Goal: Task Accomplishment & Management: Manage account settings

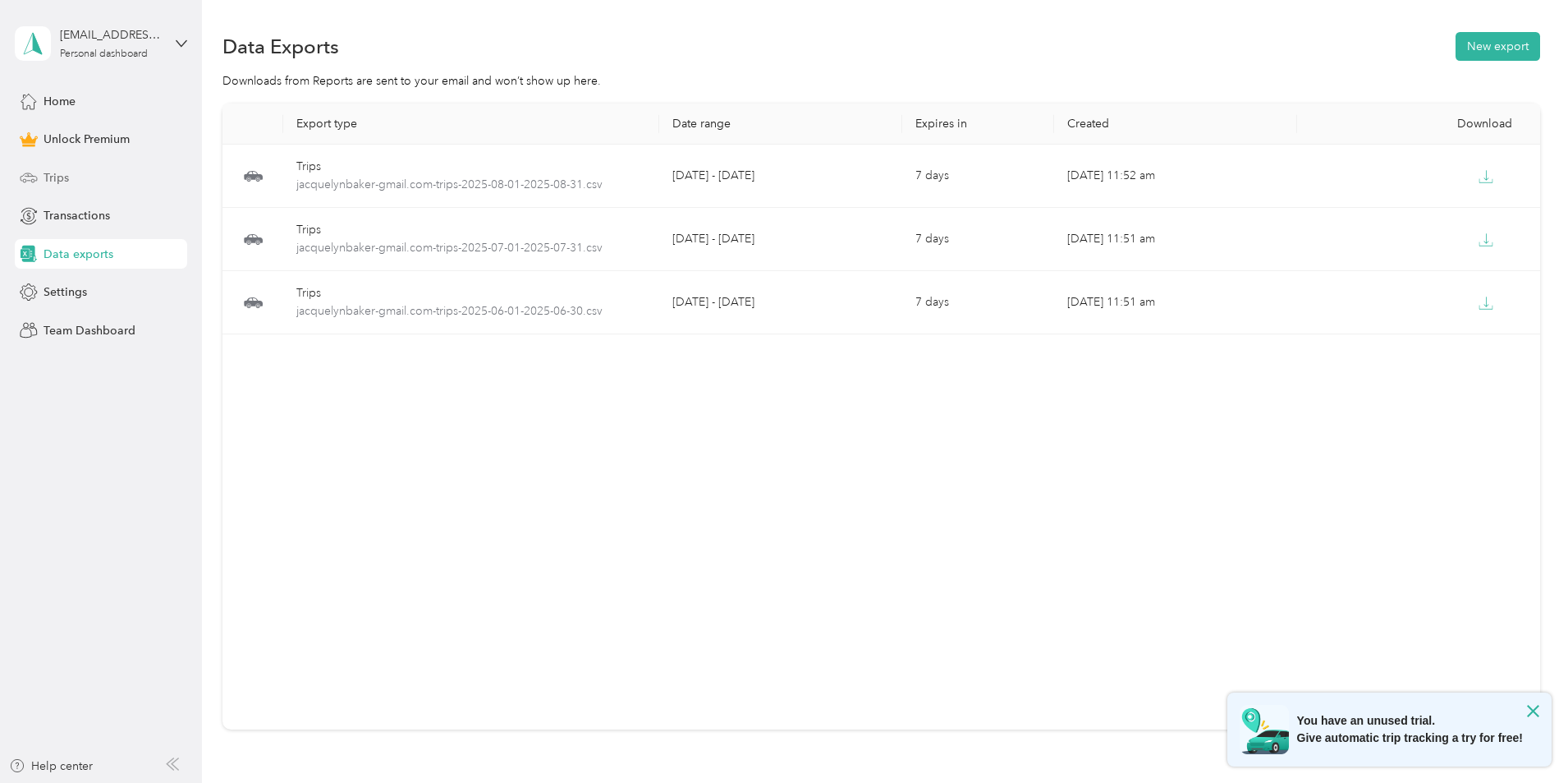
click at [66, 173] on span "Trips" at bounding box center [57, 177] width 26 height 17
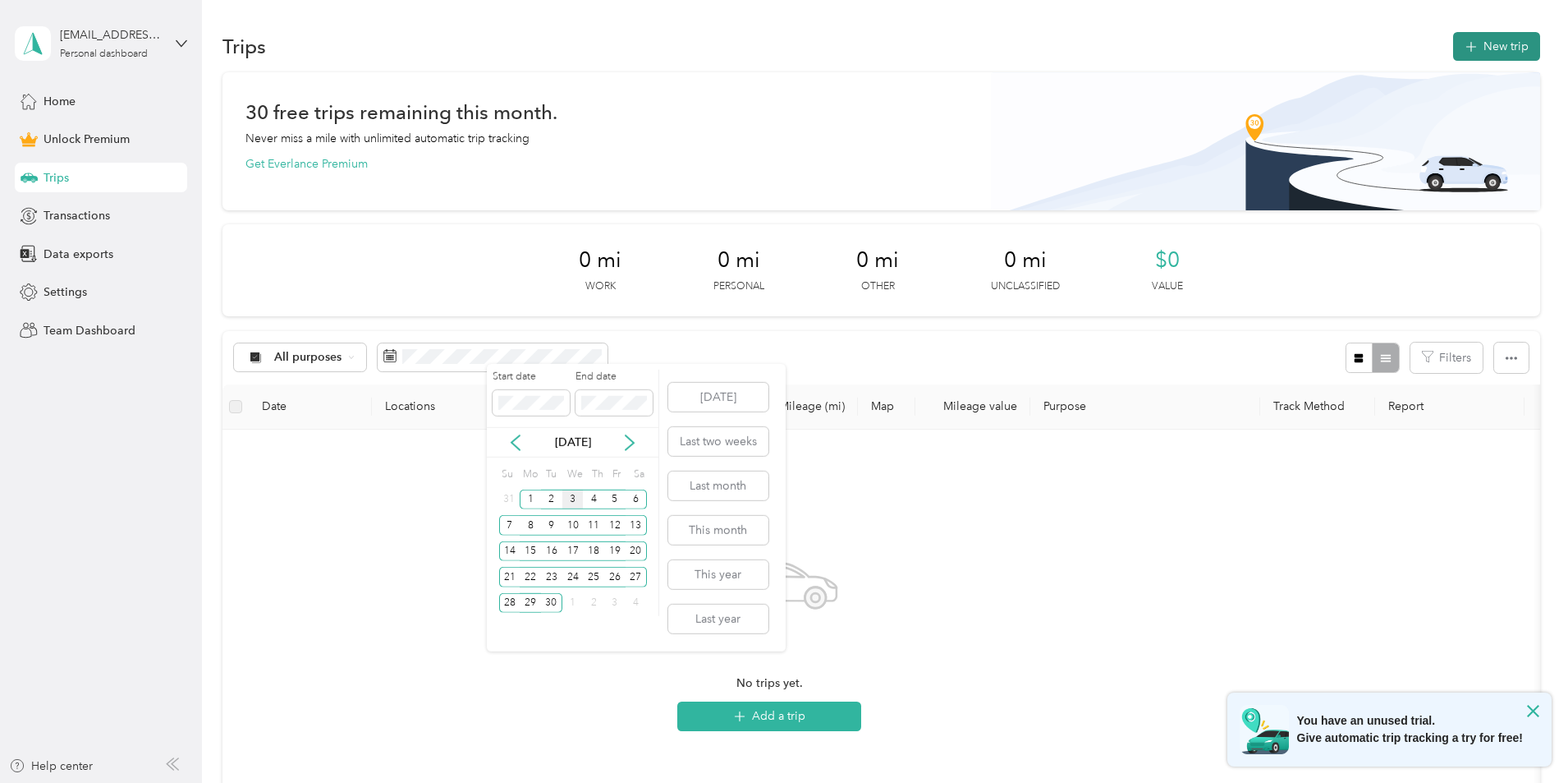
click at [1453, 41] on button "New trip" at bounding box center [1497, 46] width 87 height 29
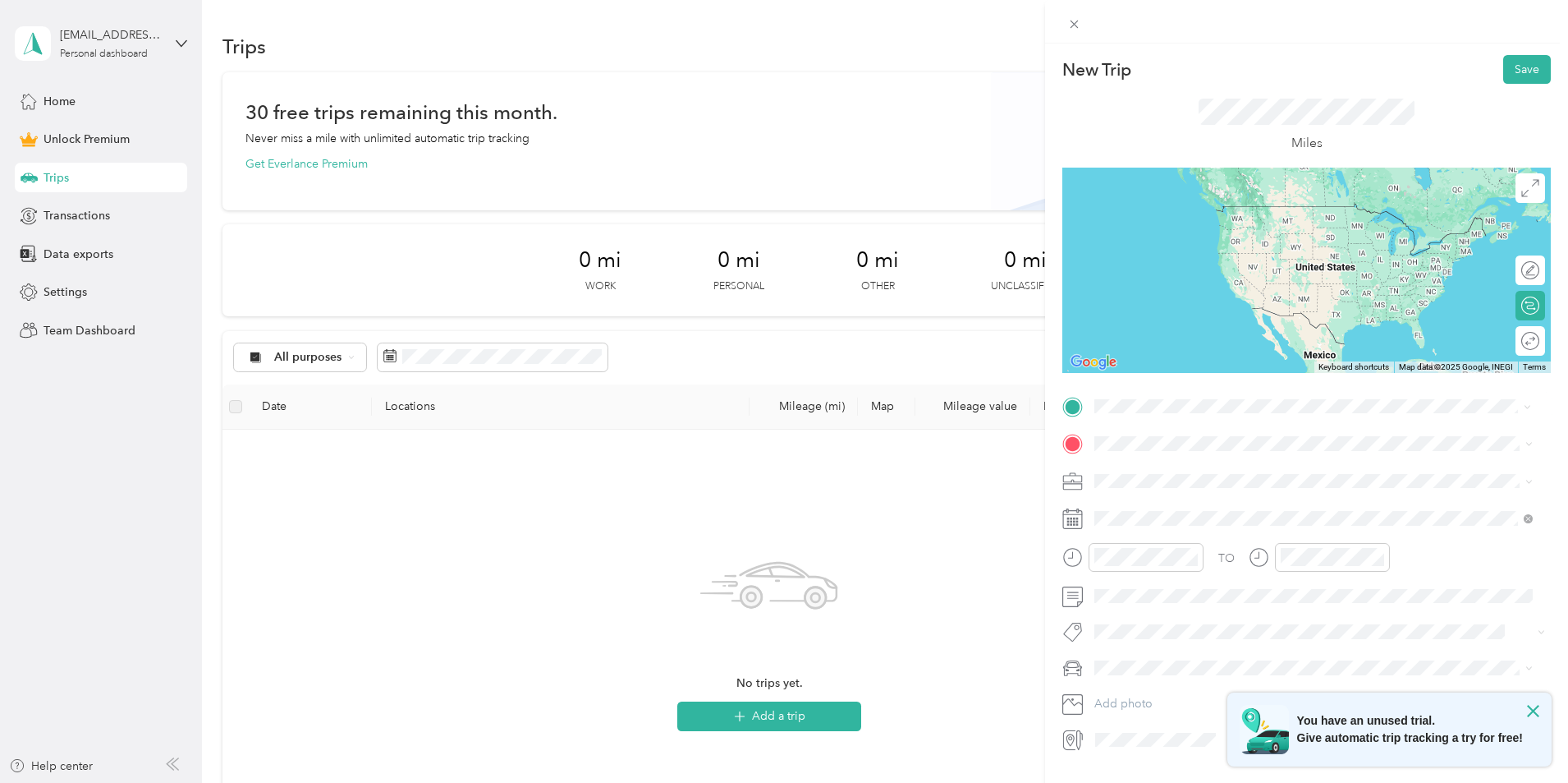
click at [1172, 470] on span "[STREET_ADDRESS][US_STATE]" at bounding box center [1207, 465] width 164 height 15
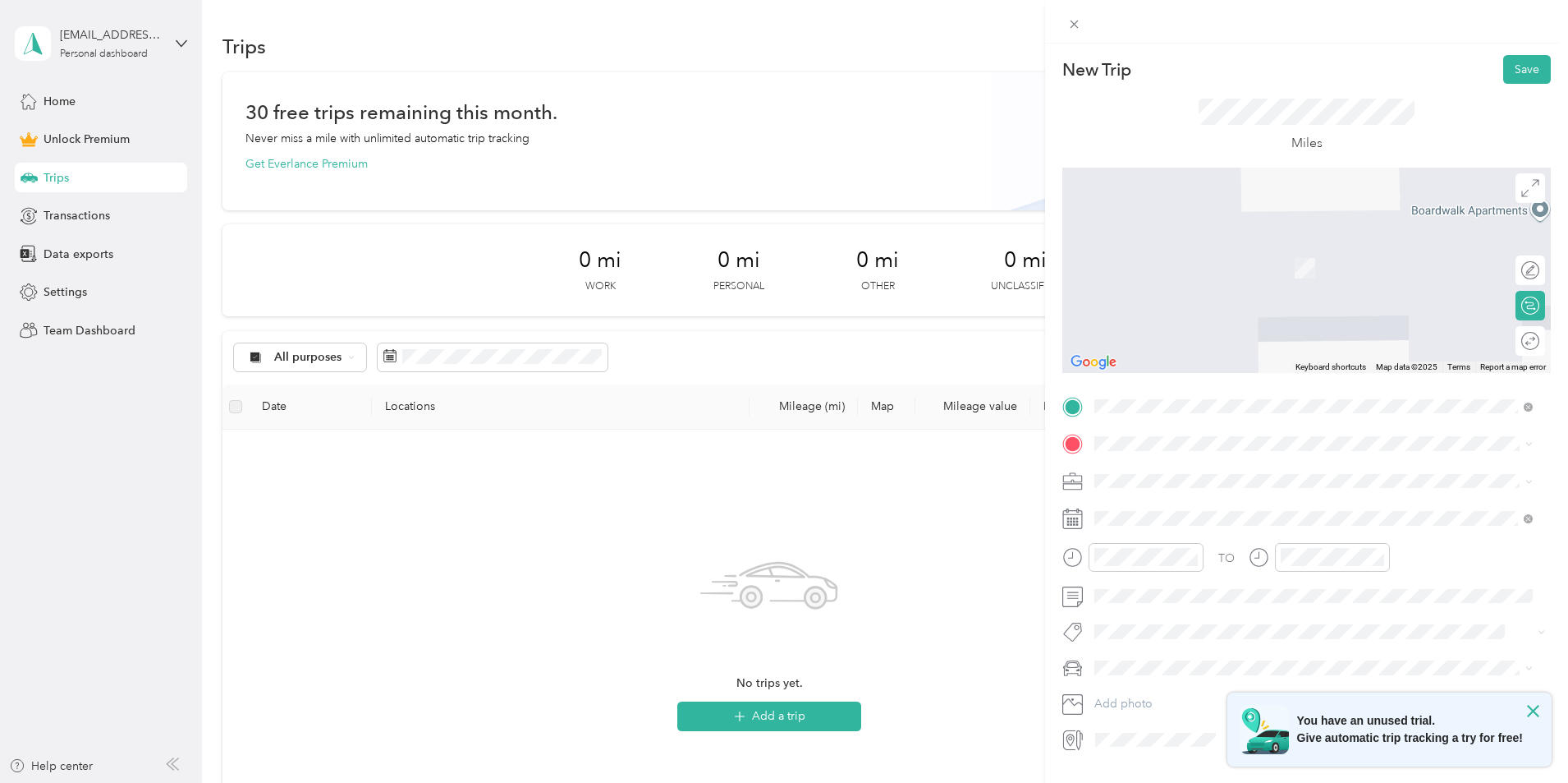
click at [1190, 501] on span "[STREET_ADDRESS][PERSON_NAME][US_STATE]" at bounding box center [1252, 493] width 255 height 15
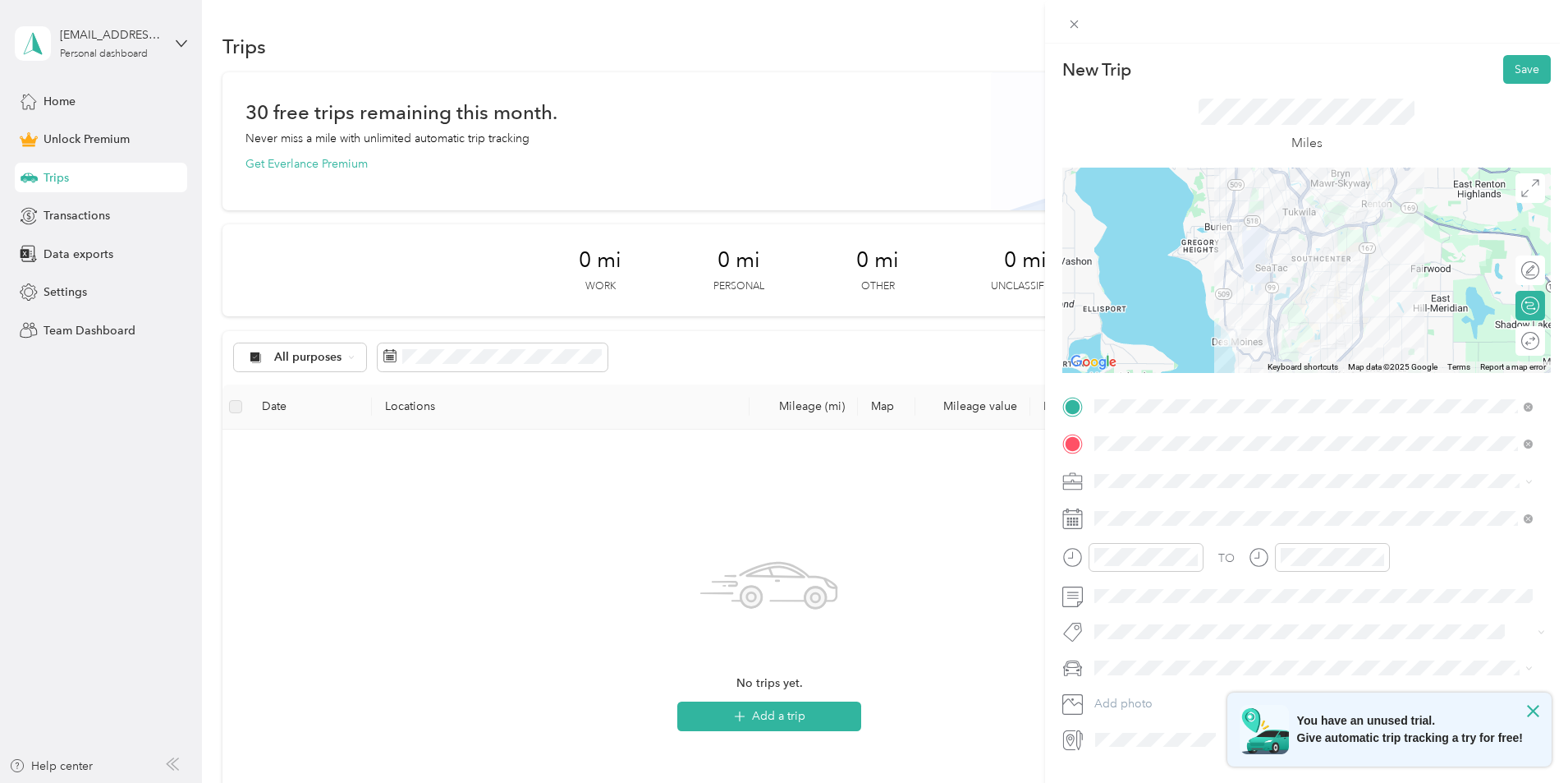
click at [1120, 488] on span at bounding box center [1319, 481] width 462 height 26
click at [1118, 506] on span "Work" at bounding box center [1114, 510] width 28 height 14
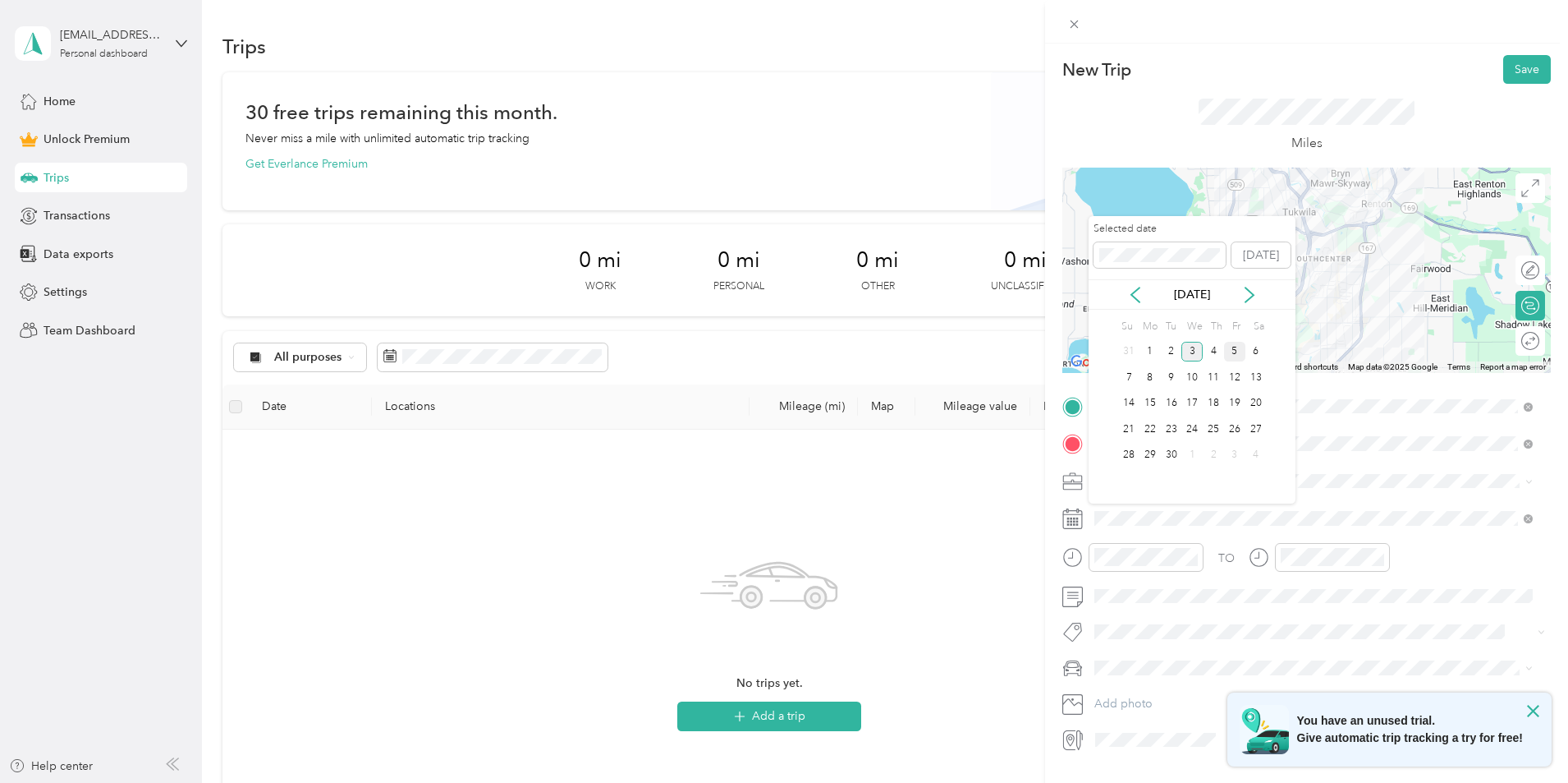
click at [1232, 351] on div "5" at bounding box center [1234, 352] width 21 height 21
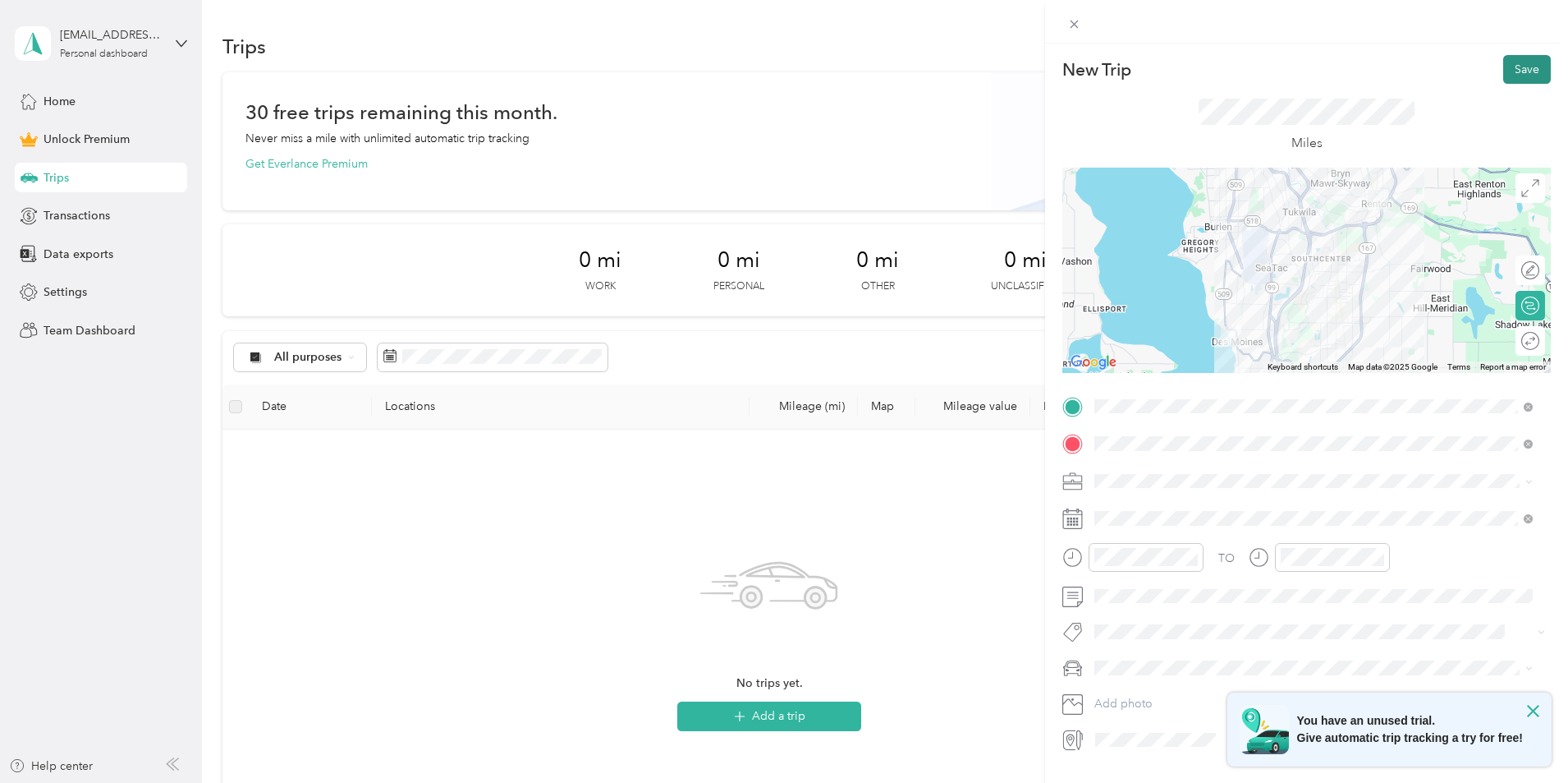
click at [1514, 75] on button "Save" at bounding box center [1527, 69] width 48 height 29
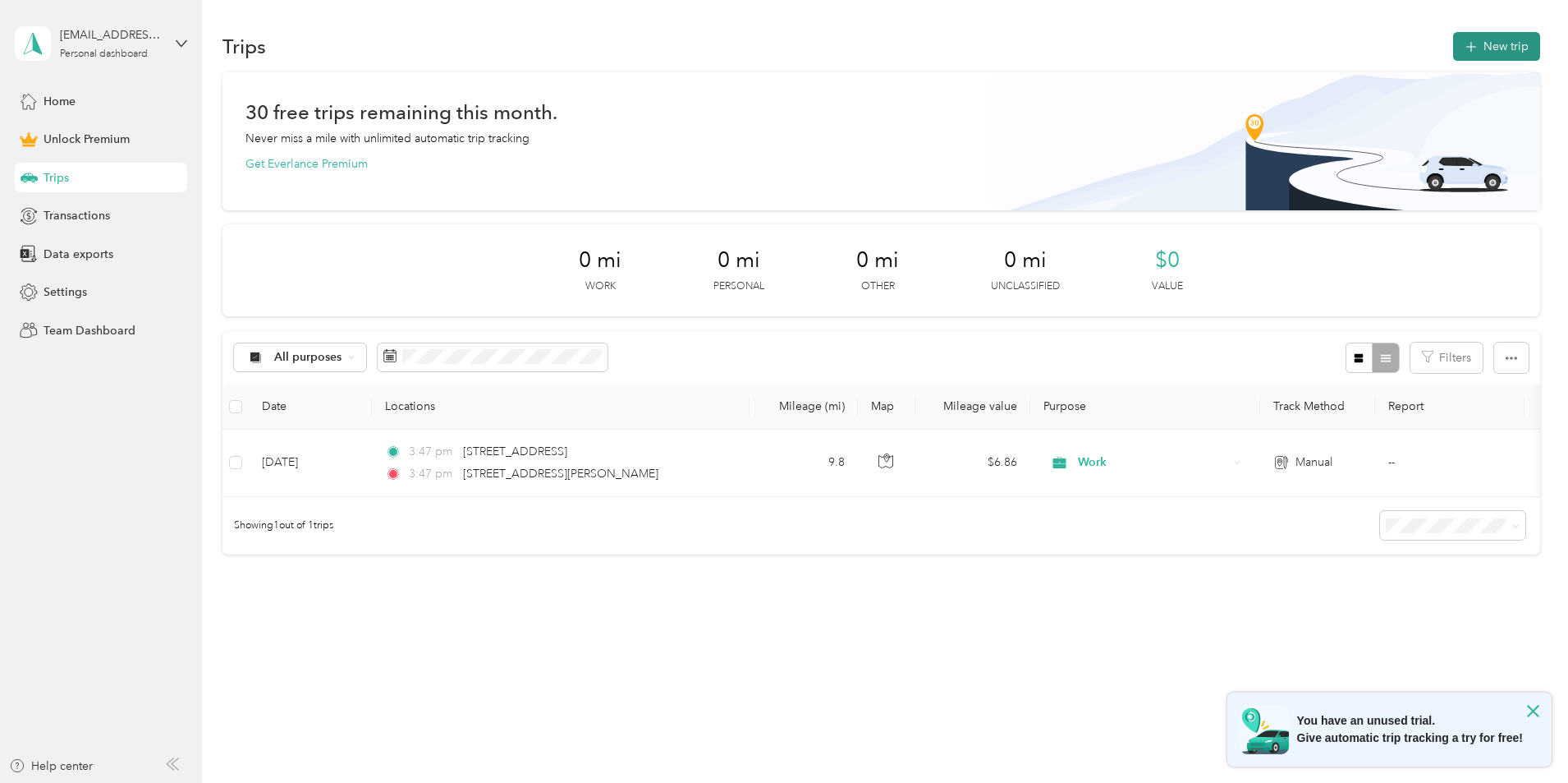
click at [1453, 53] on button "New trip" at bounding box center [1497, 46] width 87 height 29
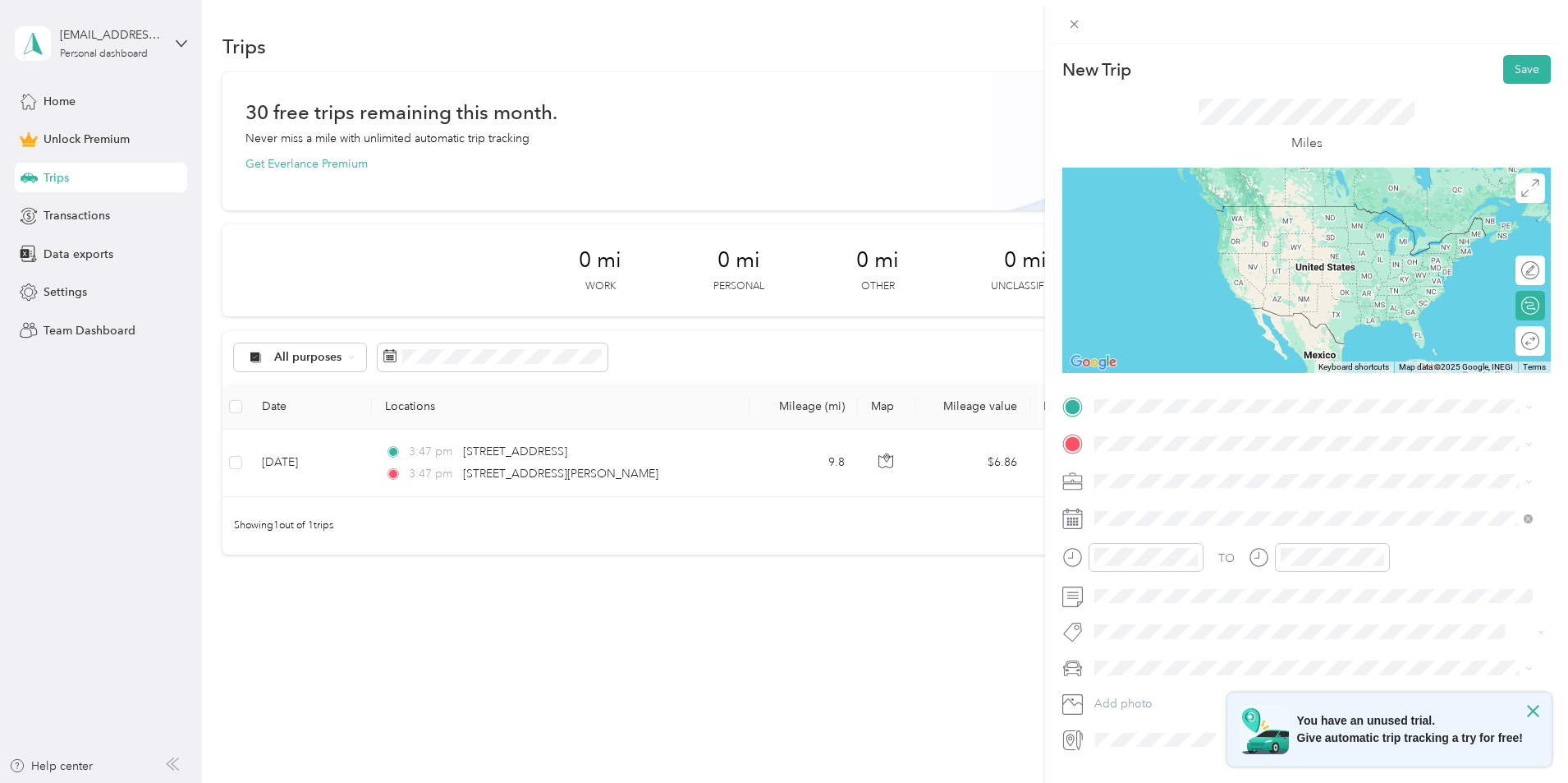
click at [1168, 465] on span "[STREET_ADDRESS][PERSON_NAME][US_STATE]" at bounding box center [1252, 457] width 255 height 15
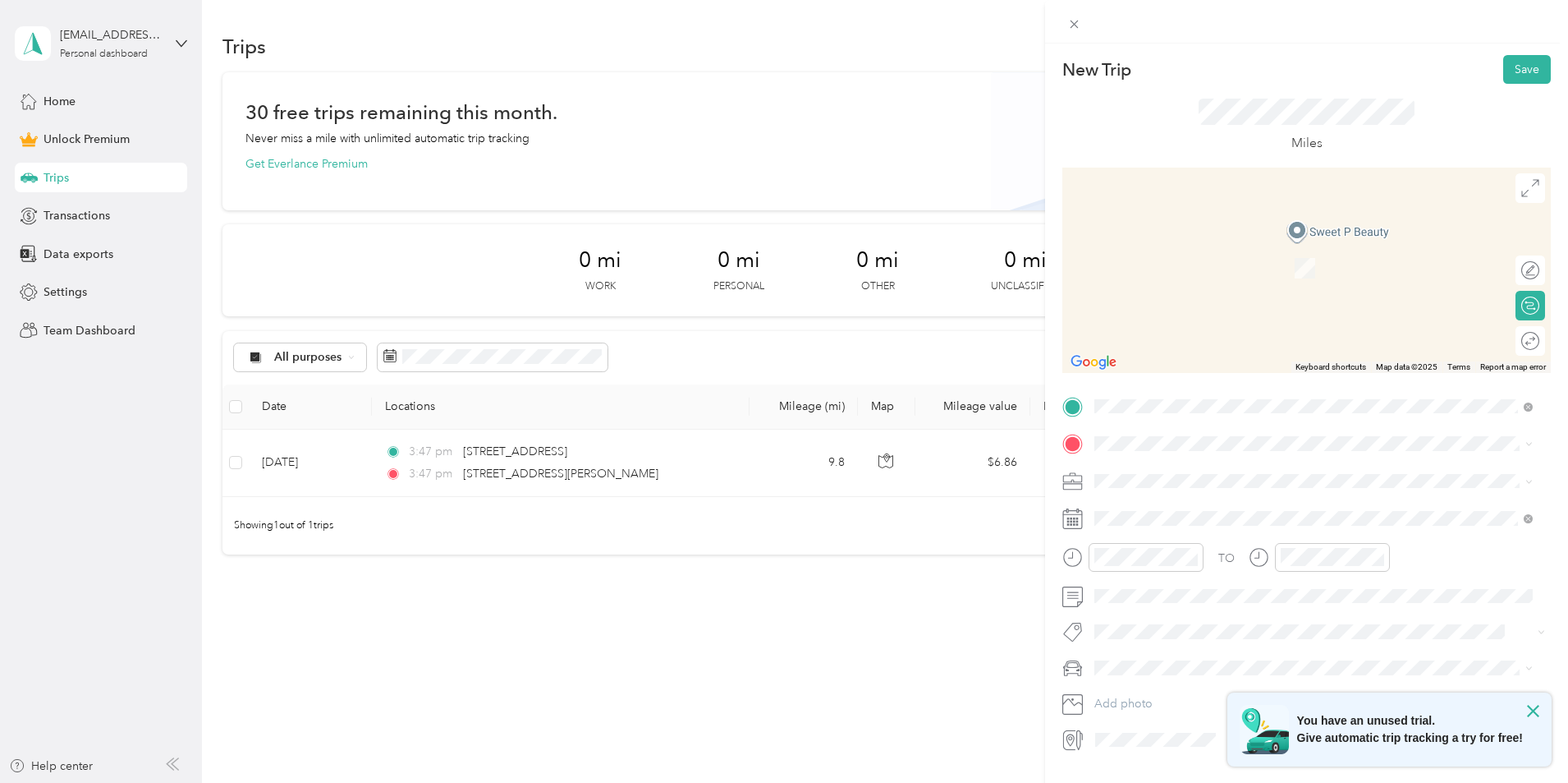
click at [1210, 503] on span "[STREET_ADDRESS][US_STATE]" at bounding box center [1207, 495] width 164 height 15
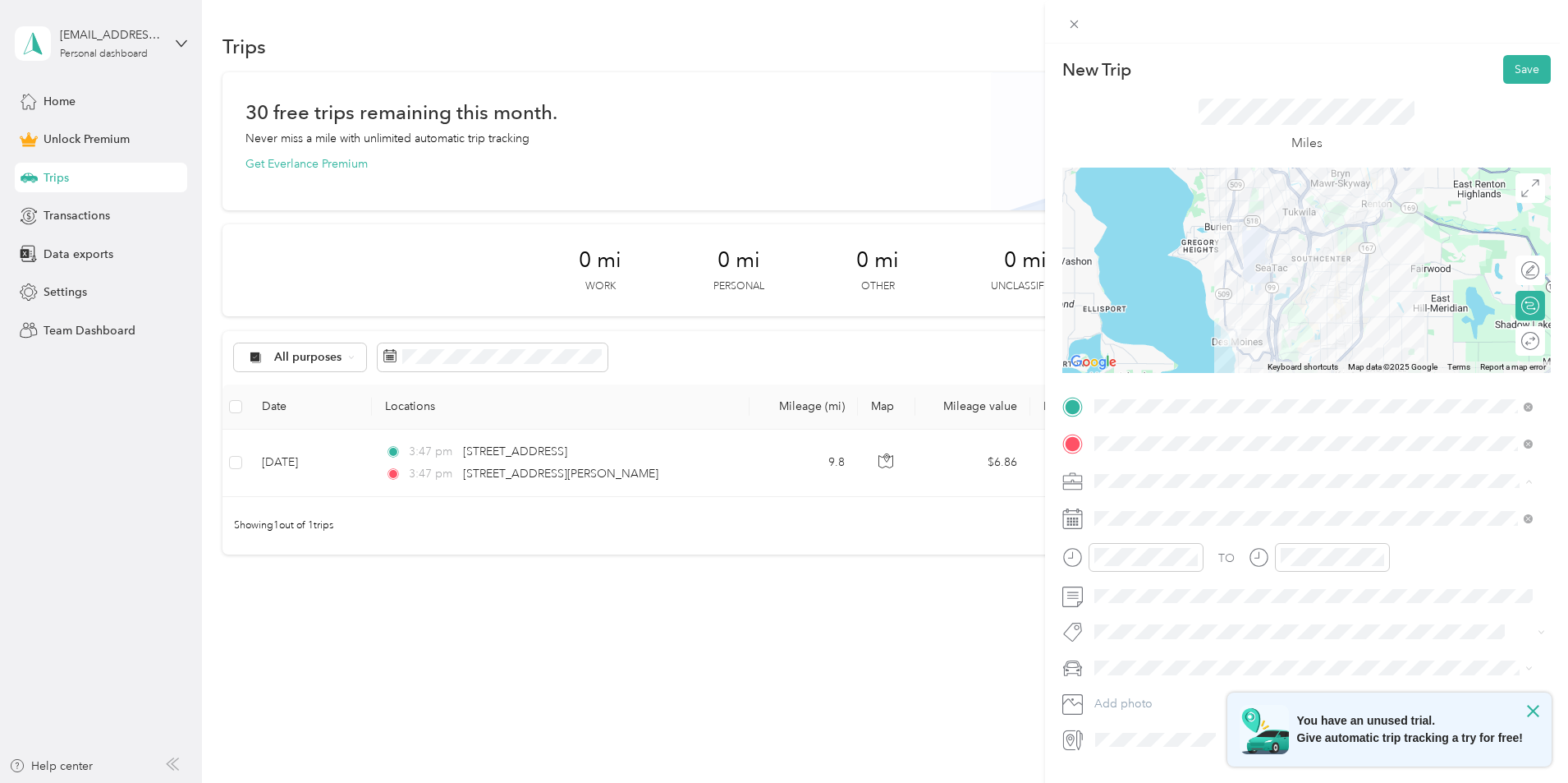
click at [1125, 510] on div "Work" at bounding box center [1314, 509] width 427 height 17
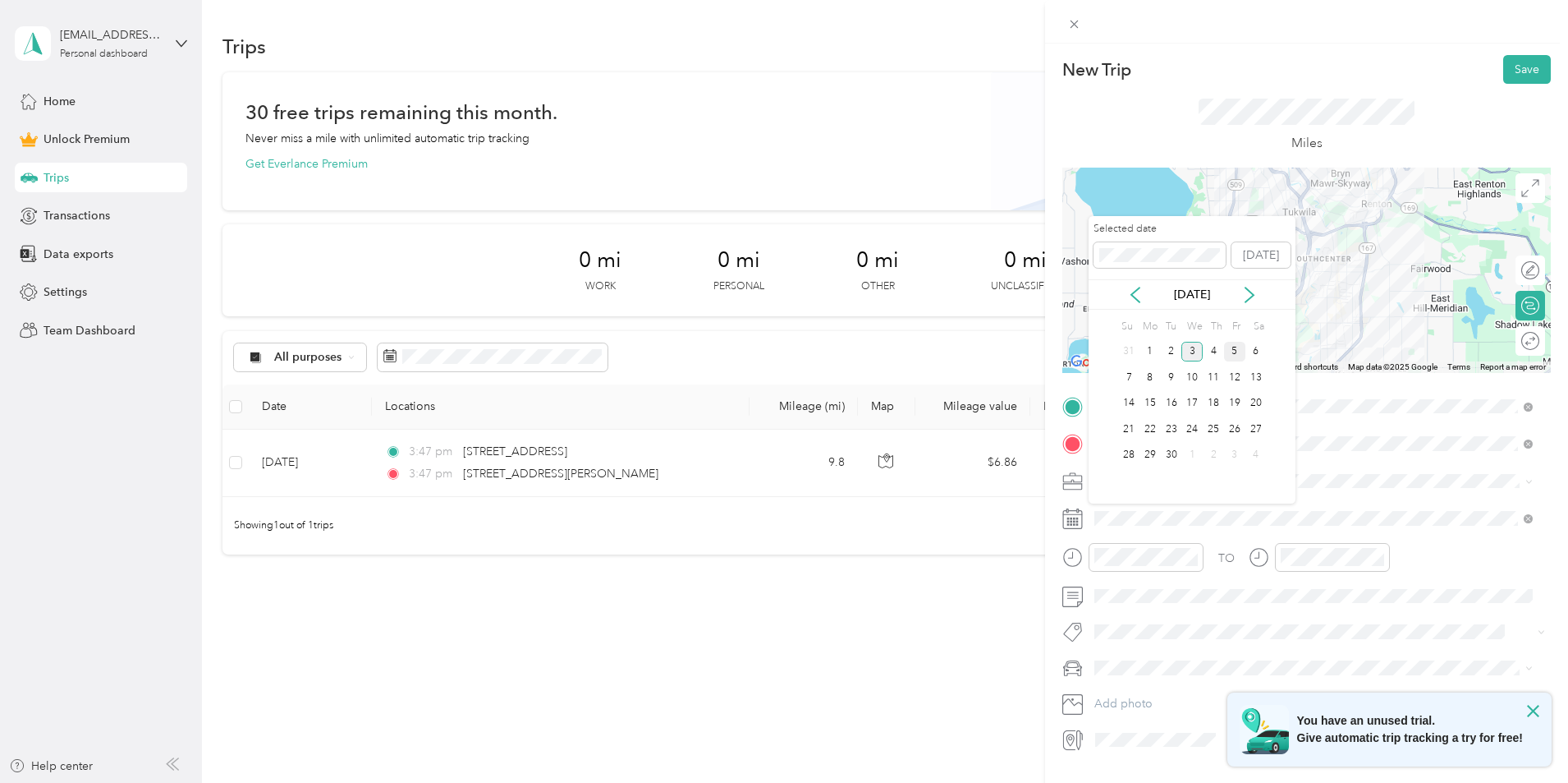
click at [1229, 351] on div "5" at bounding box center [1234, 352] width 21 height 21
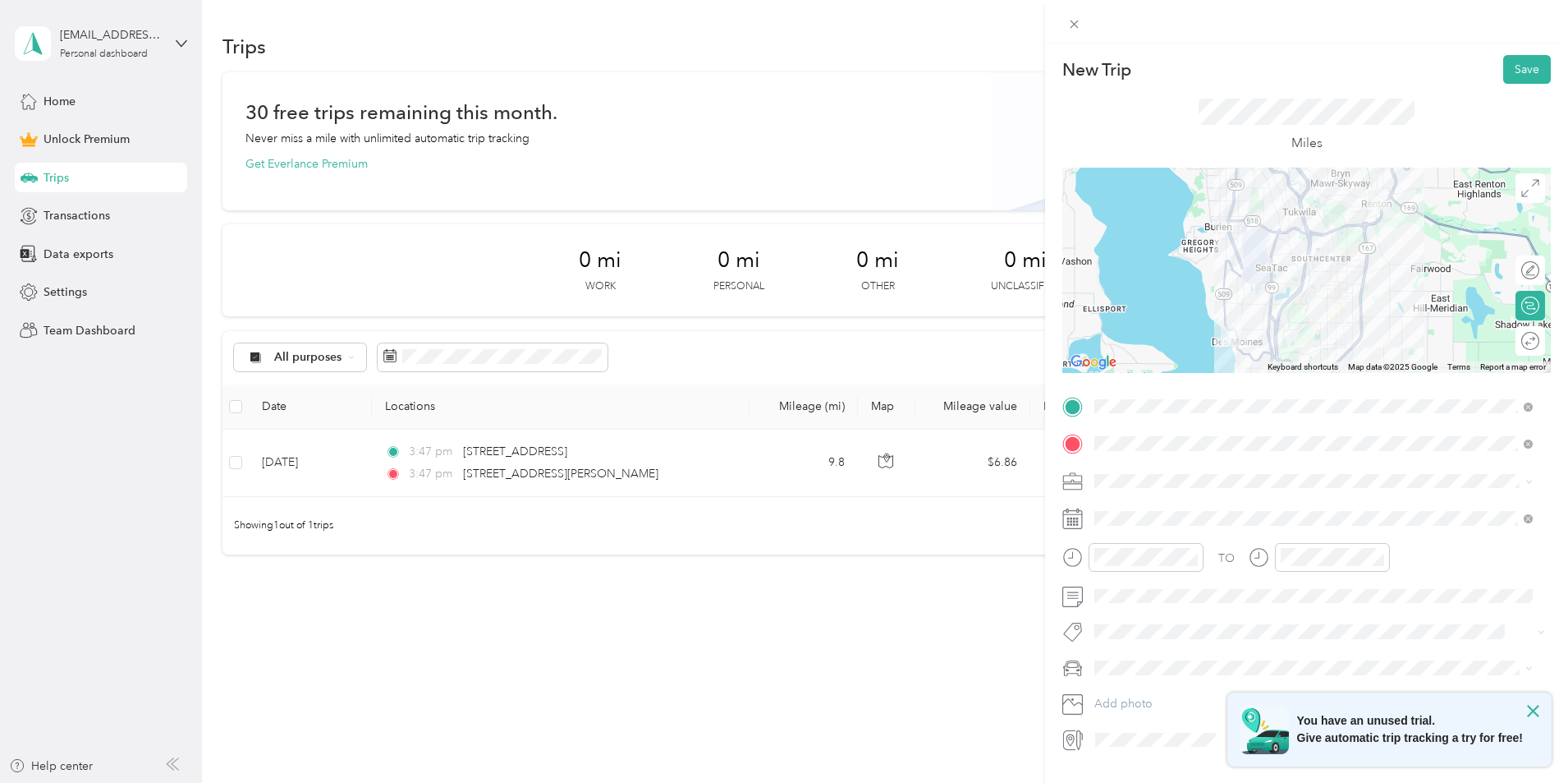
click at [1268, 353] on div at bounding box center [1307, 270] width 489 height 206
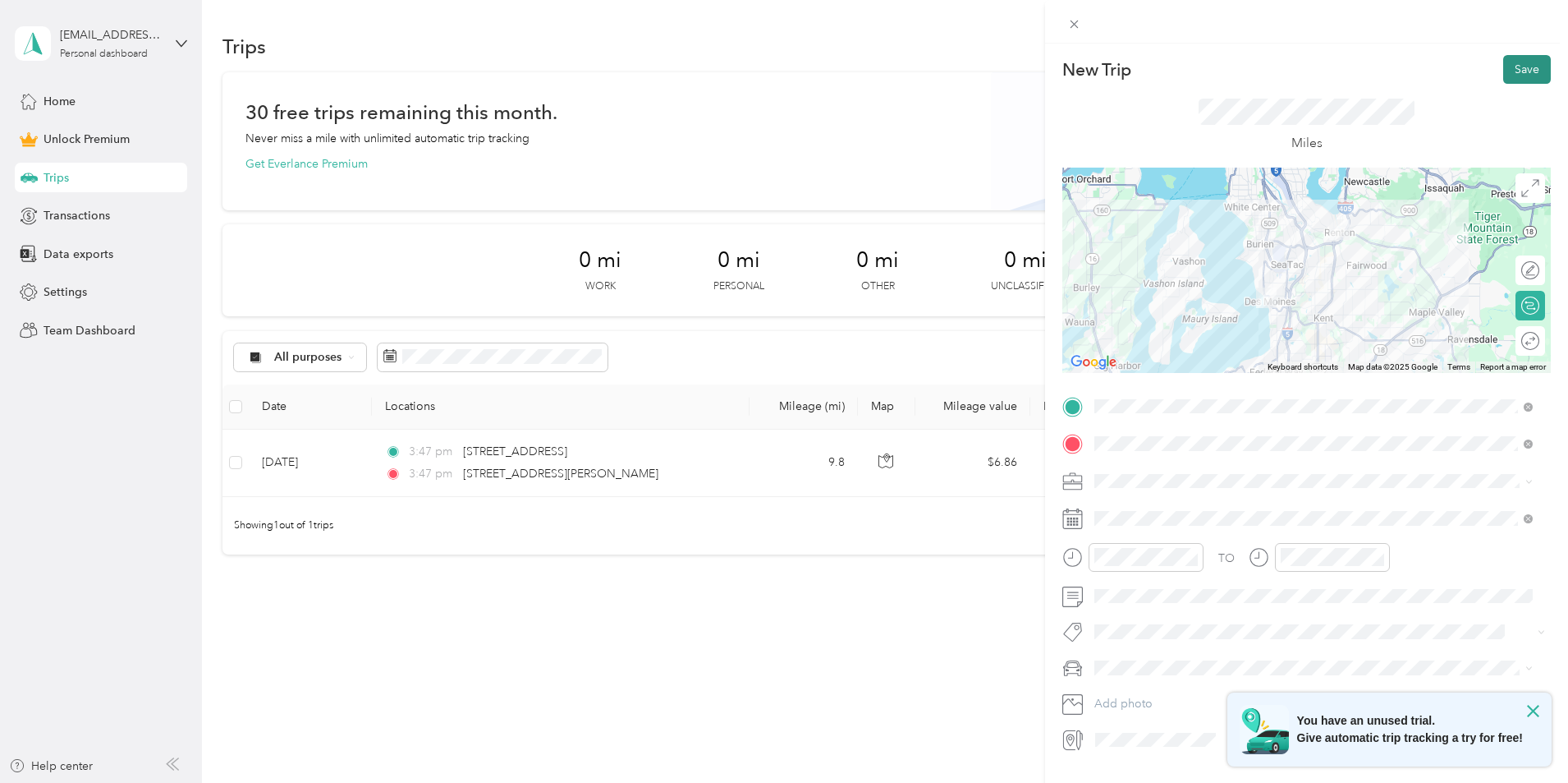
click at [1517, 74] on button "Save" at bounding box center [1527, 69] width 48 height 29
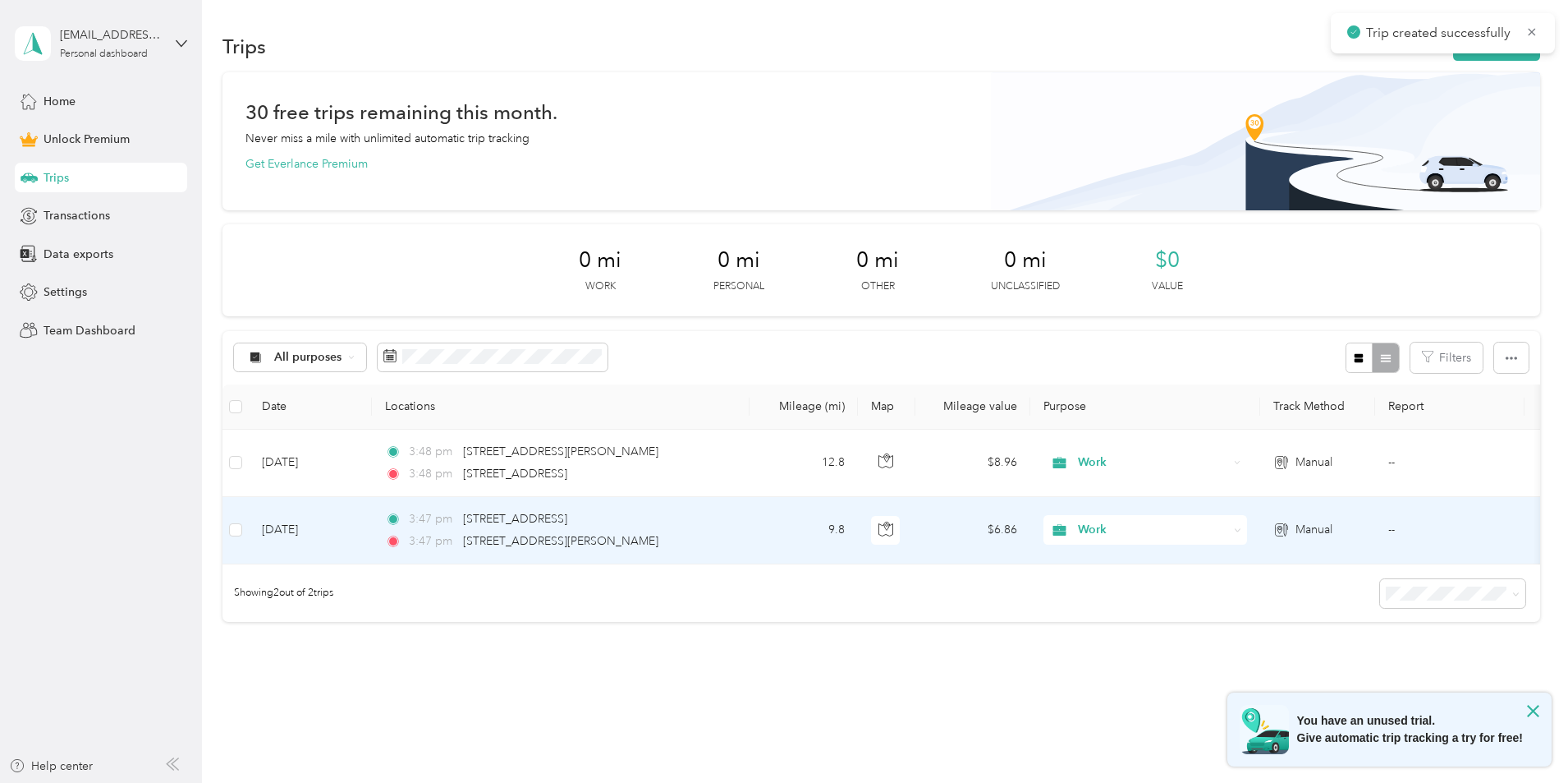
click at [858, 536] on td "9.8" at bounding box center [803, 531] width 108 height 68
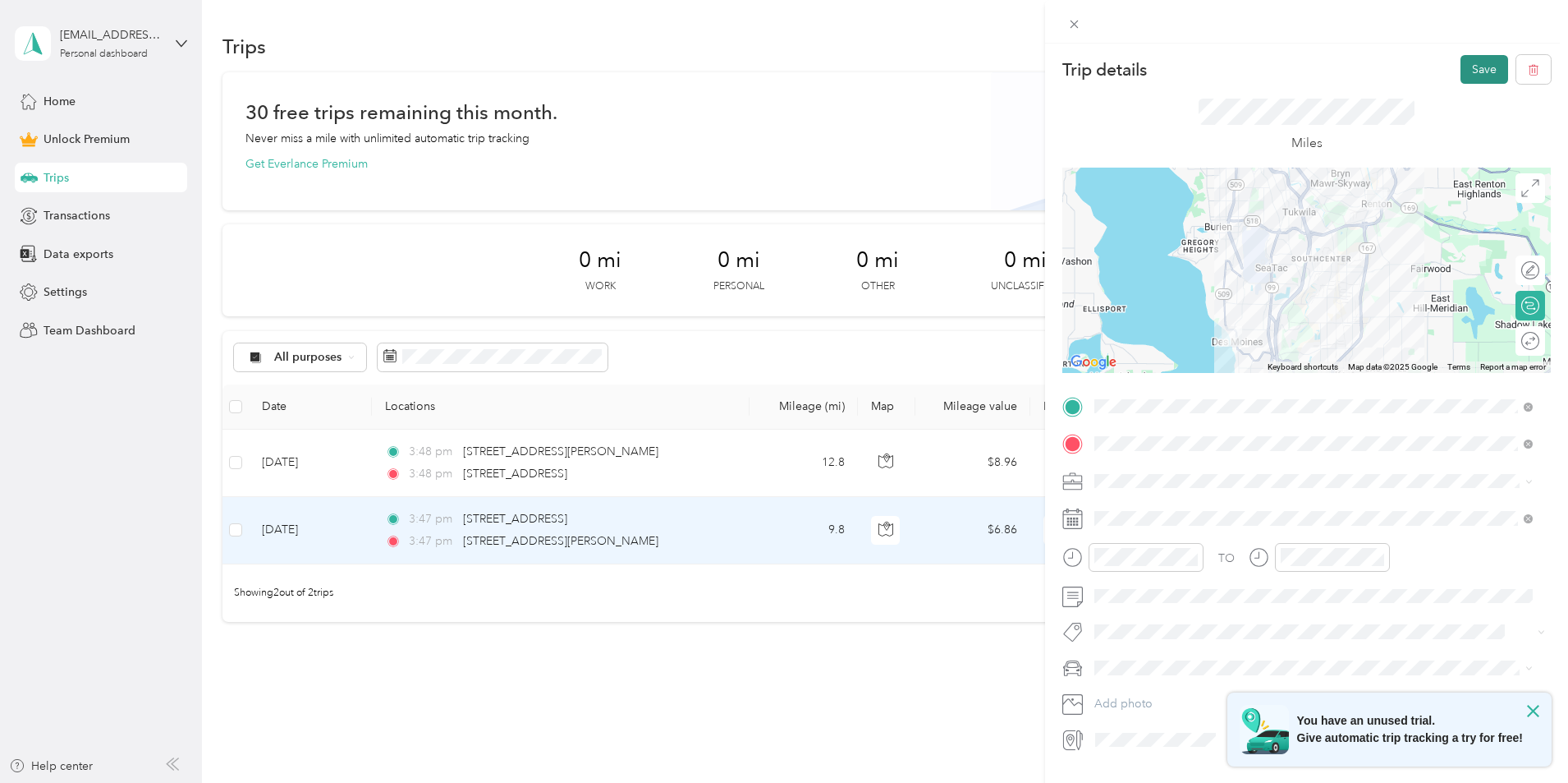
click at [1468, 60] on button "Save" at bounding box center [1485, 69] width 48 height 29
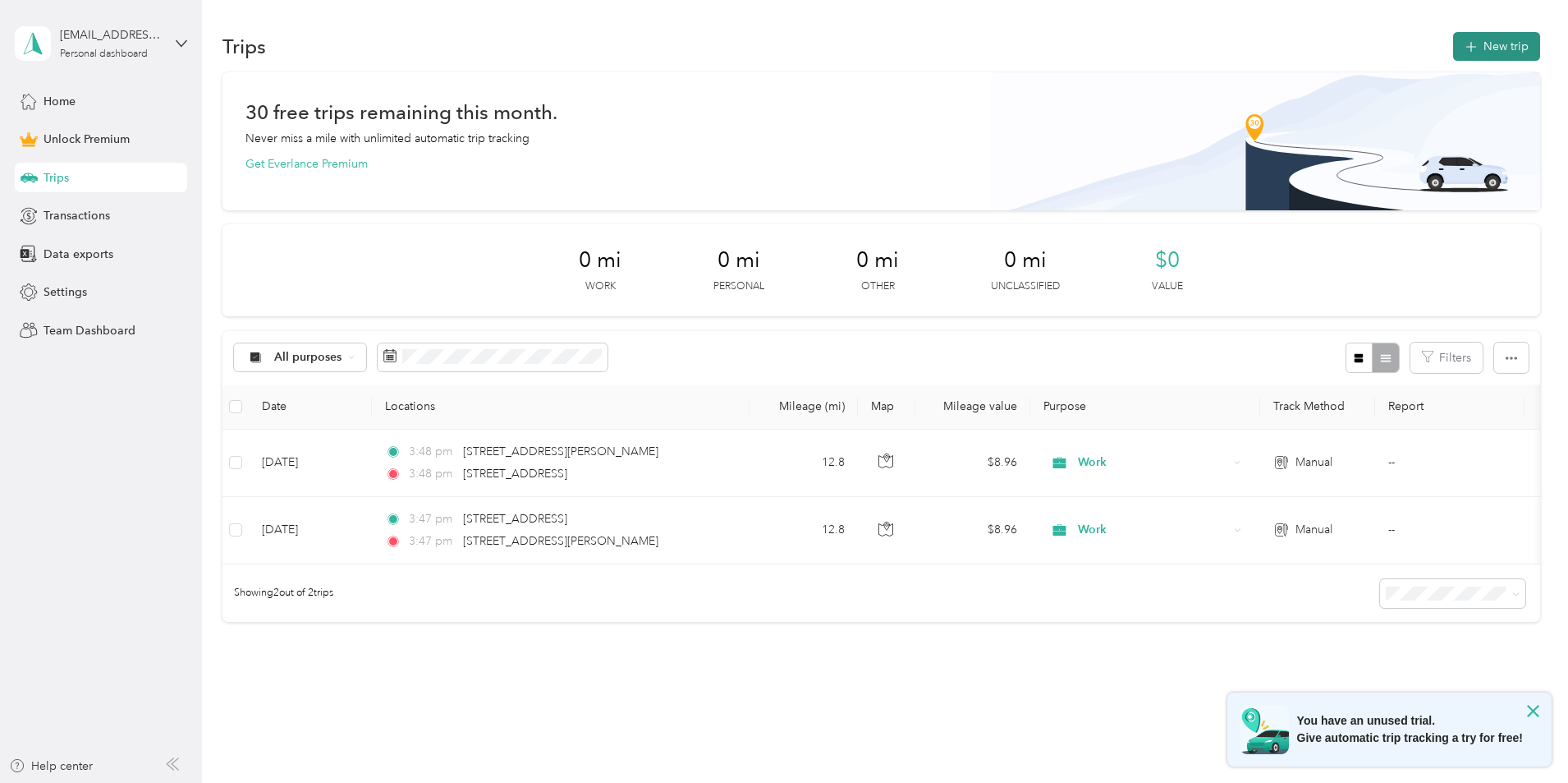
click at [1453, 50] on button "New trip" at bounding box center [1497, 46] width 87 height 29
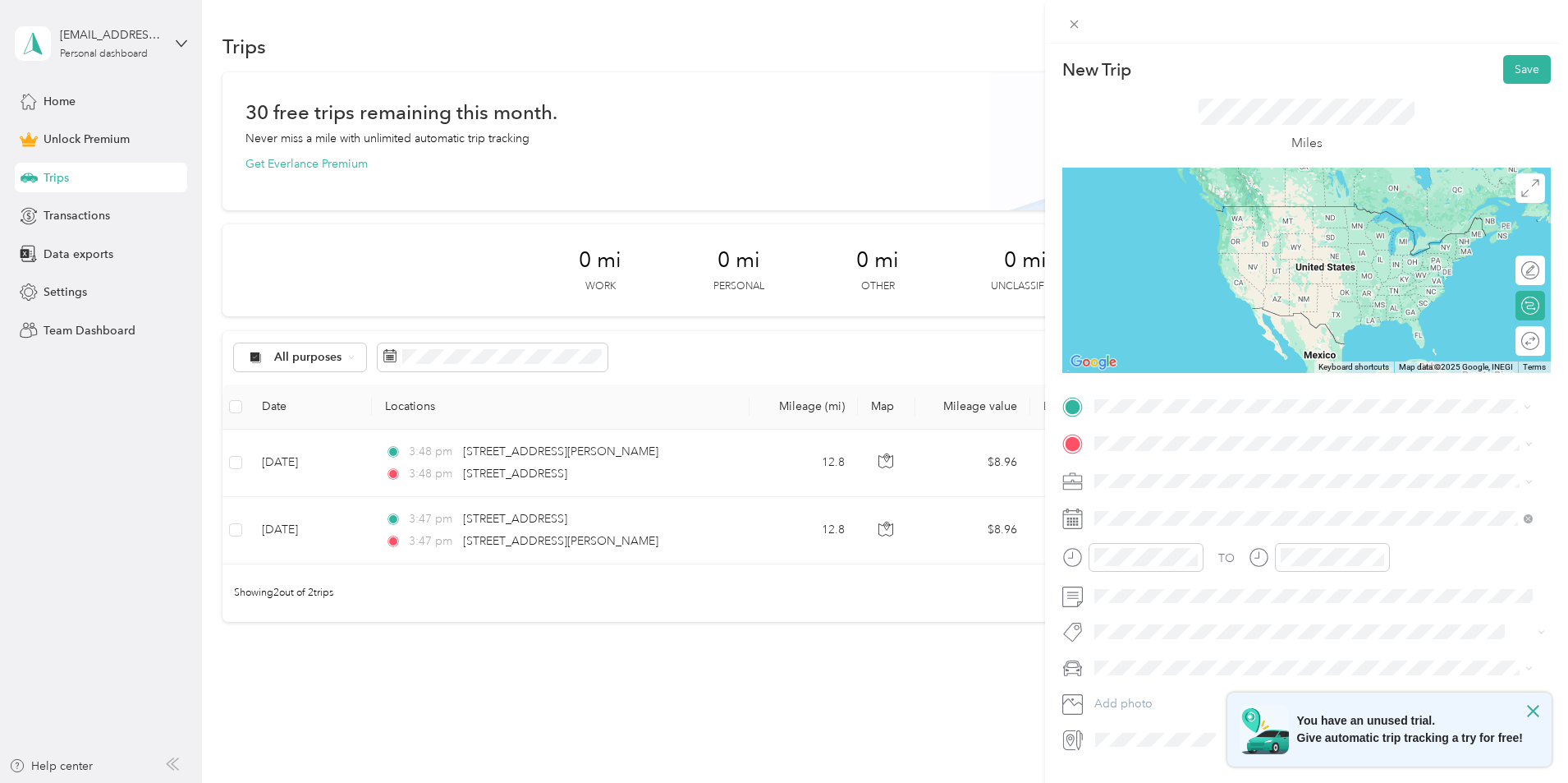
click at [1194, 460] on span "[STREET_ADDRESS][US_STATE]" at bounding box center [1207, 465] width 164 height 15
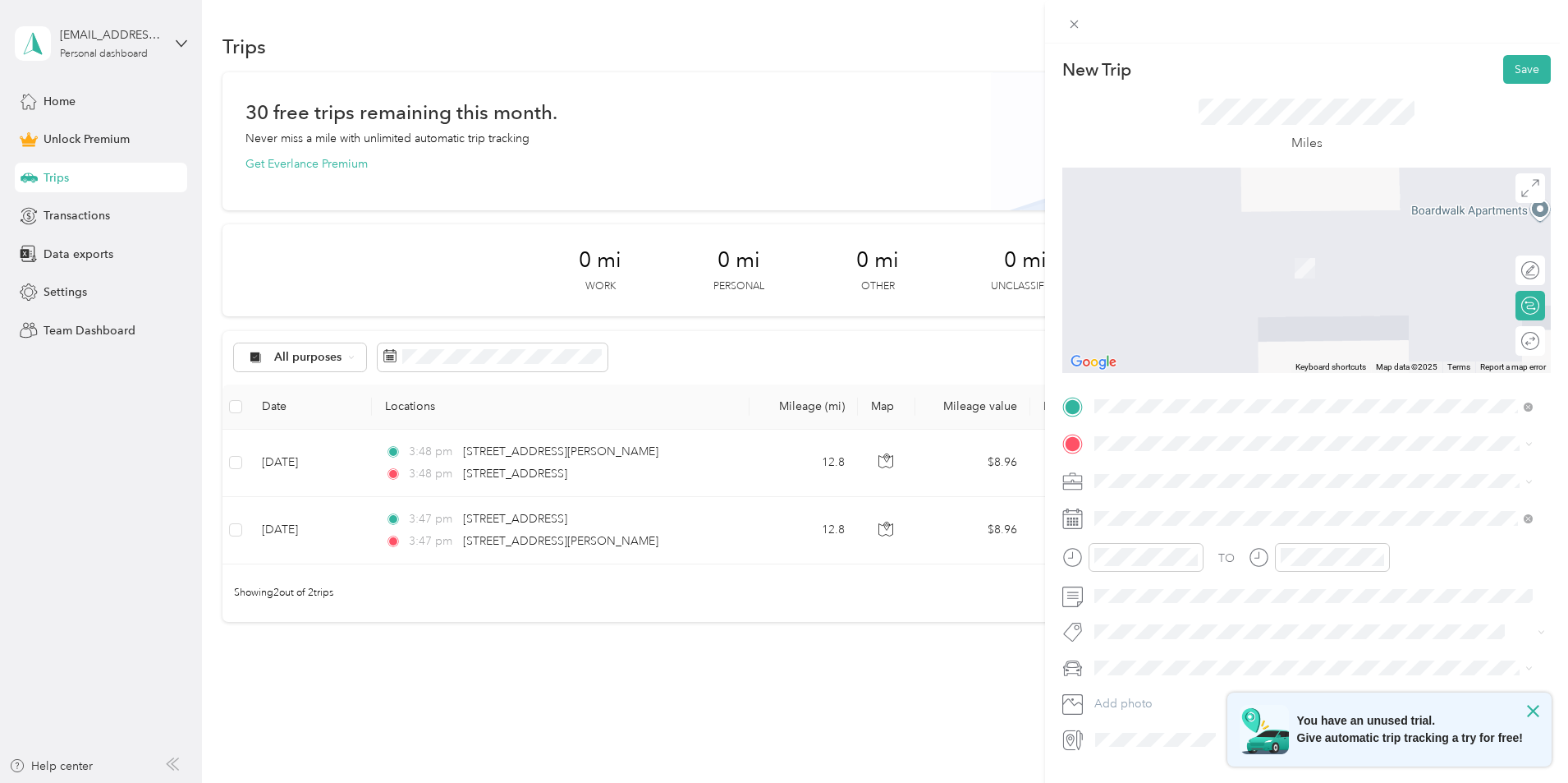
click at [1211, 501] on span "1201 Minor Avenue Seattle, Washington 98101, United States" at bounding box center [1207, 494] width 164 height 15
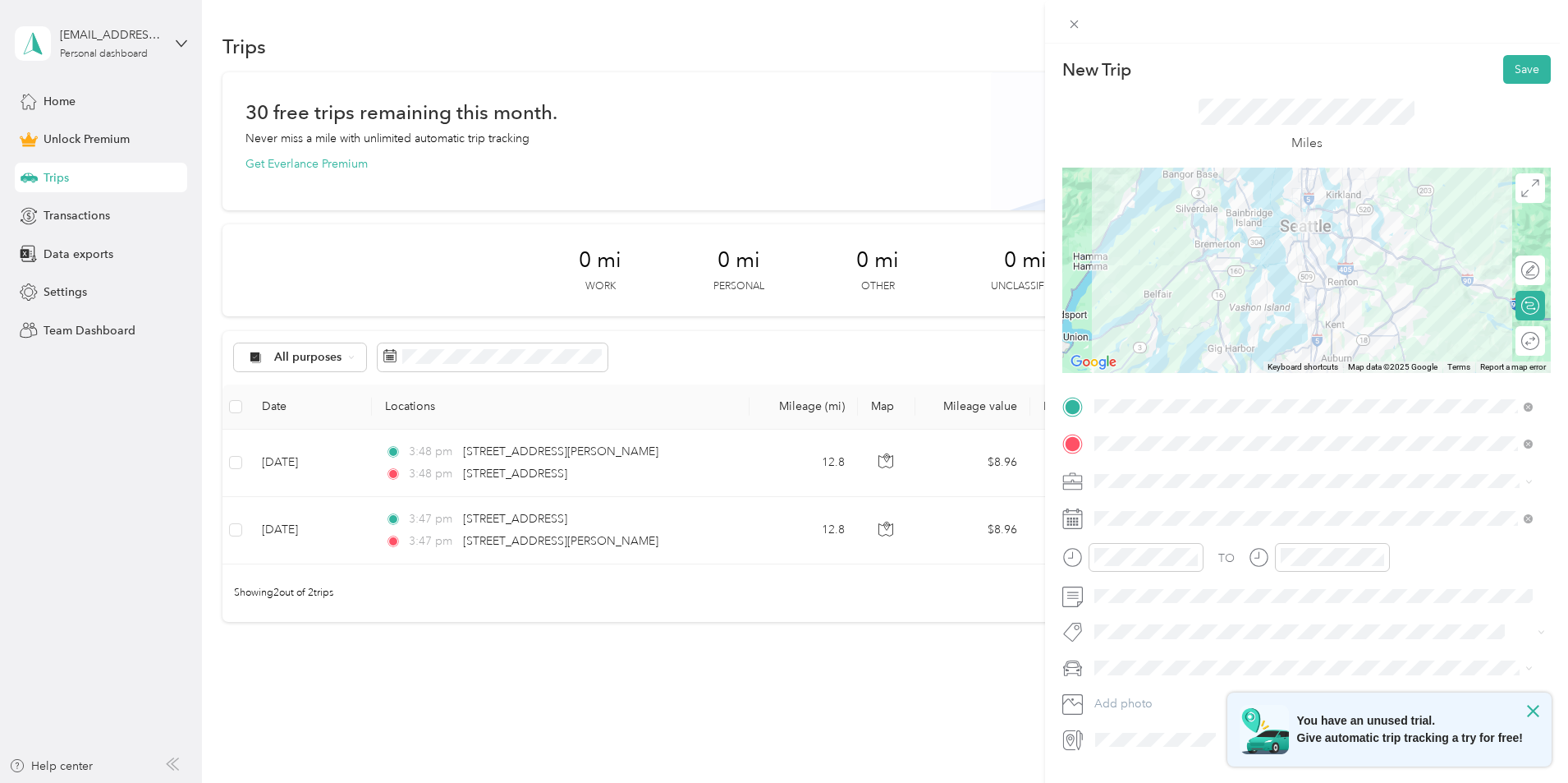
click at [1118, 510] on li "Work" at bounding box center [1313, 507] width 450 height 29
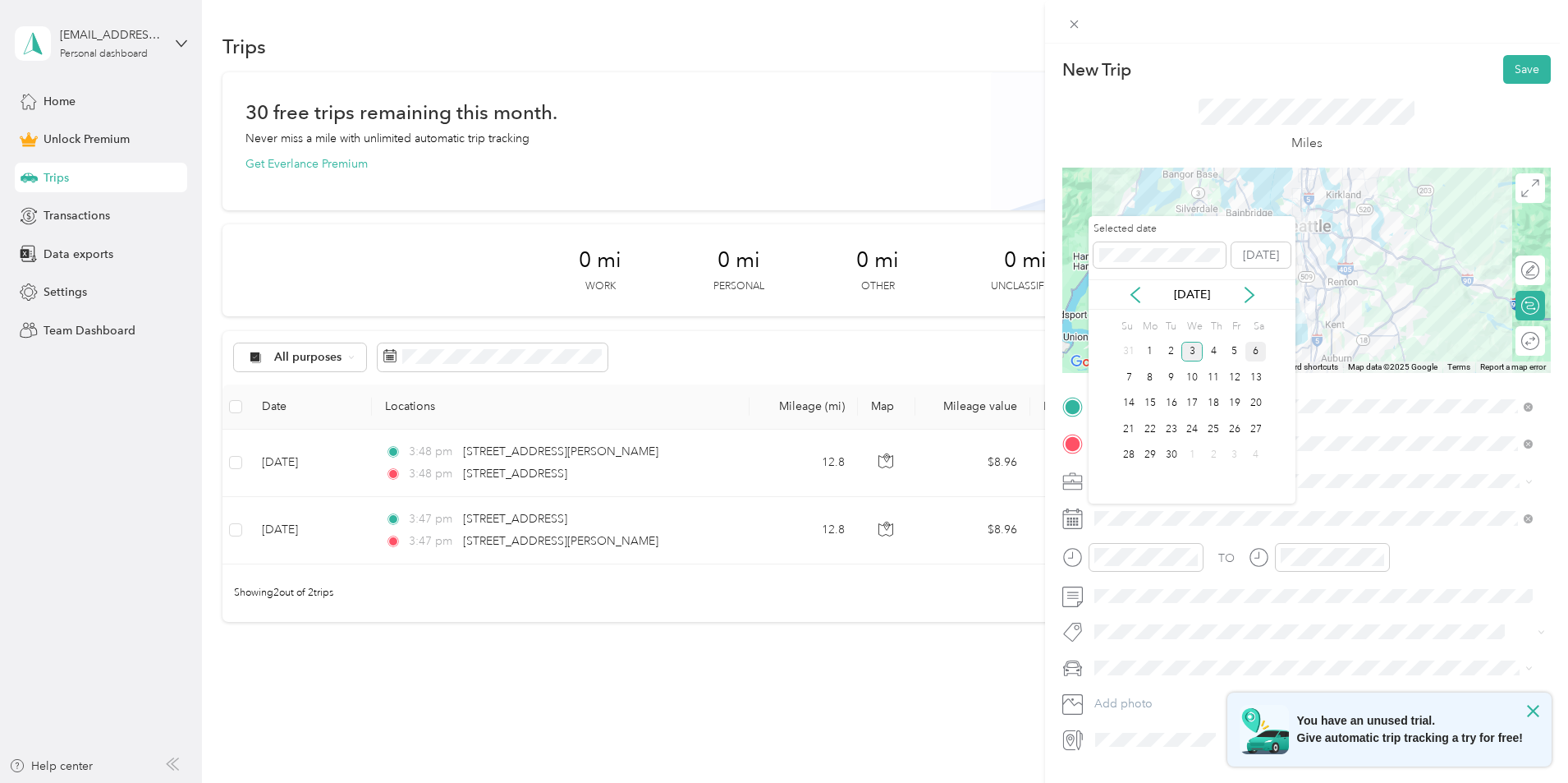
click at [1262, 354] on div "6" at bounding box center [1255, 352] width 21 height 21
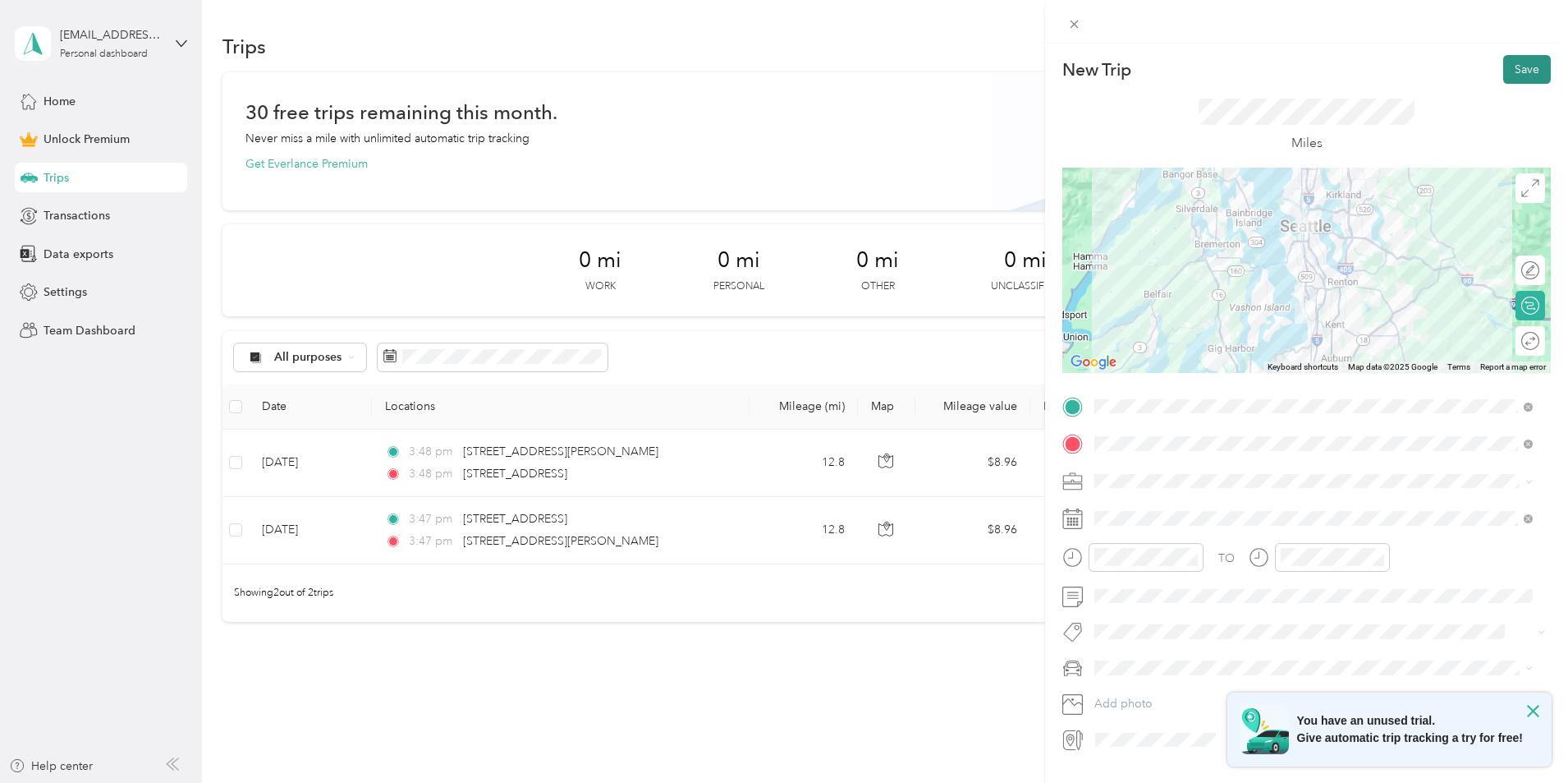
click at [1514, 69] on button "Save" at bounding box center [1527, 69] width 48 height 29
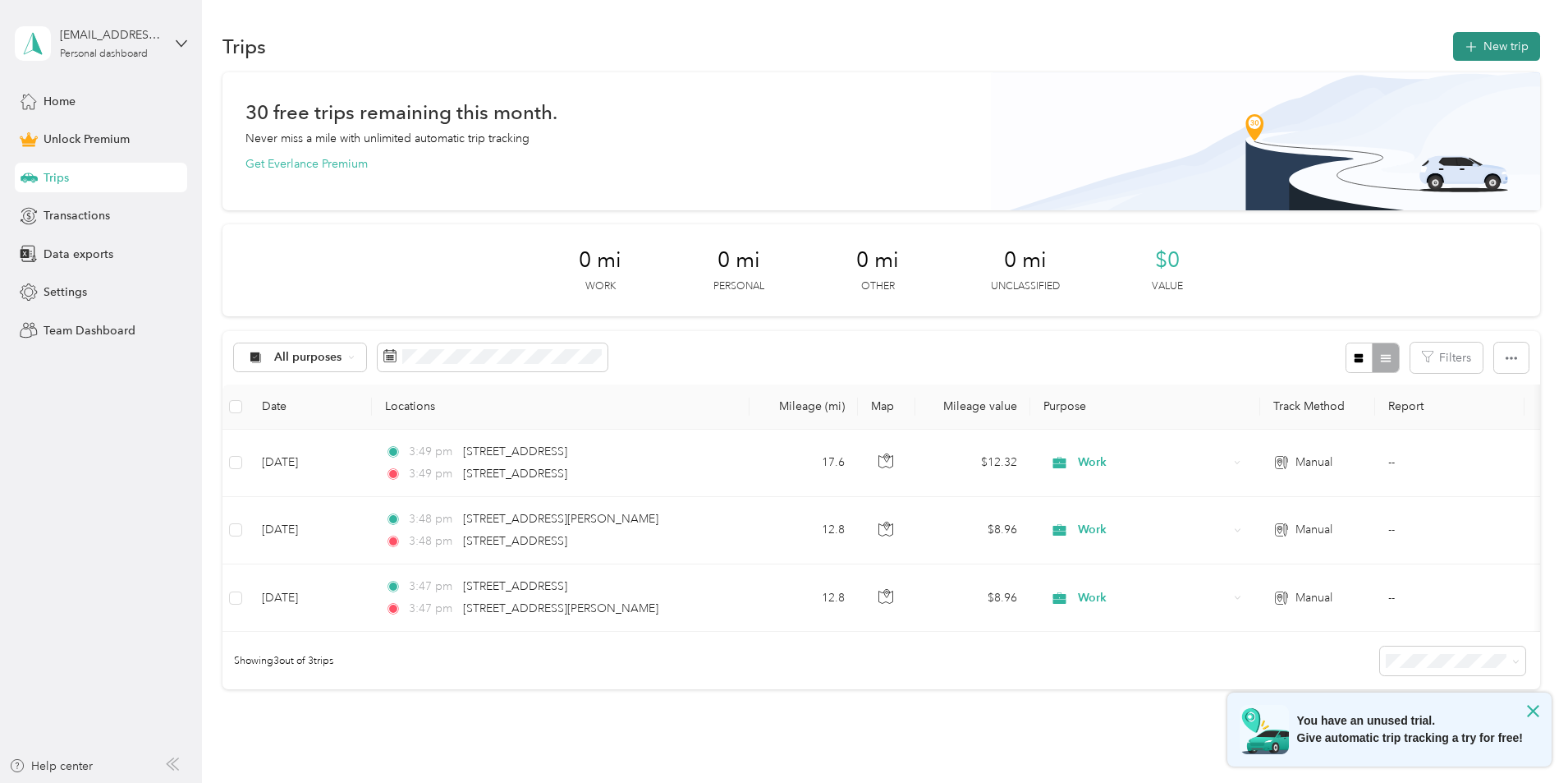
click at [1453, 40] on button "New trip" at bounding box center [1497, 46] width 87 height 29
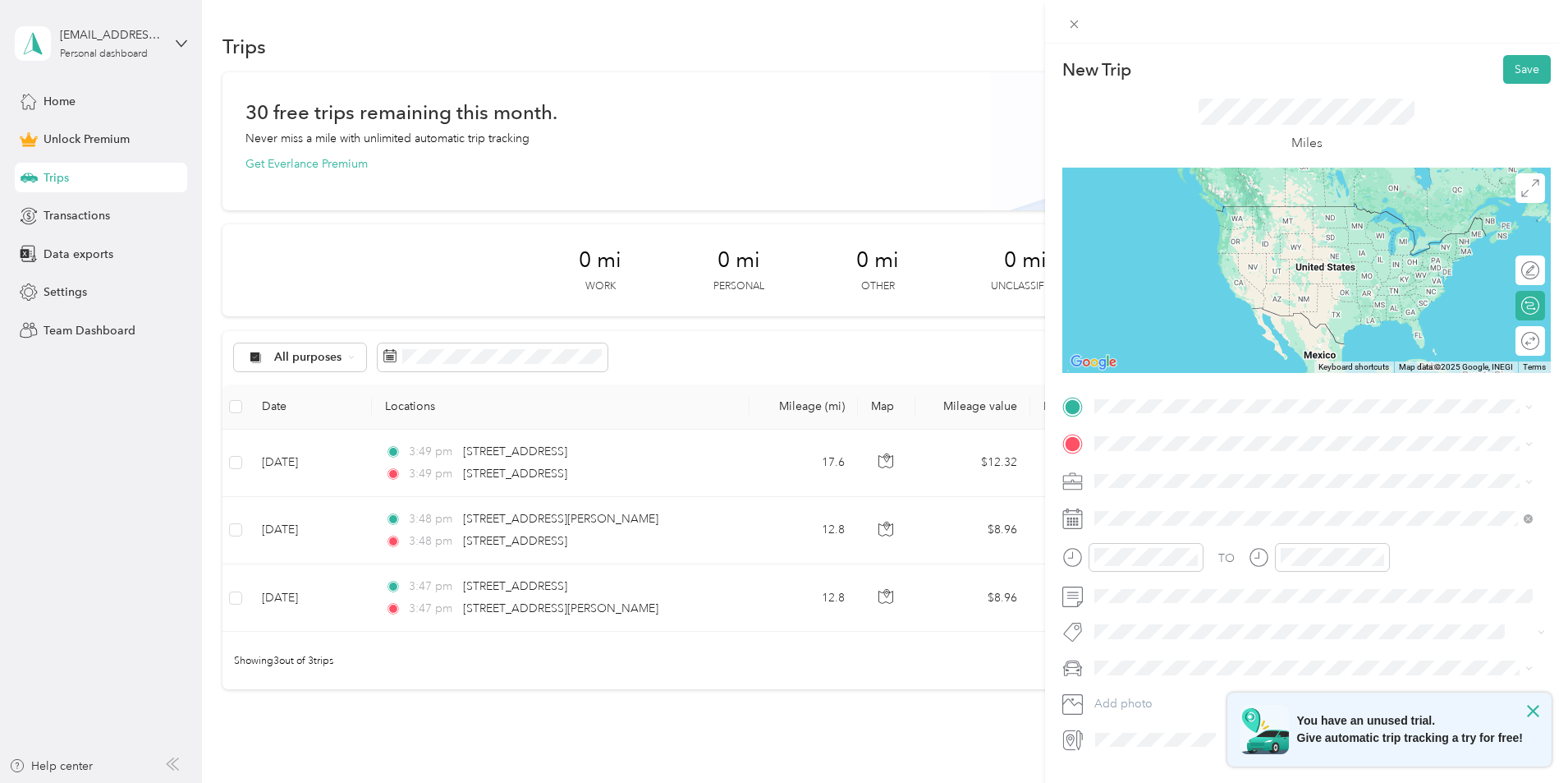
click at [1190, 466] on span "1201 Minor Avenue Seattle, Washington 98101, United States" at bounding box center [1207, 458] width 164 height 15
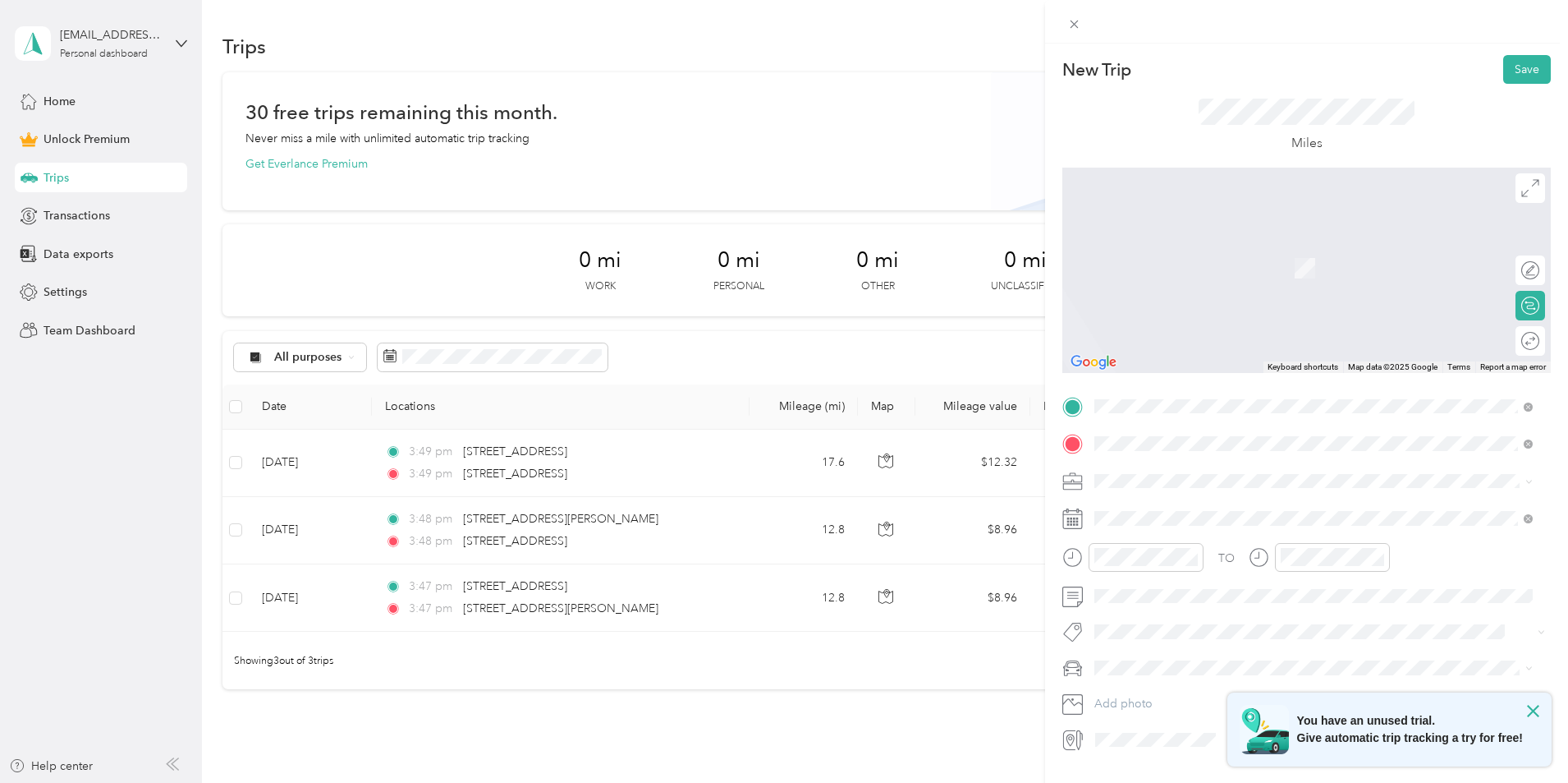
click at [1200, 507] on span "[STREET_ADDRESS][US_STATE]" at bounding box center [1207, 502] width 164 height 15
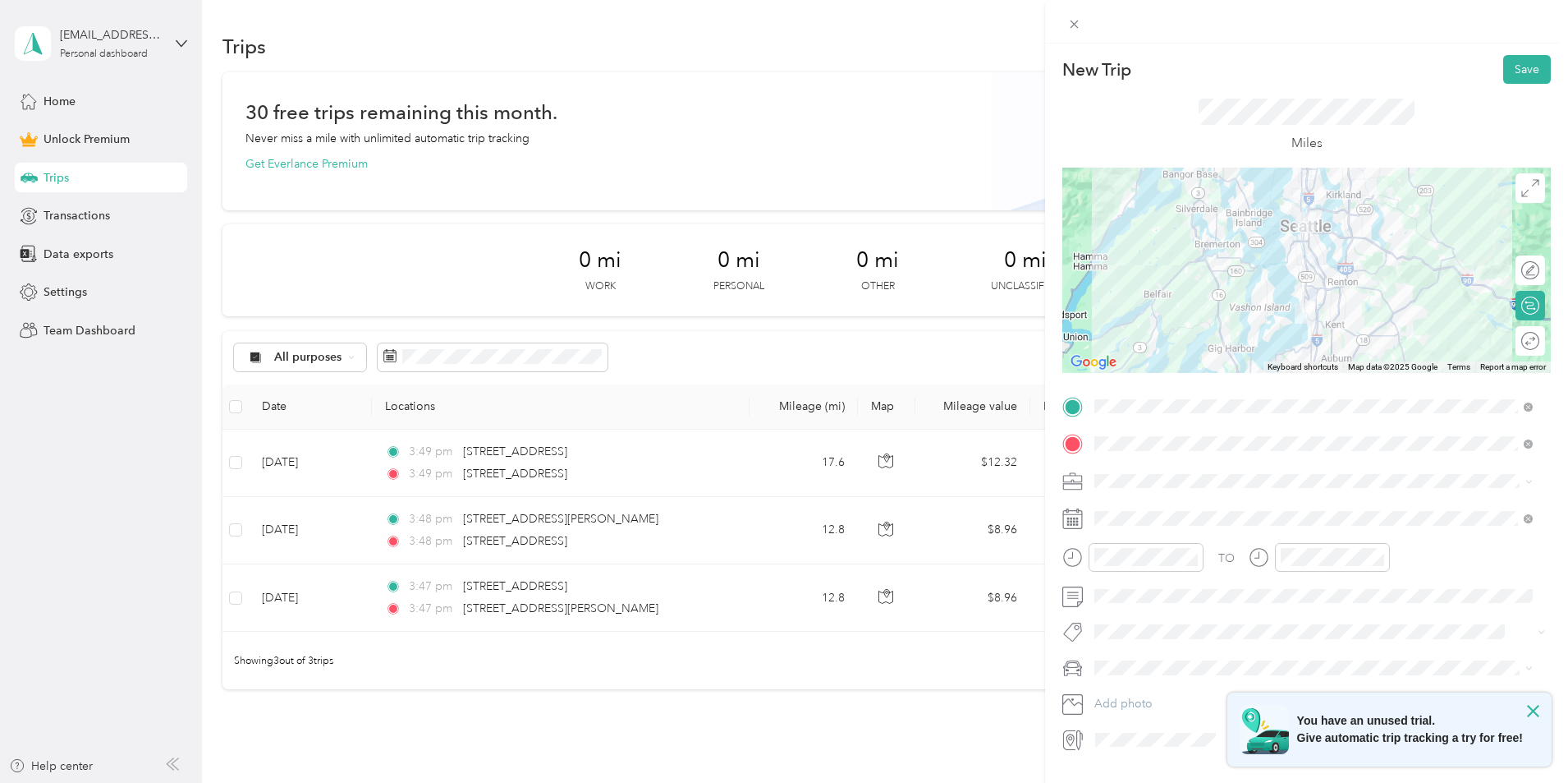
click at [1121, 509] on div "Work" at bounding box center [1314, 503] width 427 height 17
click at [1134, 508] on span at bounding box center [1319, 518] width 462 height 26
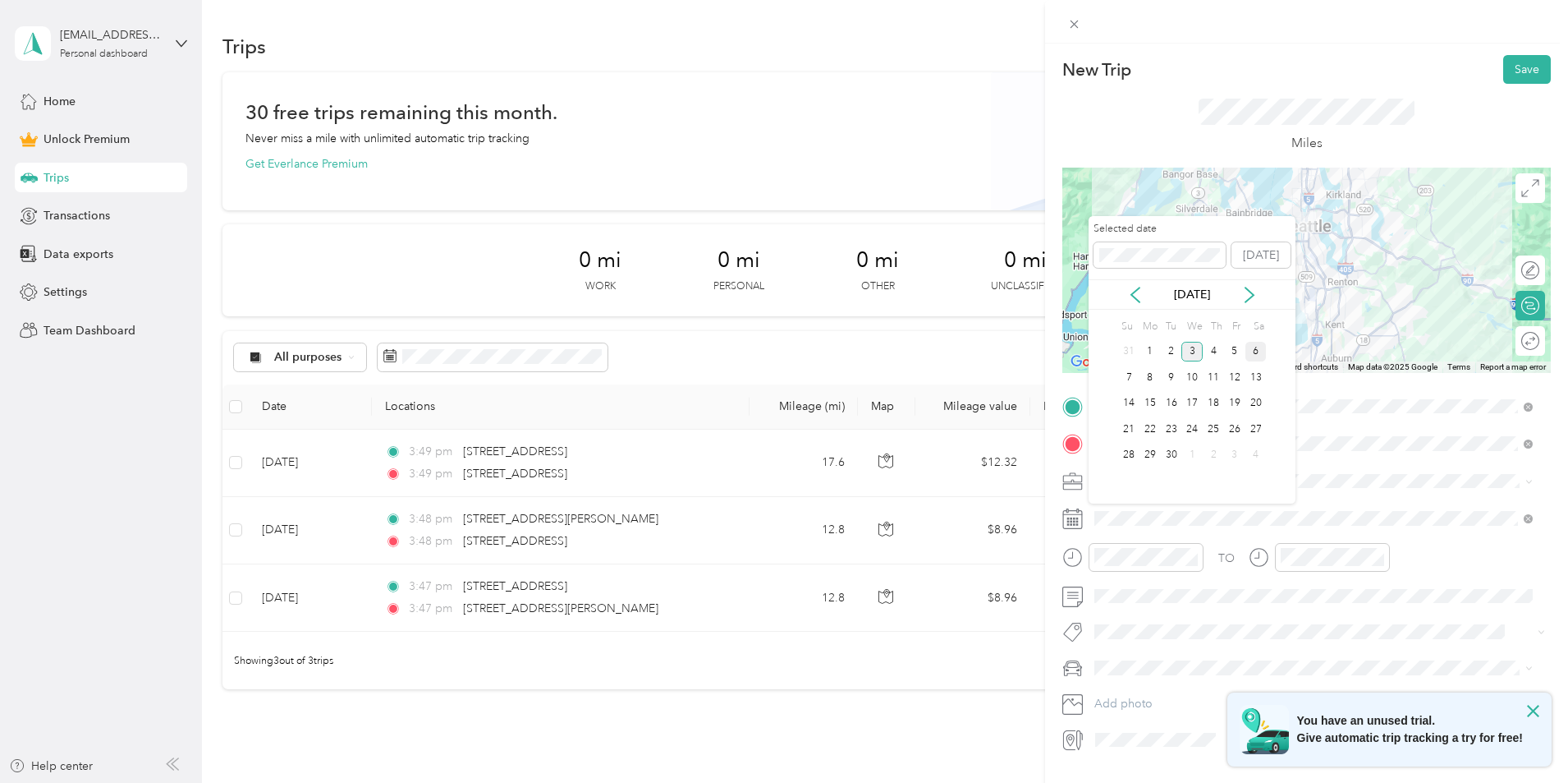
click at [1252, 348] on div "6" at bounding box center [1255, 352] width 21 height 21
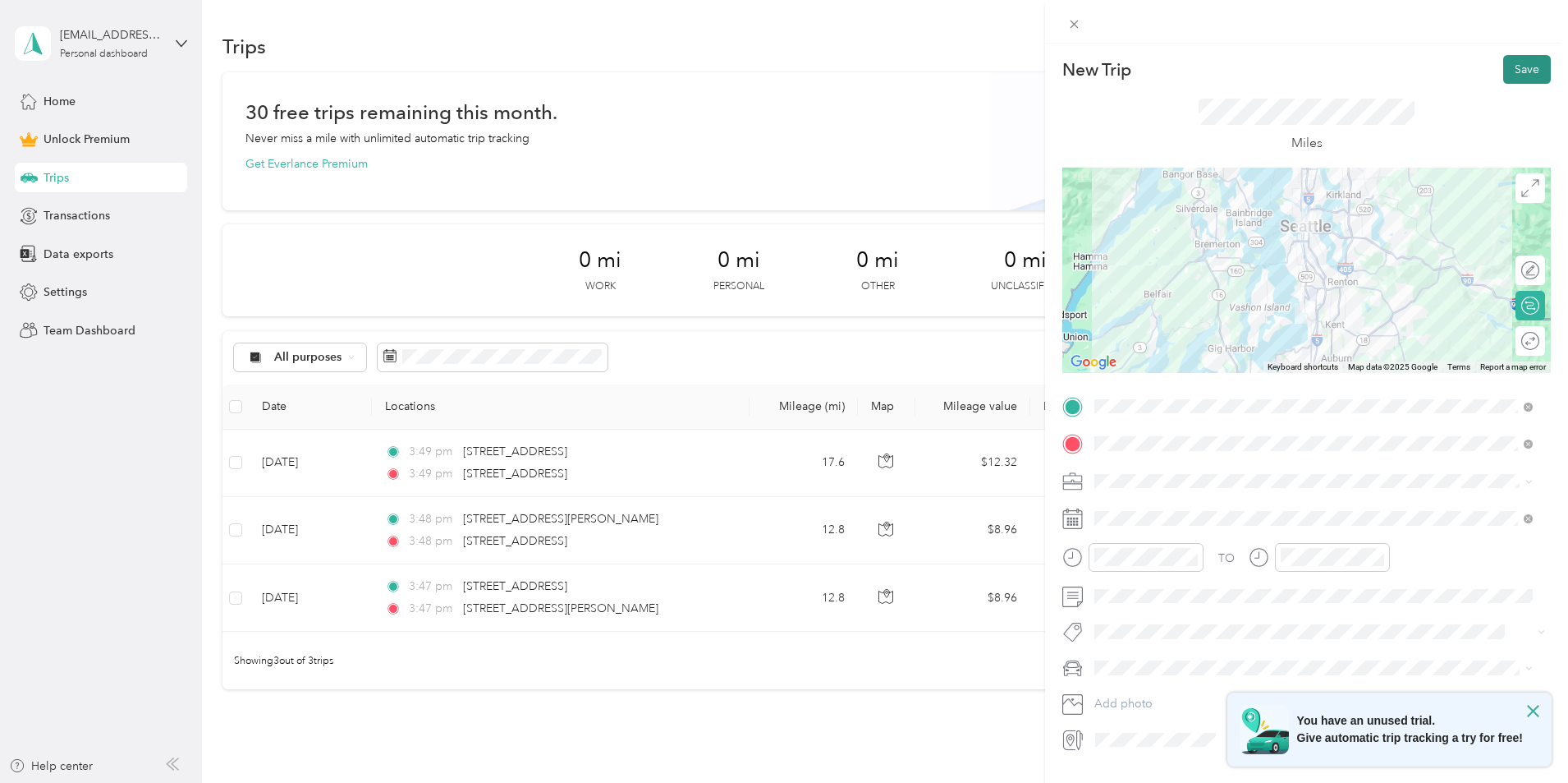
click at [1513, 63] on button "Save" at bounding box center [1527, 69] width 48 height 29
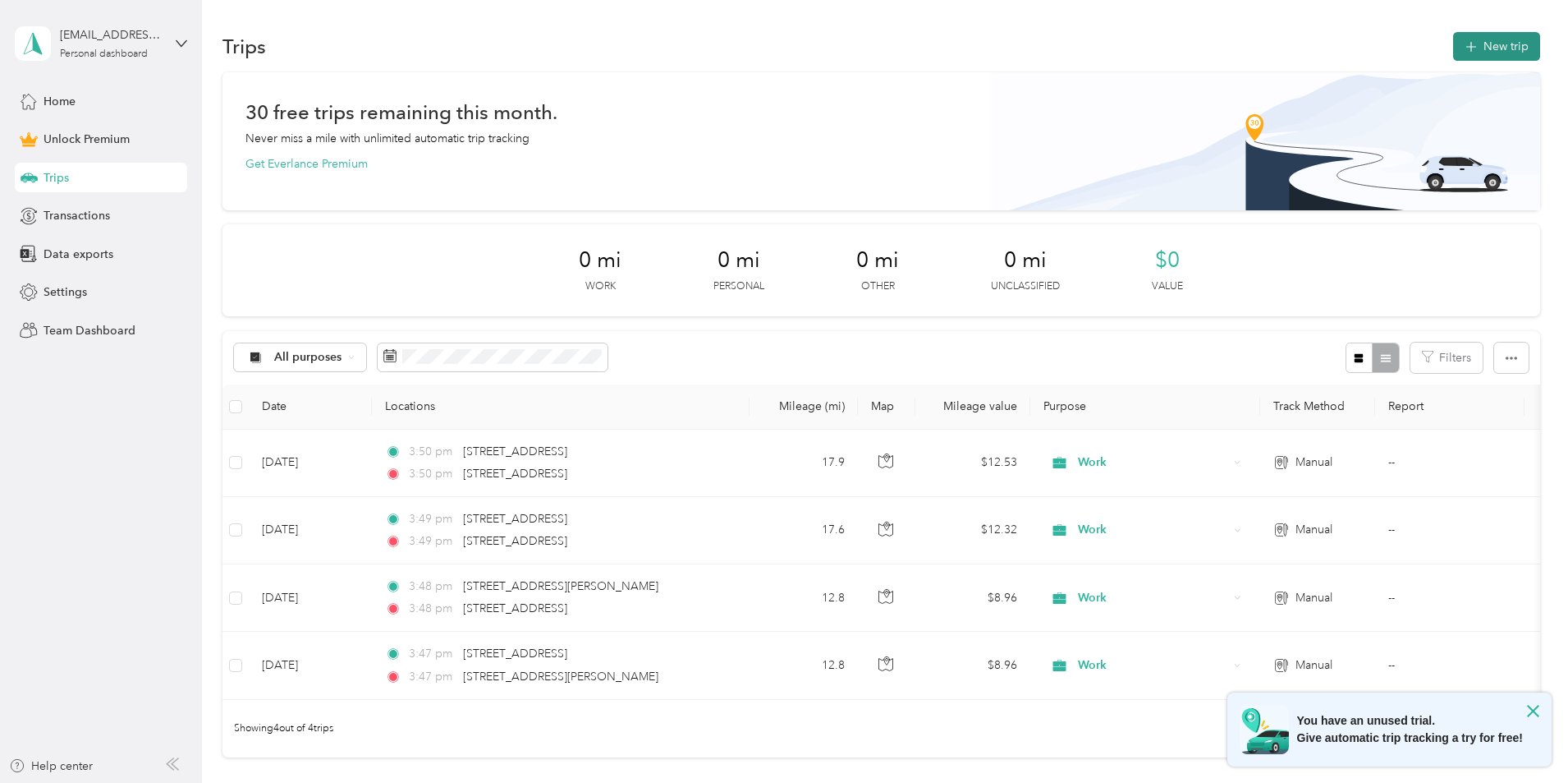
click at [1453, 50] on button "New trip" at bounding box center [1497, 46] width 87 height 29
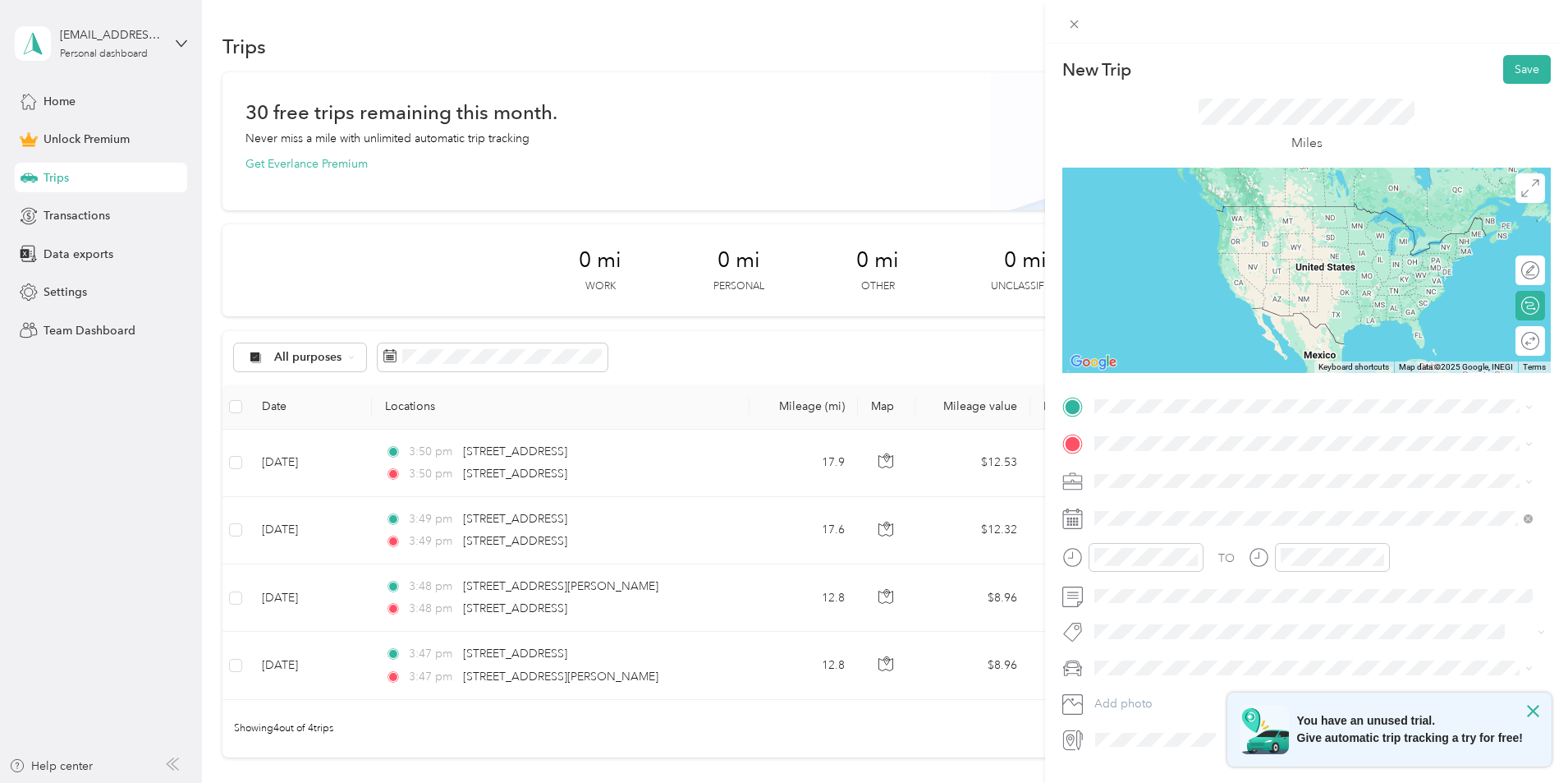
click at [1219, 464] on span "[STREET_ADDRESS][US_STATE]" at bounding box center [1207, 456] width 164 height 15
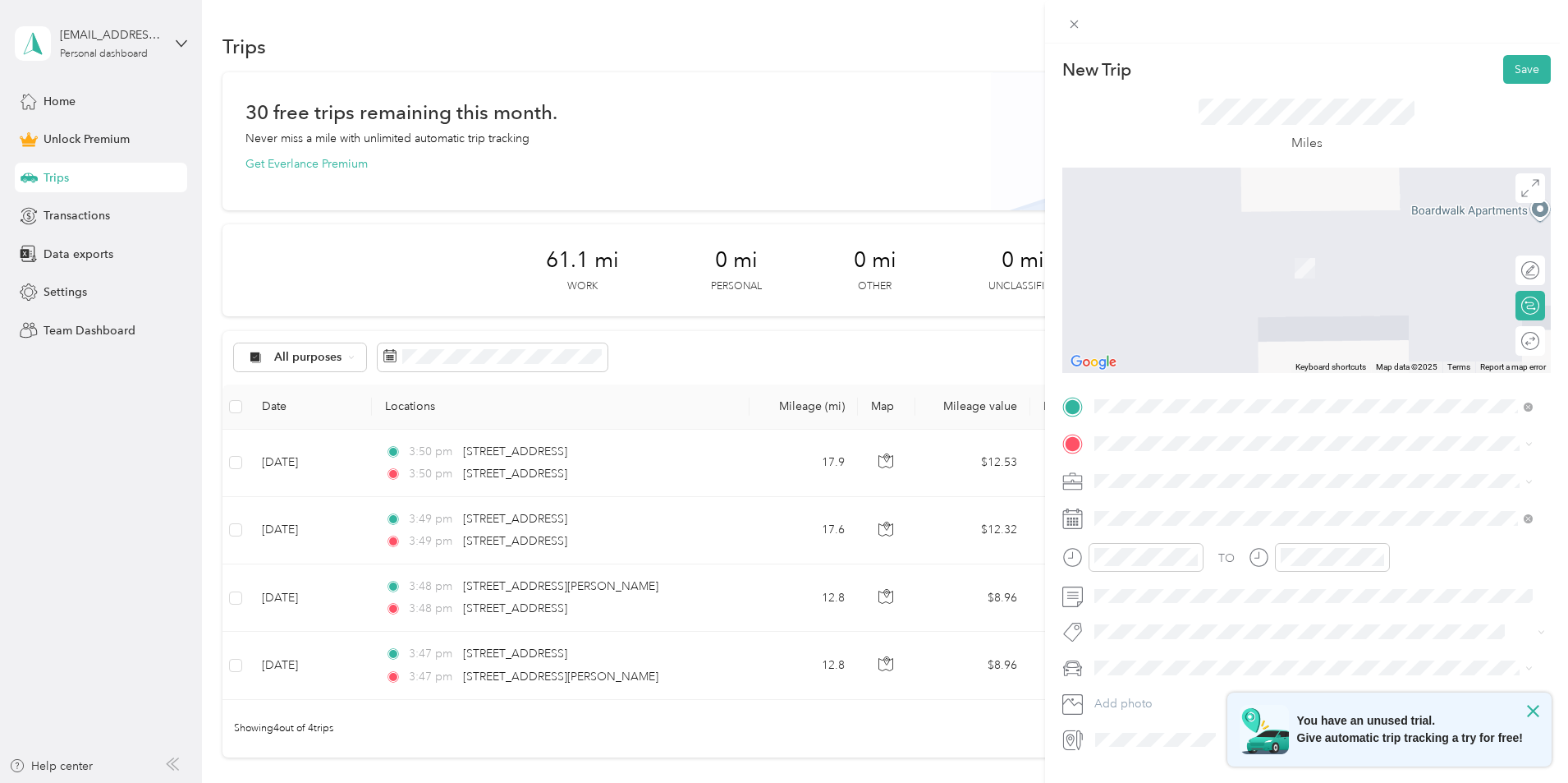
click at [1197, 501] on span "2915 East Madison Street Seattle, Washington 98112, United States" at bounding box center [1207, 493] width 164 height 15
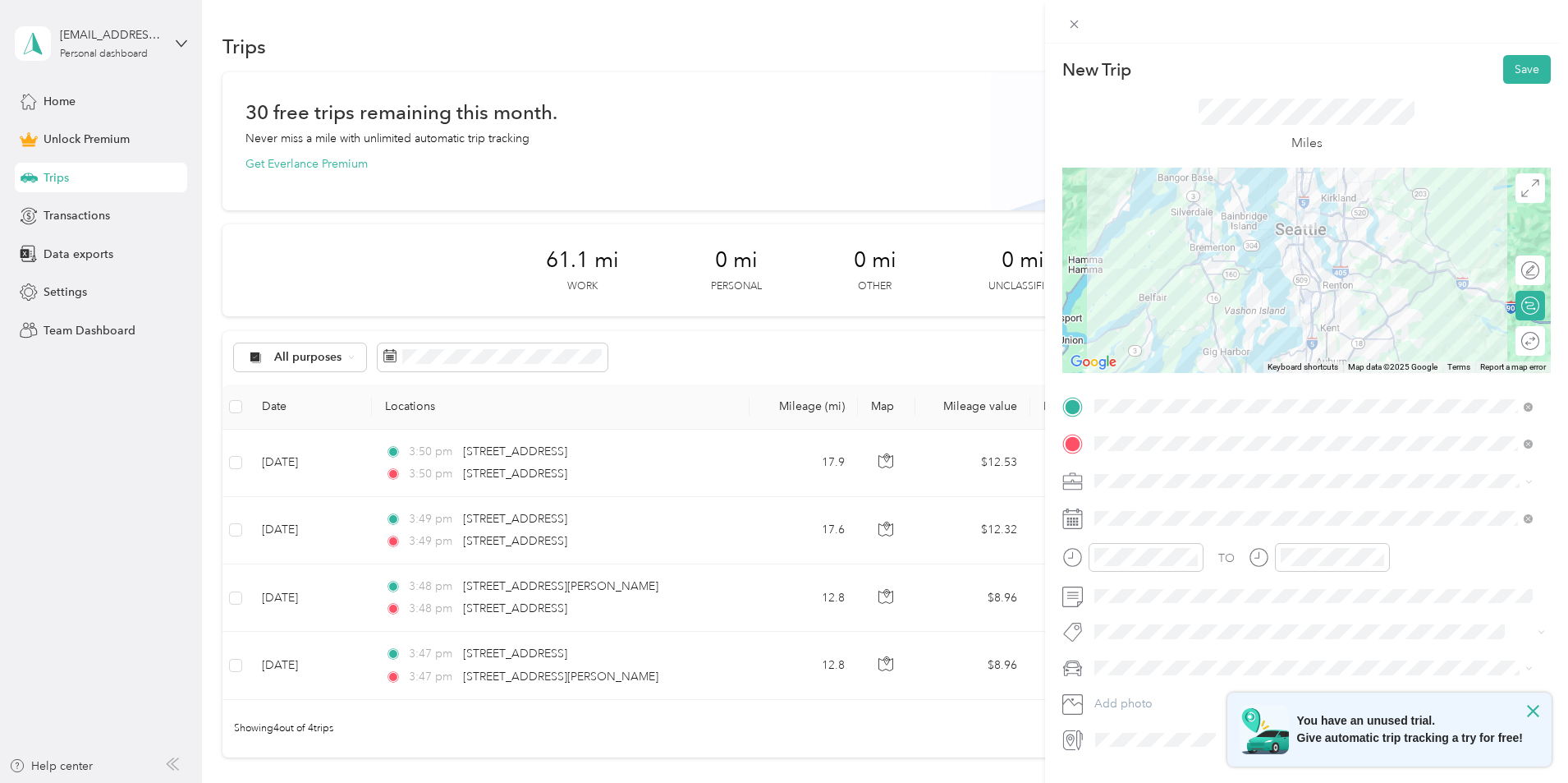
click at [1112, 513] on li "Work" at bounding box center [1313, 507] width 450 height 29
click at [1298, 287] on div at bounding box center [1307, 270] width 489 height 206
click at [1294, 291] on div at bounding box center [1307, 270] width 489 height 206
click at [1312, 302] on div at bounding box center [1307, 270] width 489 height 206
click at [1312, 304] on div at bounding box center [1307, 270] width 489 height 206
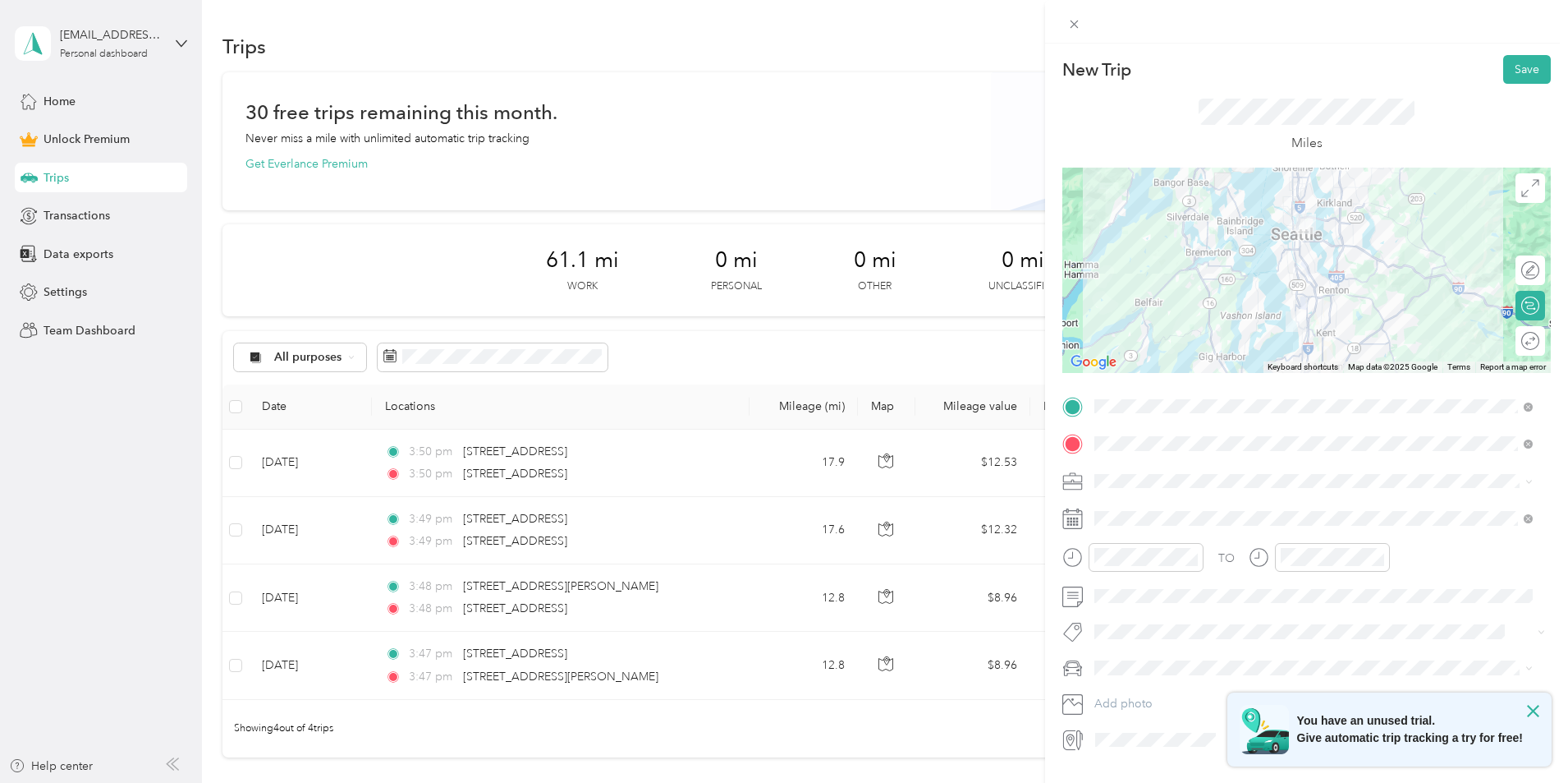
click at [1360, 470] on span at bounding box center [1319, 481] width 462 height 26
click at [1517, 69] on button "Save" at bounding box center [1527, 69] width 48 height 29
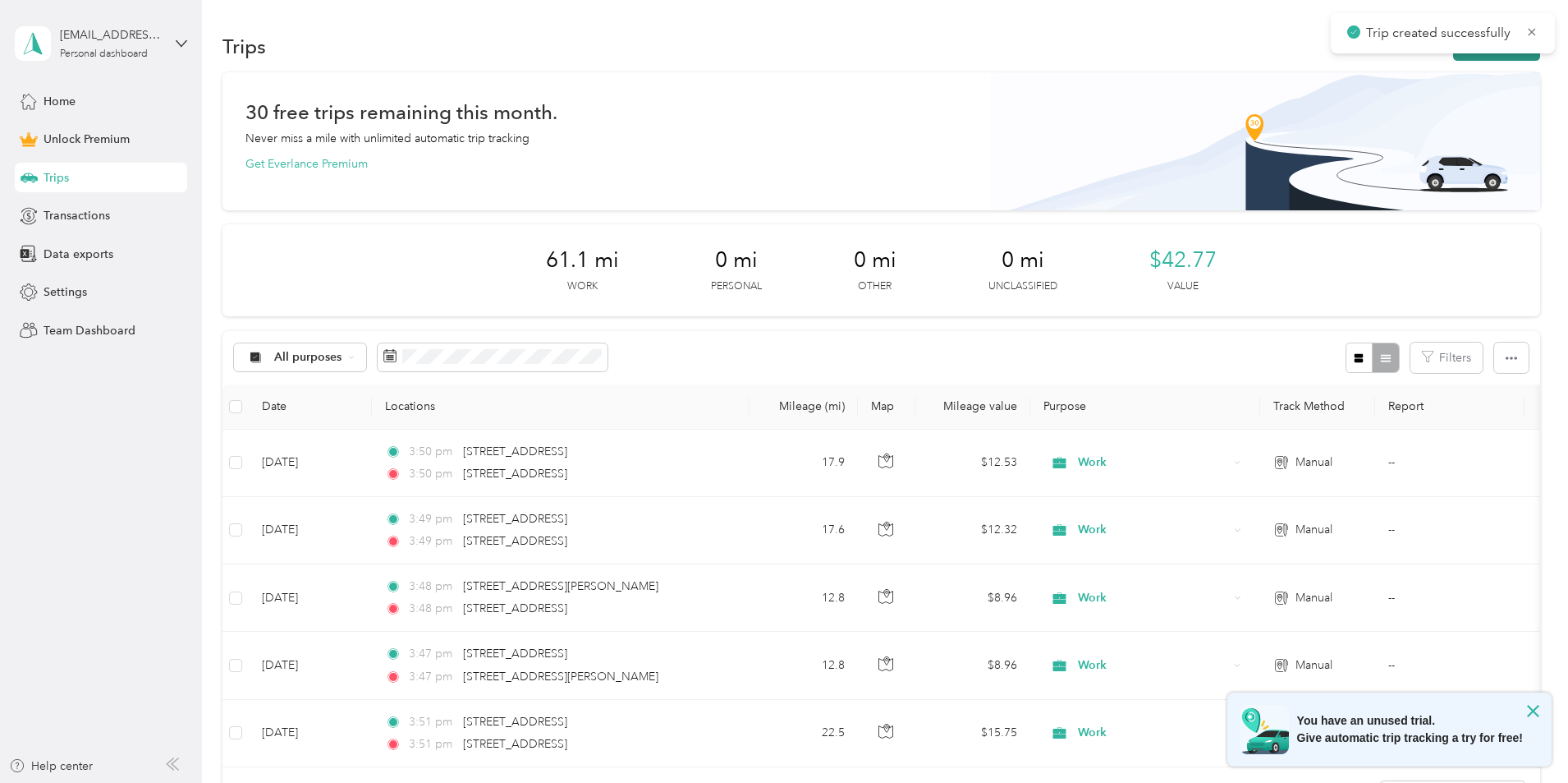
click at [1453, 60] on button "New trip" at bounding box center [1497, 46] width 87 height 29
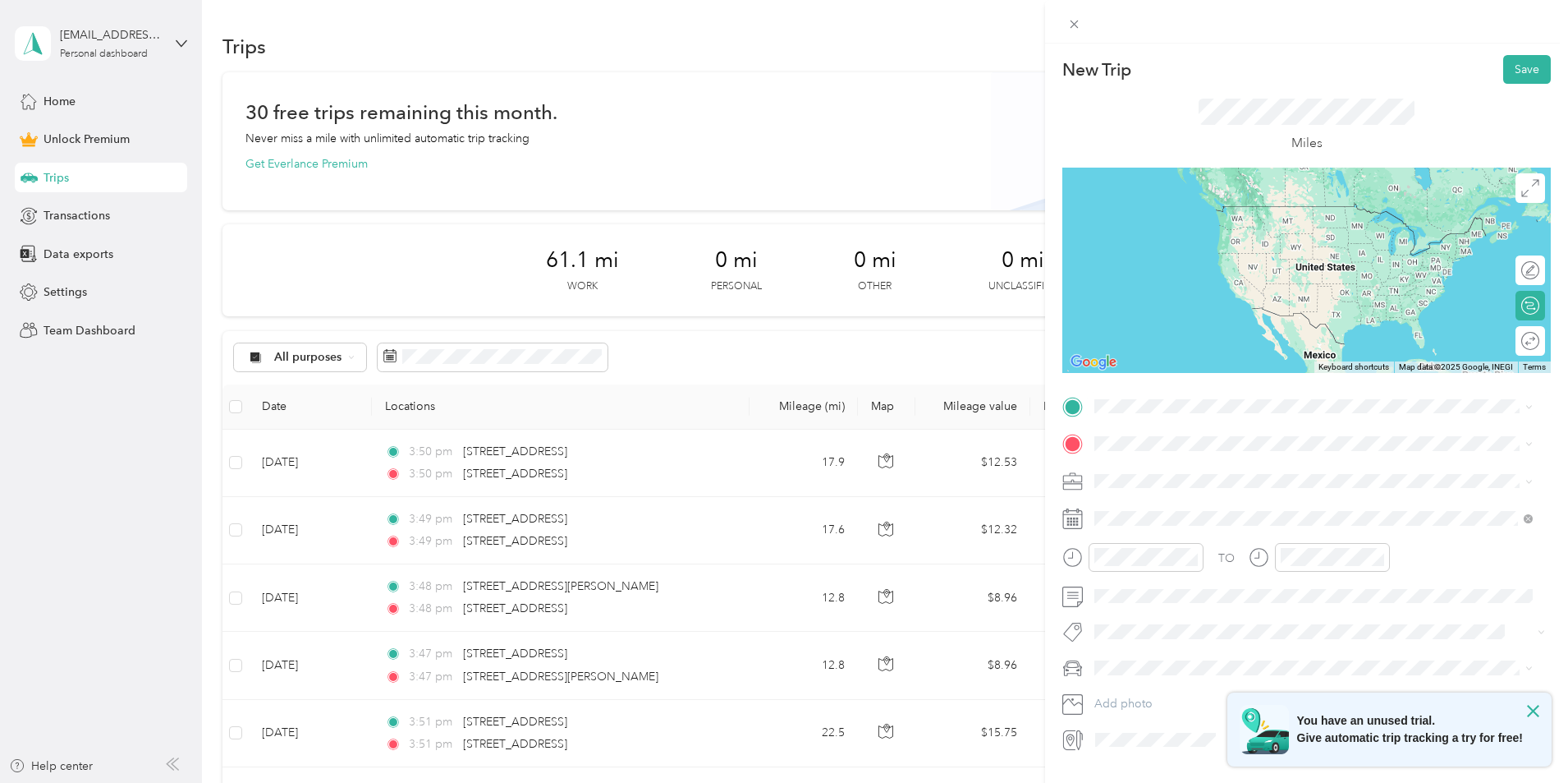
click at [1178, 465] on span "2915 East Madison Street Seattle, Washington 98112, United States" at bounding box center [1207, 457] width 164 height 15
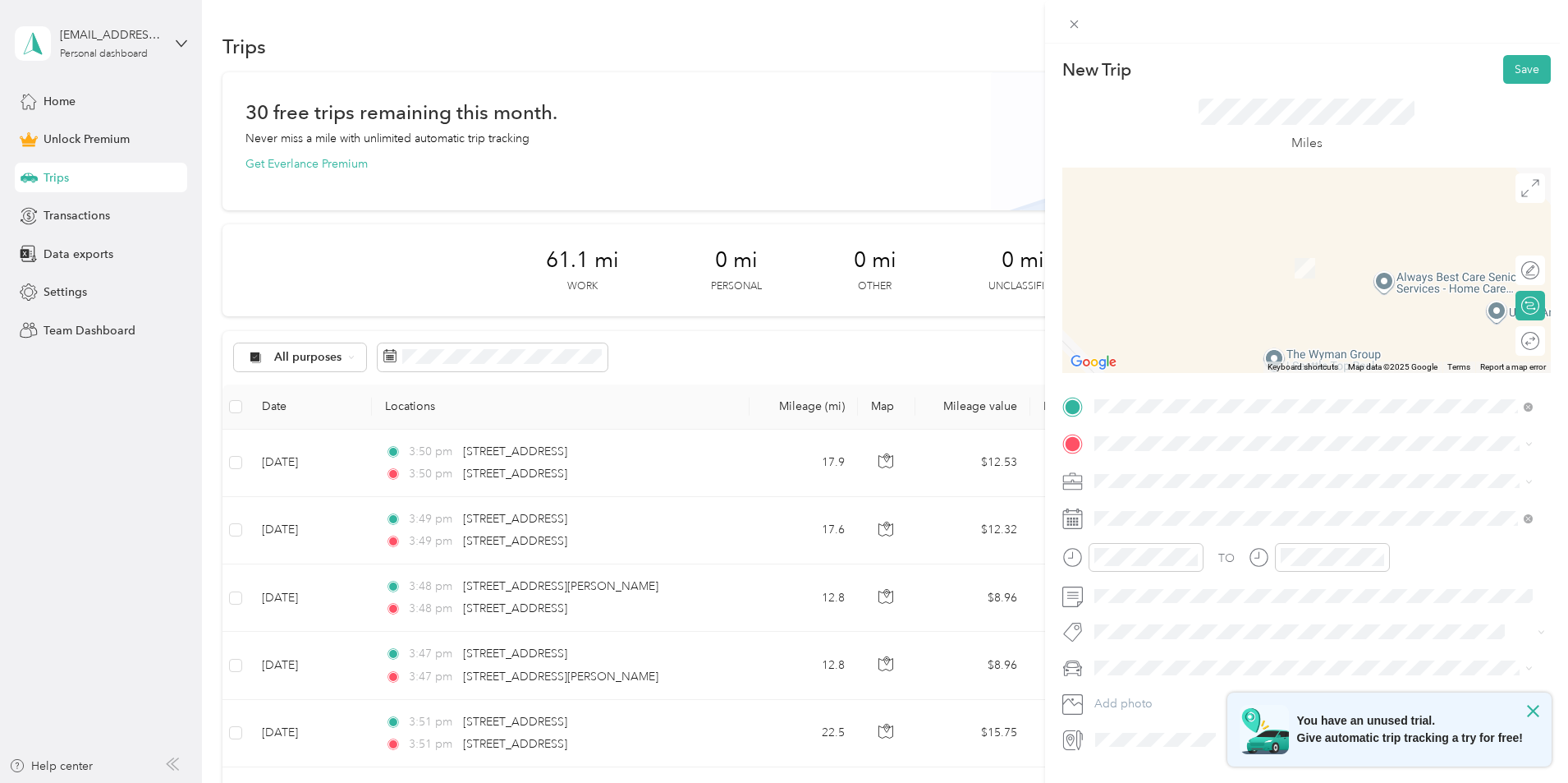
click at [1224, 504] on span "[STREET_ADDRESS][US_STATE]" at bounding box center [1207, 496] width 164 height 15
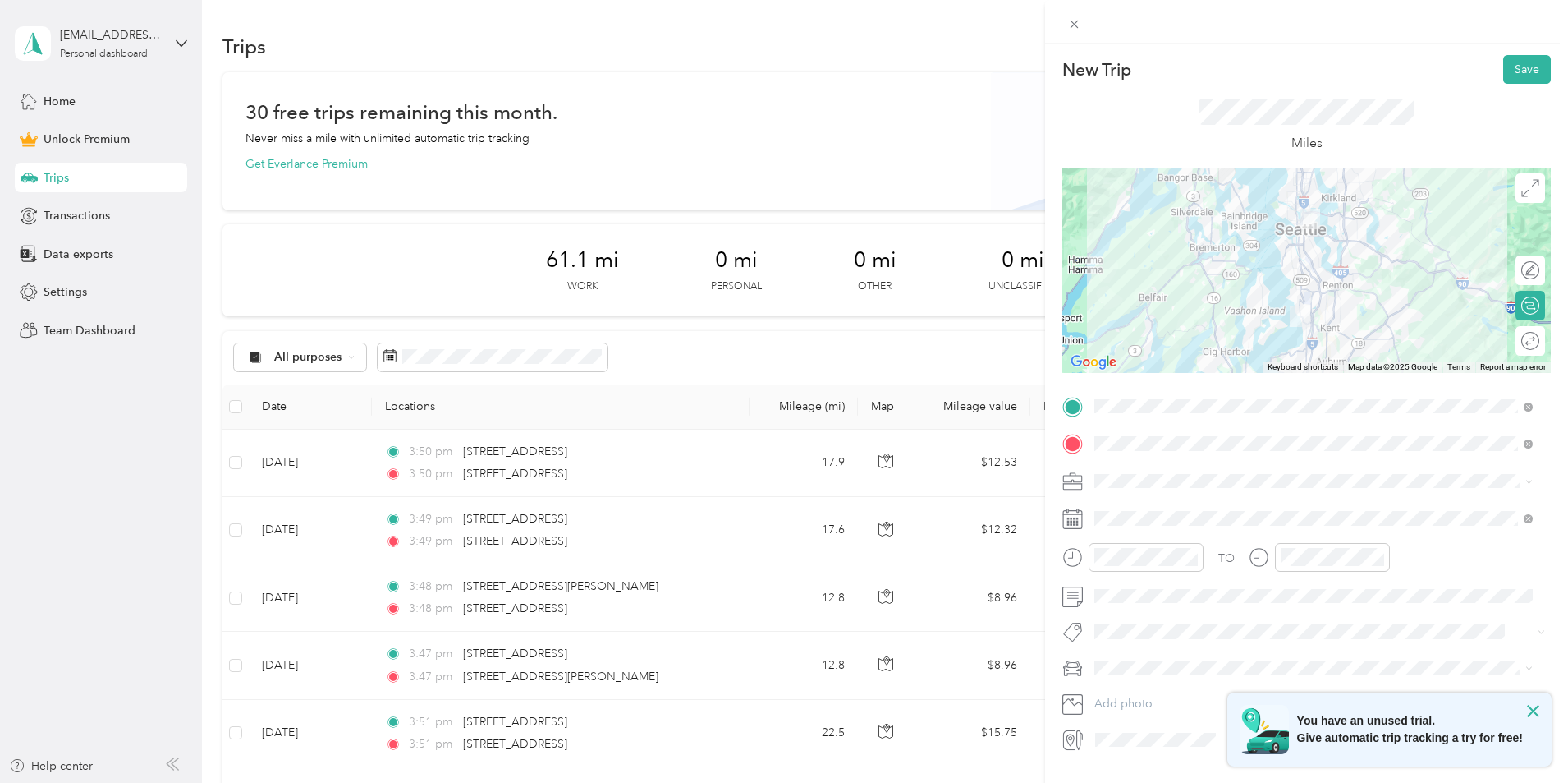
click at [1115, 507] on span "Work" at bounding box center [1114, 501] width 28 height 14
click at [1507, 67] on button "Save" at bounding box center [1527, 69] width 48 height 29
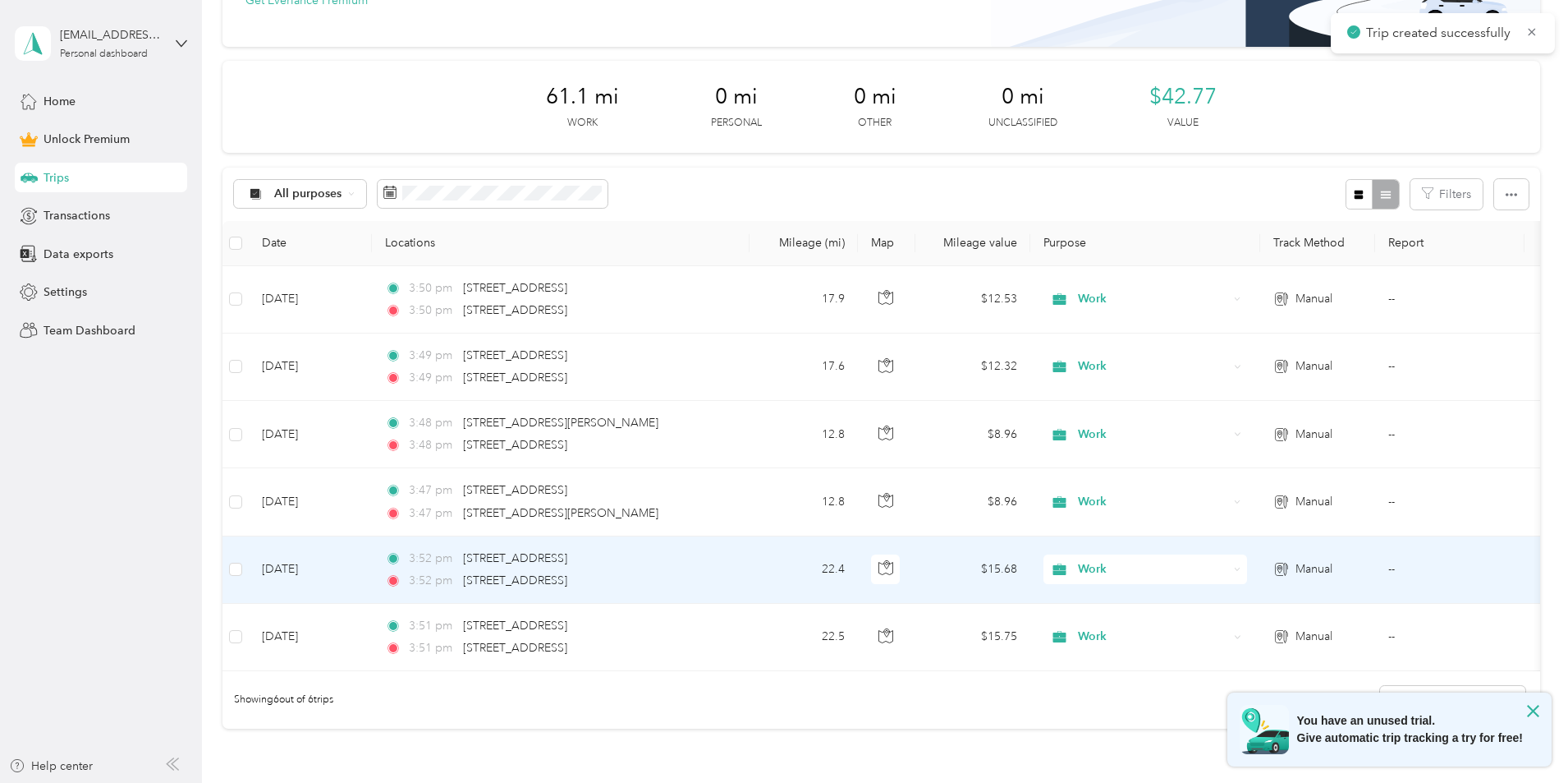
scroll to position [164, 0]
click at [858, 571] on td "22.4" at bounding box center [803, 569] width 108 height 68
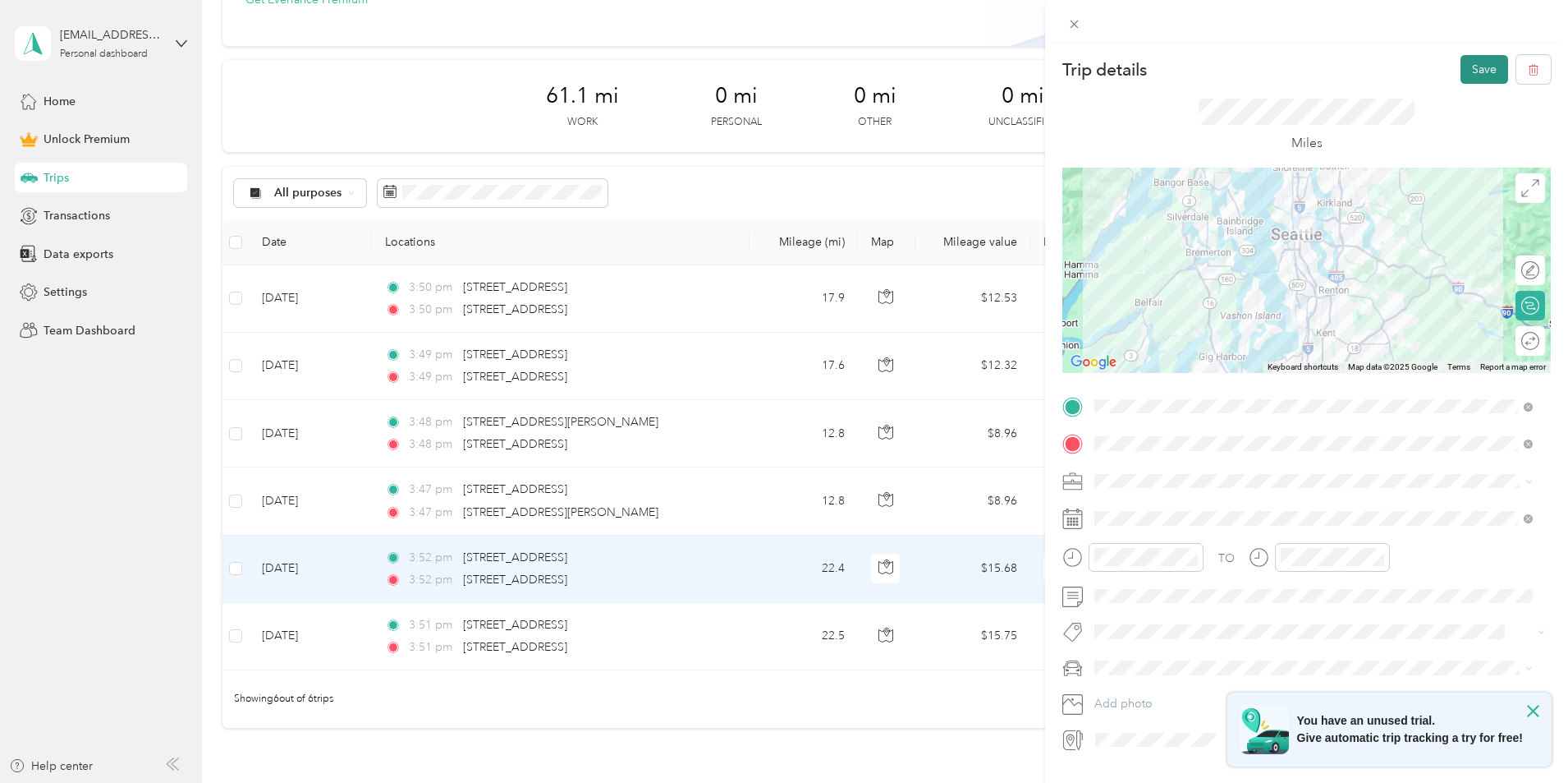
click at [1468, 73] on button "Save" at bounding box center [1485, 69] width 48 height 29
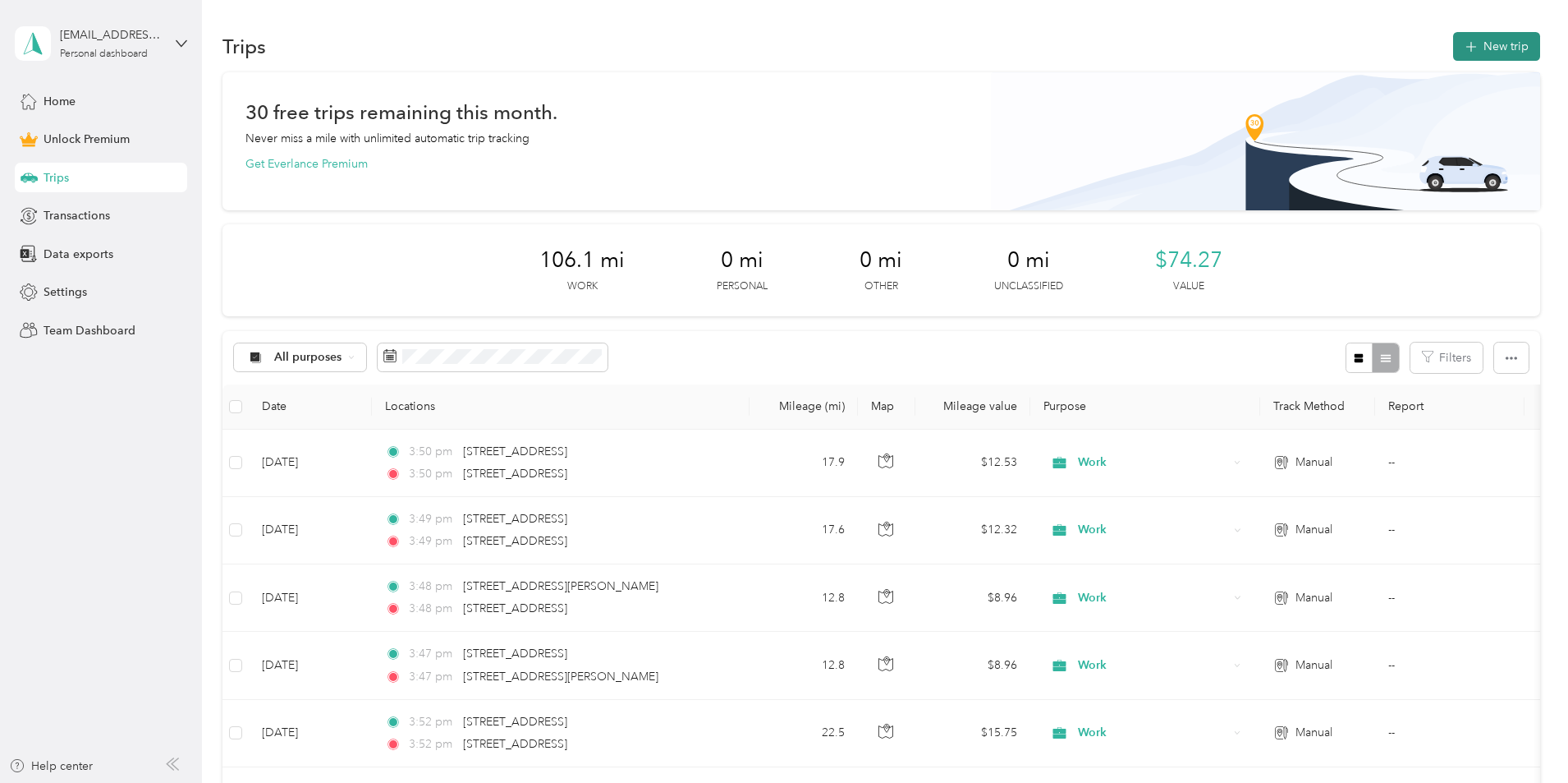
click at [1453, 44] on button "New trip" at bounding box center [1497, 46] width 87 height 29
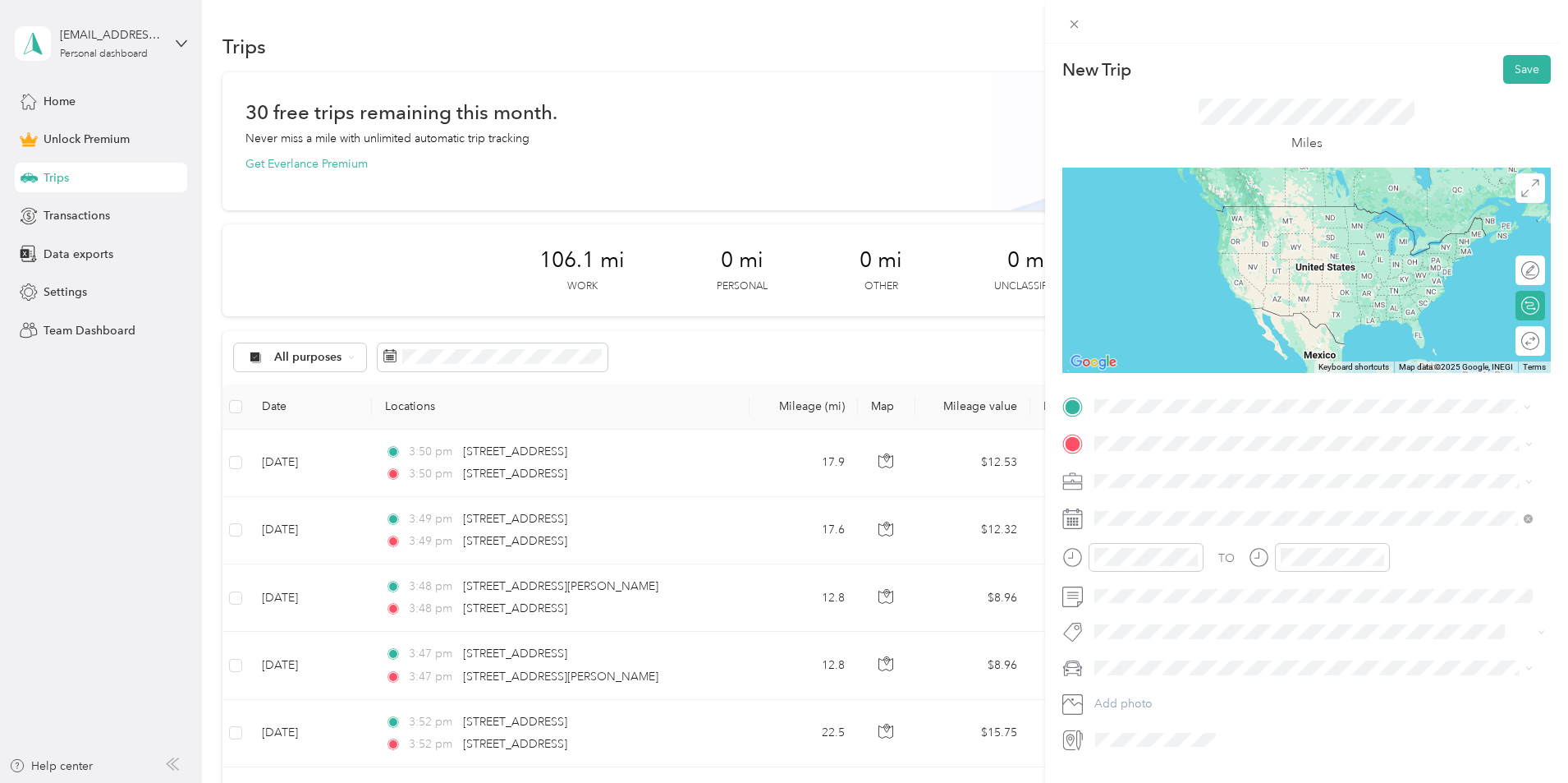
click at [1174, 469] on span "[STREET_ADDRESS][US_STATE]" at bounding box center [1207, 464] width 164 height 15
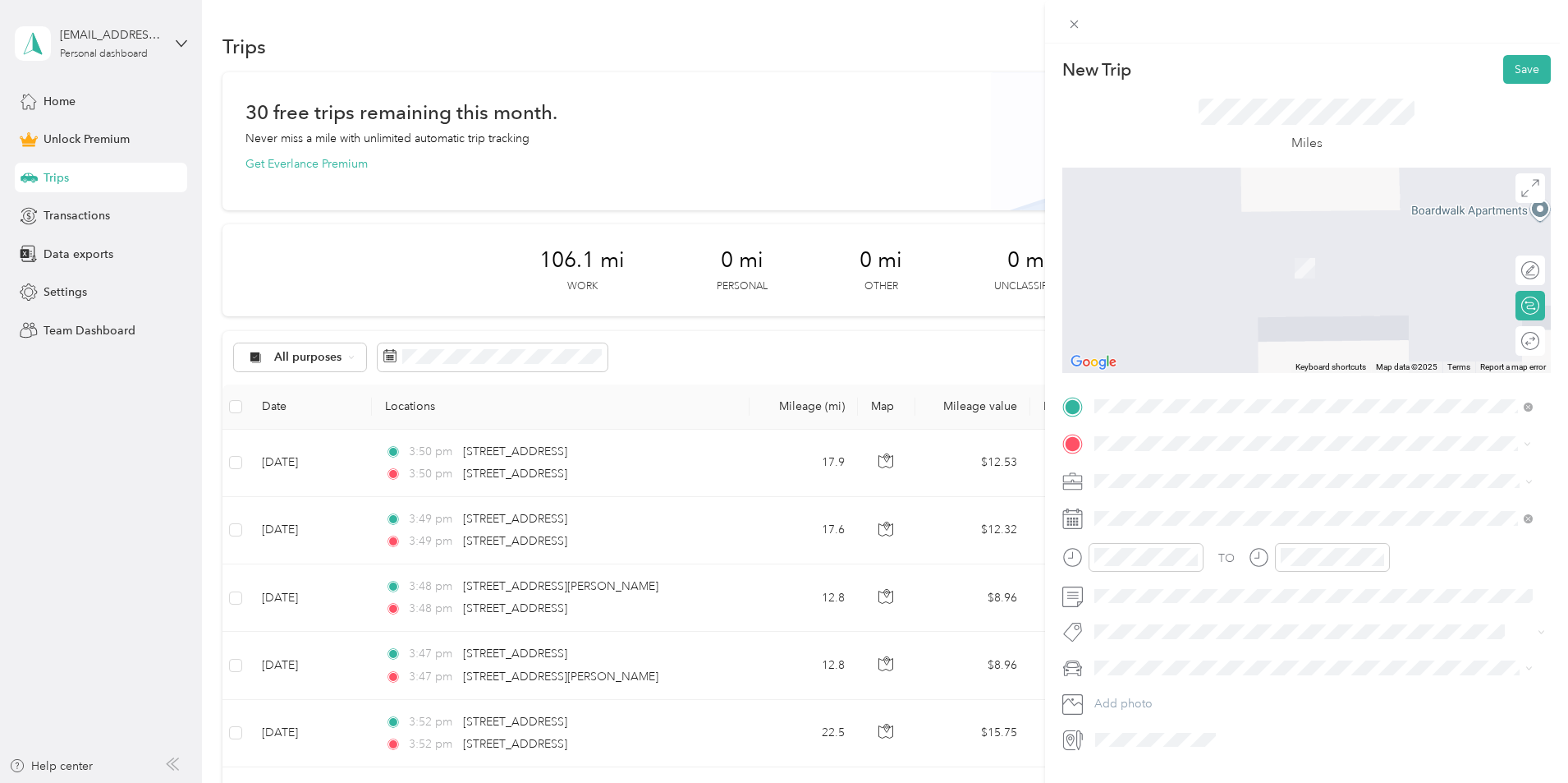
click at [1161, 510] on span "[STREET_ADDRESS][PERSON_NAME][US_STATE]" at bounding box center [1252, 502] width 255 height 15
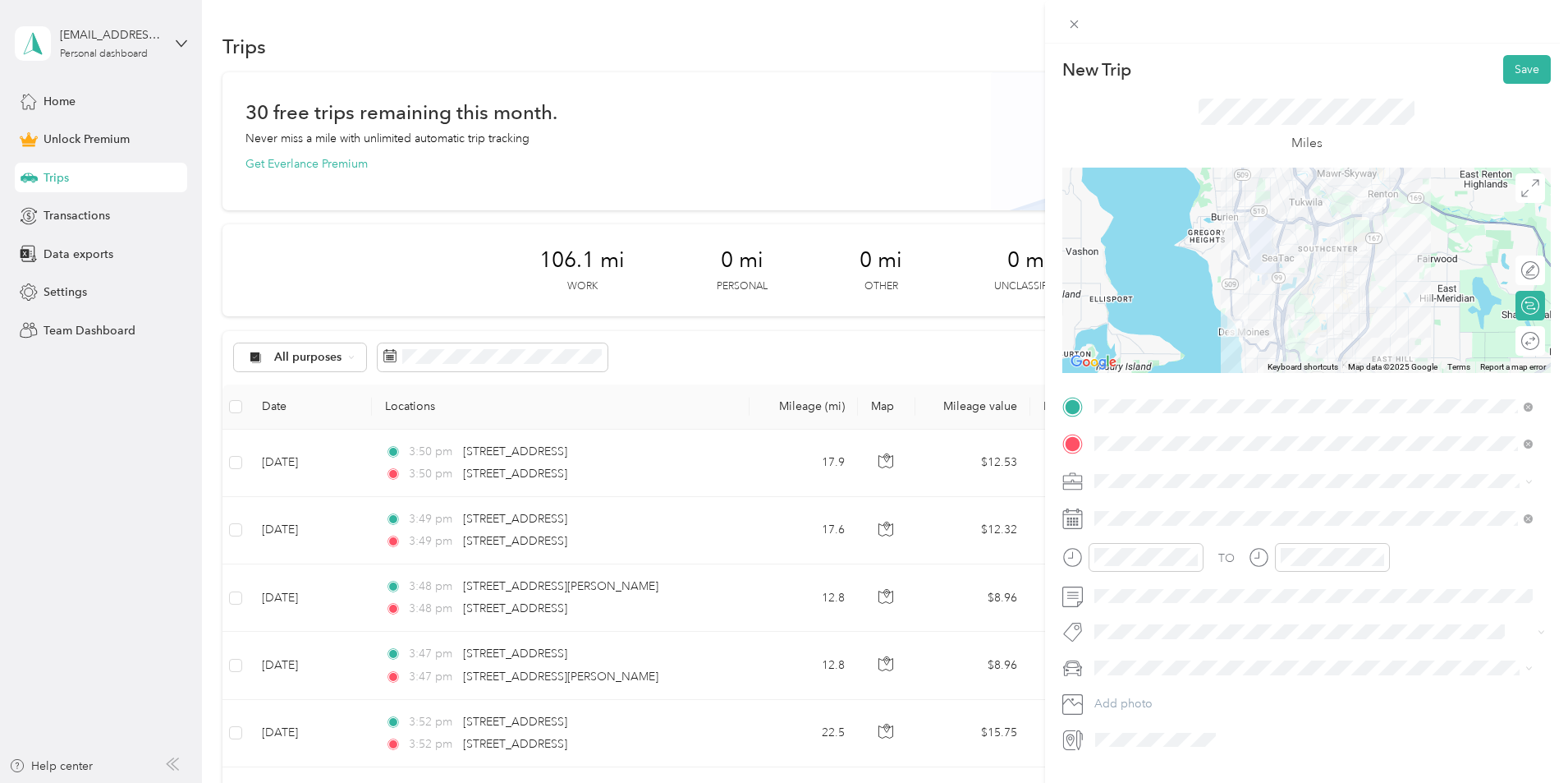
click at [1119, 509] on div "Work" at bounding box center [1314, 500] width 427 height 17
click at [1351, 348] on div at bounding box center [1307, 270] width 489 height 206
click at [1515, 66] on button "Save" at bounding box center [1527, 69] width 48 height 29
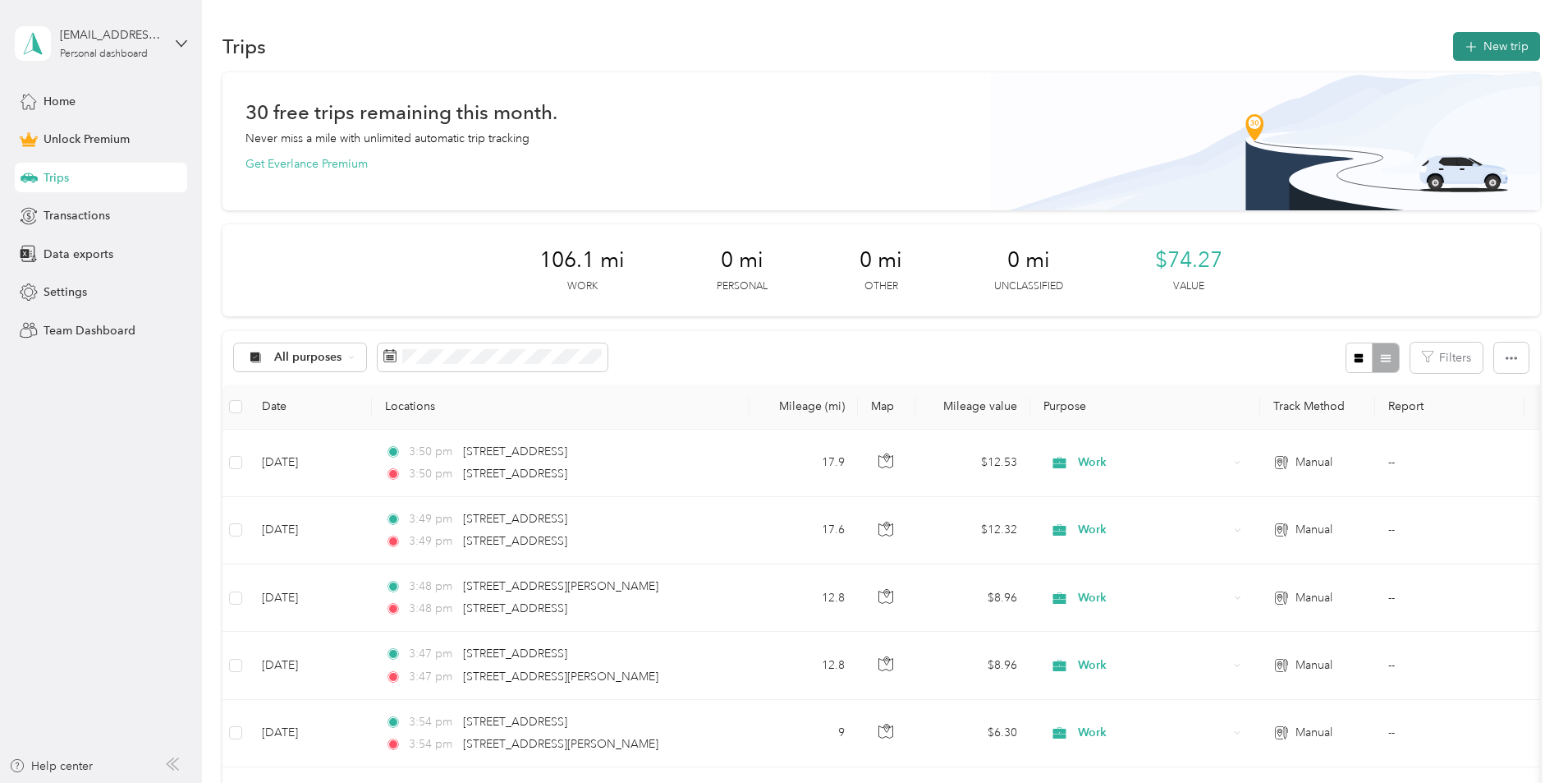
click at [1453, 49] on button "New trip" at bounding box center [1497, 46] width 87 height 29
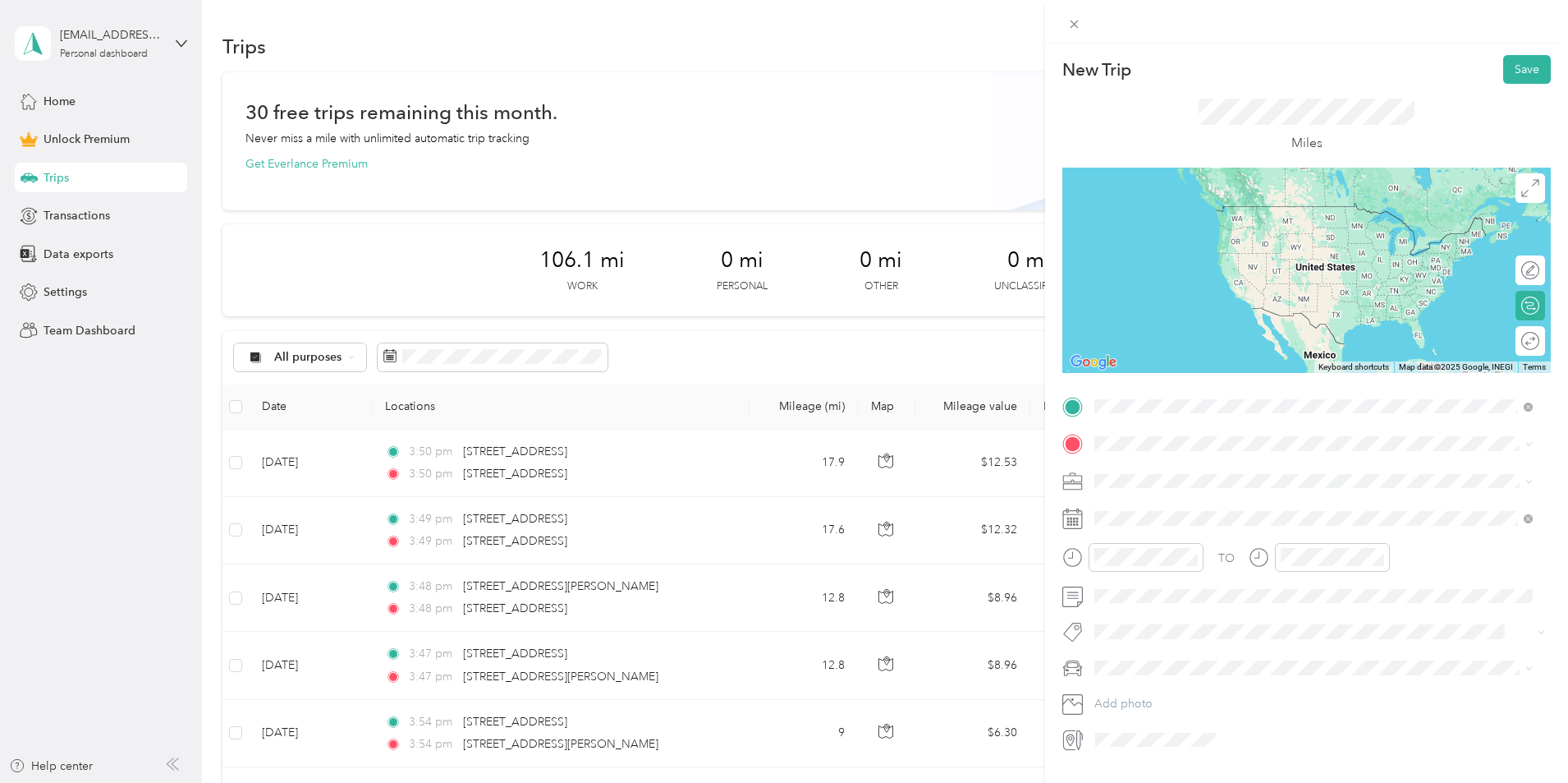
click at [1159, 469] on span "[STREET_ADDRESS][PERSON_NAME][US_STATE]" at bounding box center [1252, 465] width 255 height 15
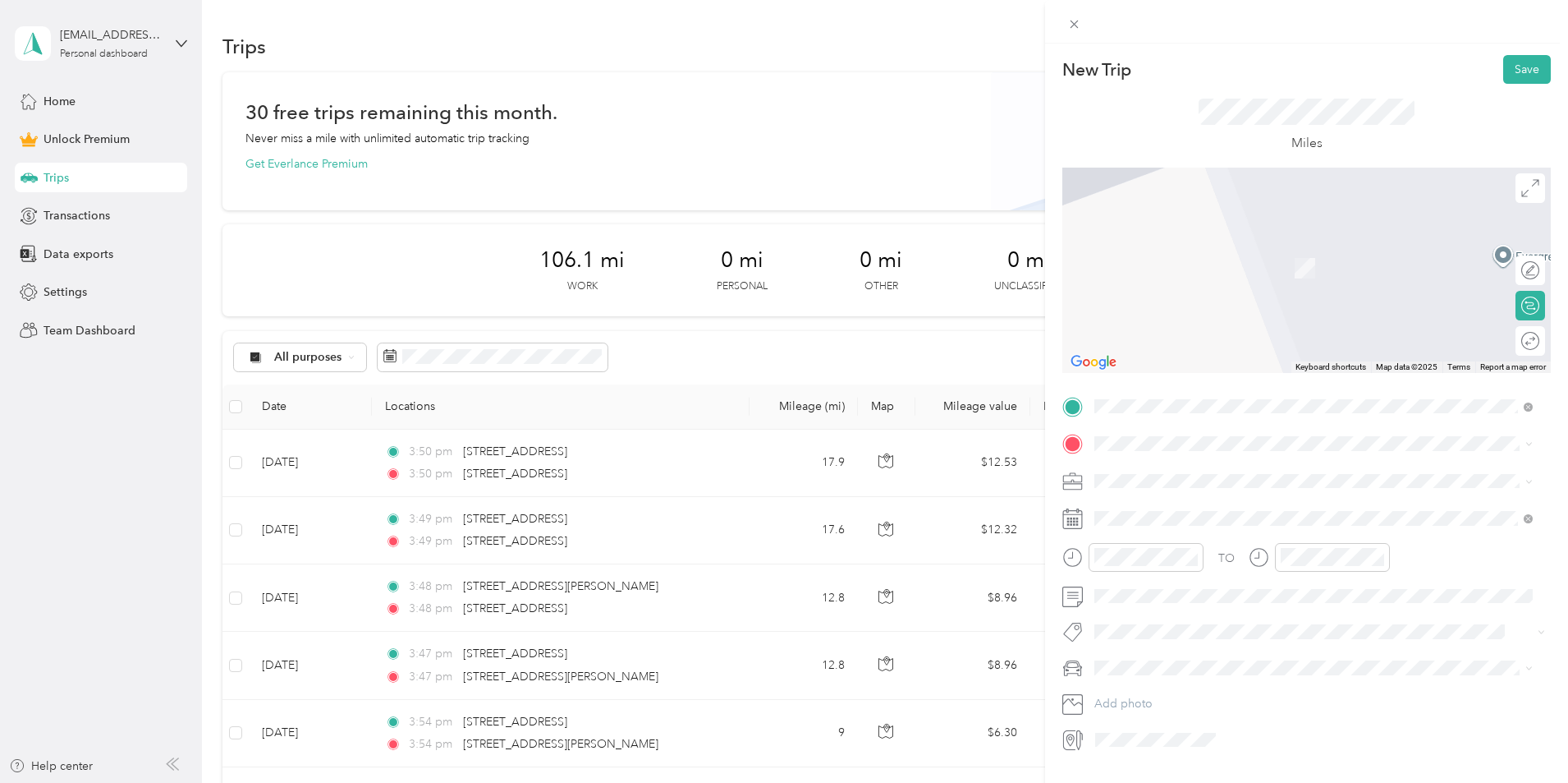
click at [1185, 503] on span "[STREET_ADDRESS][US_STATE]" at bounding box center [1207, 495] width 164 height 15
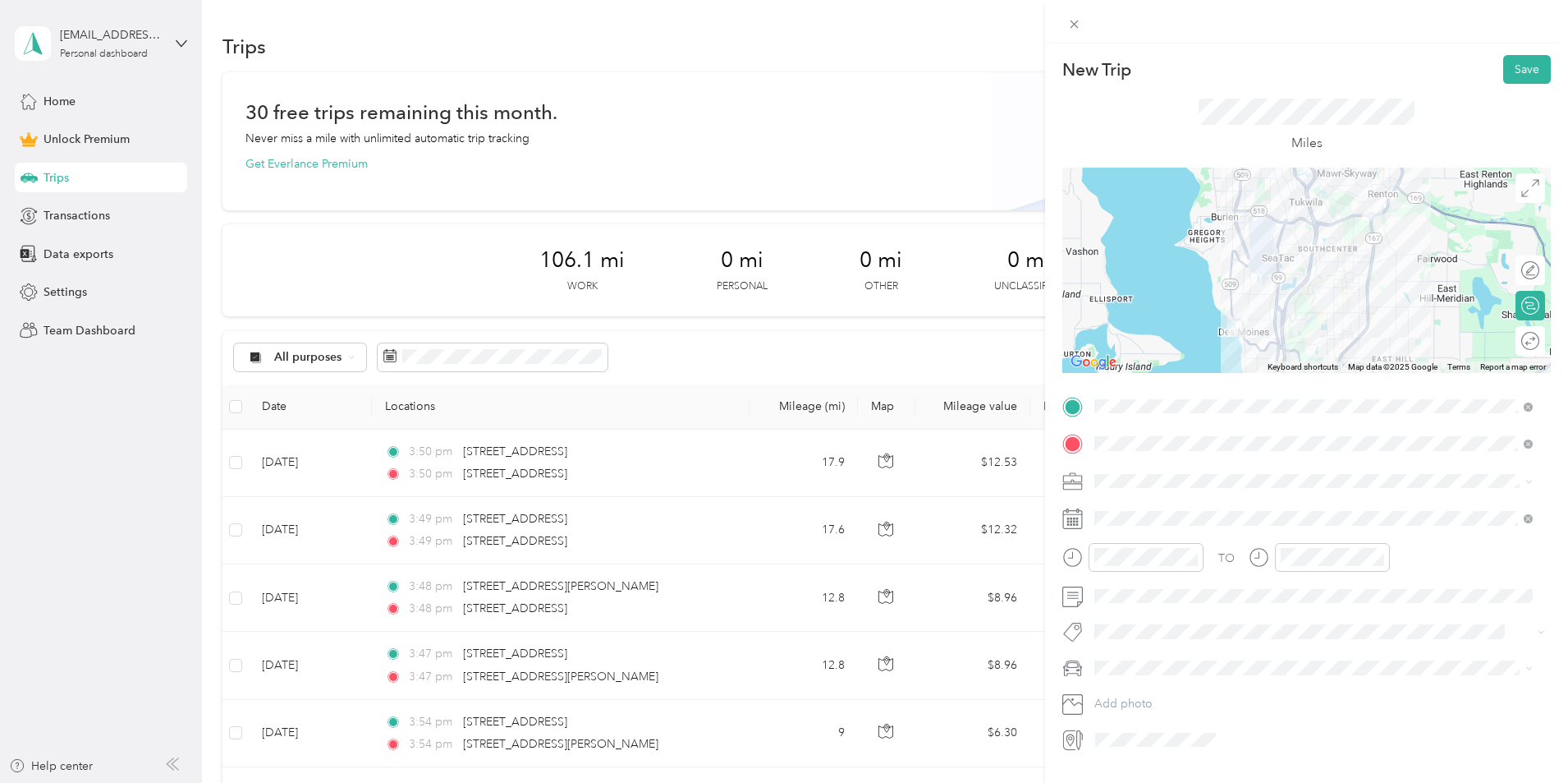
click at [1331, 236] on div at bounding box center [1307, 270] width 489 height 206
click at [1121, 510] on li "Work" at bounding box center [1313, 505] width 450 height 29
click at [1515, 66] on button "Save" at bounding box center [1527, 69] width 48 height 29
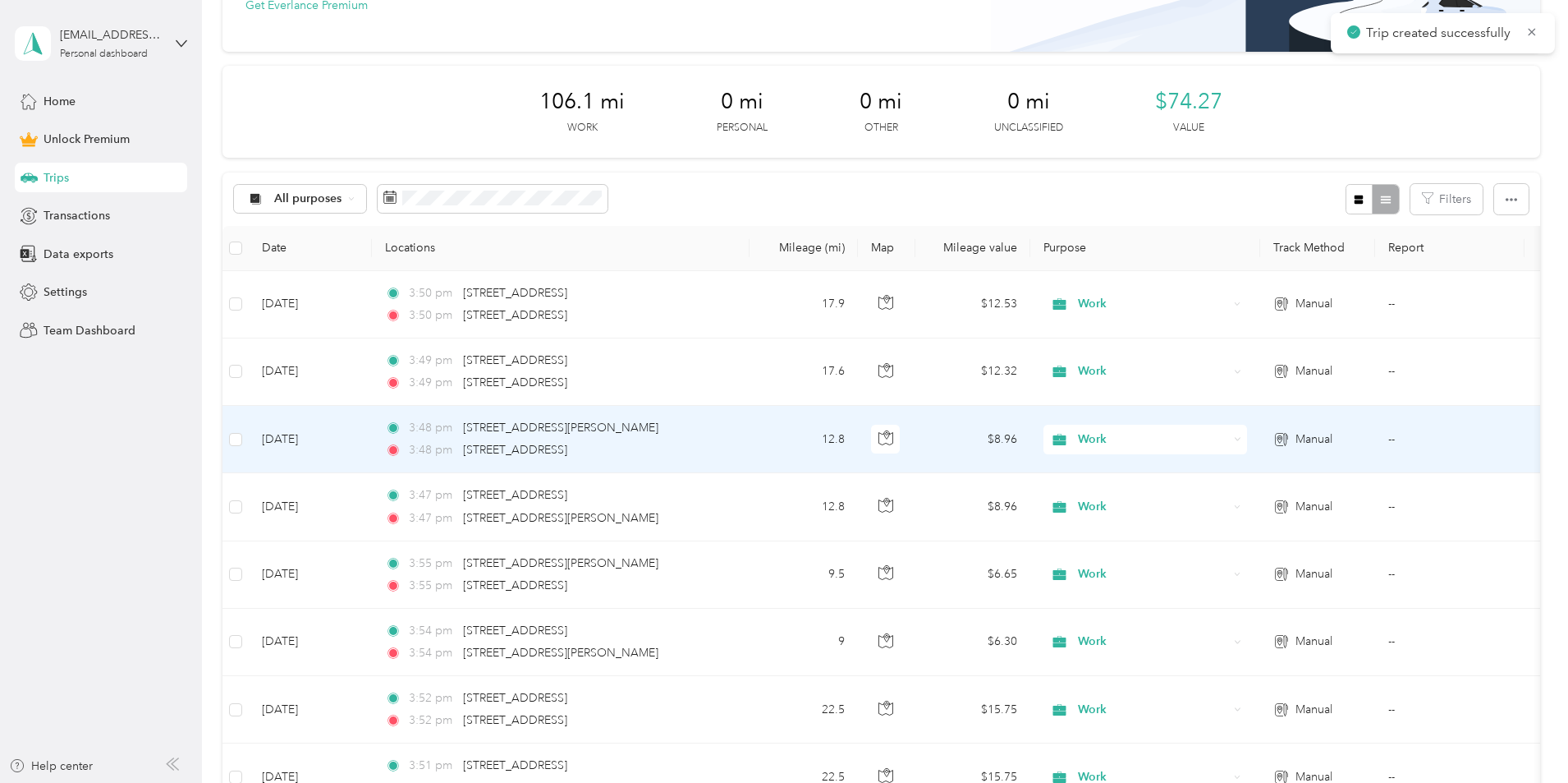
scroll to position [164, 0]
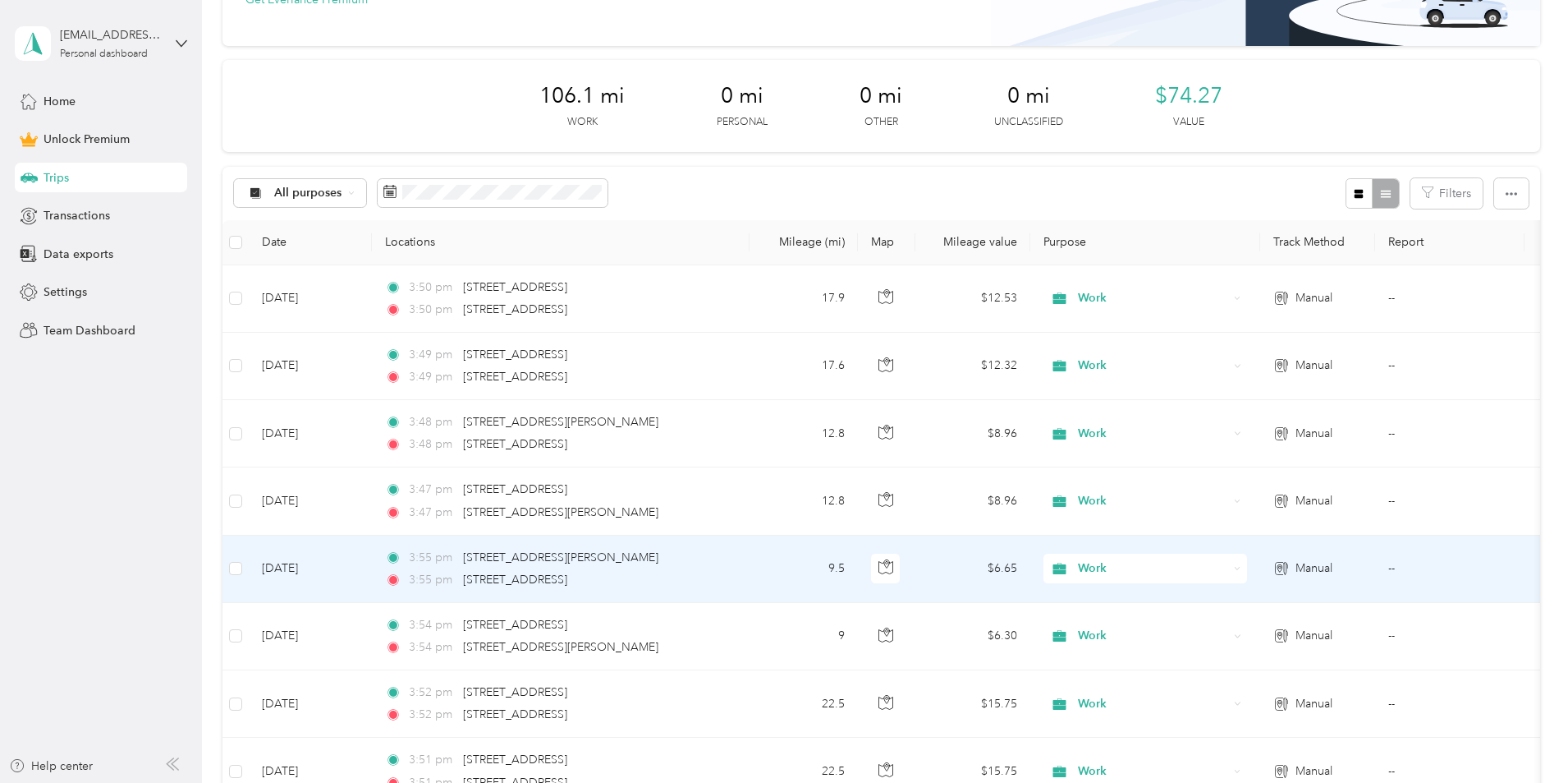
click at [858, 580] on td "9.5" at bounding box center [803, 569] width 108 height 68
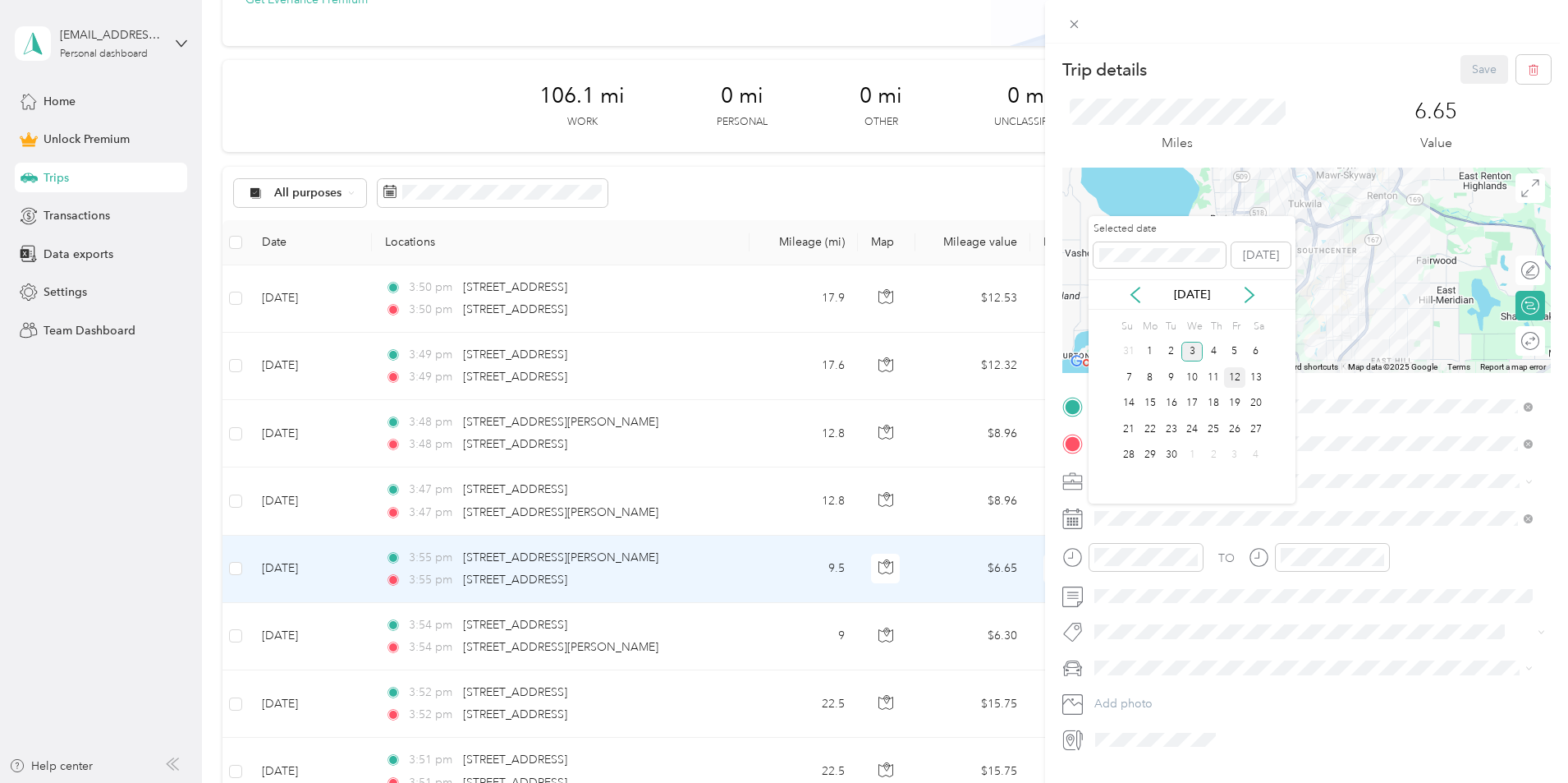
click at [1238, 375] on div "12" at bounding box center [1234, 378] width 21 height 21
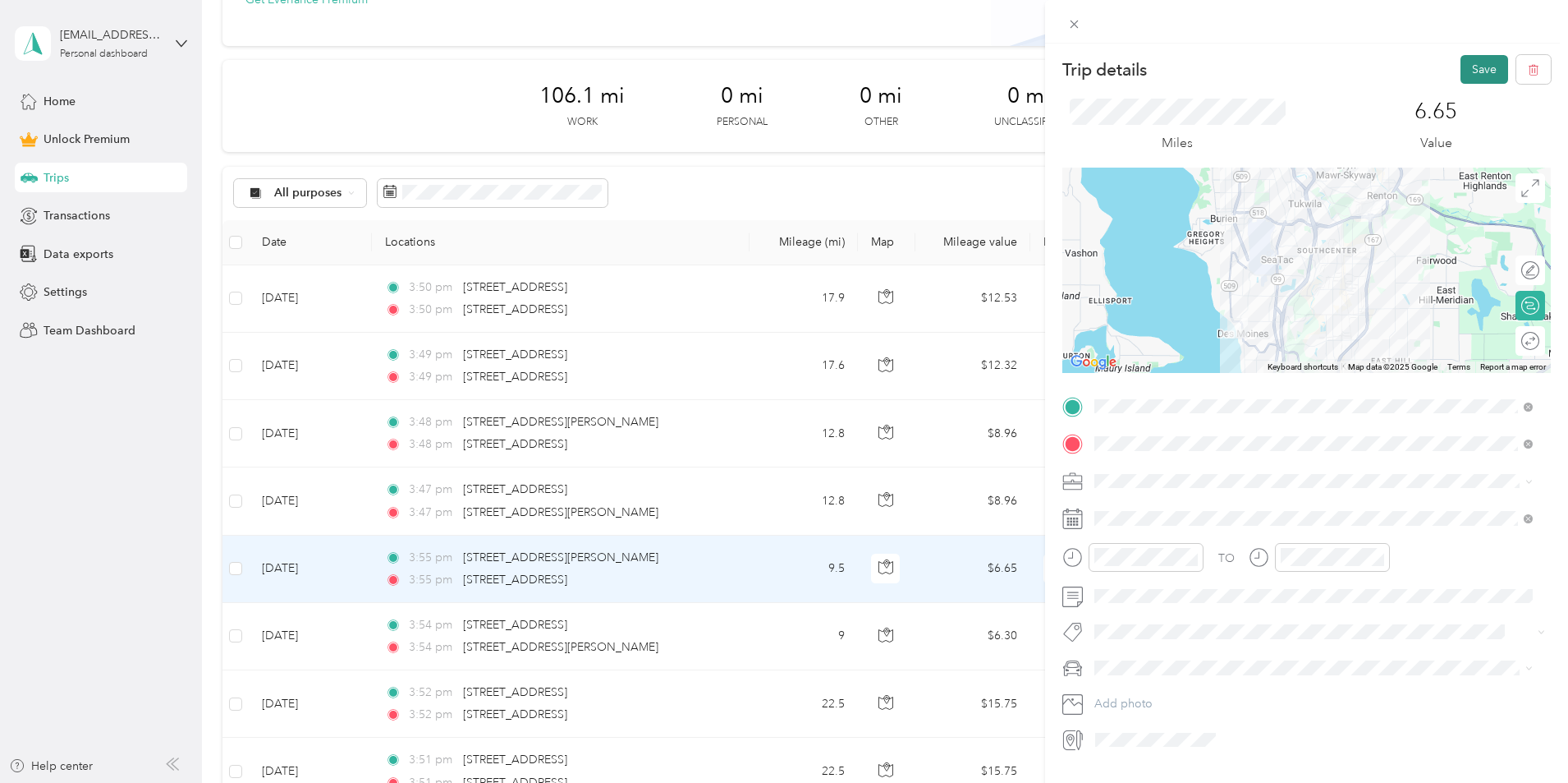
click at [1464, 61] on button "Save" at bounding box center [1485, 69] width 48 height 29
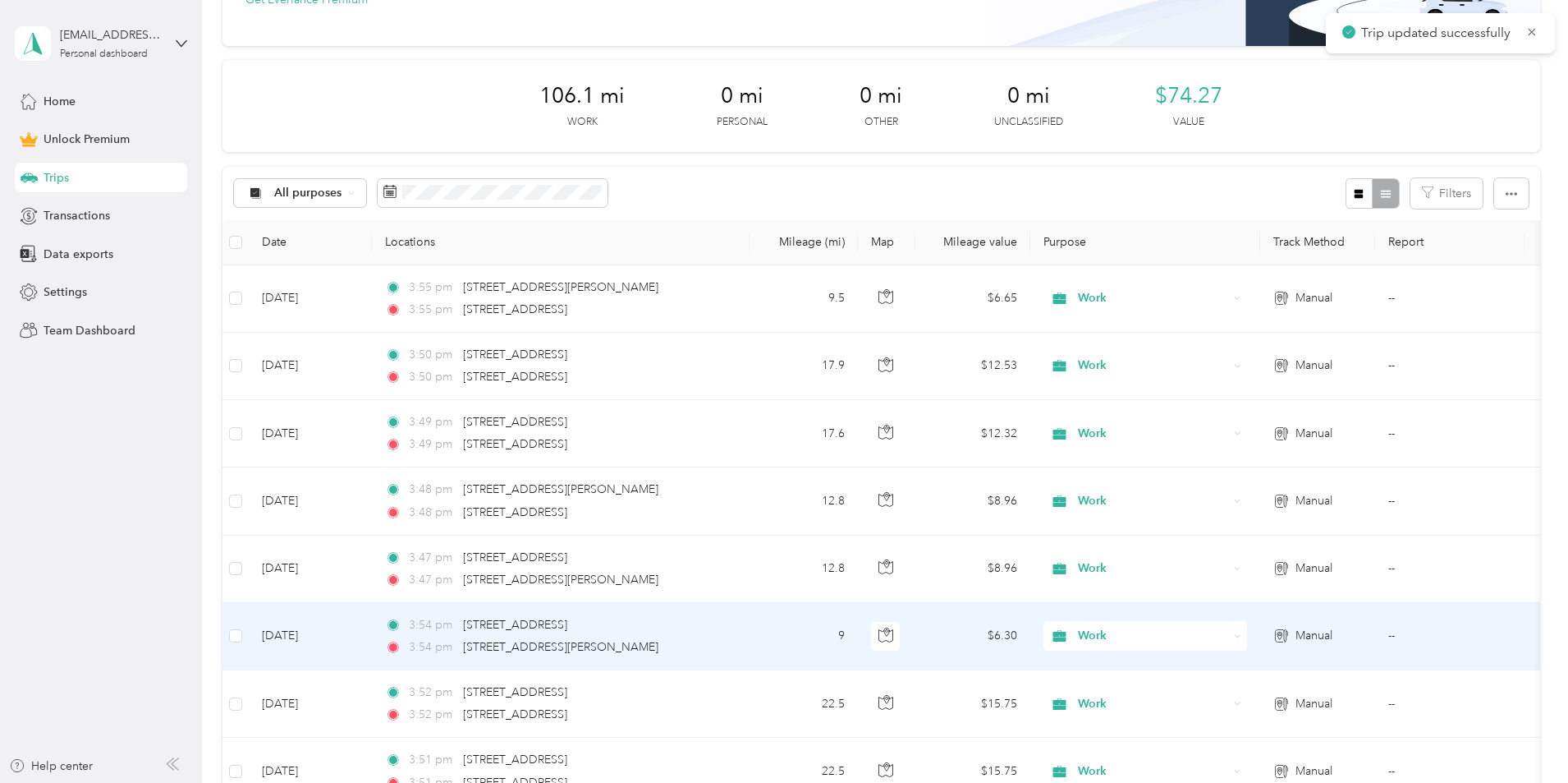
click at [858, 637] on td "9" at bounding box center [803, 637] width 108 height 68
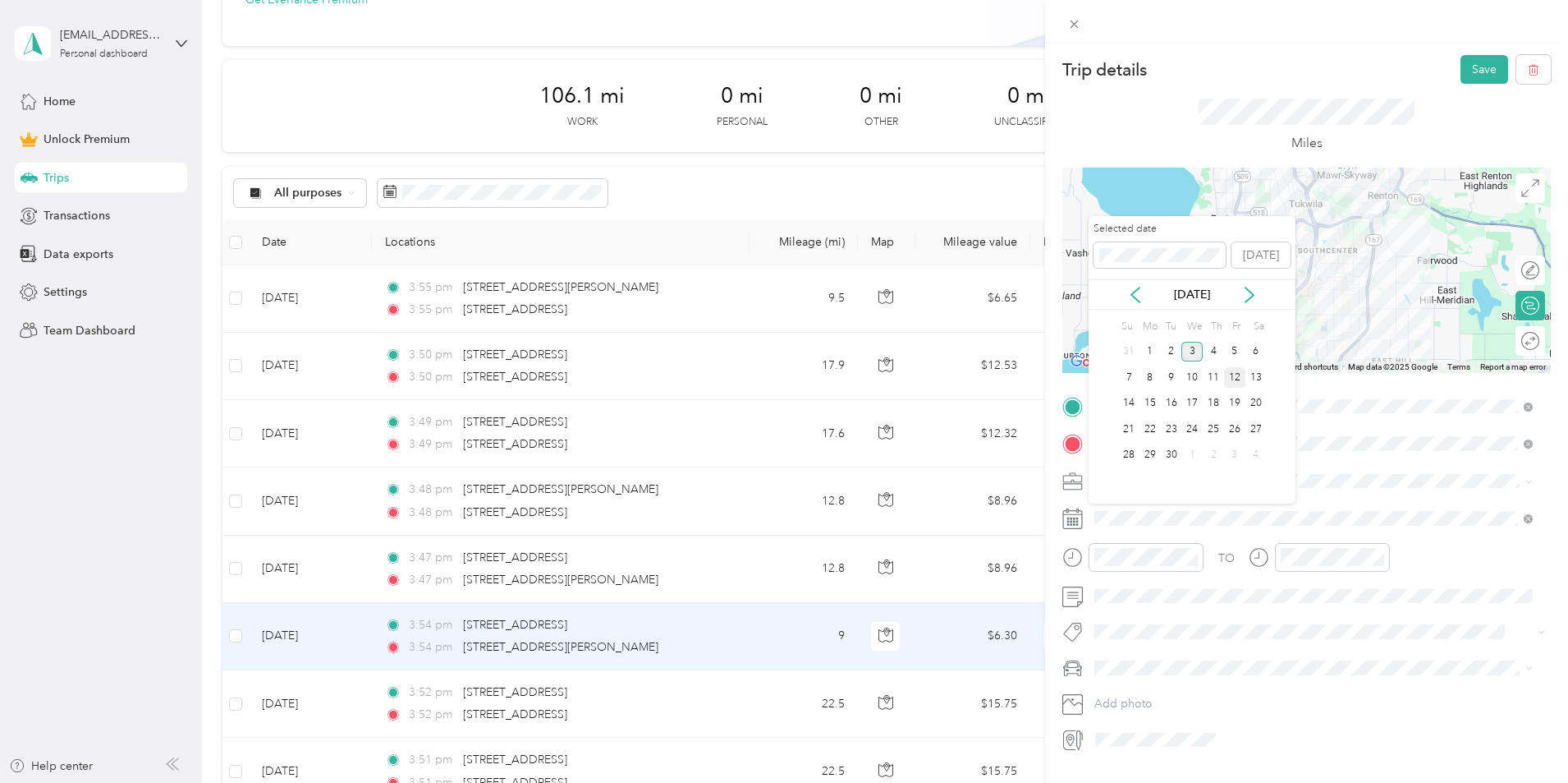
click at [1231, 384] on div "12" at bounding box center [1234, 378] width 21 height 21
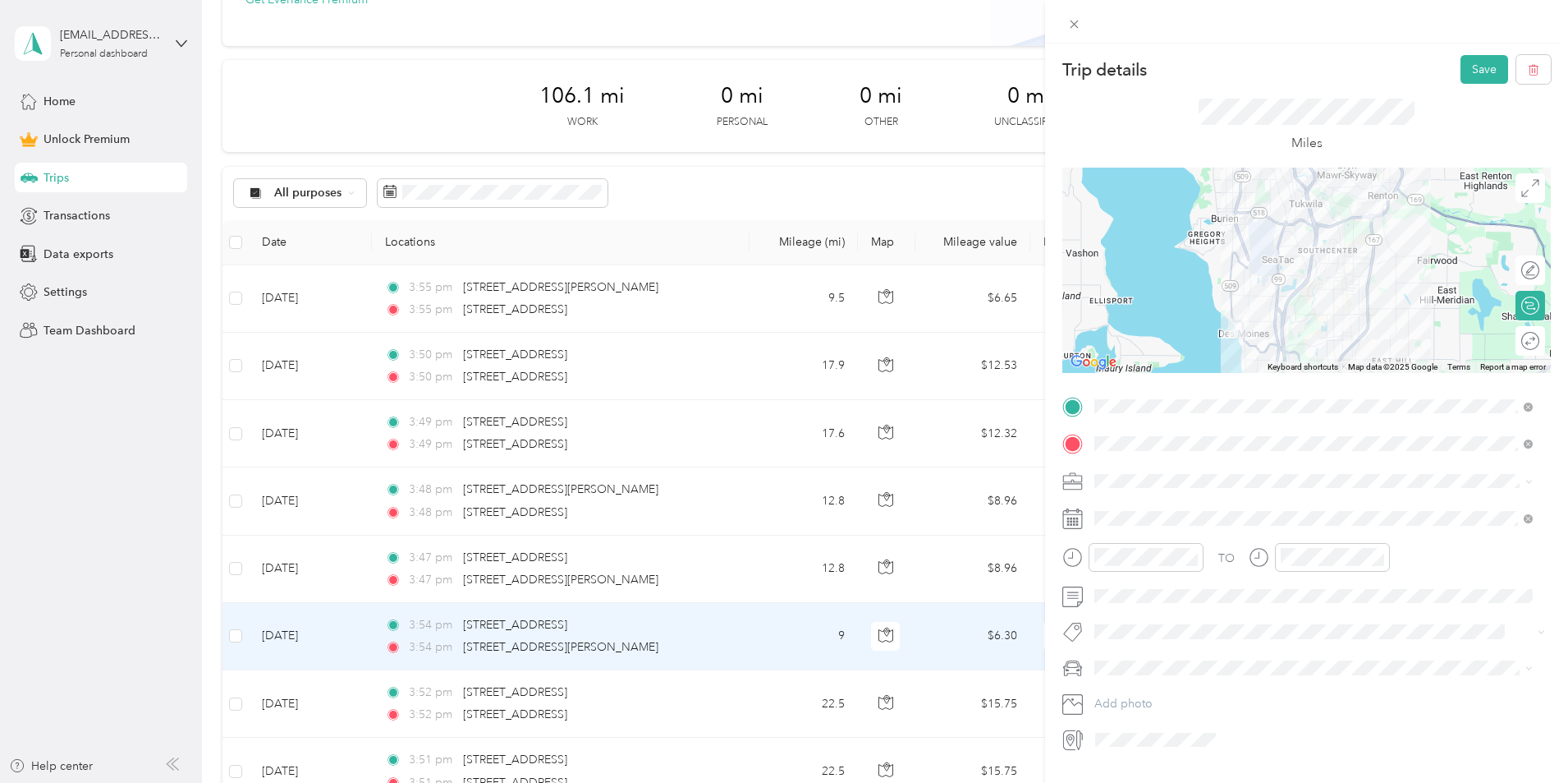
click at [1272, 348] on div at bounding box center [1307, 270] width 489 height 206
click at [1463, 74] on button "Save" at bounding box center [1485, 69] width 48 height 29
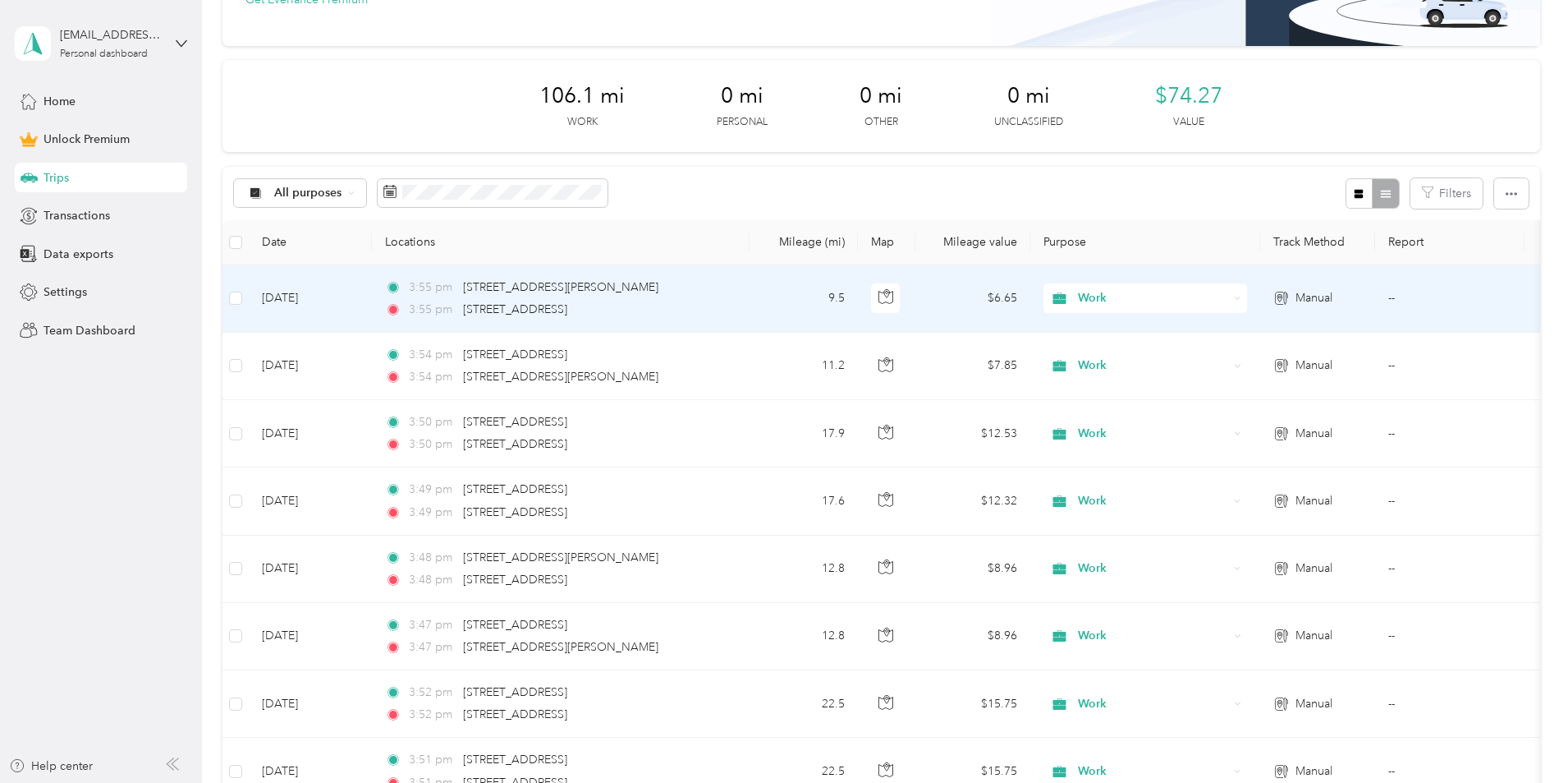
click at [858, 296] on td "9.5" at bounding box center [803, 299] width 108 height 68
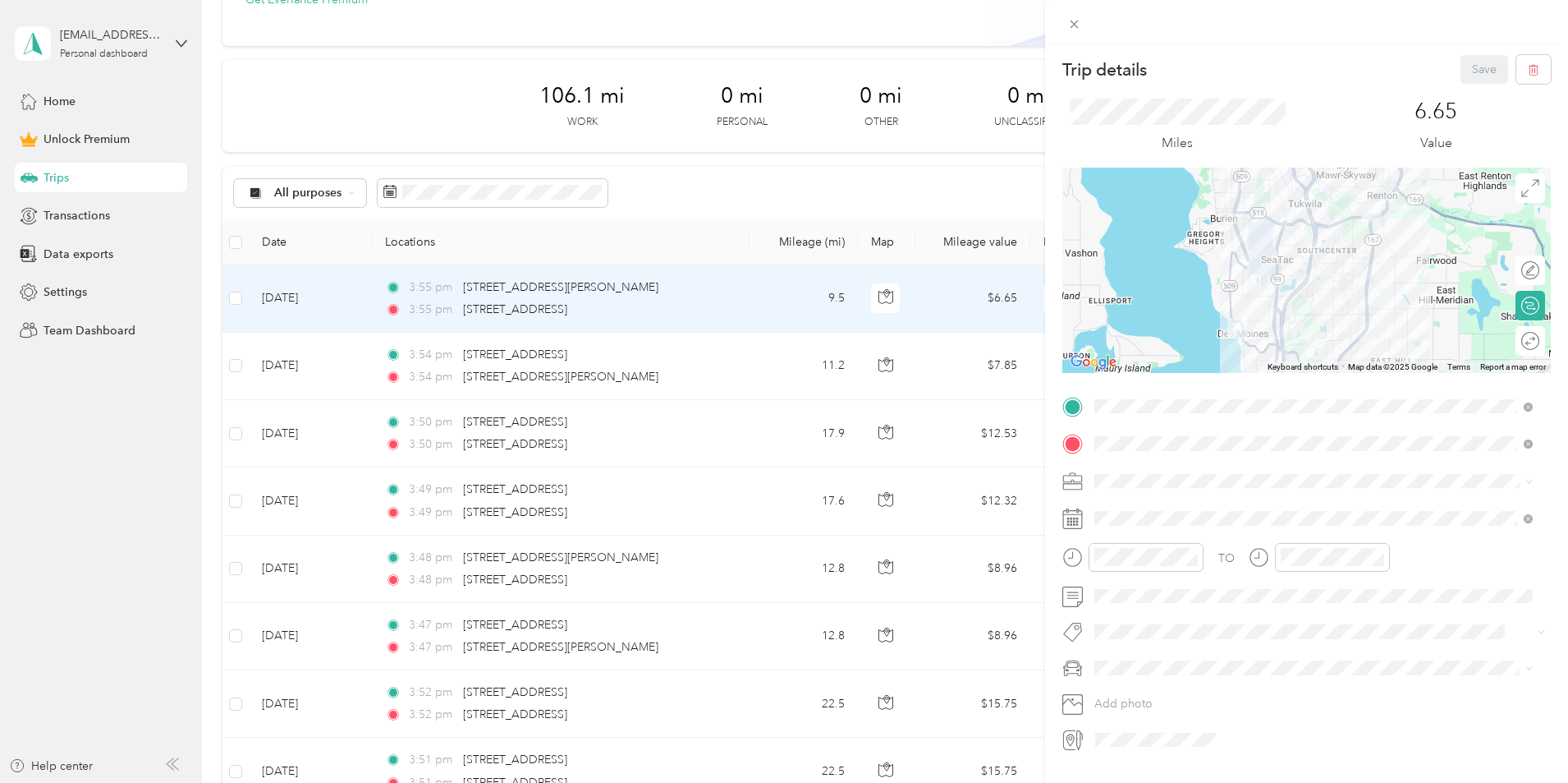
click at [1257, 355] on div at bounding box center [1307, 270] width 489 height 206
click at [1251, 350] on div at bounding box center [1307, 270] width 489 height 206
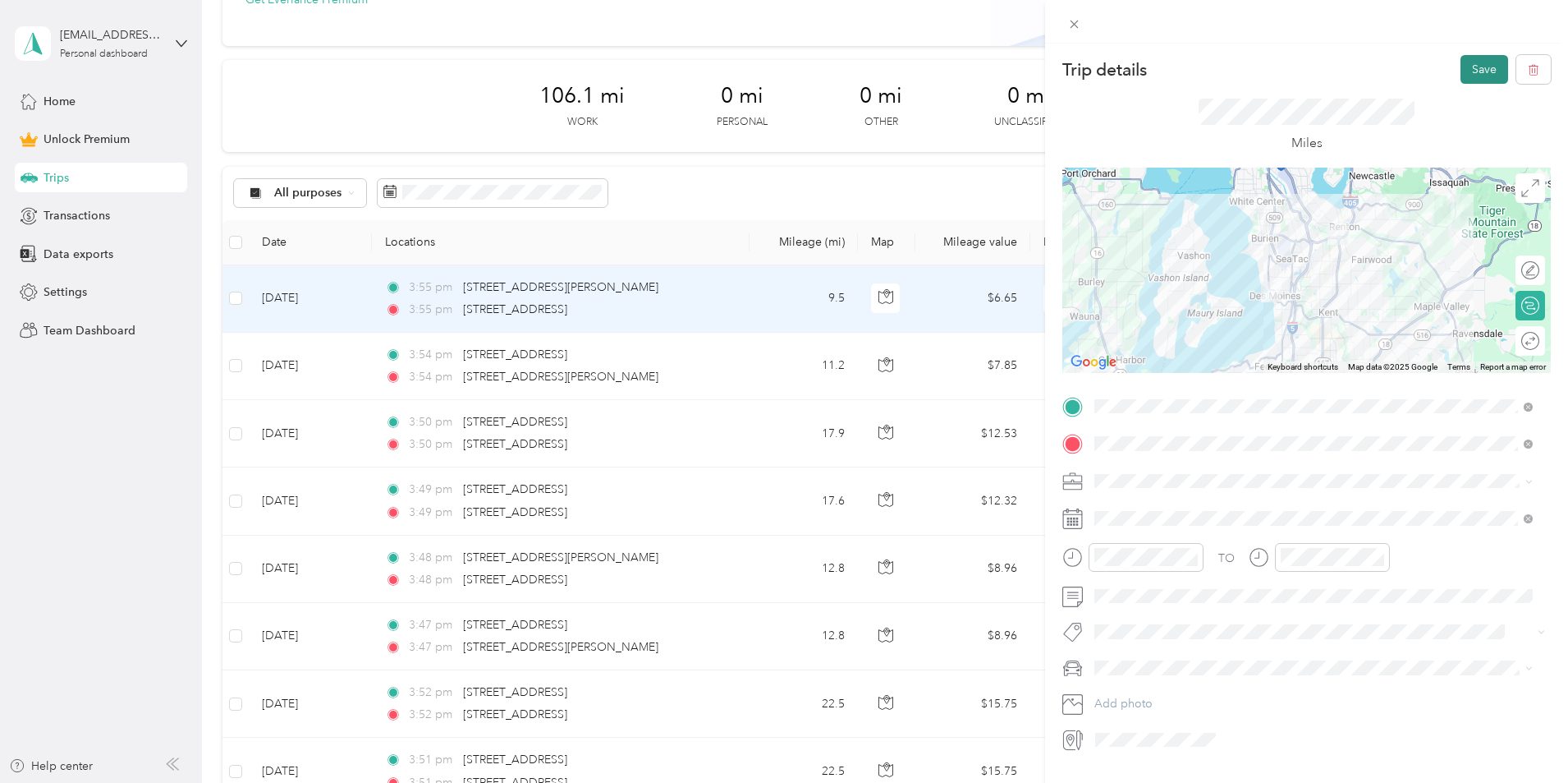
click at [1467, 71] on button "Save" at bounding box center [1485, 69] width 48 height 29
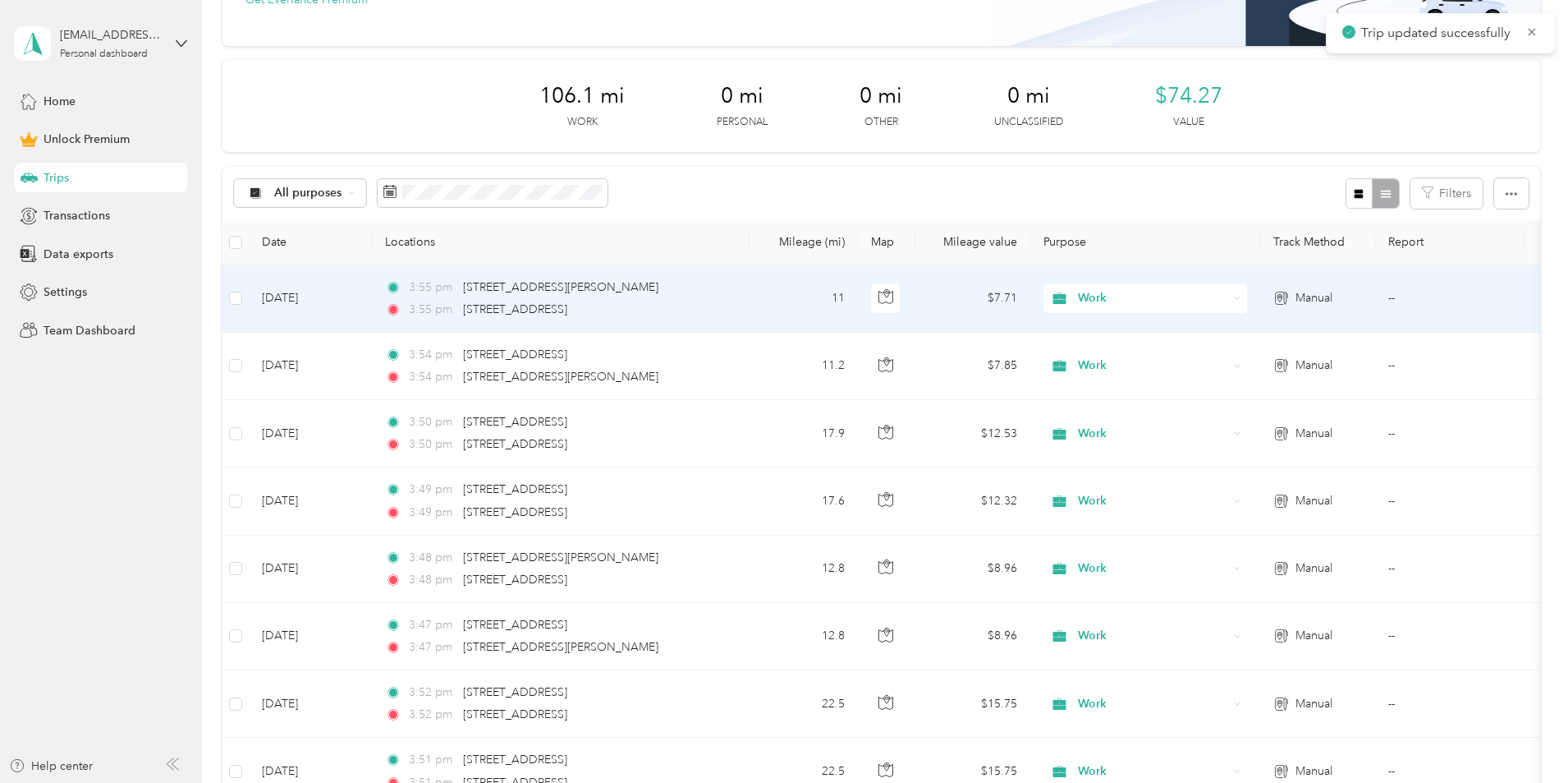
click at [858, 301] on td "11" at bounding box center [803, 299] width 108 height 68
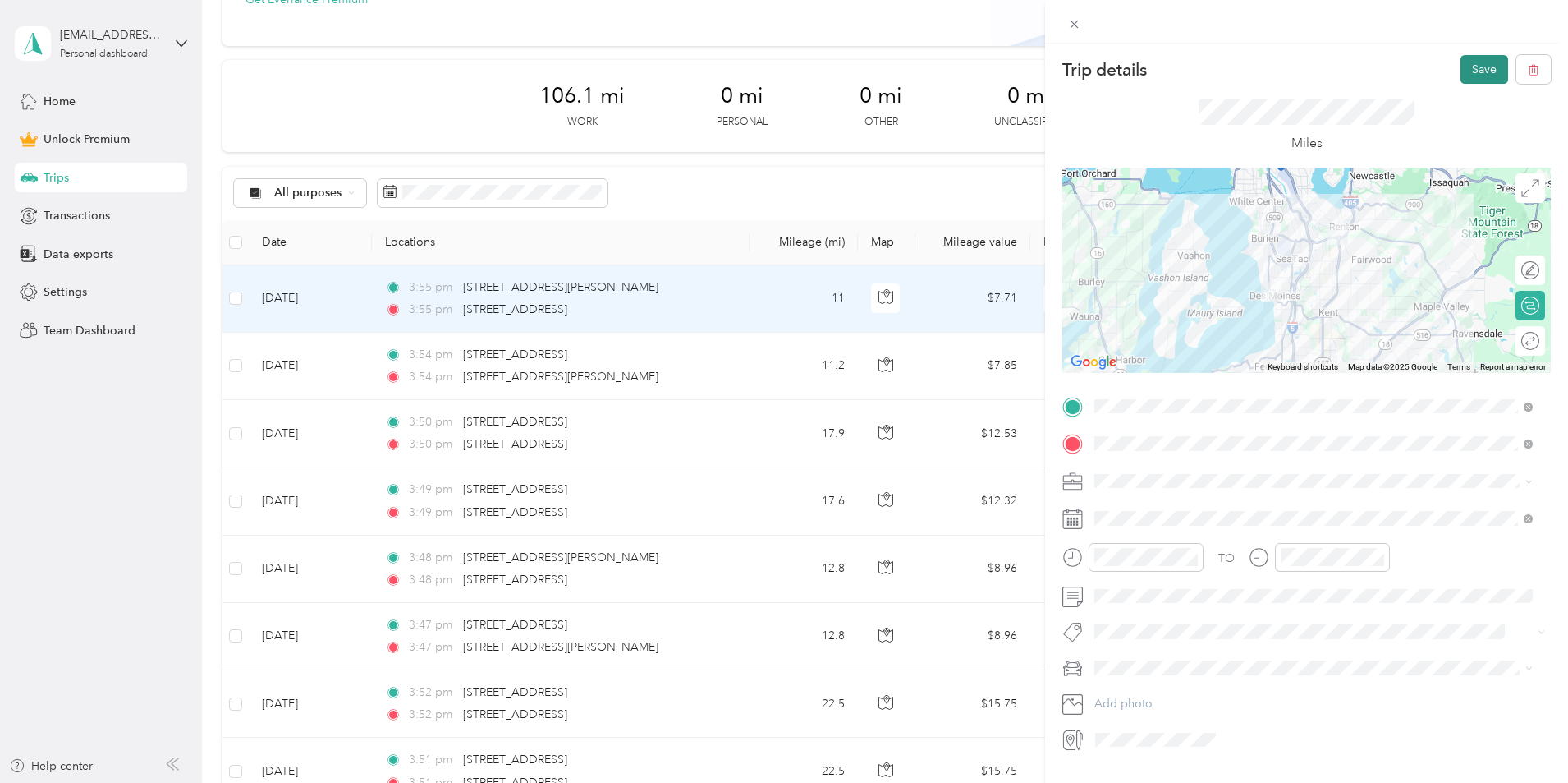
click at [1471, 62] on button "Save" at bounding box center [1485, 69] width 48 height 29
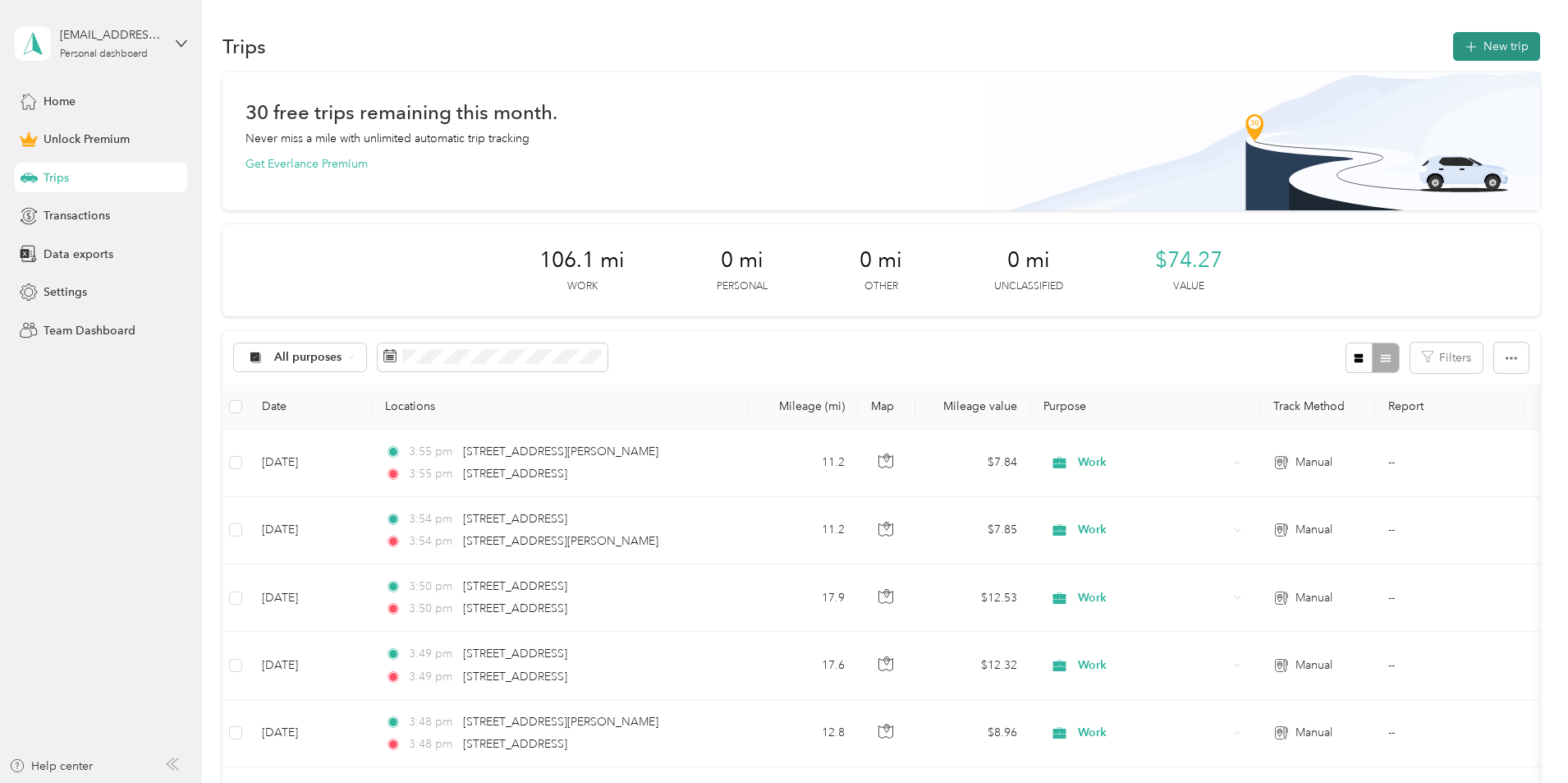
click at [1453, 42] on button "New trip" at bounding box center [1497, 46] width 87 height 29
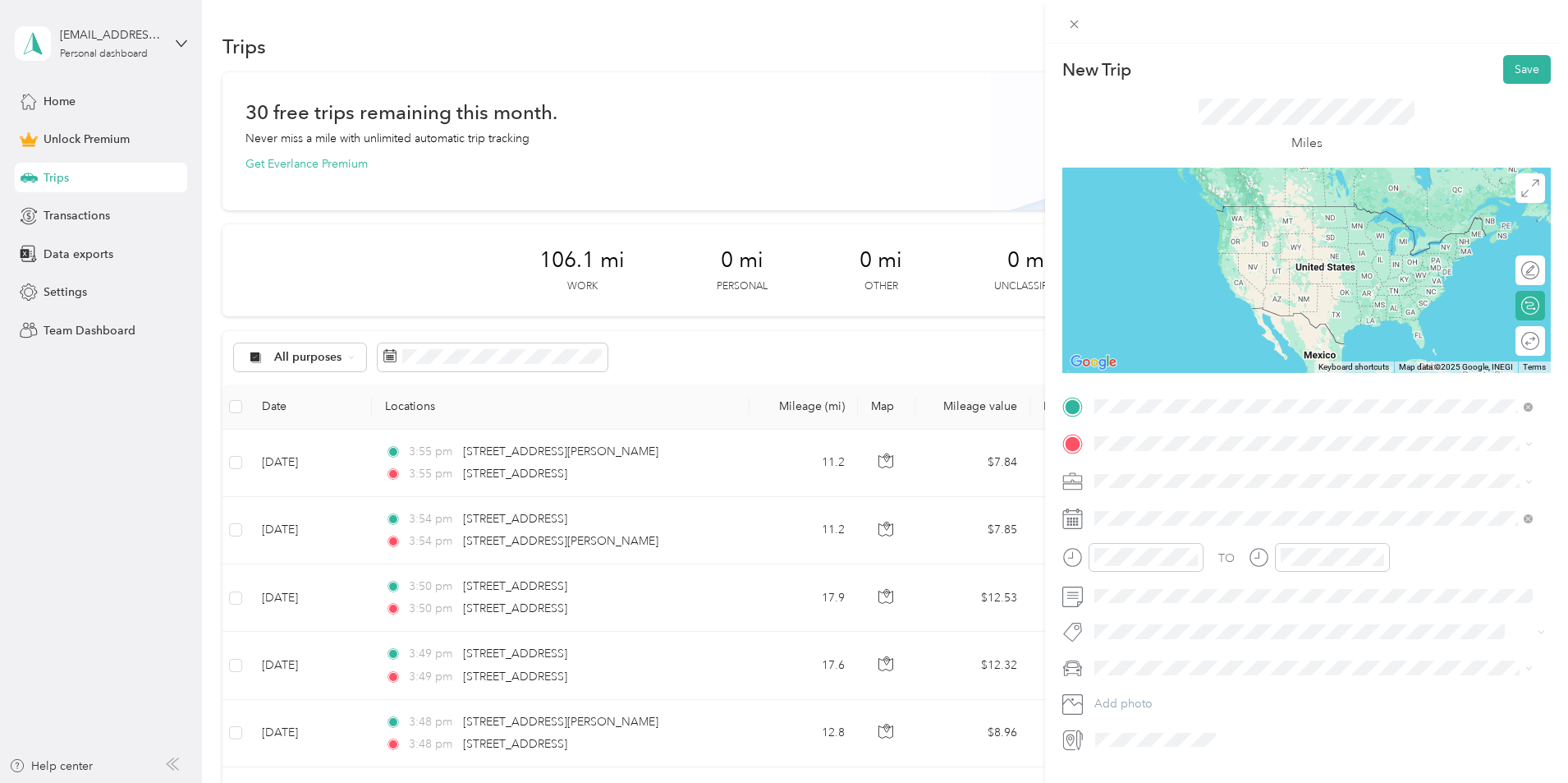
click at [1153, 473] on span "[STREET_ADDRESS][US_STATE]" at bounding box center [1207, 465] width 164 height 15
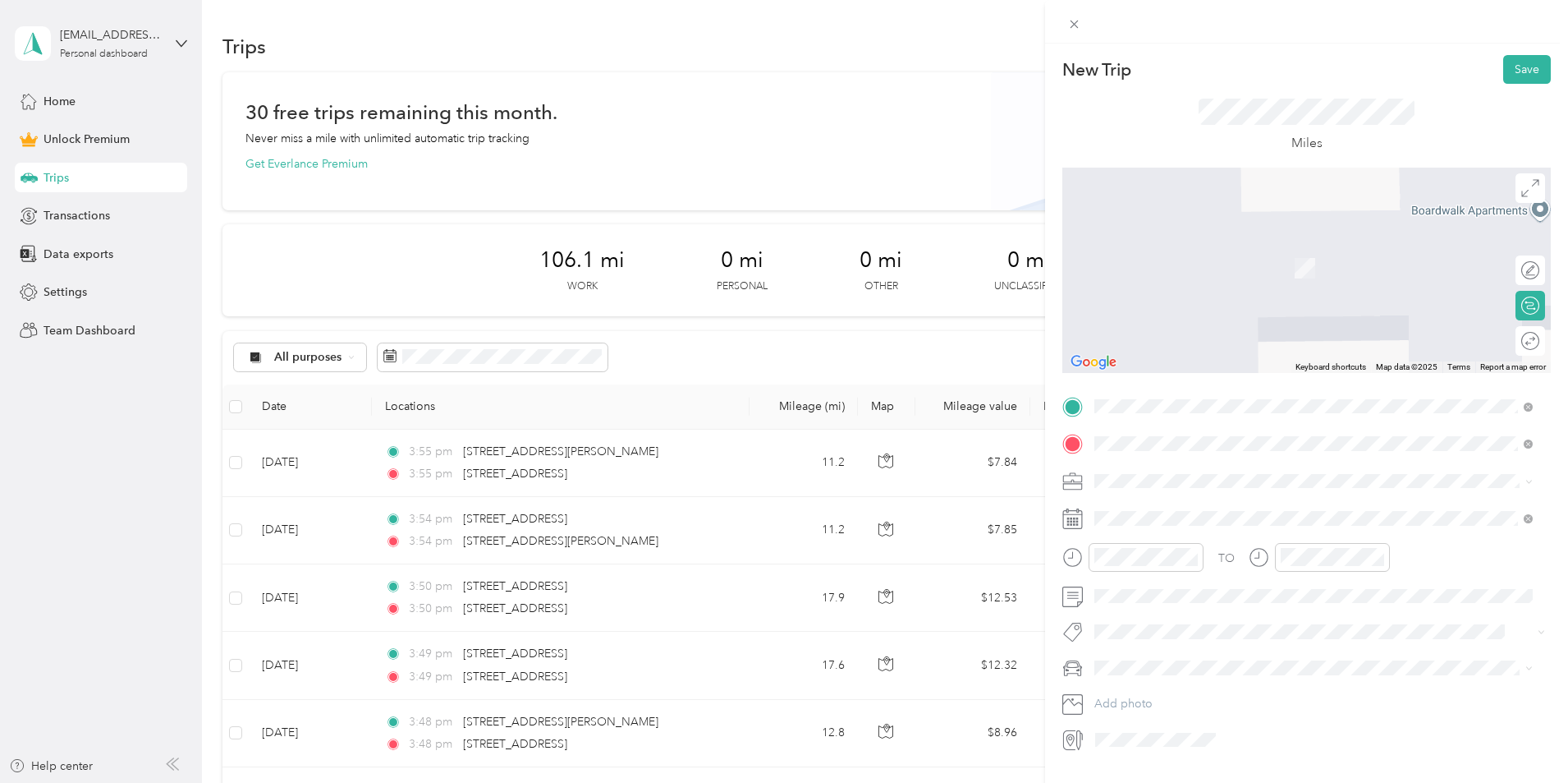
click at [1156, 510] on span "[STREET_ADDRESS][PERSON_NAME][US_STATE]" at bounding box center [1252, 502] width 255 height 15
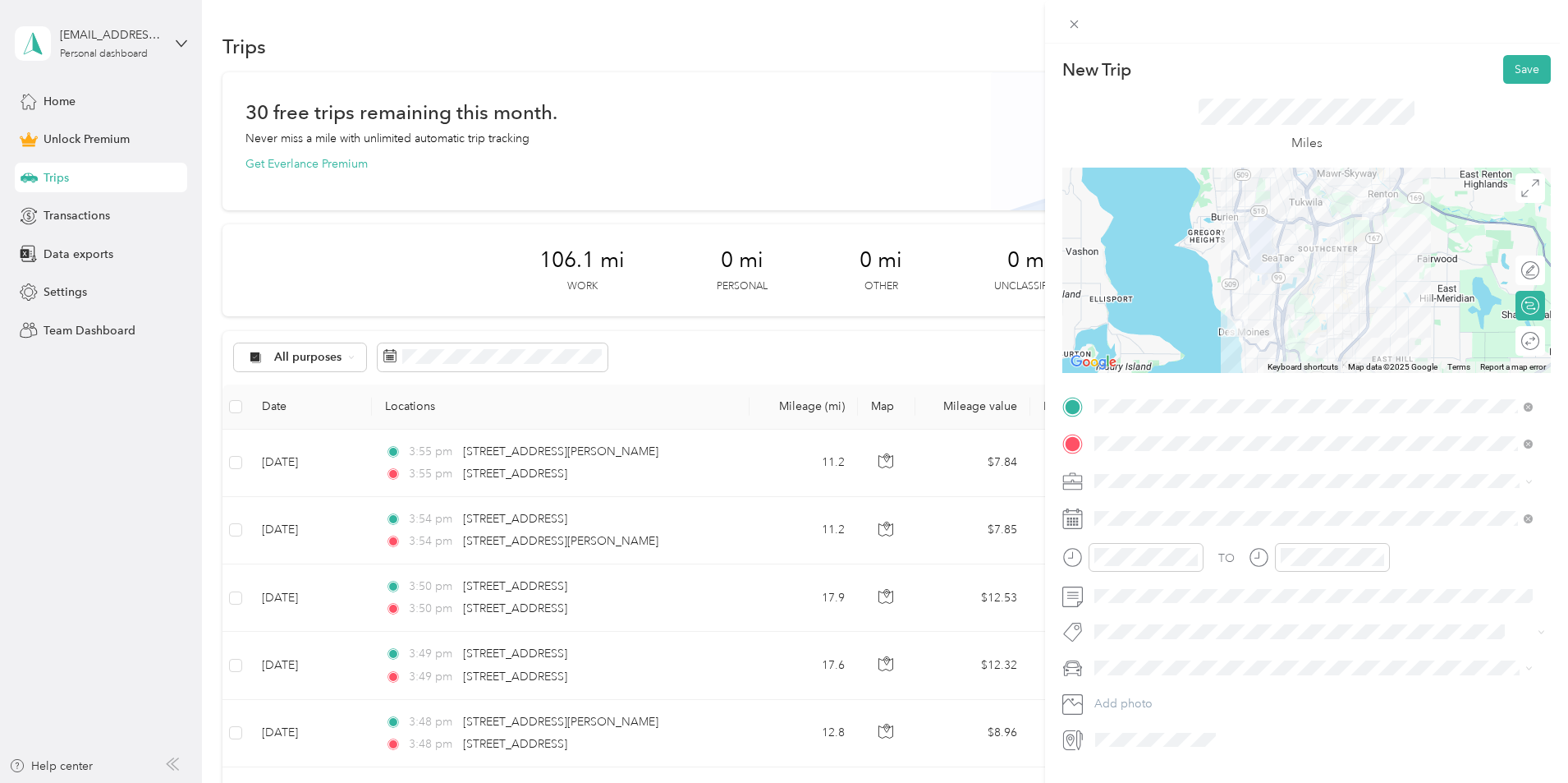
click at [1126, 512] on li "Work" at bounding box center [1313, 500] width 450 height 29
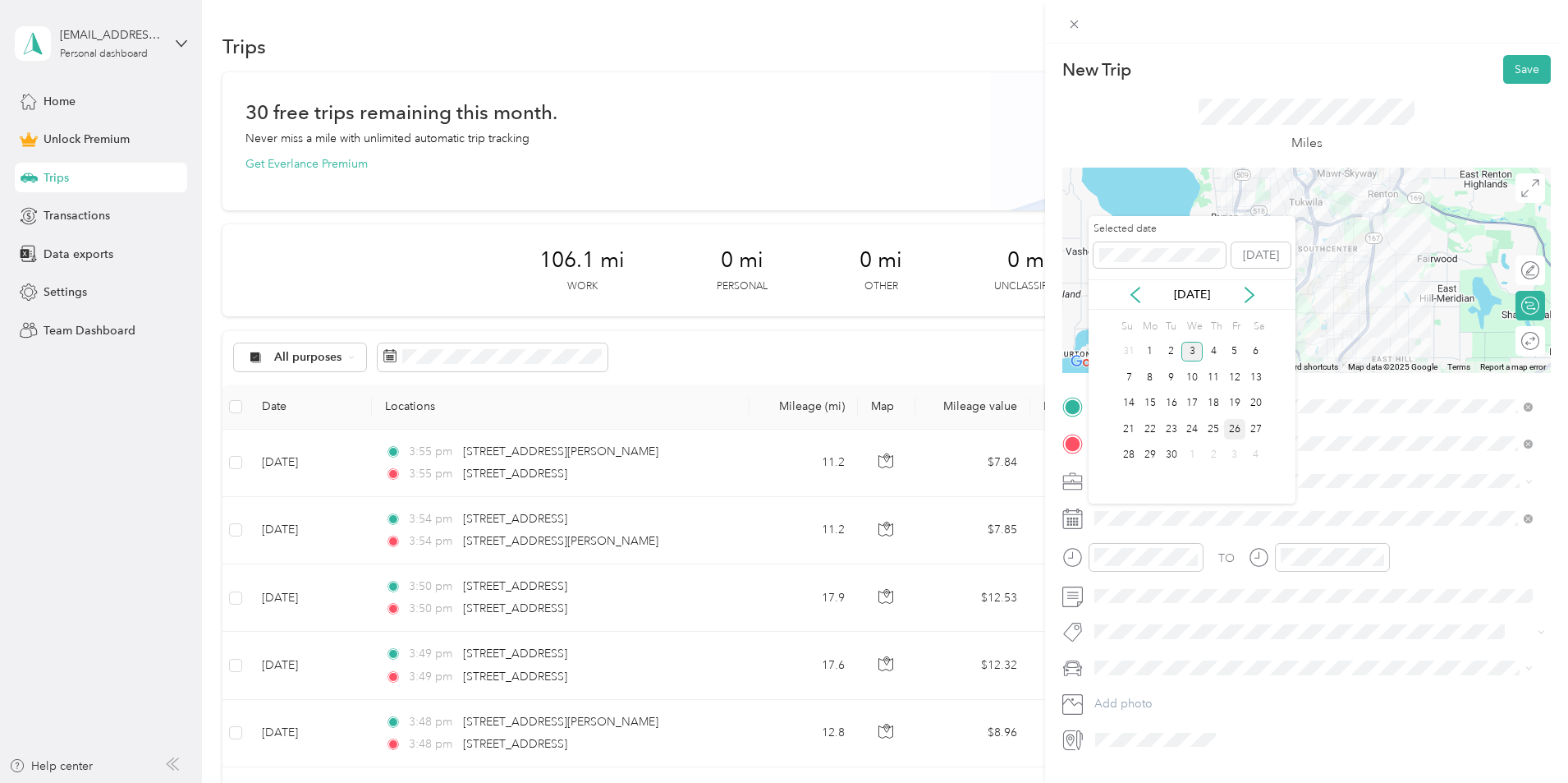
click at [1237, 426] on div "26" at bounding box center [1234, 429] width 21 height 21
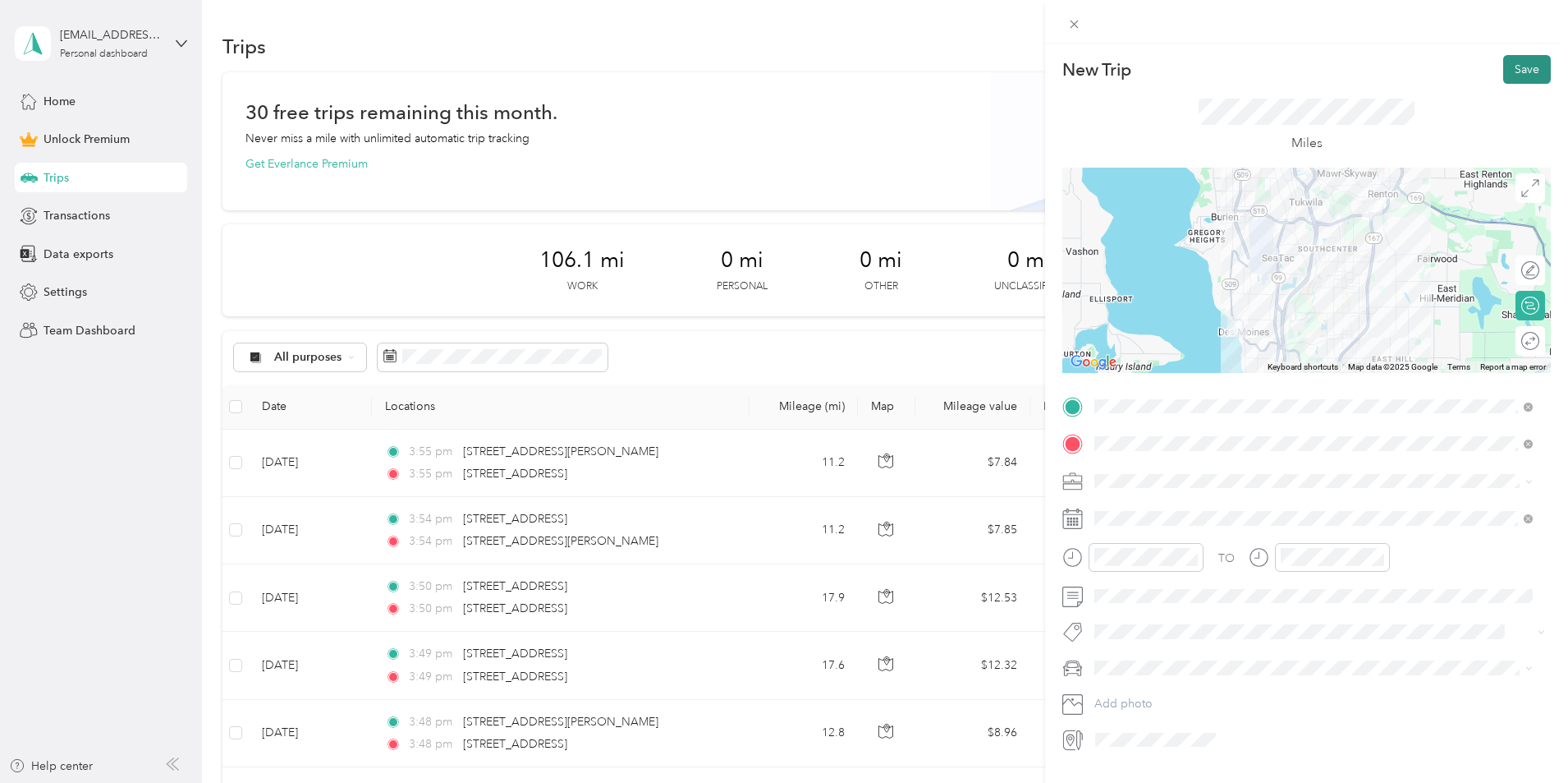
click at [1514, 76] on button "Save" at bounding box center [1527, 69] width 48 height 29
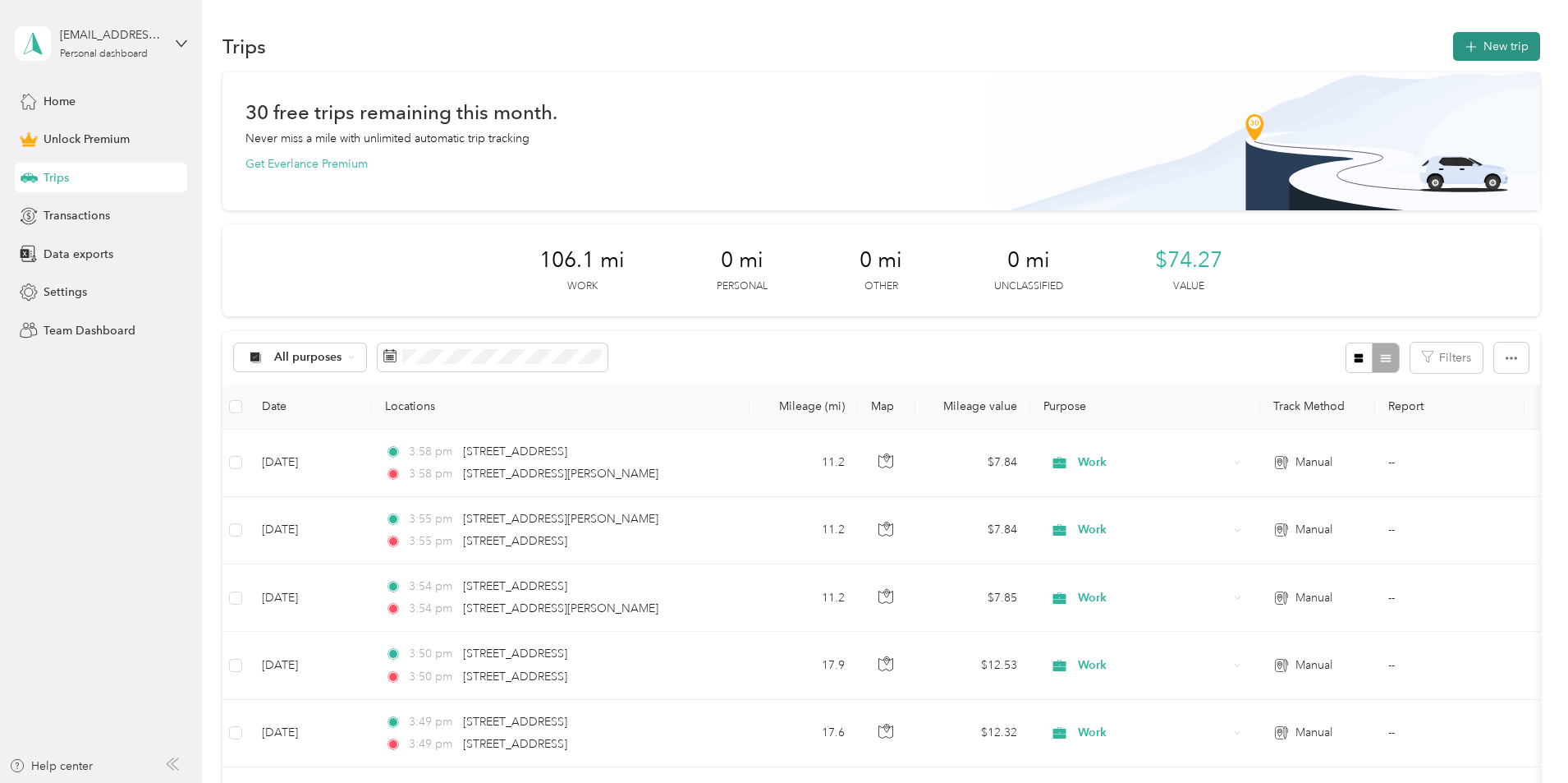
click at [1453, 58] on button "New trip" at bounding box center [1497, 46] width 87 height 29
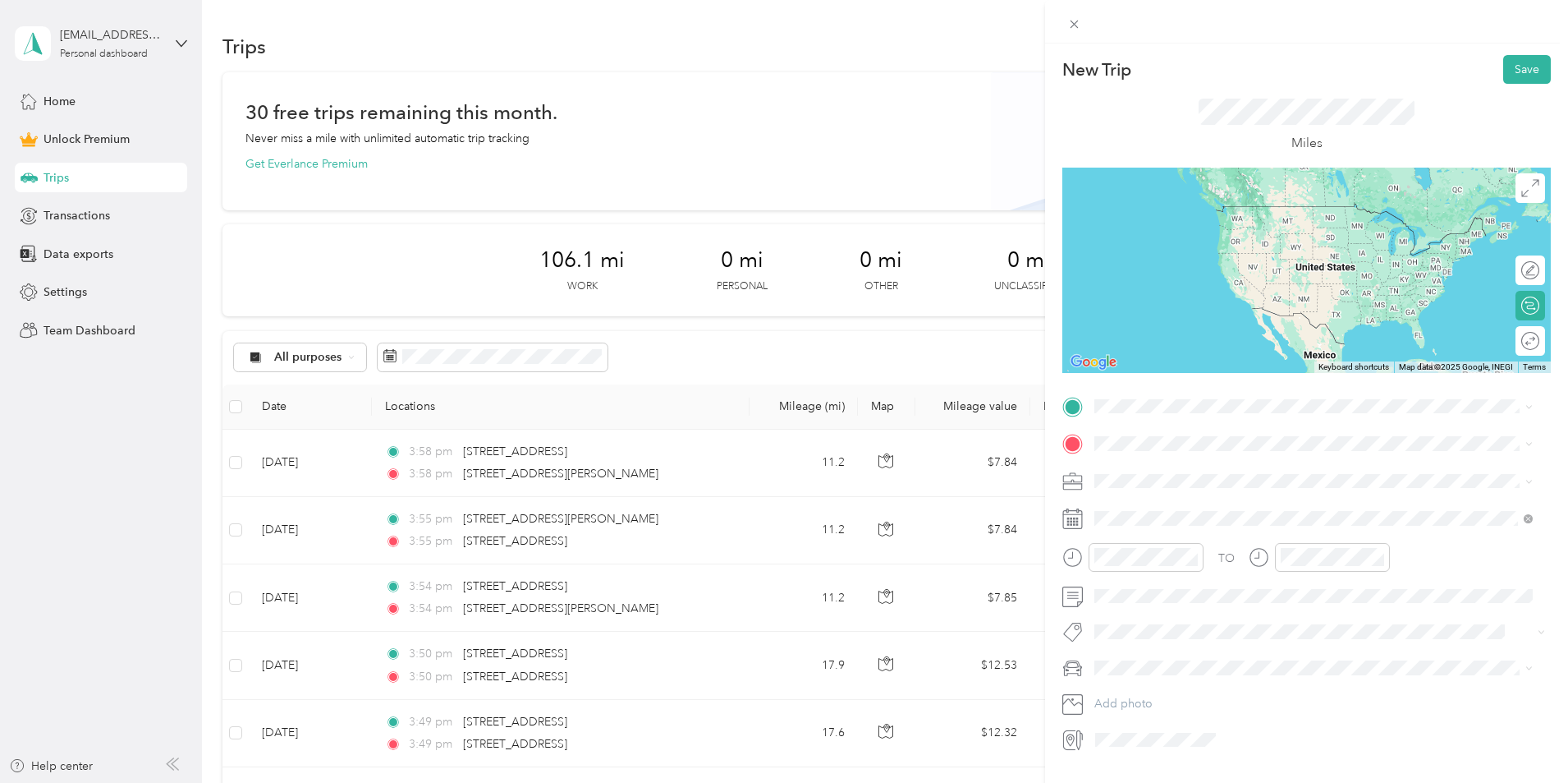
click at [1182, 462] on span "[STREET_ADDRESS][PERSON_NAME][US_STATE]" at bounding box center [1252, 463] width 255 height 15
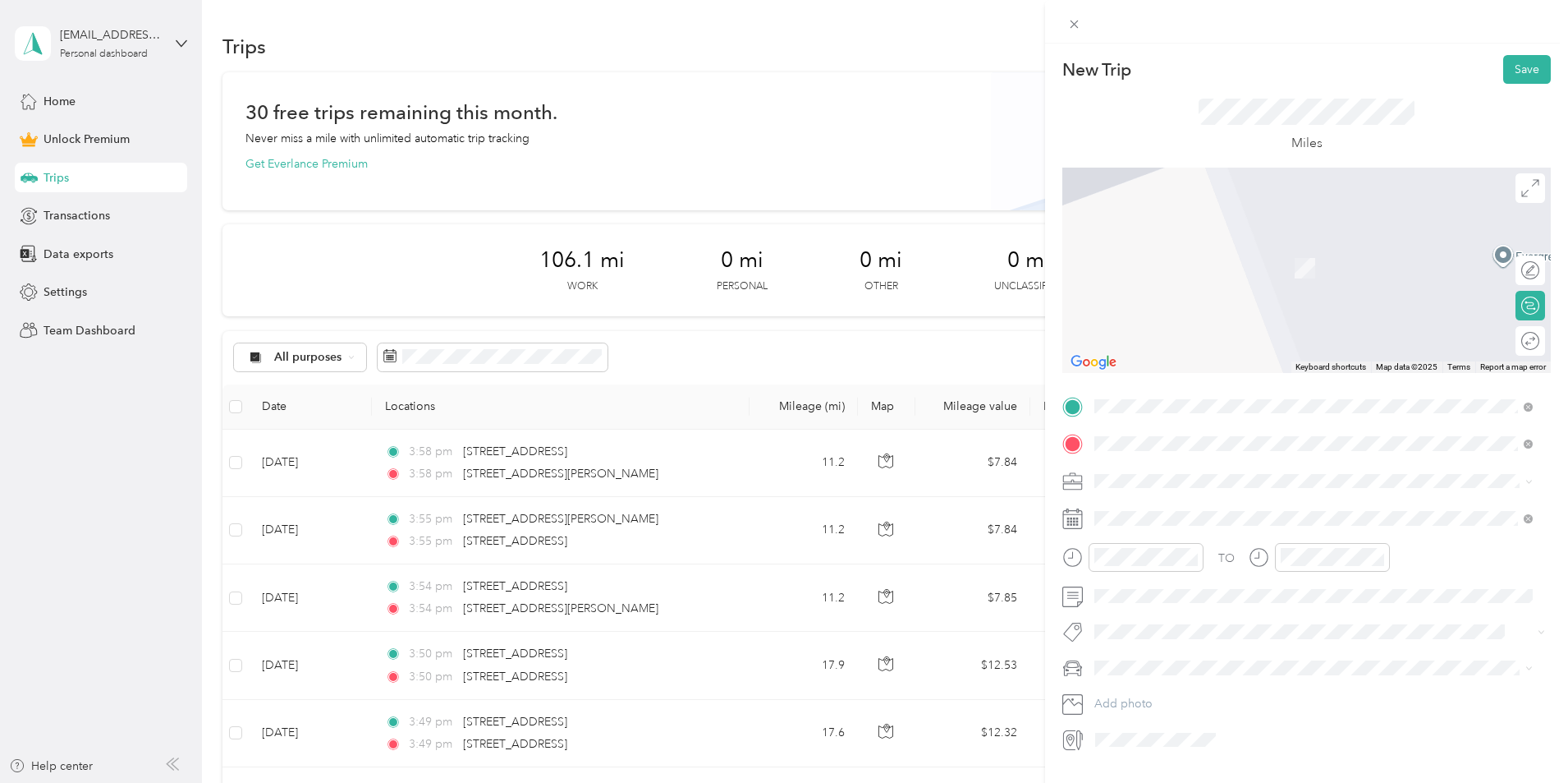
click at [1145, 505] on span "[STREET_ADDRESS][US_STATE]" at bounding box center [1207, 502] width 164 height 15
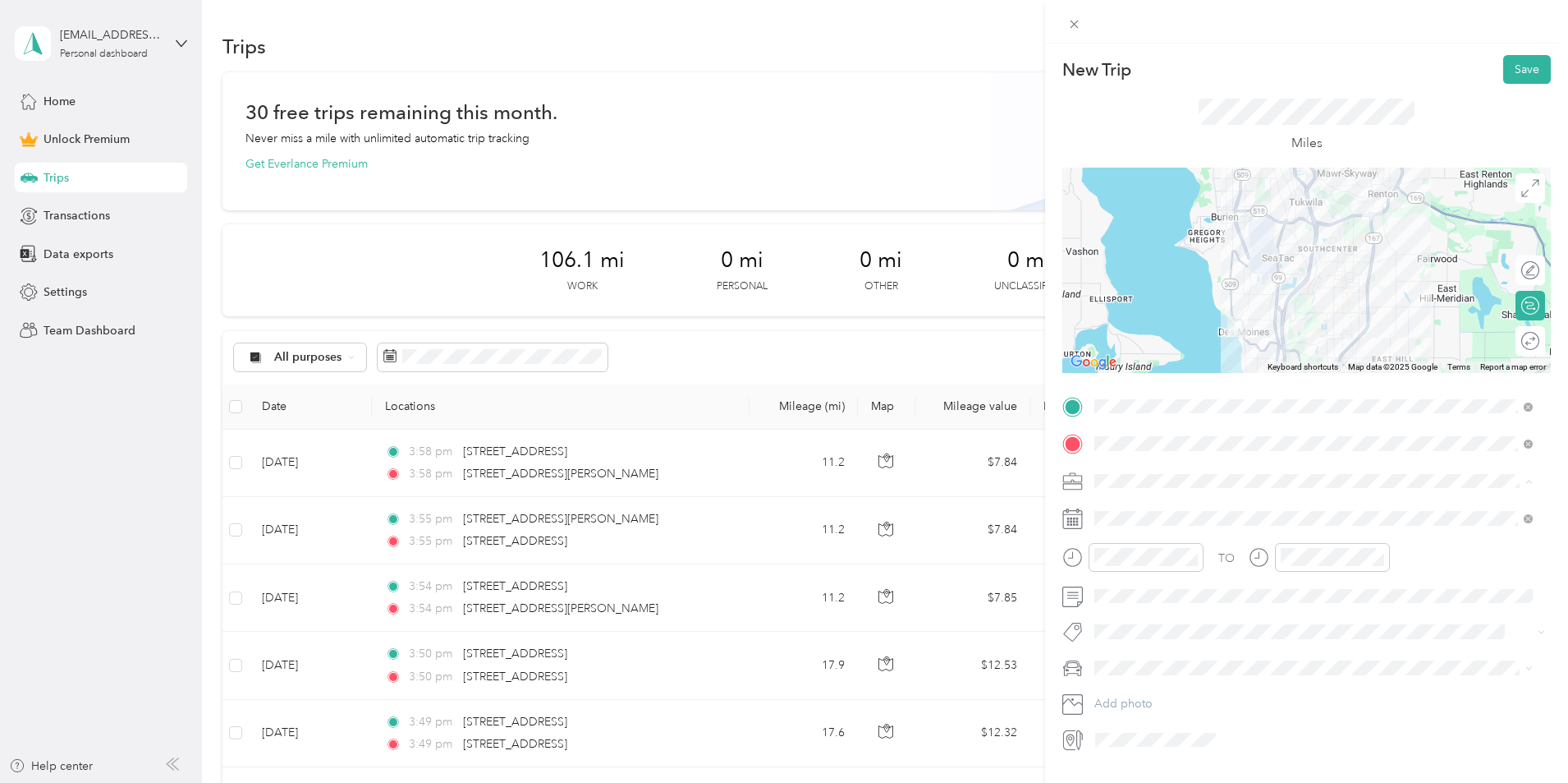
click at [1125, 505] on span "Work" at bounding box center [1114, 510] width 28 height 14
click at [1510, 75] on button "Save" at bounding box center [1527, 69] width 48 height 29
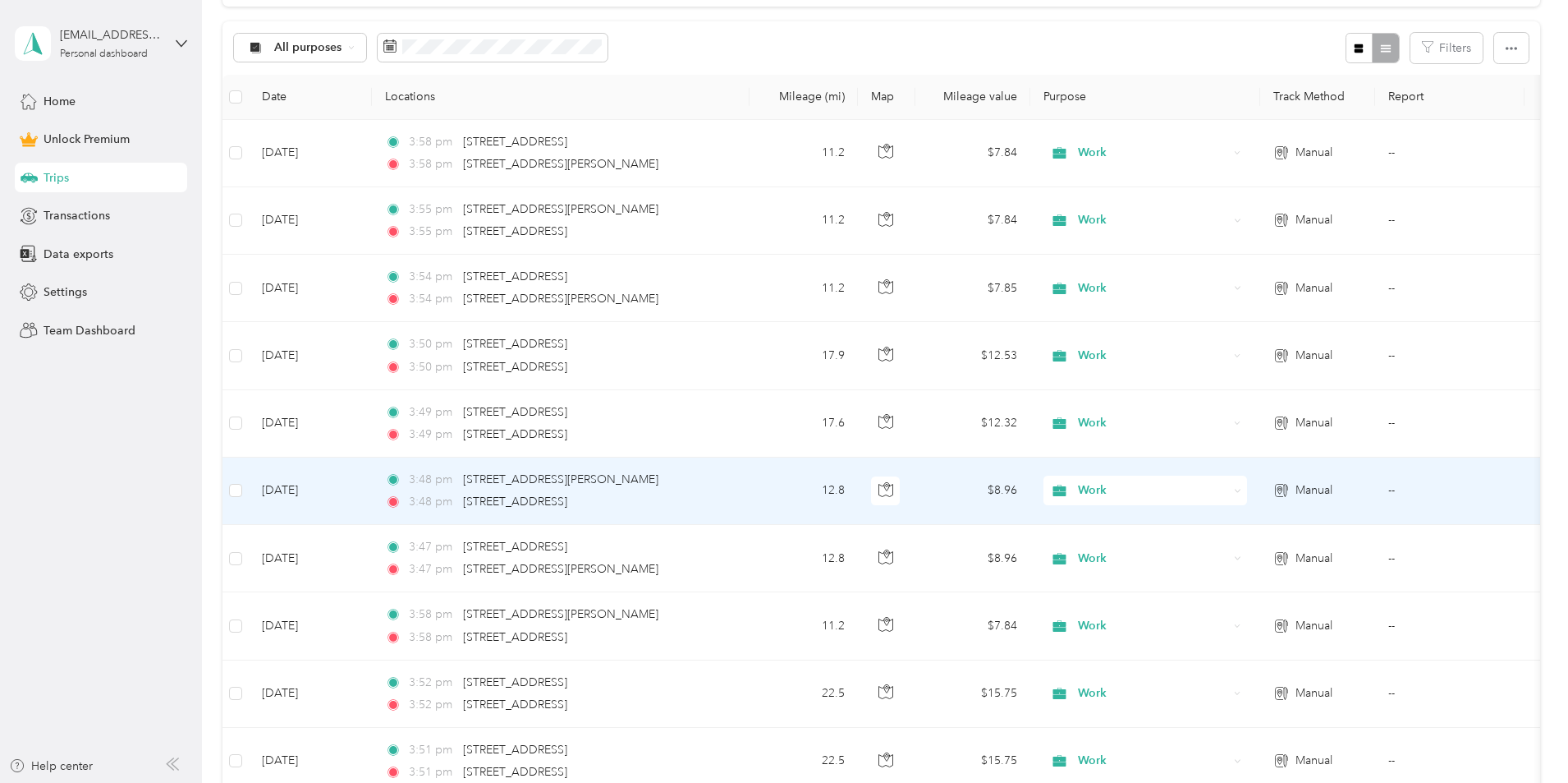
scroll to position [329, 0]
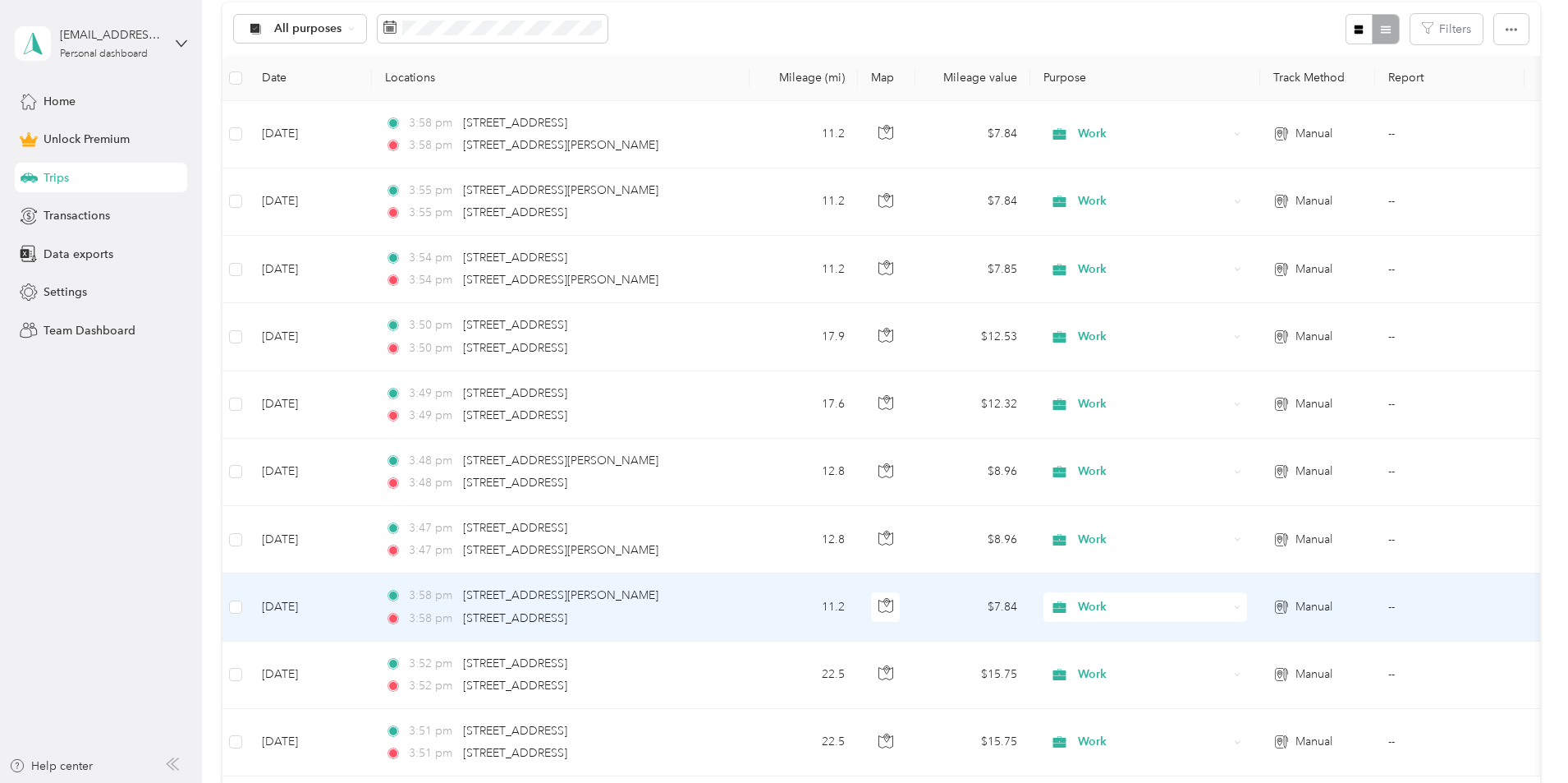
click at [730, 614] on div "3:58 pm [STREET_ADDRESS]" at bounding box center [557, 618] width 345 height 18
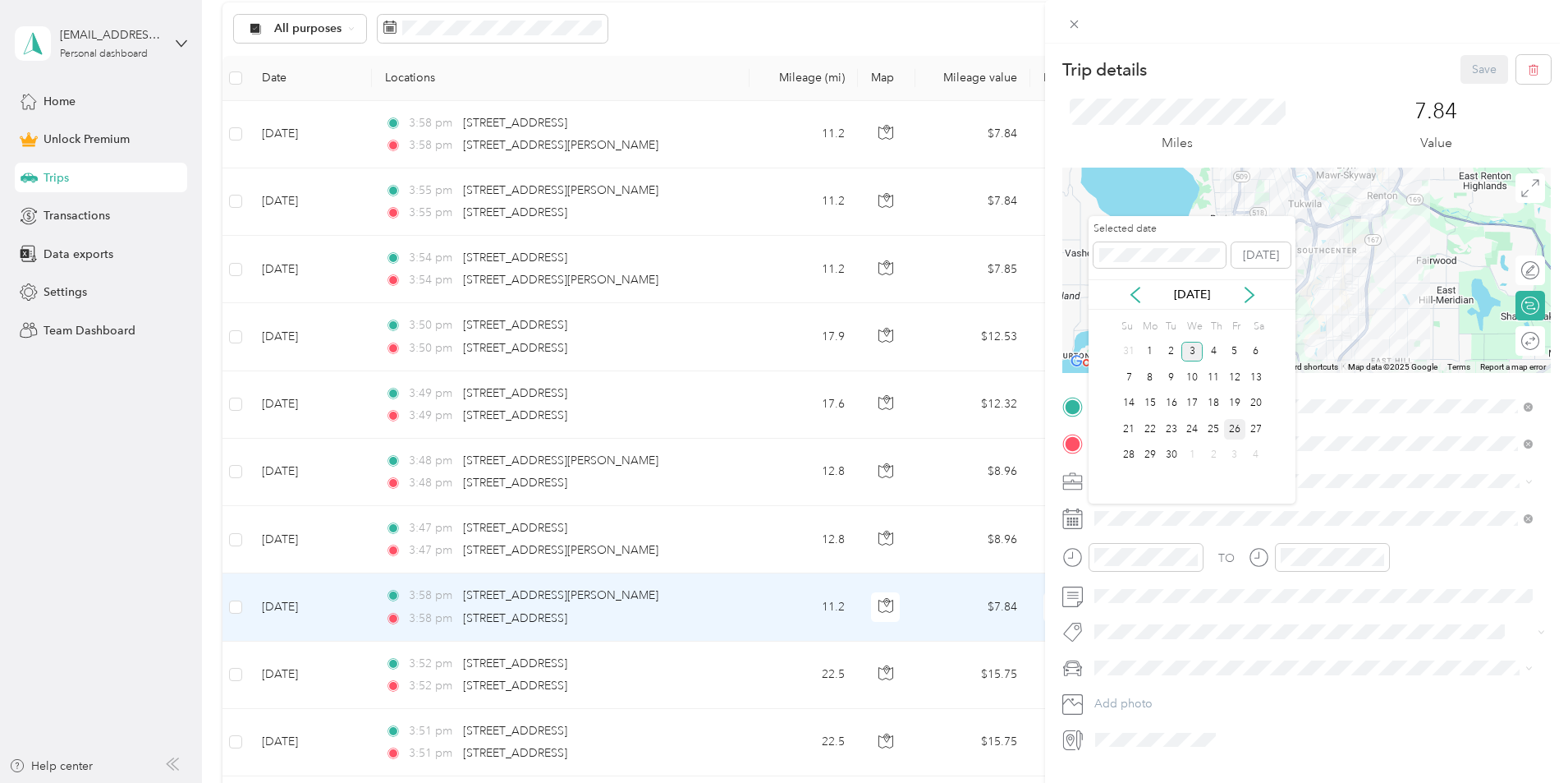
click at [1236, 429] on div "26" at bounding box center [1234, 429] width 21 height 21
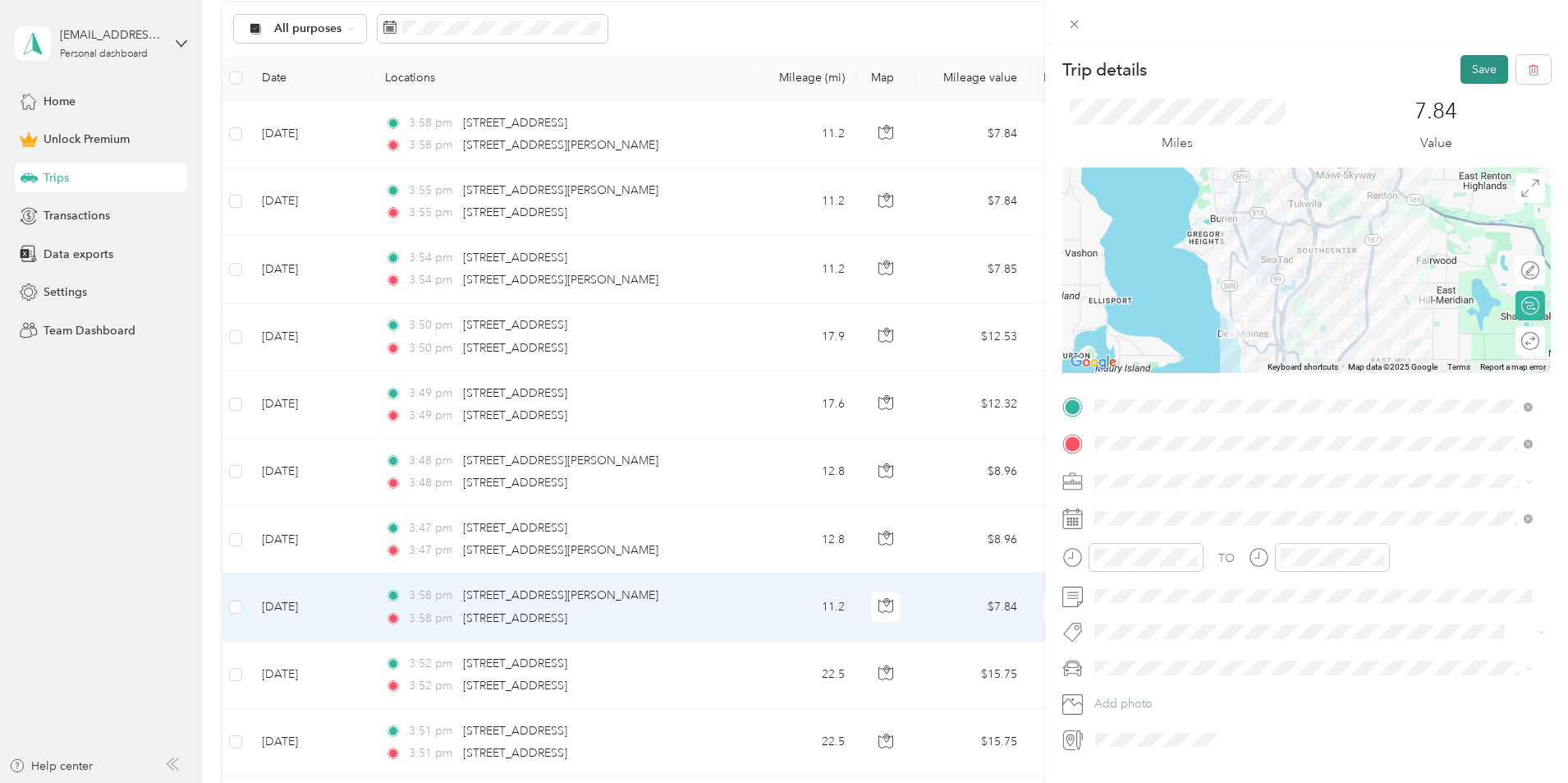
click at [1467, 64] on button "Save" at bounding box center [1485, 69] width 48 height 29
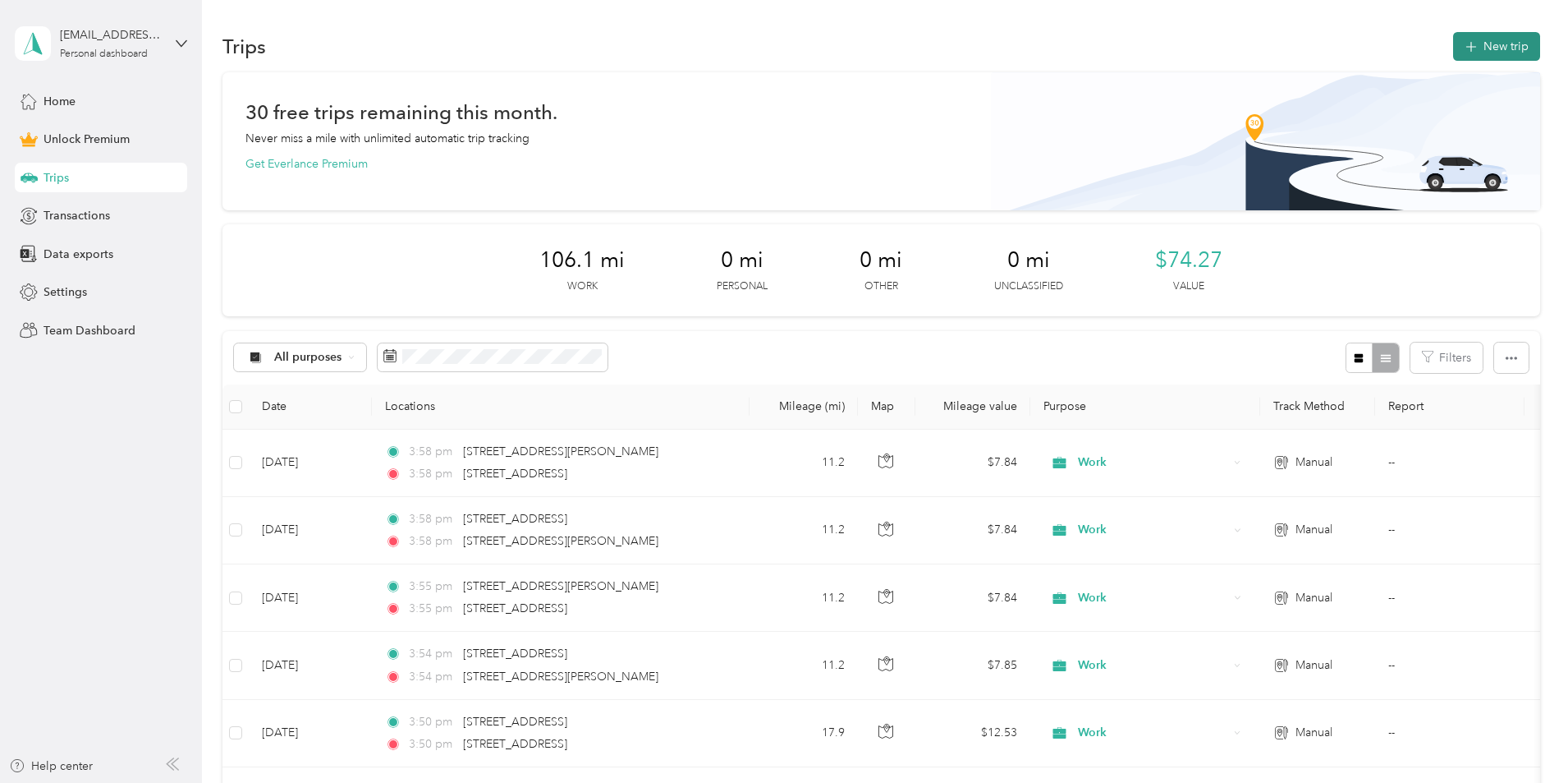
click at [1453, 42] on button "New trip" at bounding box center [1497, 46] width 87 height 29
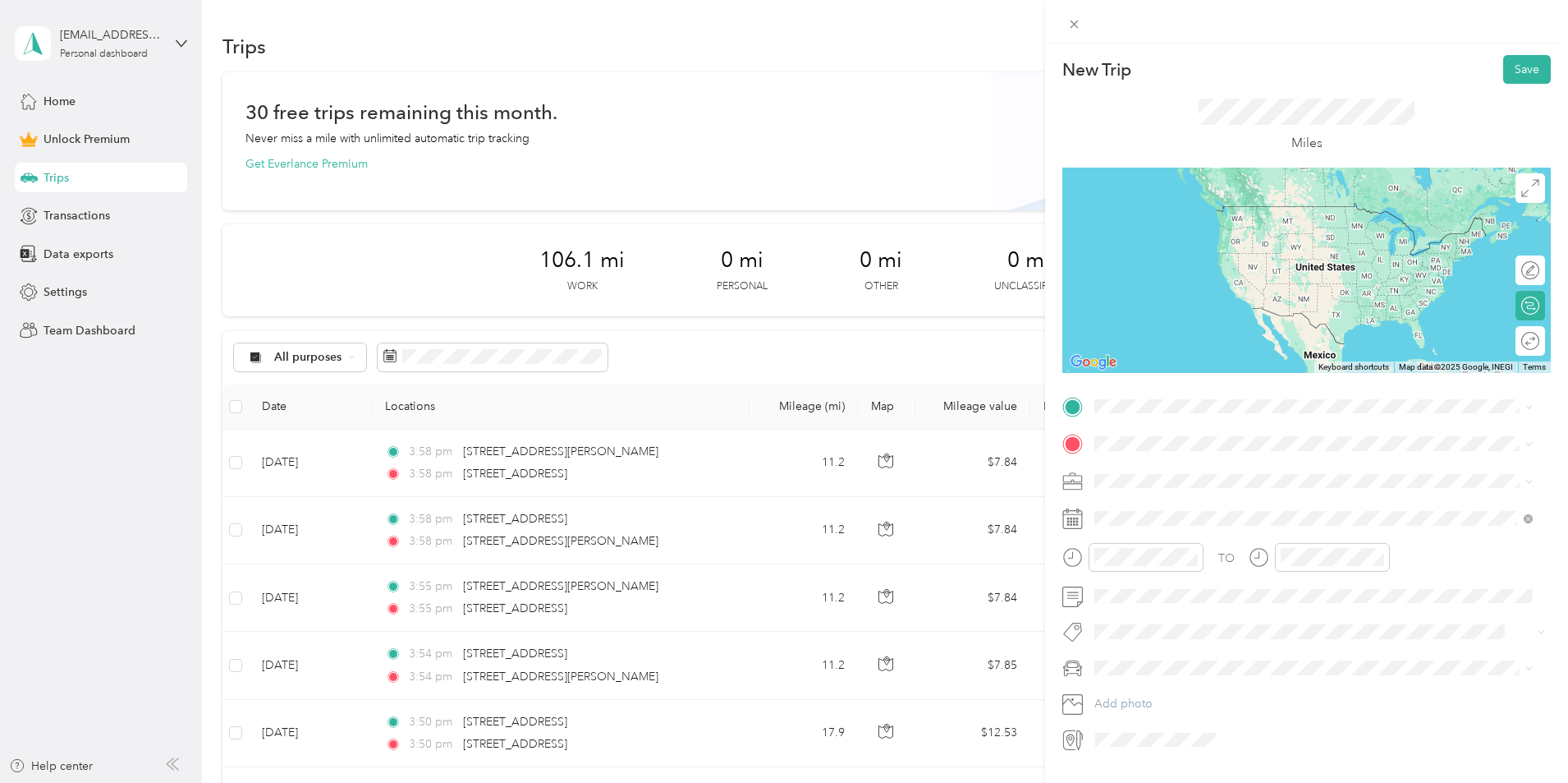
click at [1149, 467] on span "[STREET_ADDRESS][US_STATE]" at bounding box center [1207, 460] width 164 height 15
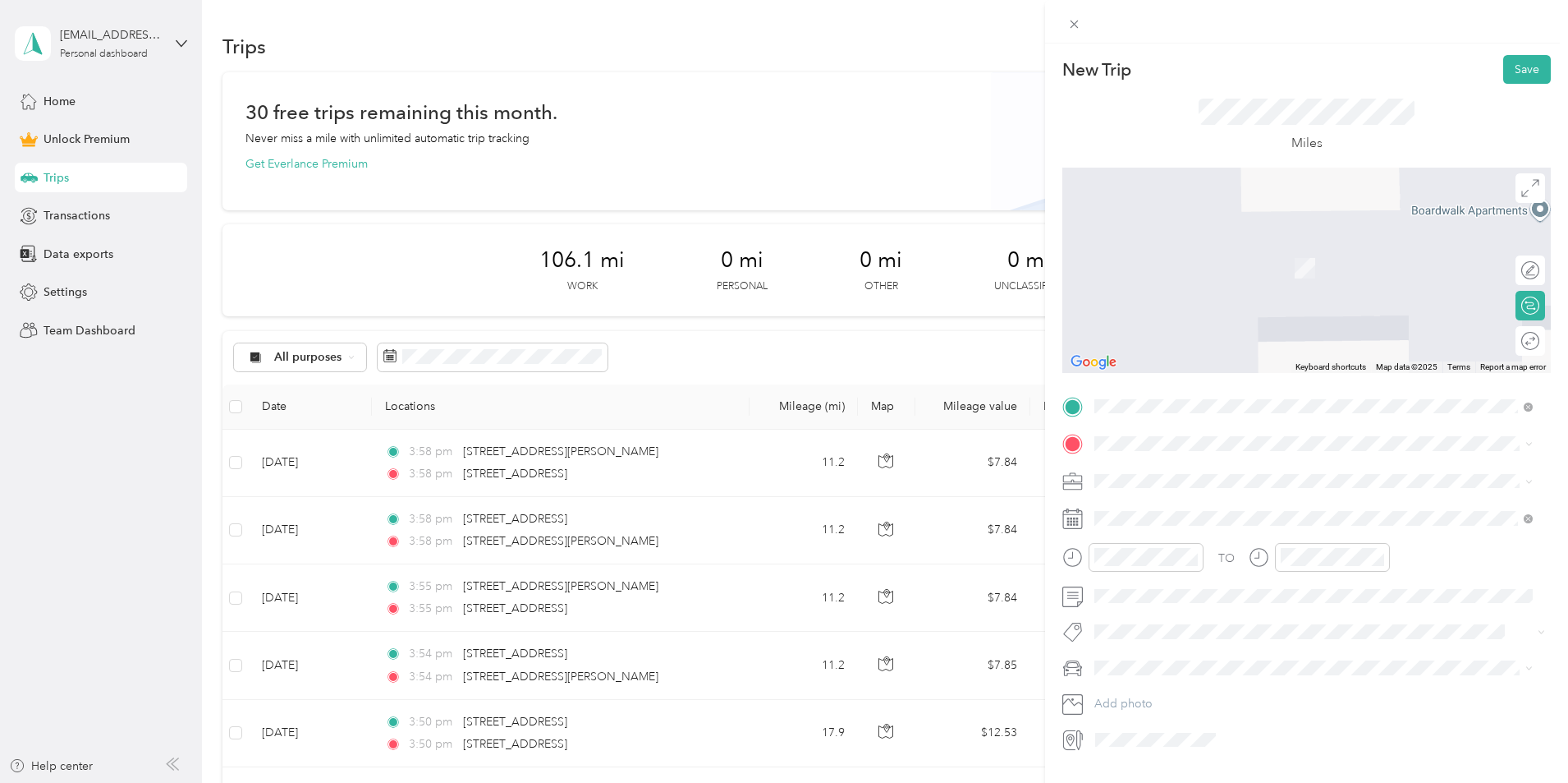
click at [1175, 505] on span "[STREET_ADDRESS][PERSON_NAME][US_STATE]" at bounding box center [1252, 498] width 255 height 15
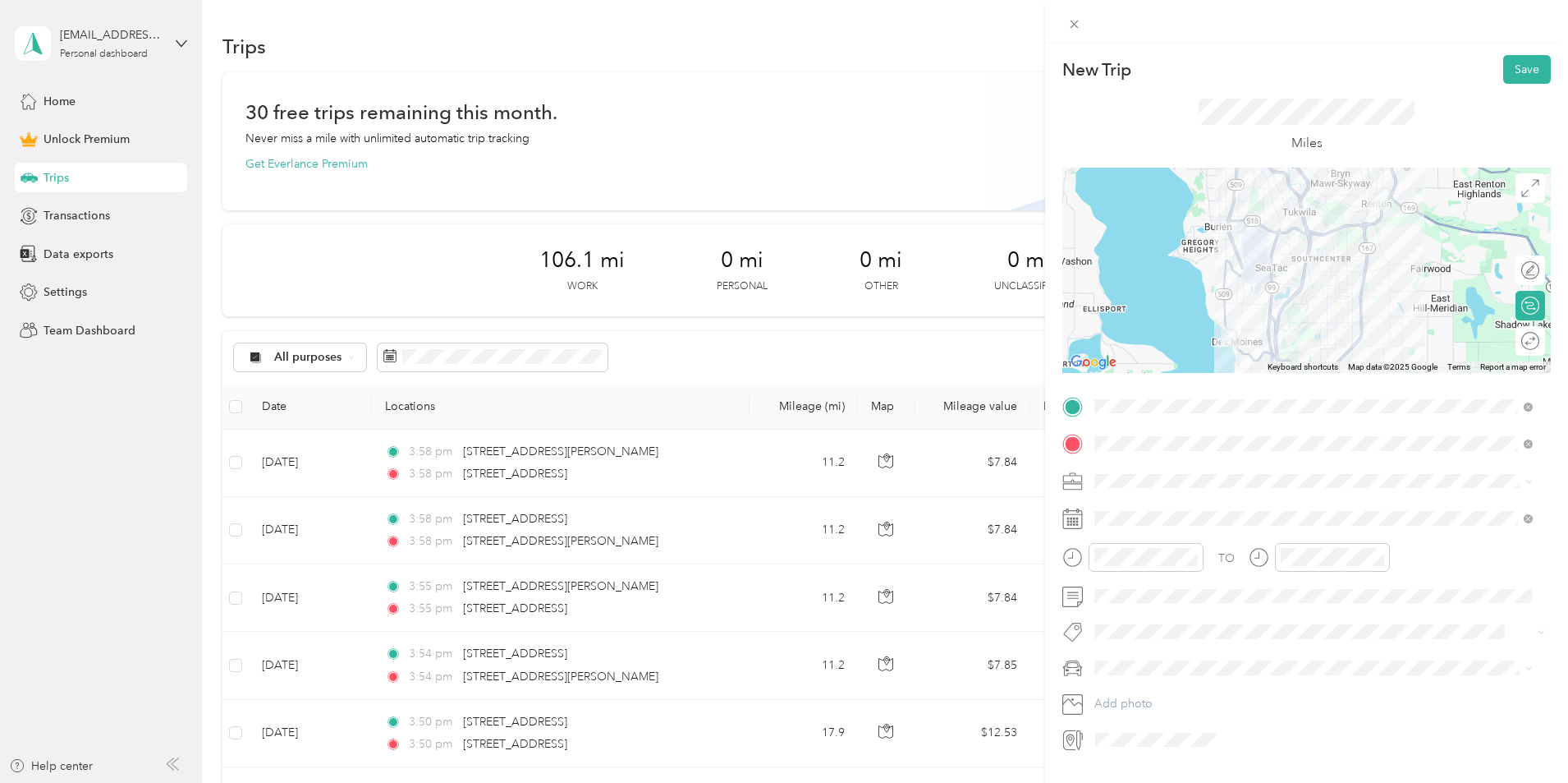
click at [1120, 509] on div "Work" at bounding box center [1314, 500] width 427 height 17
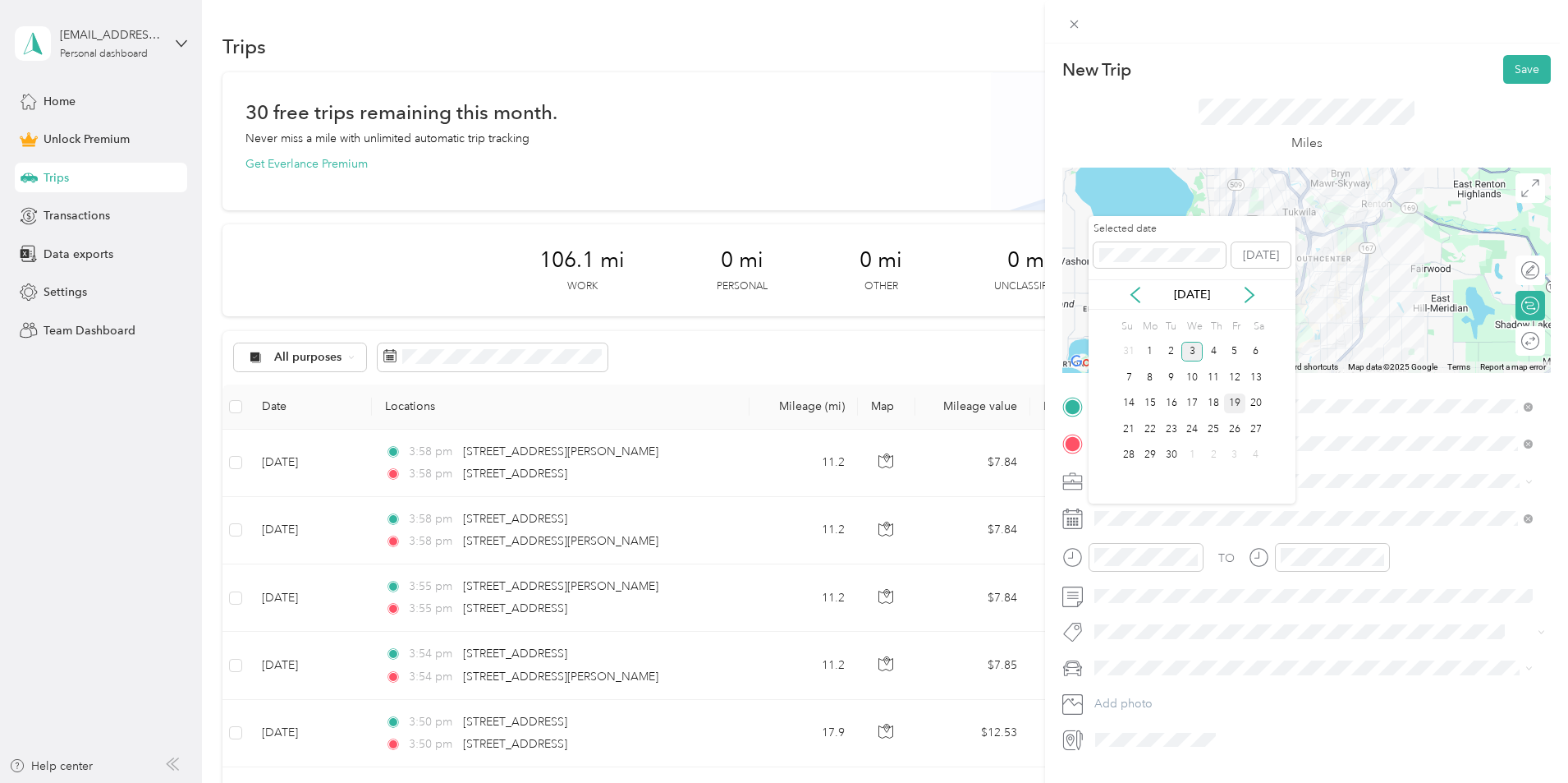
click at [1229, 400] on div "19" at bounding box center [1234, 403] width 21 height 21
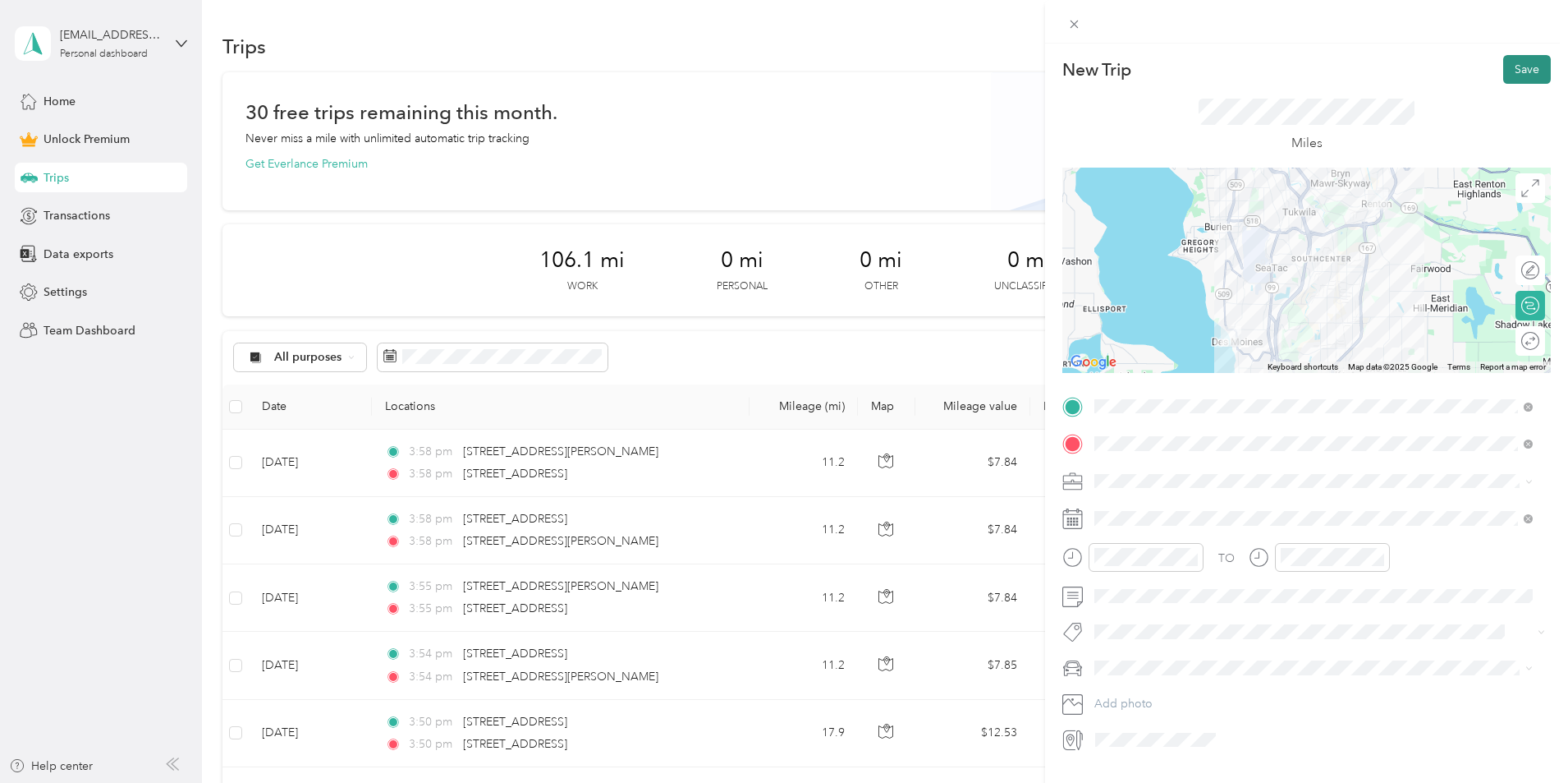
click at [1524, 73] on button "Save" at bounding box center [1527, 69] width 48 height 29
click at [1519, 73] on button "Save" at bounding box center [1527, 69] width 48 height 29
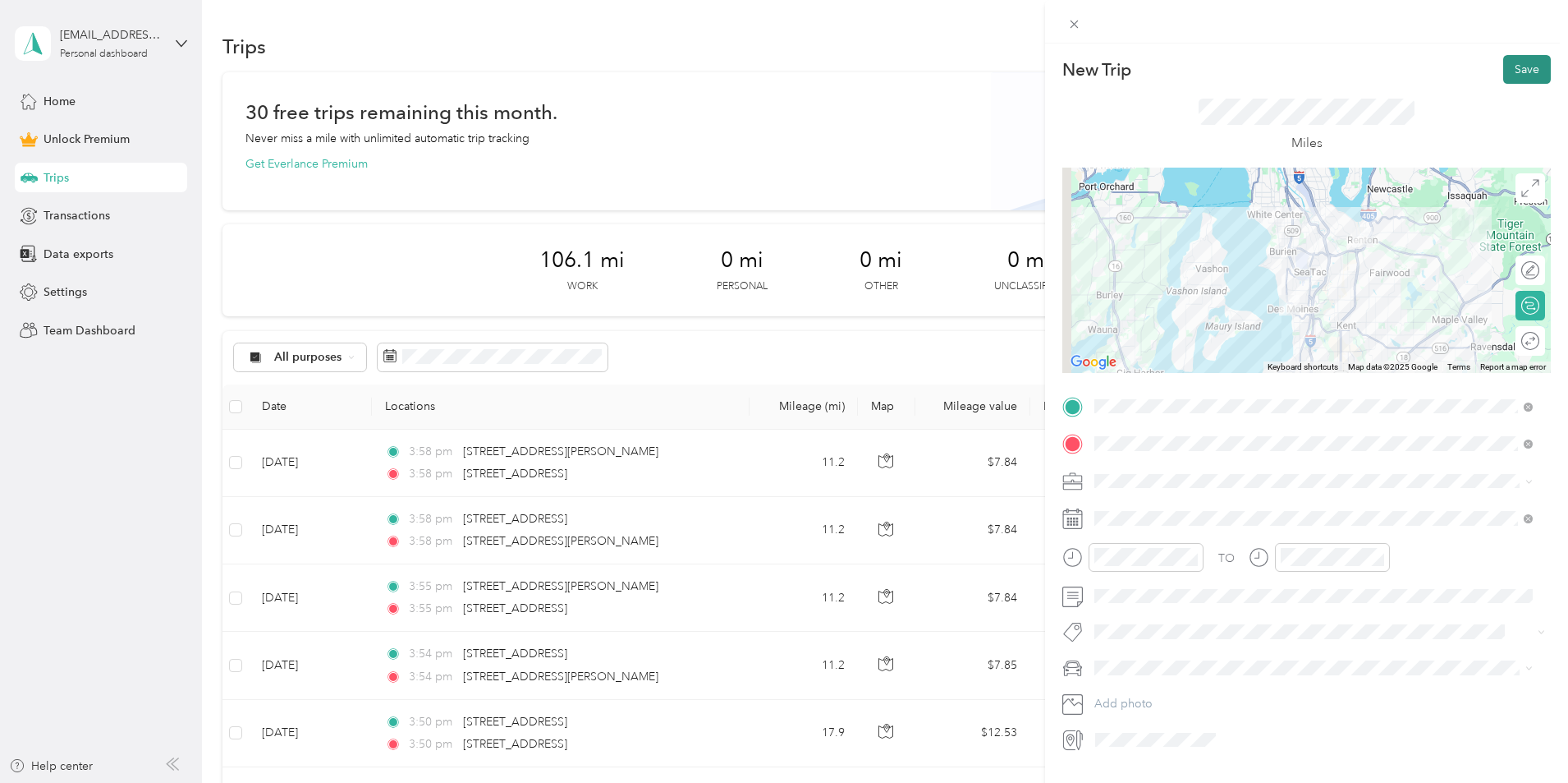
click at [1508, 74] on button "Save" at bounding box center [1527, 69] width 48 height 29
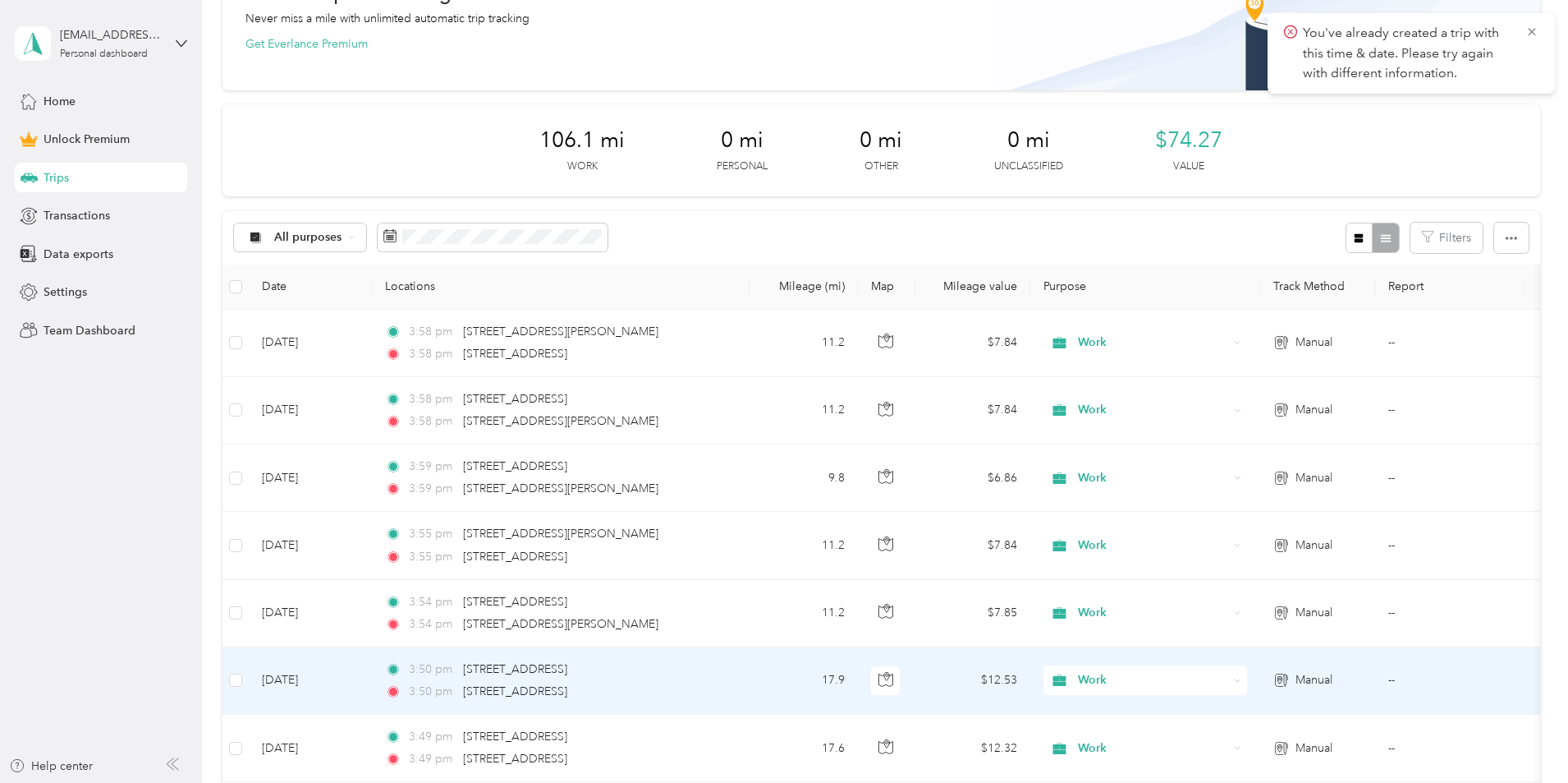
scroll to position [82, 0]
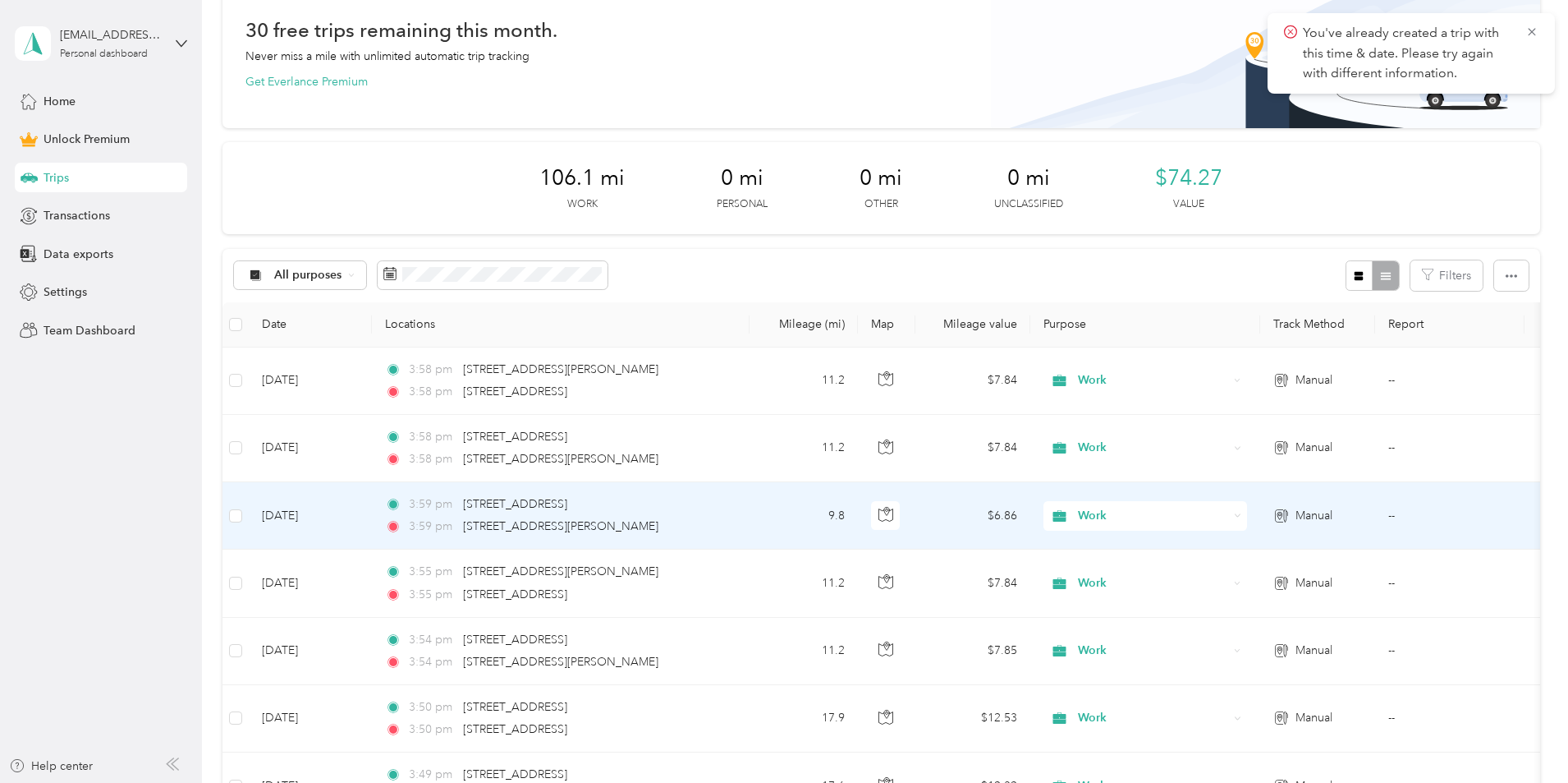
click at [858, 510] on td "9.8" at bounding box center [803, 516] width 108 height 68
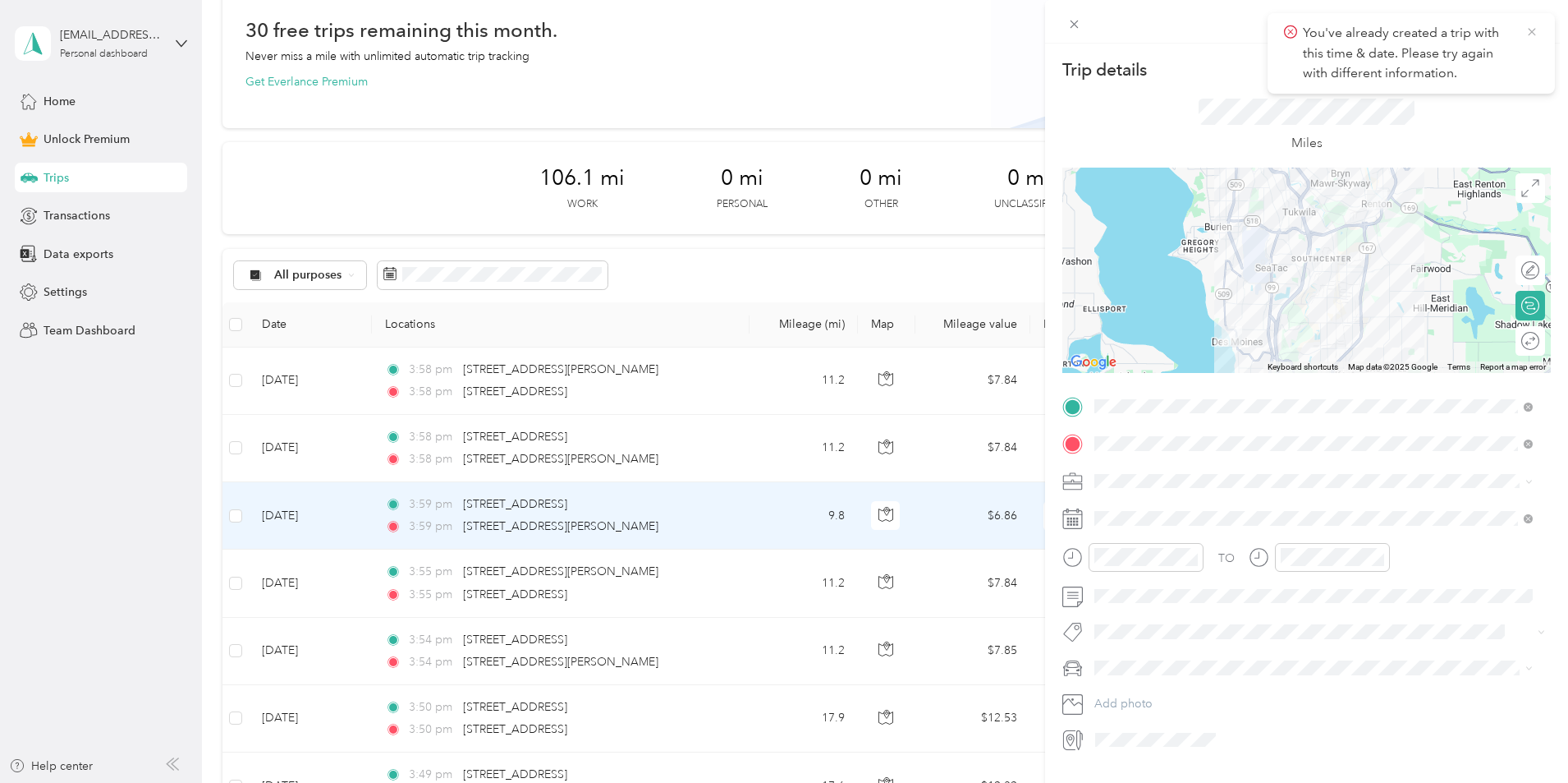
click at [1536, 33] on icon at bounding box center [1531, 32] width 13 height 15
click at [1480, 76] on button "Save" at bounding box center [1485, 69] width 48 height 29
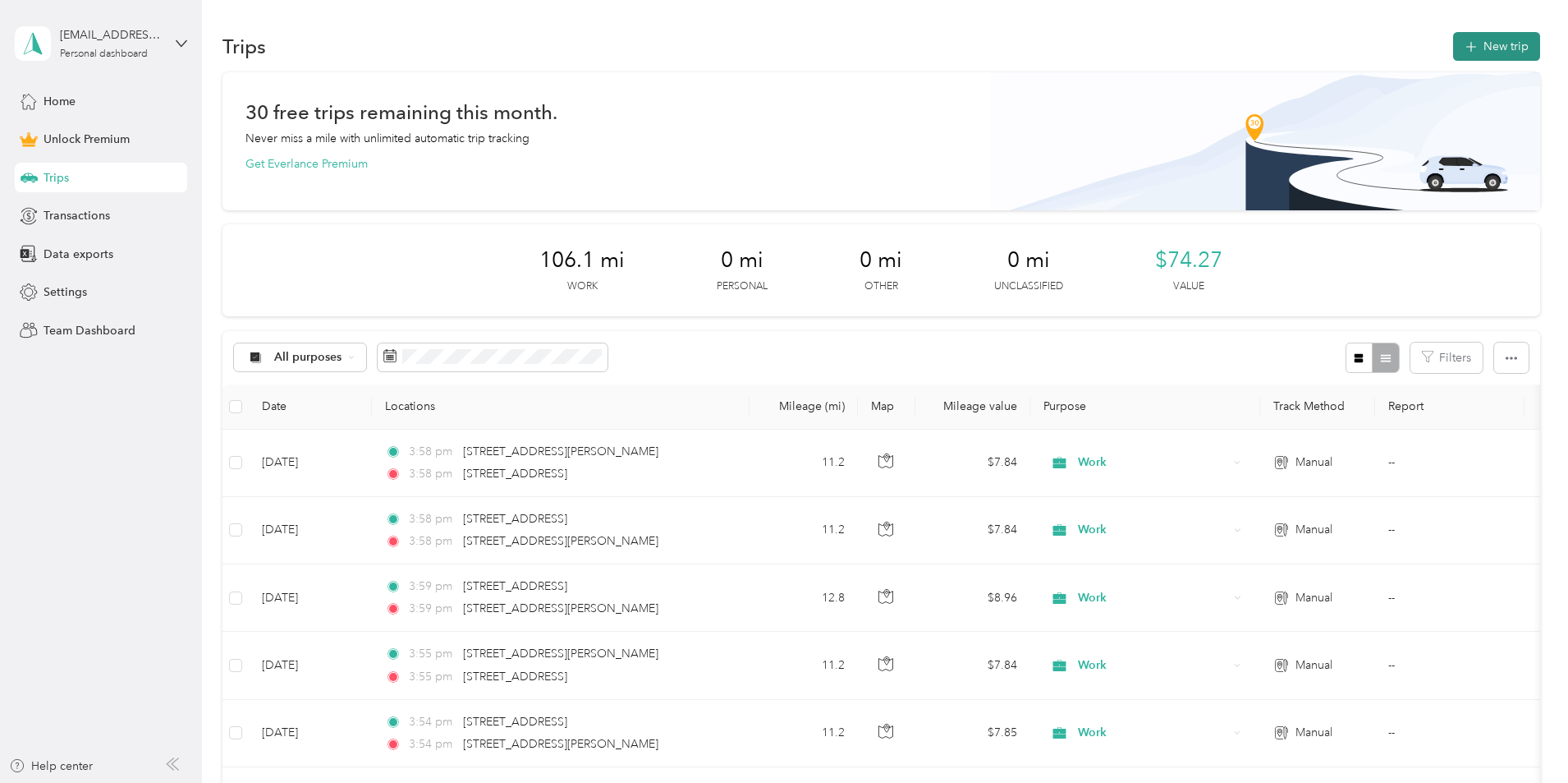
click at [1453, 42] on button "New trip" at bounding box center [1497, 46] width 87 height 29
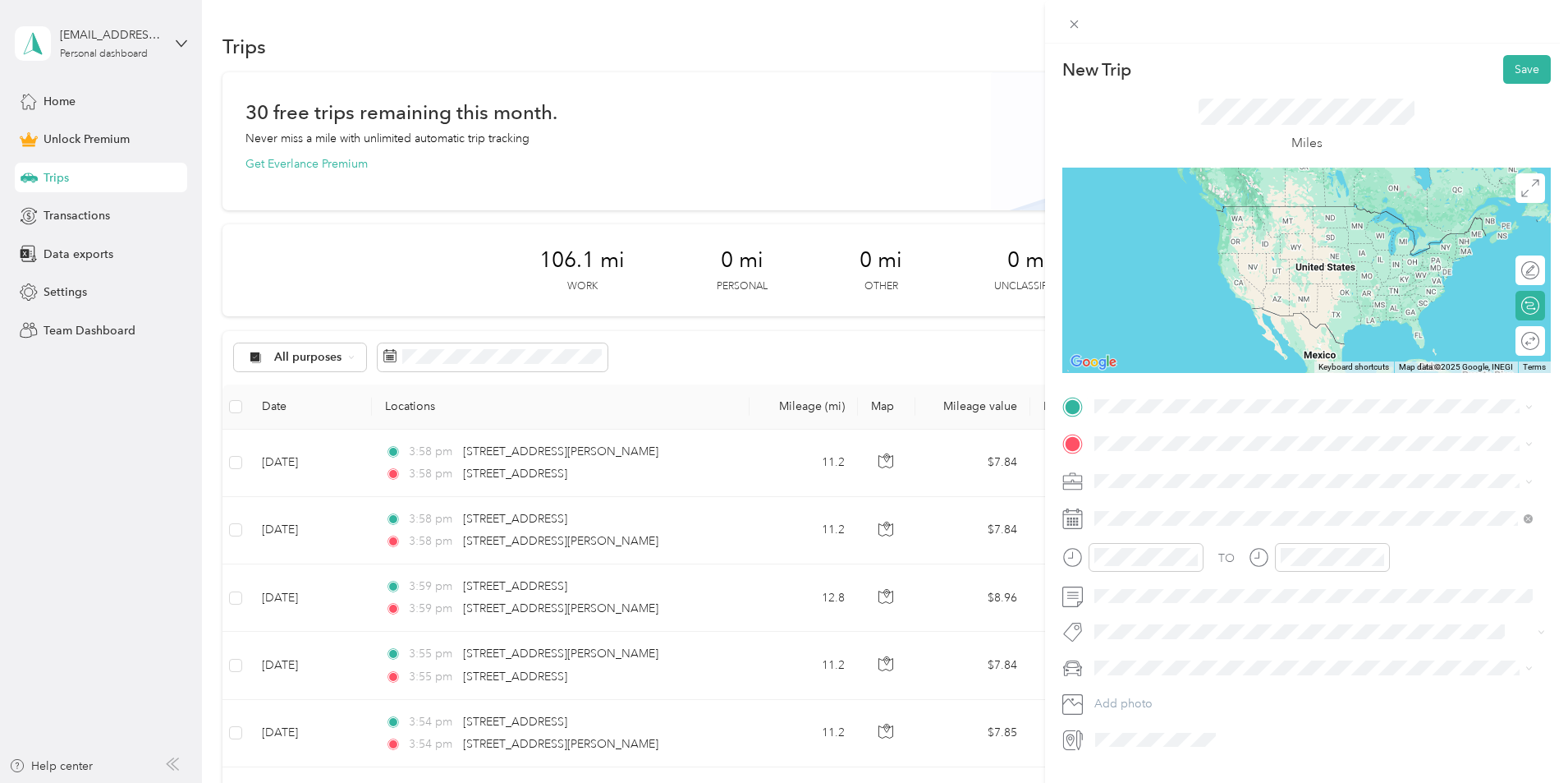
click at [1161, 462] on span "[STREET_ADDRESS][PERSON_NAME][US_STATE]" at bounding box center [1252, 456] width 255 height 15
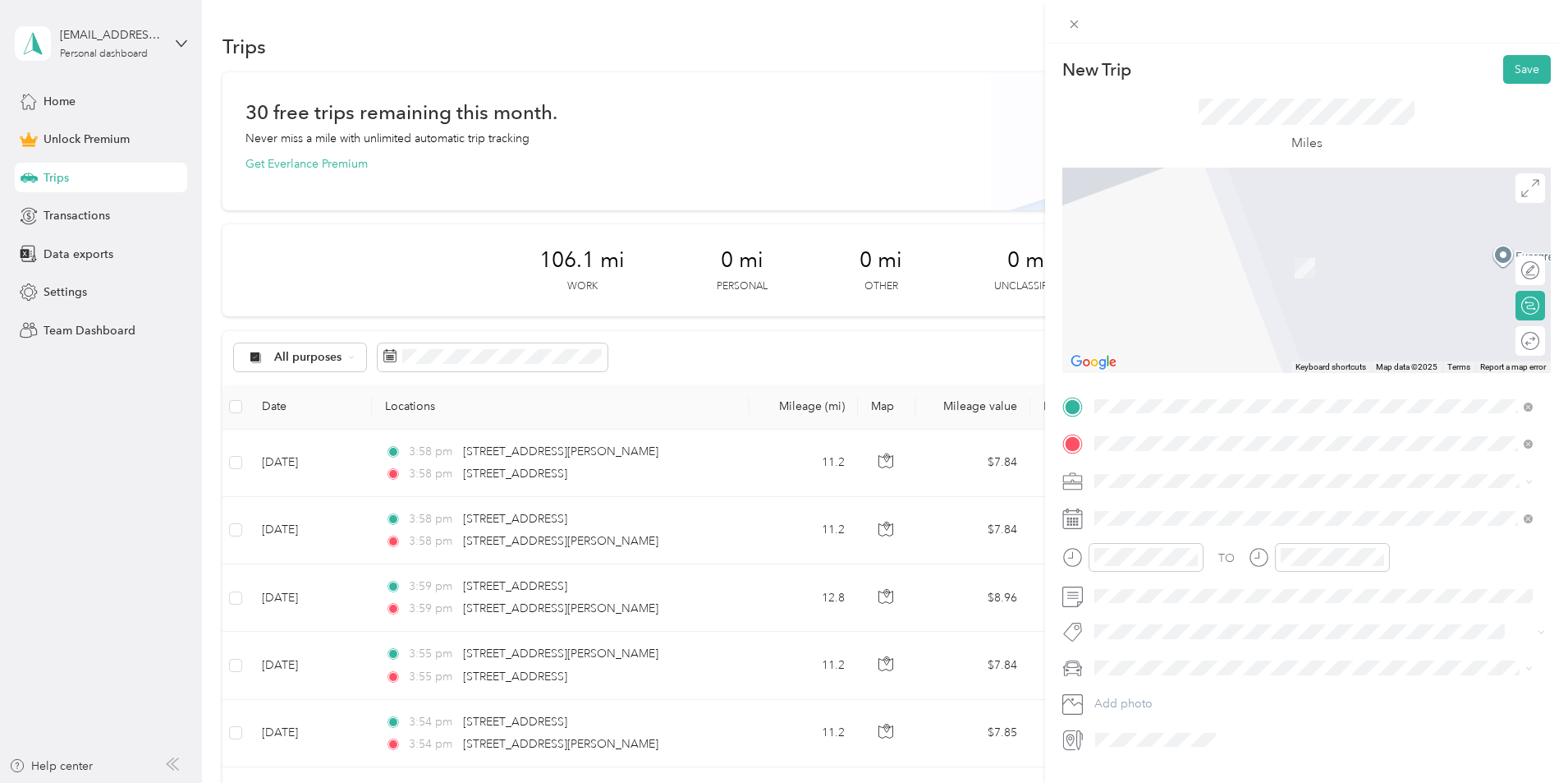
click at [1214, 497] on span "[STREET_ADDRESS][US_STATE]" at bounding box center [1207, 502] width 164 height 15
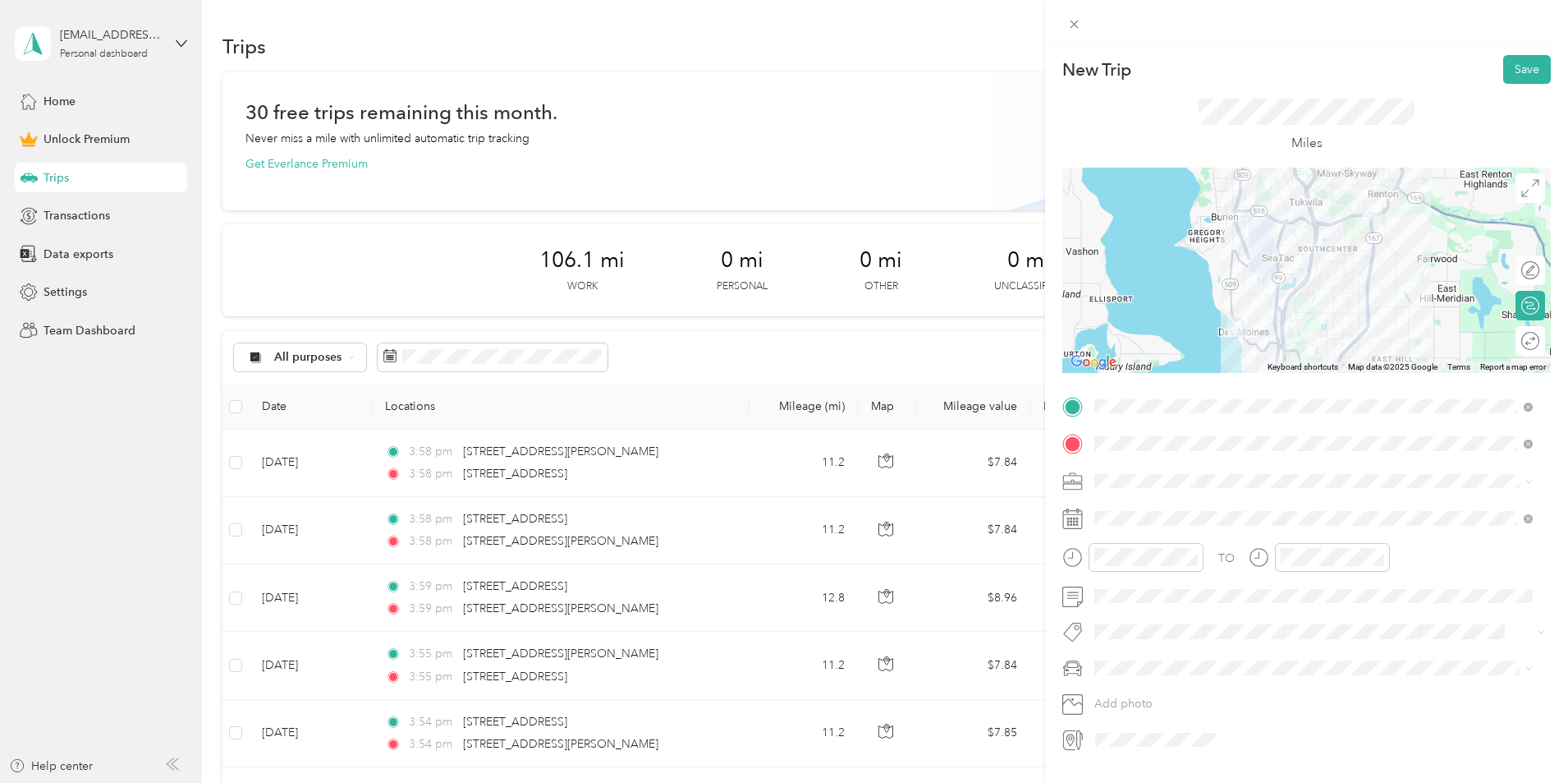
click at [1116, 514] on li "Work" at bounding box center [1313, 506] width 450 height 29
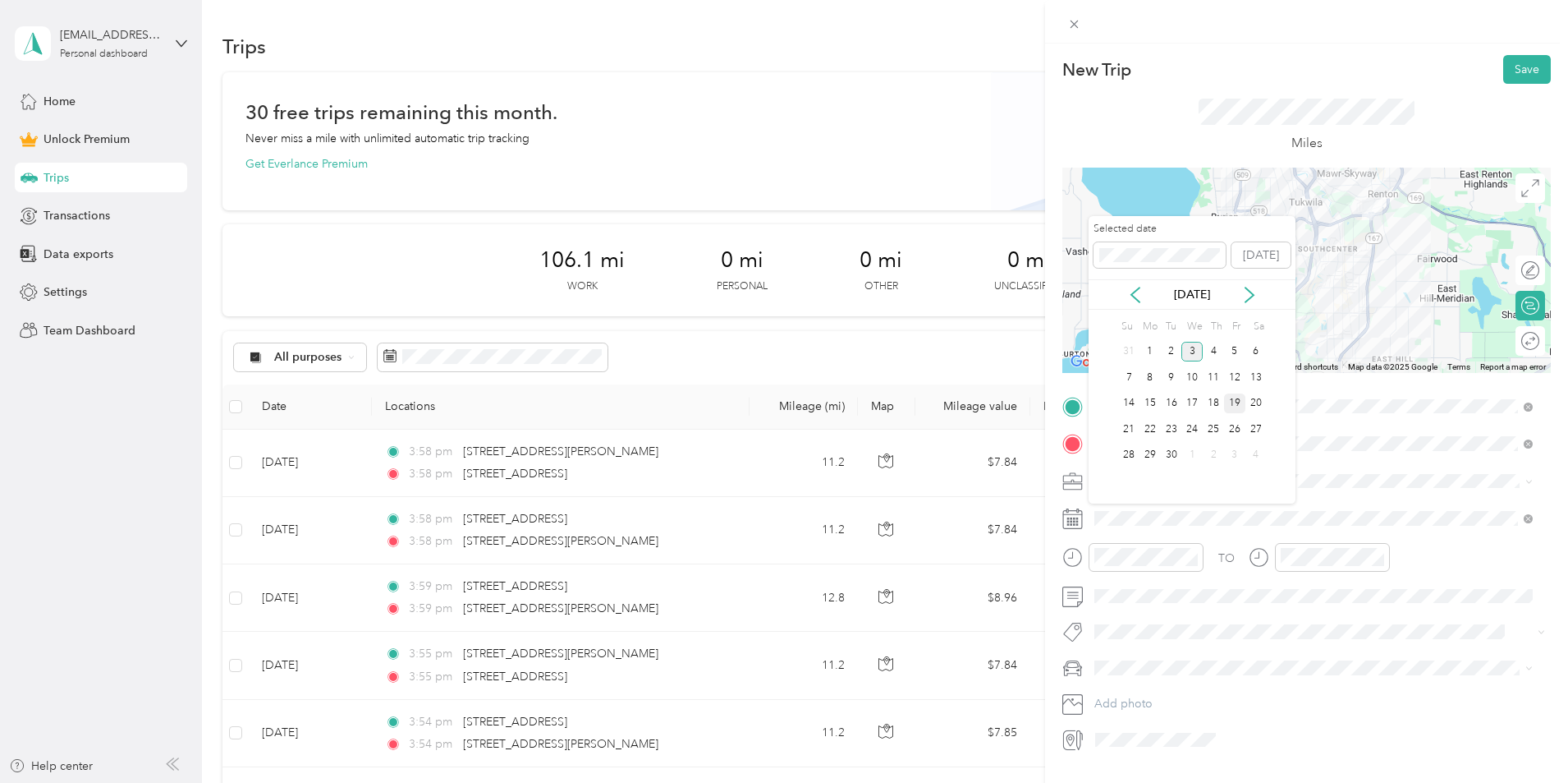
click at [1233, 399] on div "19" at bounding box center [1234, 403] width 21 height 21
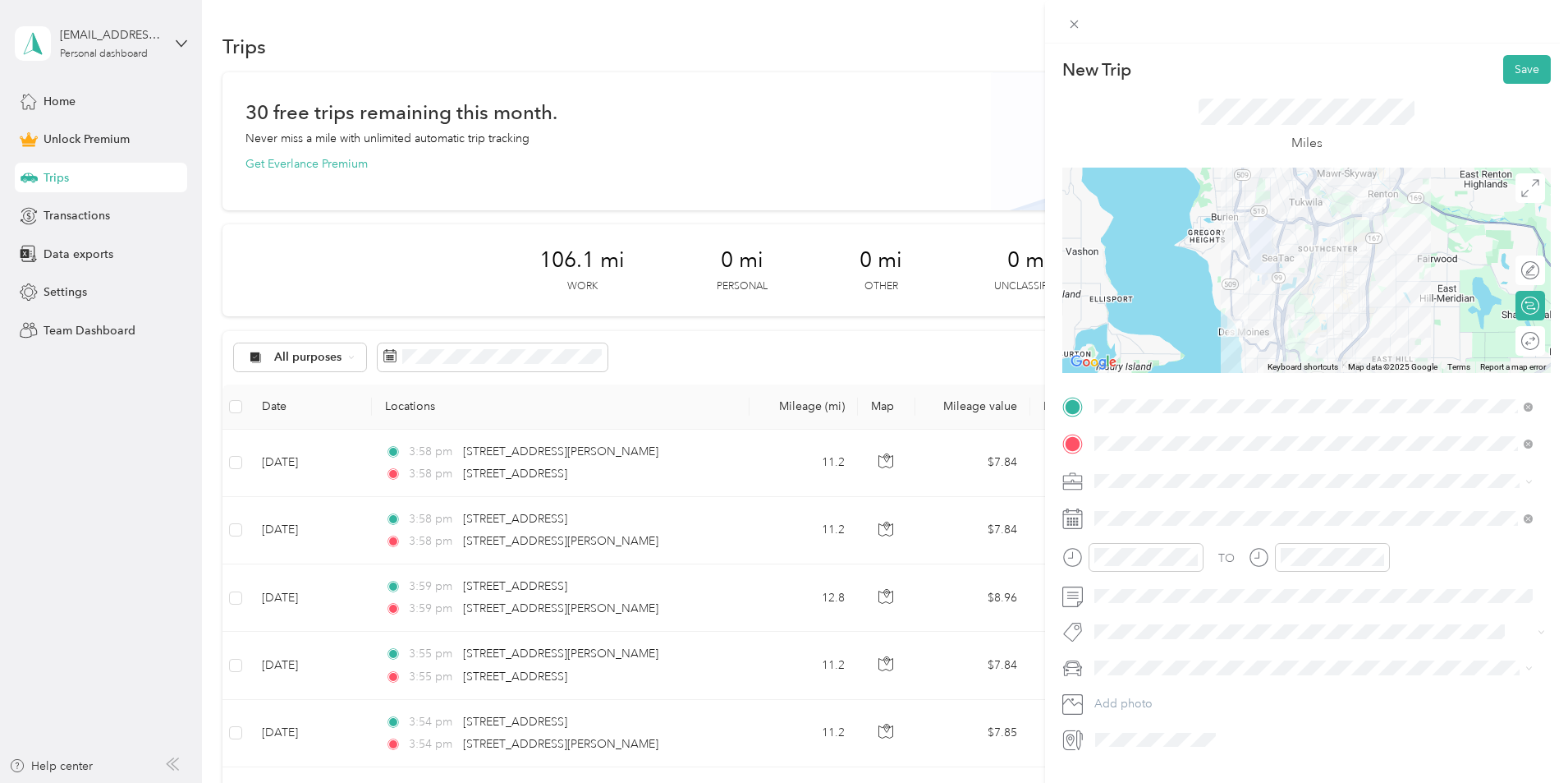
click at [1306, 125] on div "Miles" at bounding box center [1306, 125] width 215 height 55
click at [1522, 69] on button "Save" at bounding box center [1527, 69] width 48 height 29
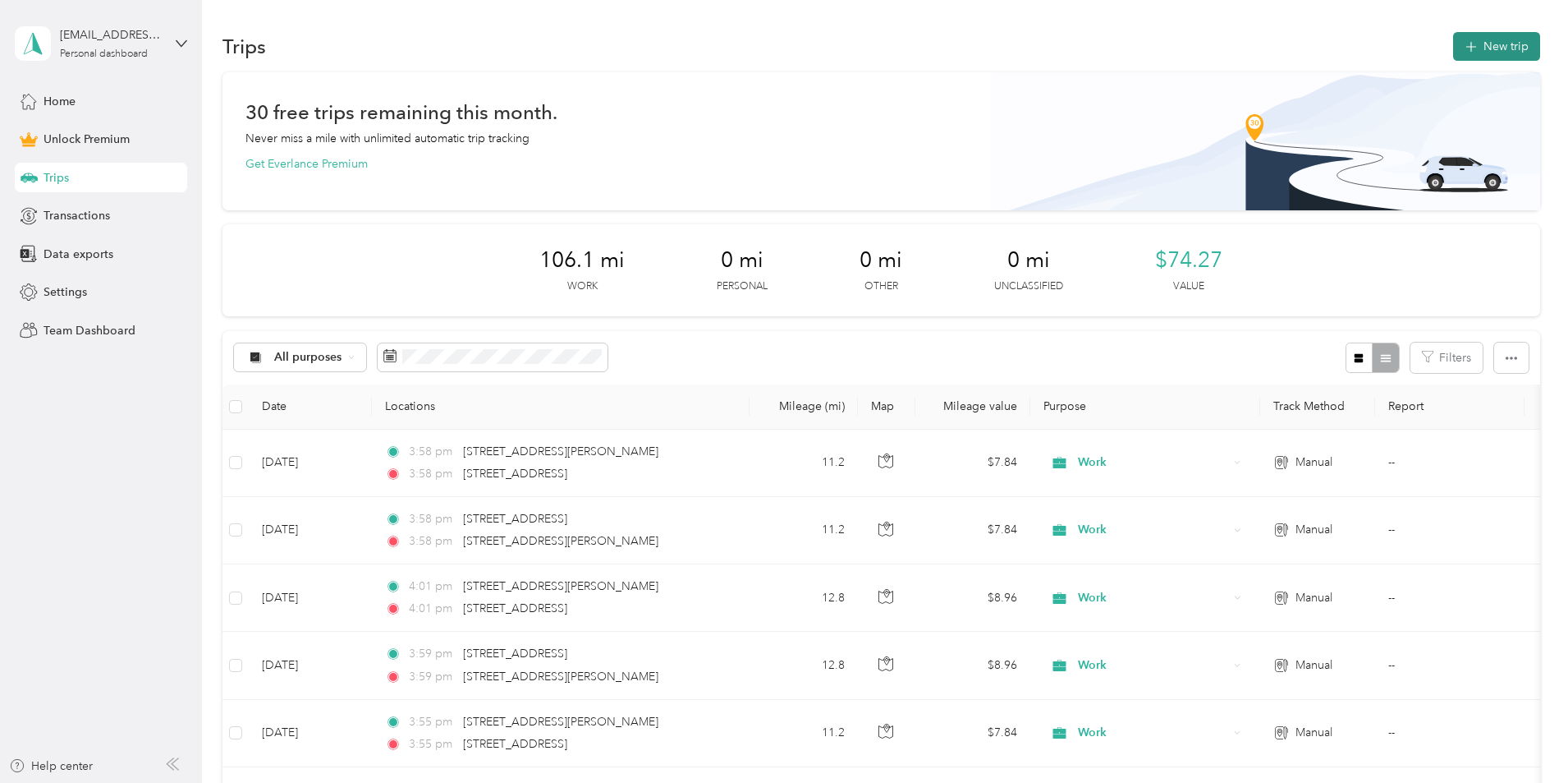
click at [1453, 52] on button "New trip" at bounding box center [1497, 46] width 87 height 29
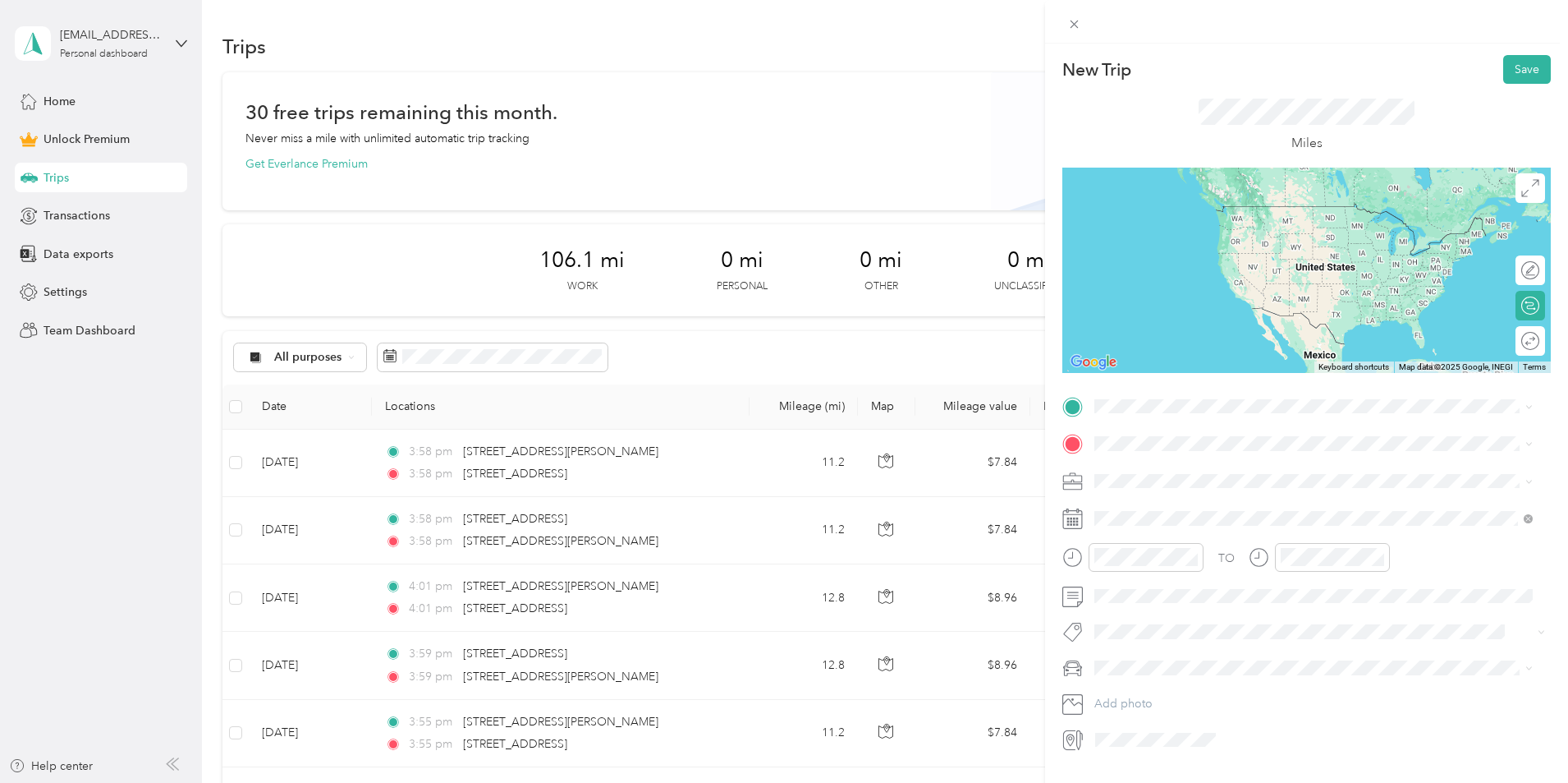
click at [1161, 466] on span "[STREET_ADDRESS][US_STATE]" at bounding box center [1207, 459] width 164 height 15
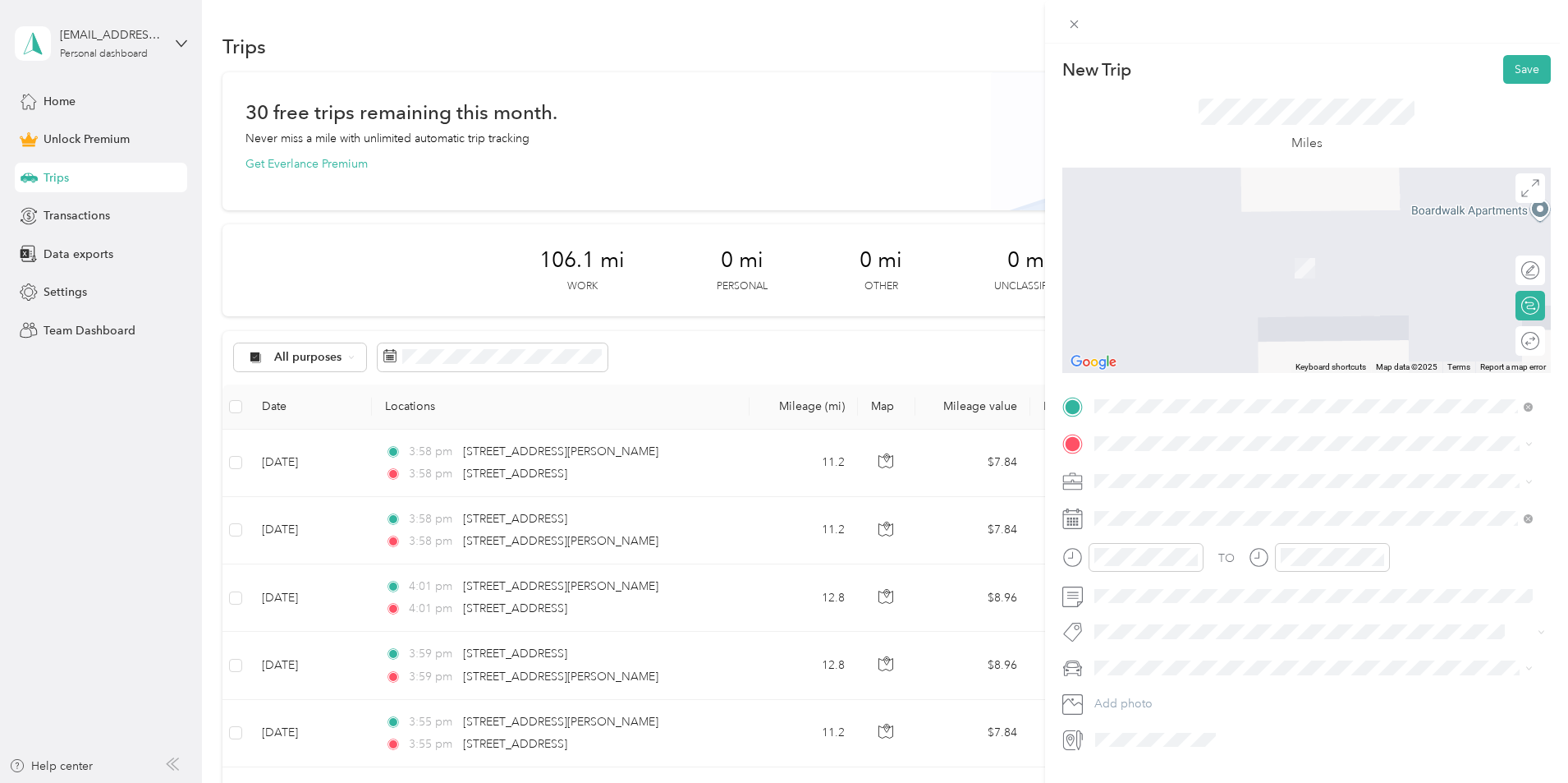
click at [1153, 500] on span "[STREET_ADDRESS][US_STATE]" at bounding box center [1207, 495] width 164 height 15
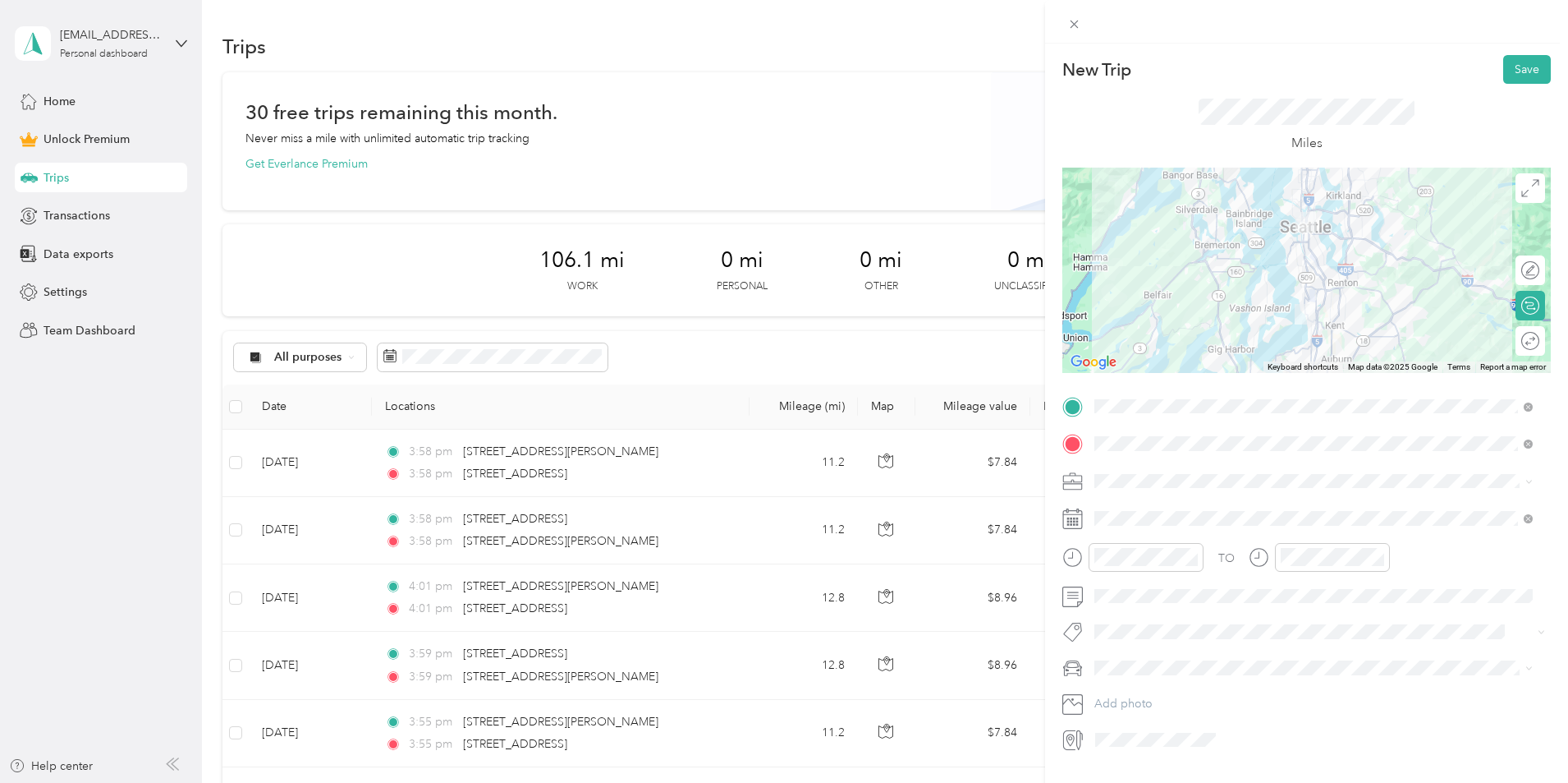
click at [1123, 507] on span "Work" at bounding box center [1114, 501] width 28 height 14
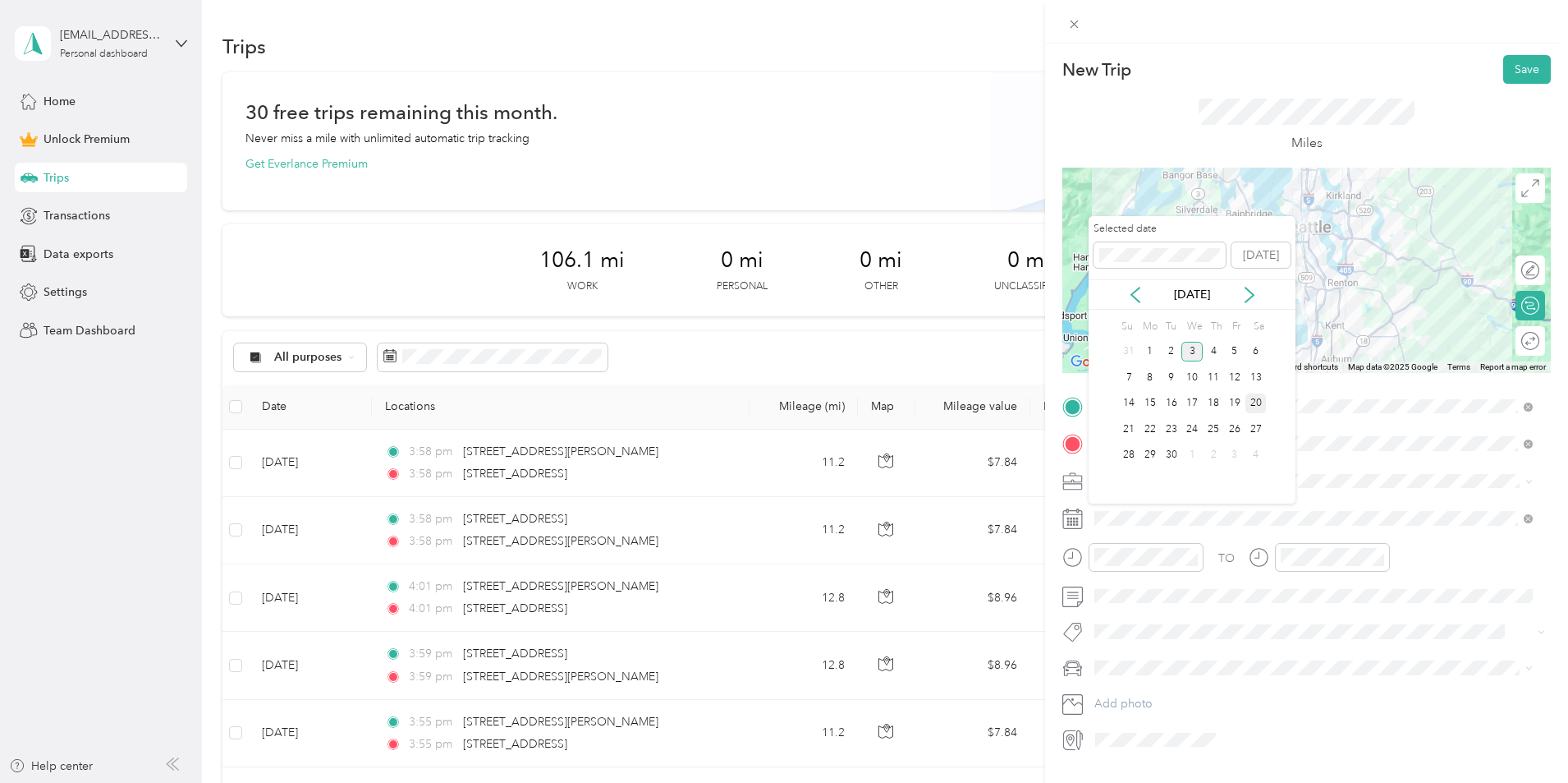
click at [1256, 404] on div "20" at bounding box center [1255, 403] width 21 height 21
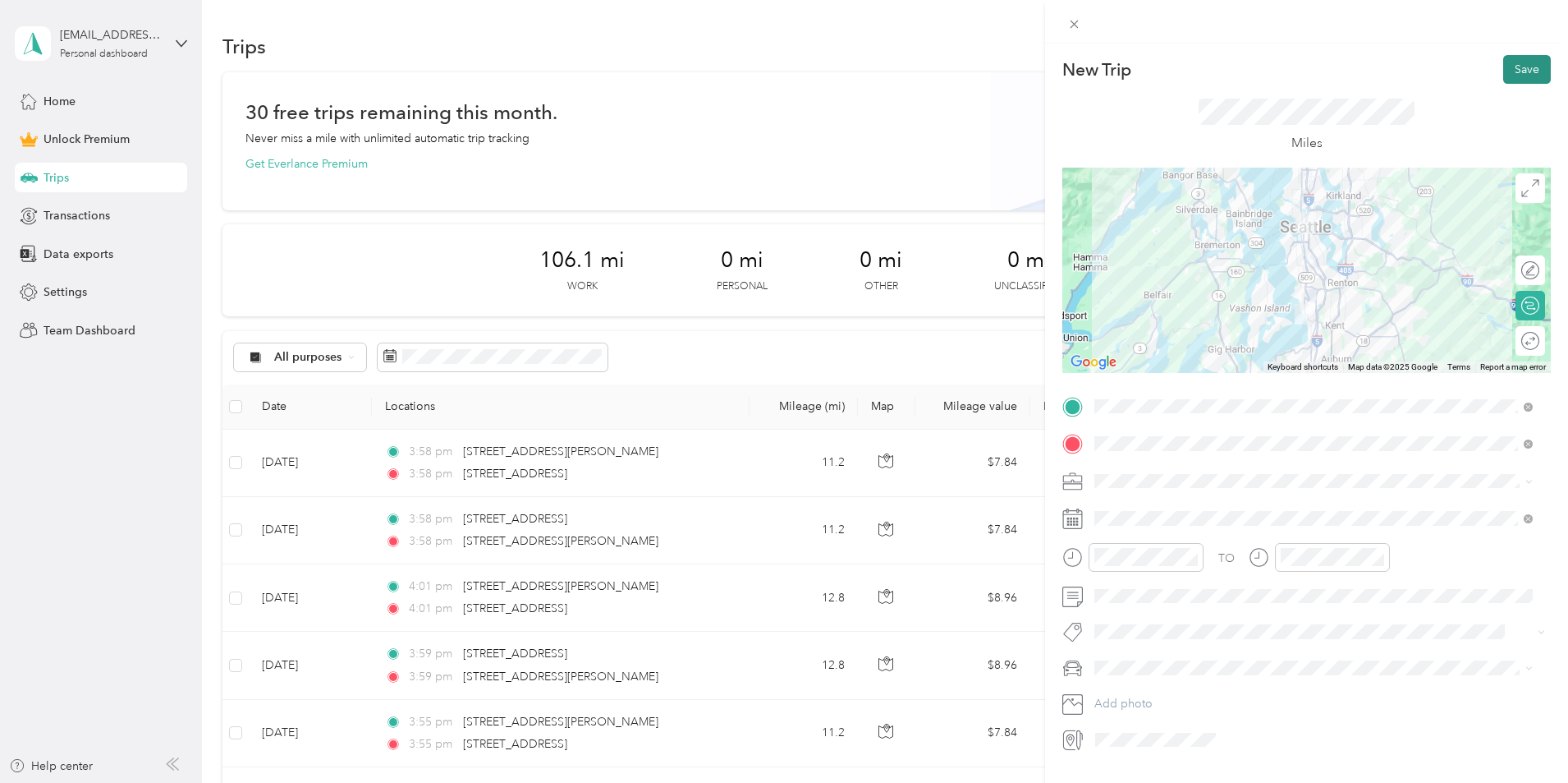
click at [1514, 63] on button "Save" at bounding box center [1527, 69] width 48 height 29
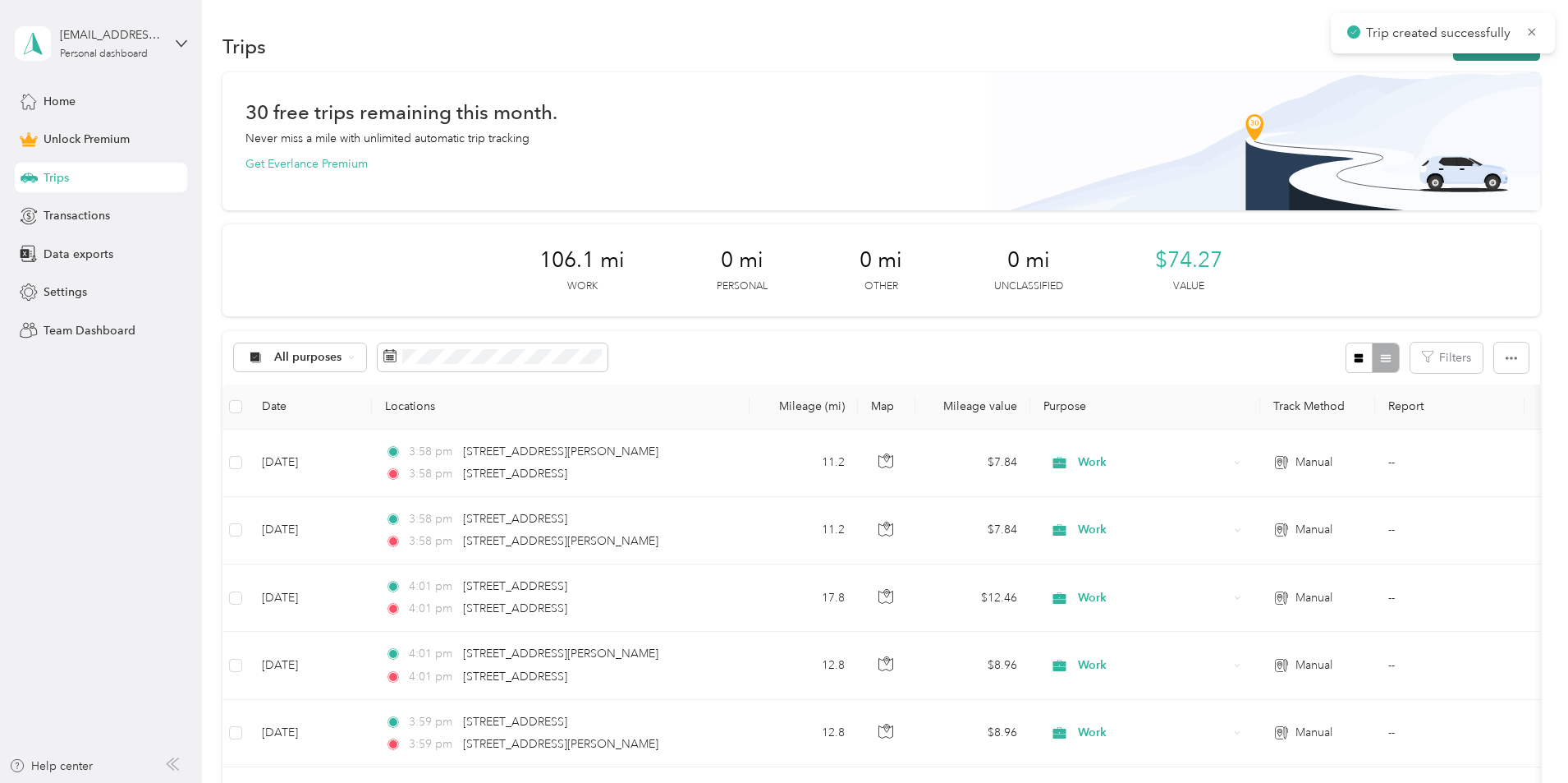
click at [1453, 57] on button "New trip" at bounding box center [1497, 46] width 87 height 29
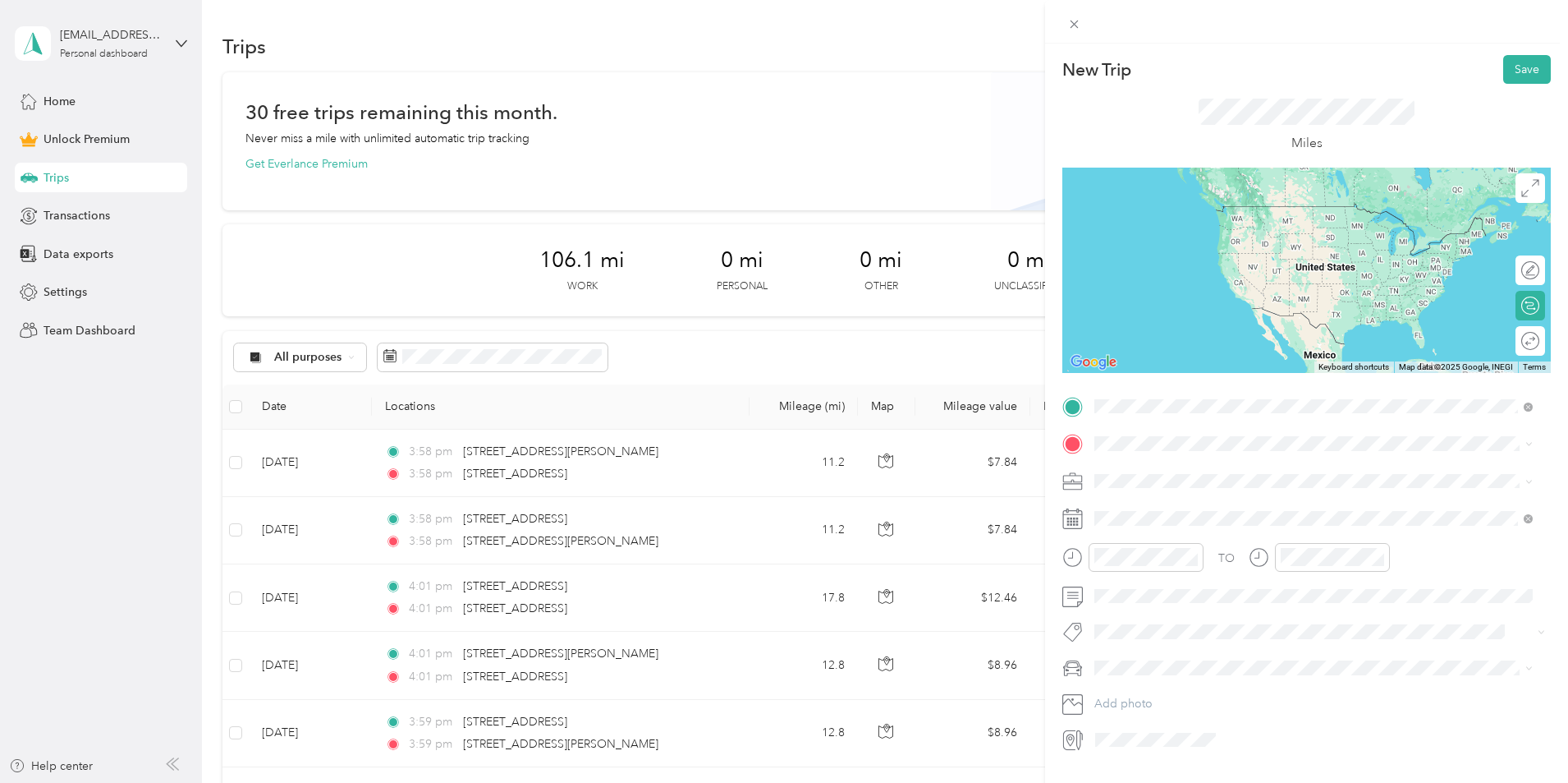
click at [1153, 464] on span "[STREET_ADDRESS][US_STATE]" at bounding box center [1207, 465] width 164 height 15
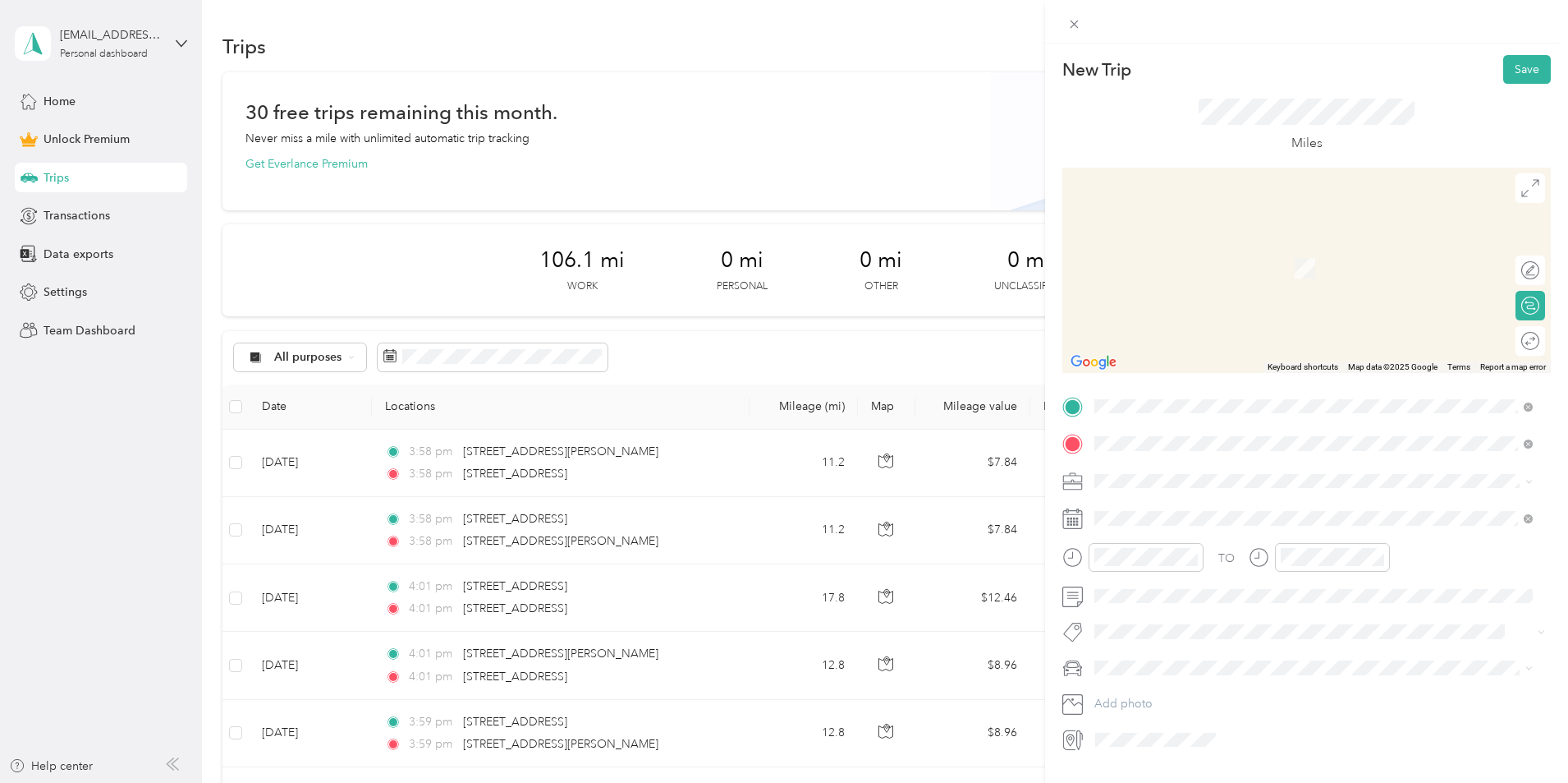
click at [1172, 505] on span "[STREET_ADDRESS][US_STATE]" at bounding box center [1207, 502] width 164 height 15
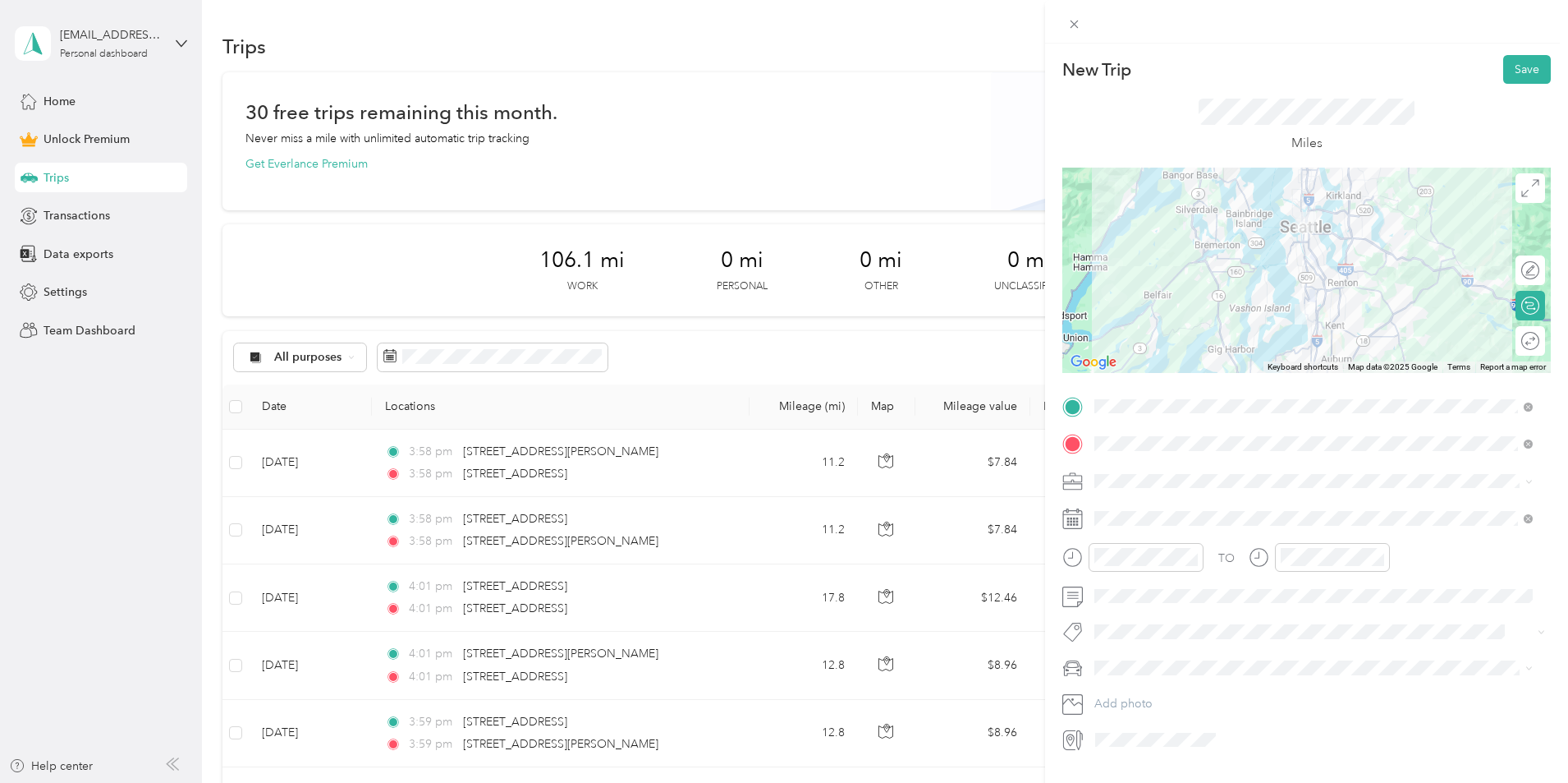
click at [1120, 508] on div "Work" at bounding box center [1314, 500] width 427 height 17
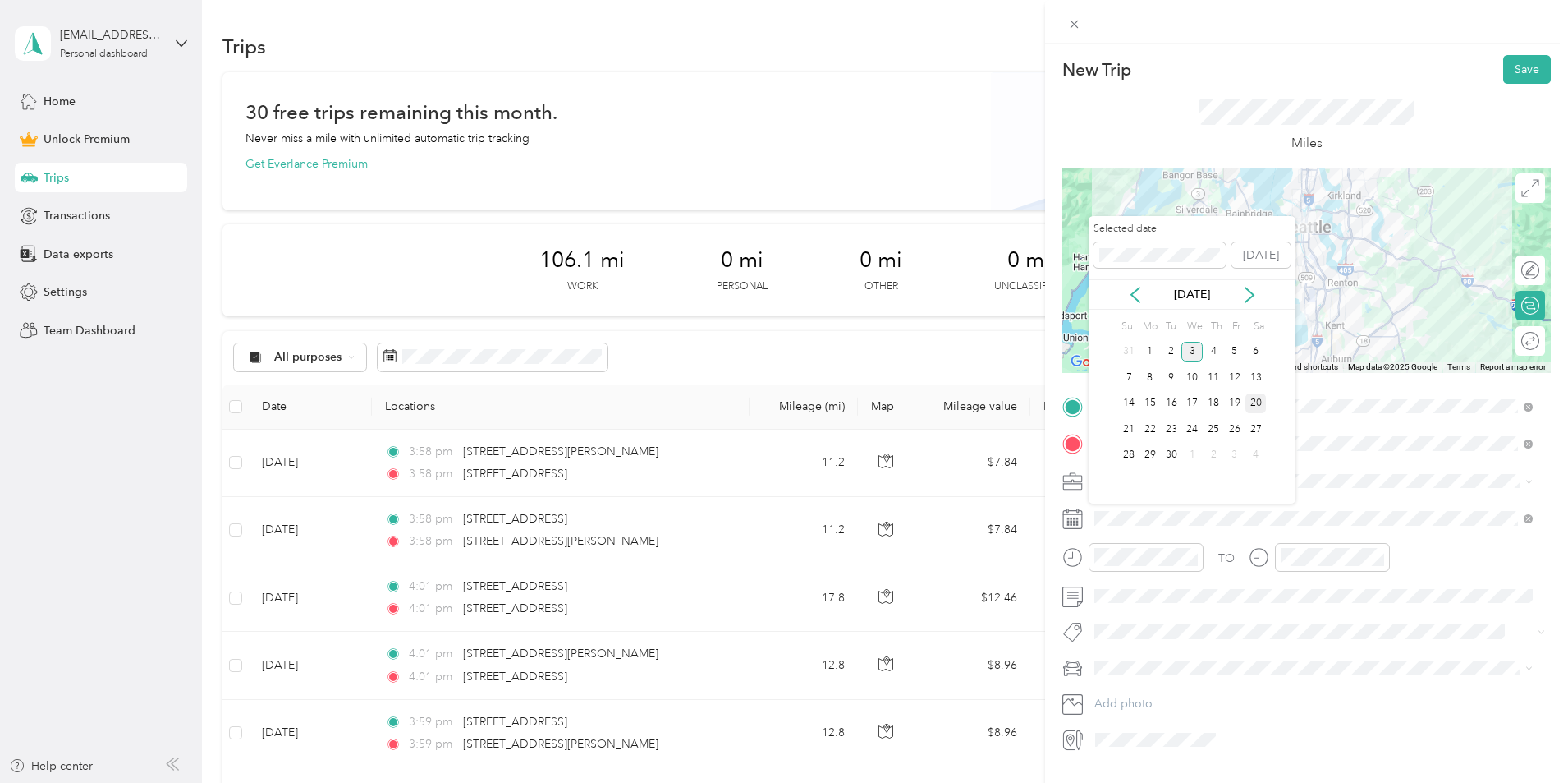
click at [1248, 398] on div "20" at bounding box center [1255, 403] width 21 height 21
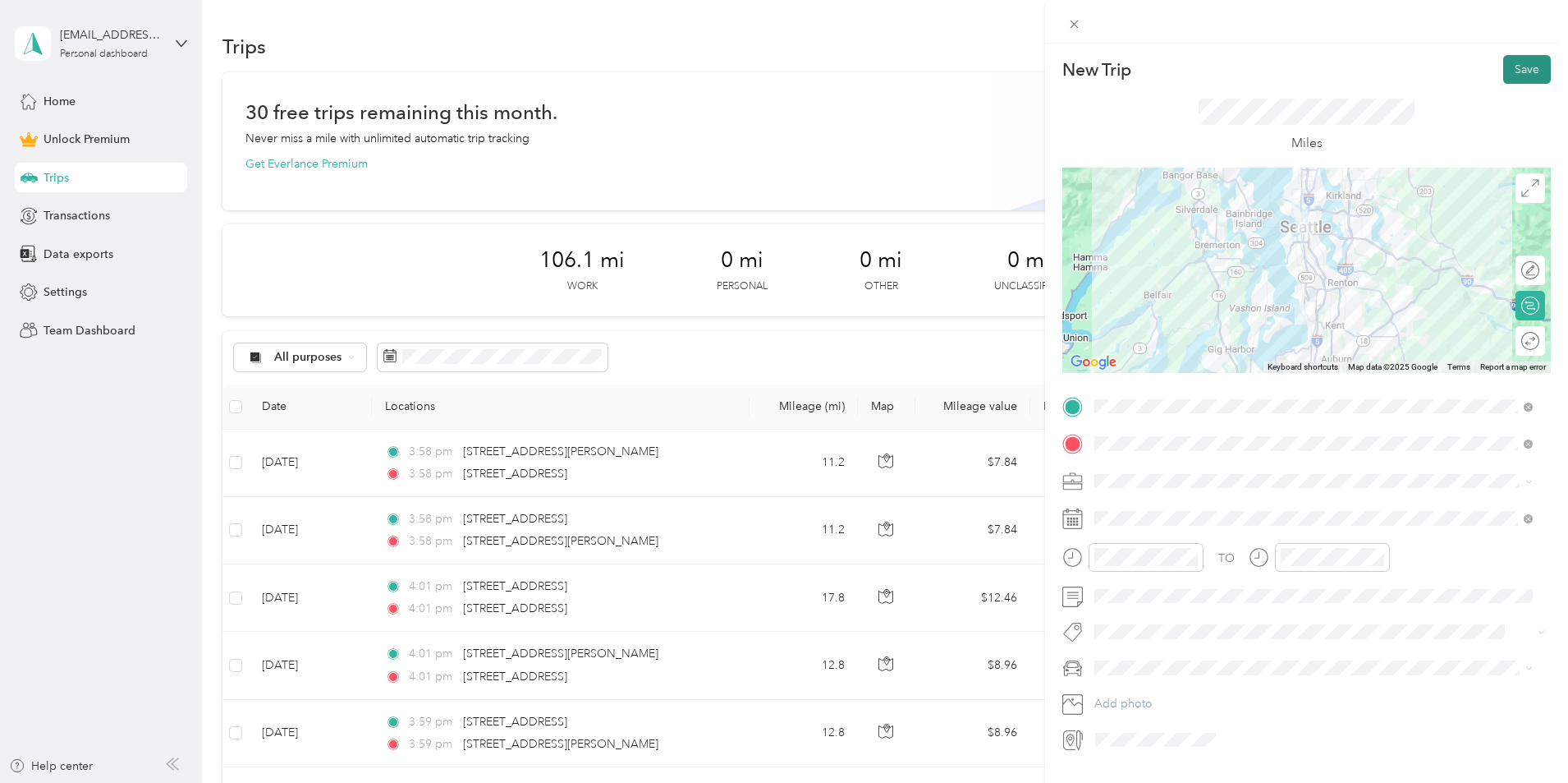
click at [1517, 74] on button "Save" at bounding box center [1527, 69] width 48 height 29
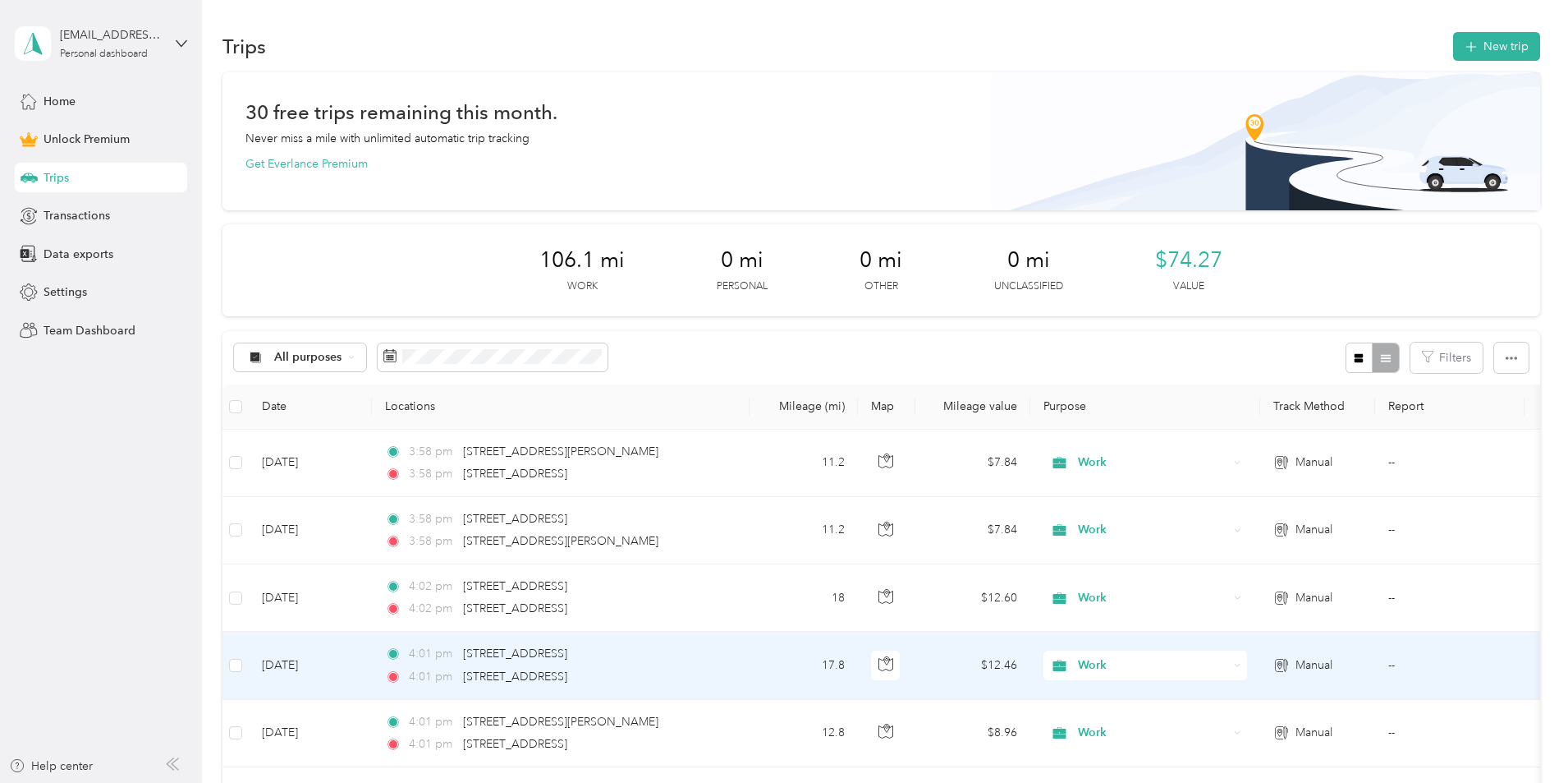
click at [858, 660] on td "17.8" at bounding box center [803, 666] width 108 height 68
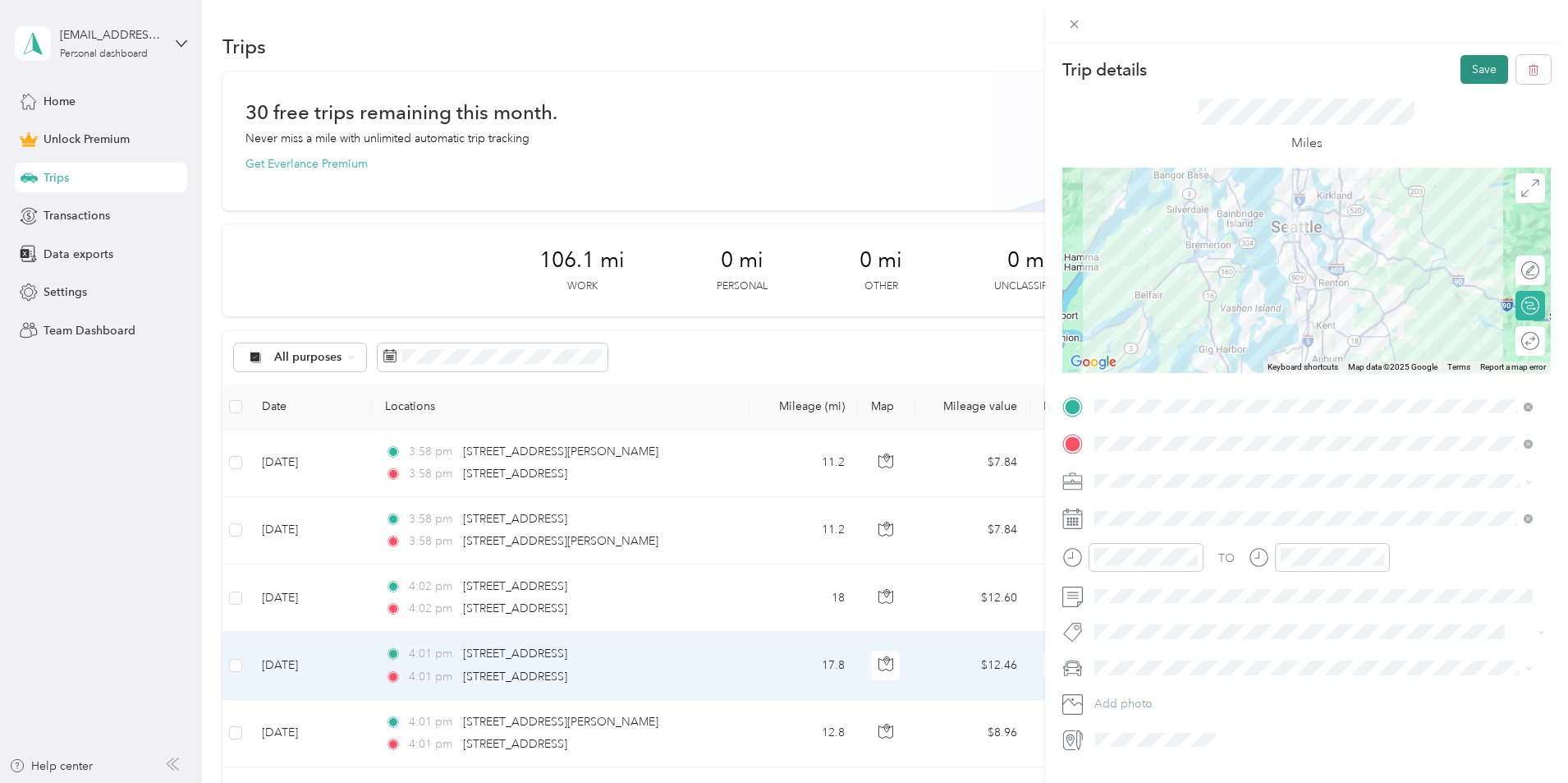
click at [1470, 68] on button "Save" at bounding box center [1485, 69] width 48 height 29
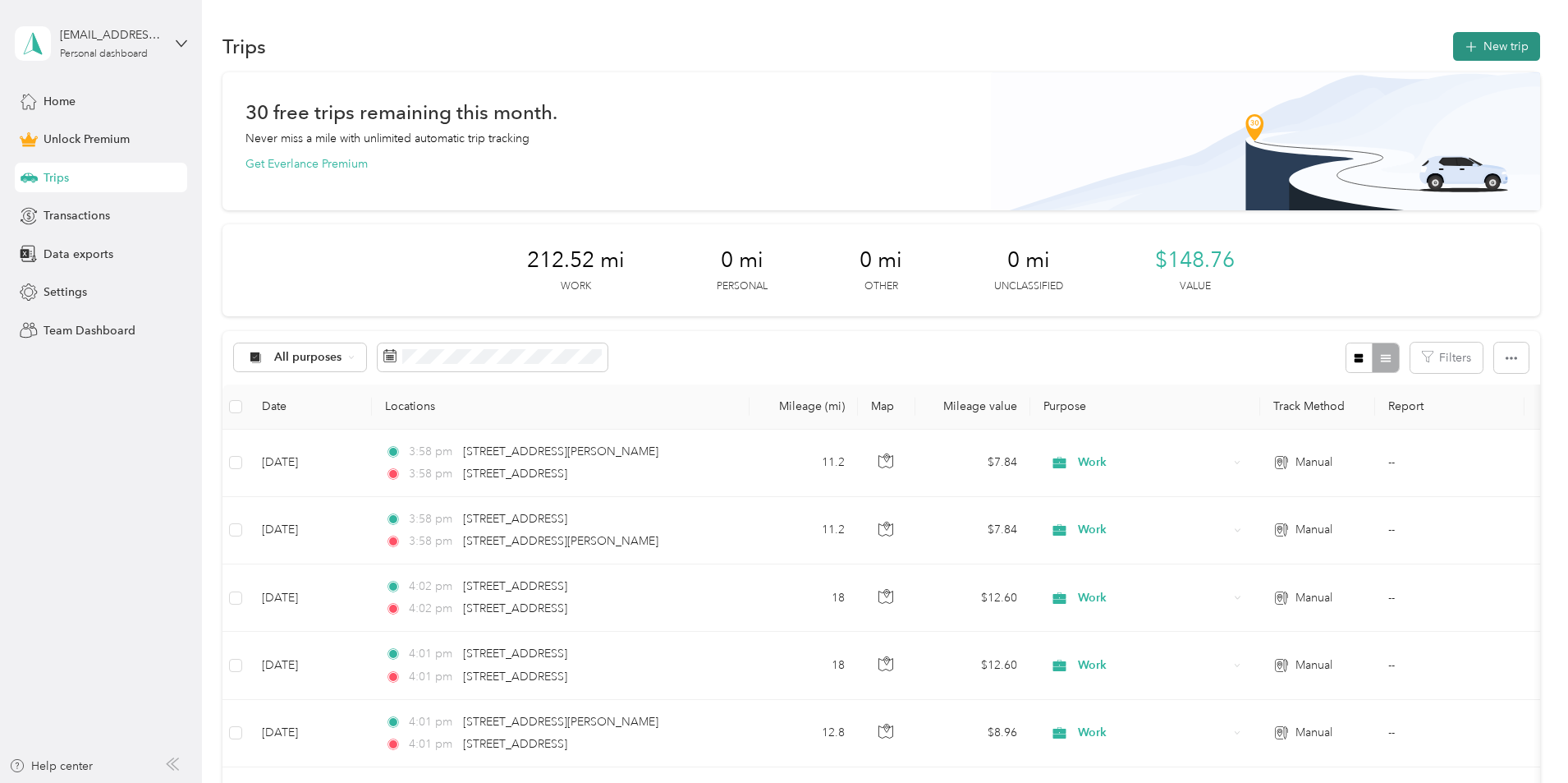
click at [1453, 48] on button "New trip" at bounding box center [1497, 46] width 87 height 29
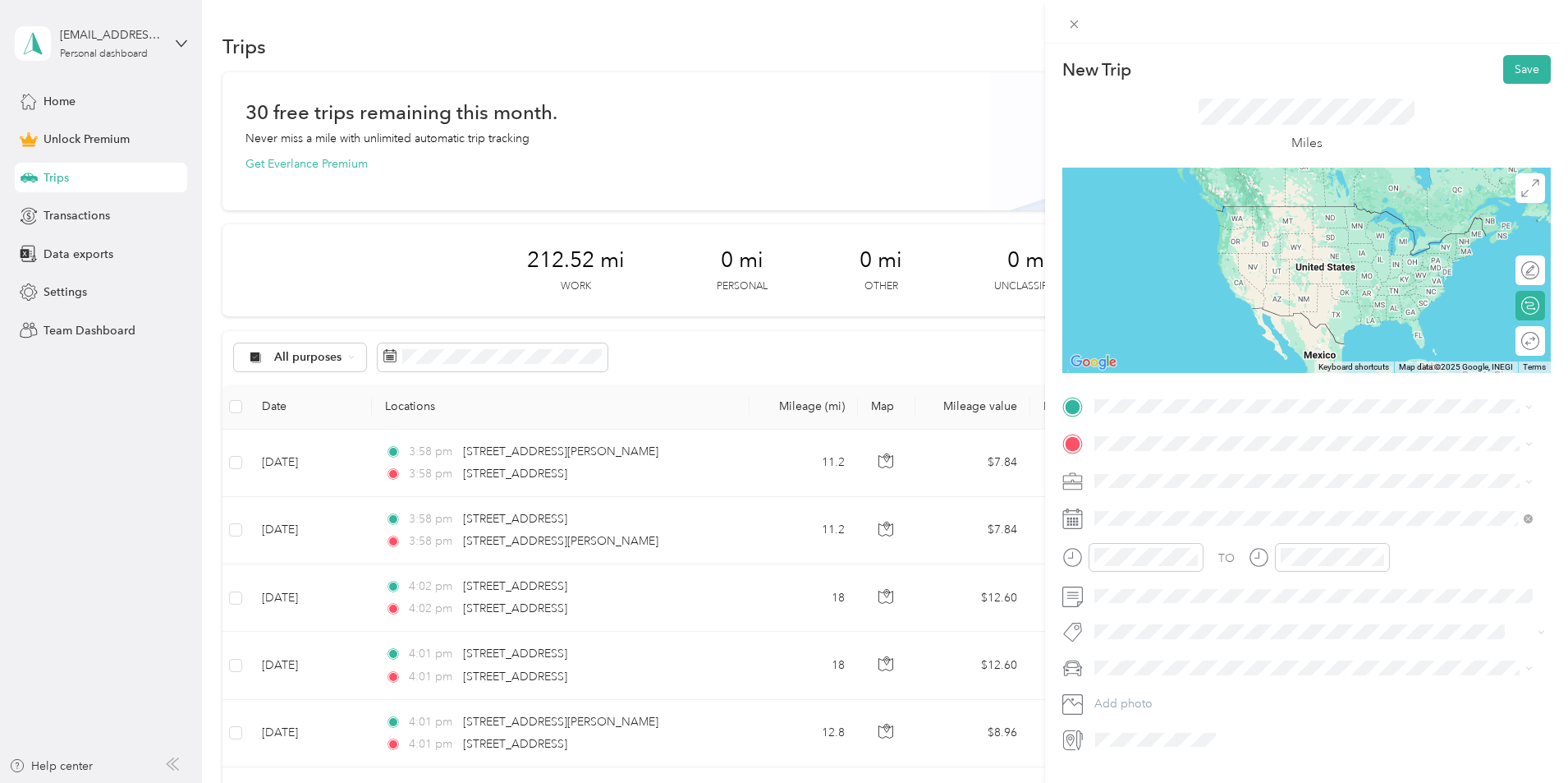
click at [1184, 469] on span "[STREET_ADDRESS][US_STATE]" at bounding box center [1207, 461] width 164 height 15
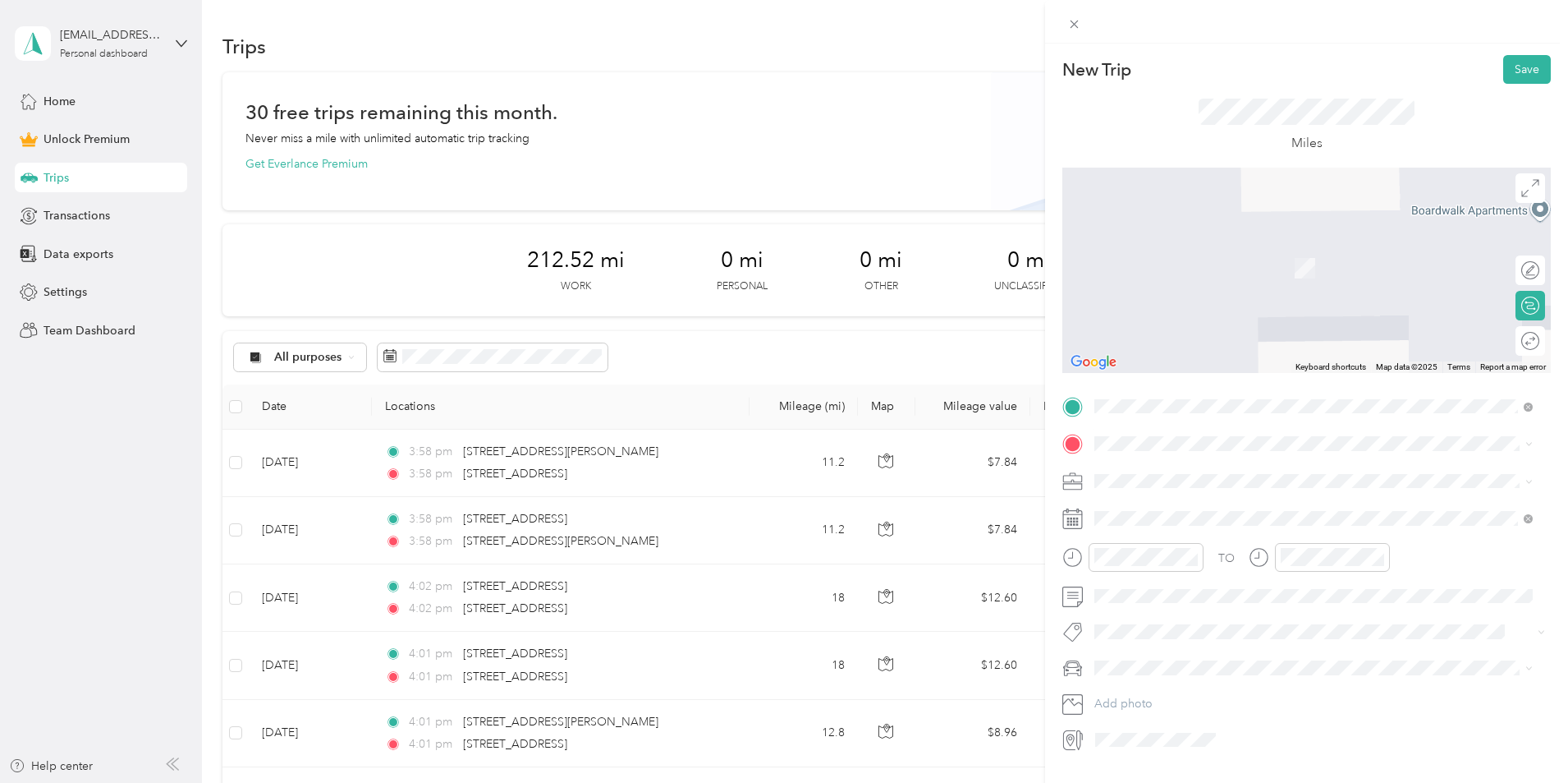
click at [1153, 503] on span "[STREET_ADDRESS][US_STATE]" at bounding box center [1207, 495] width 164 height 15
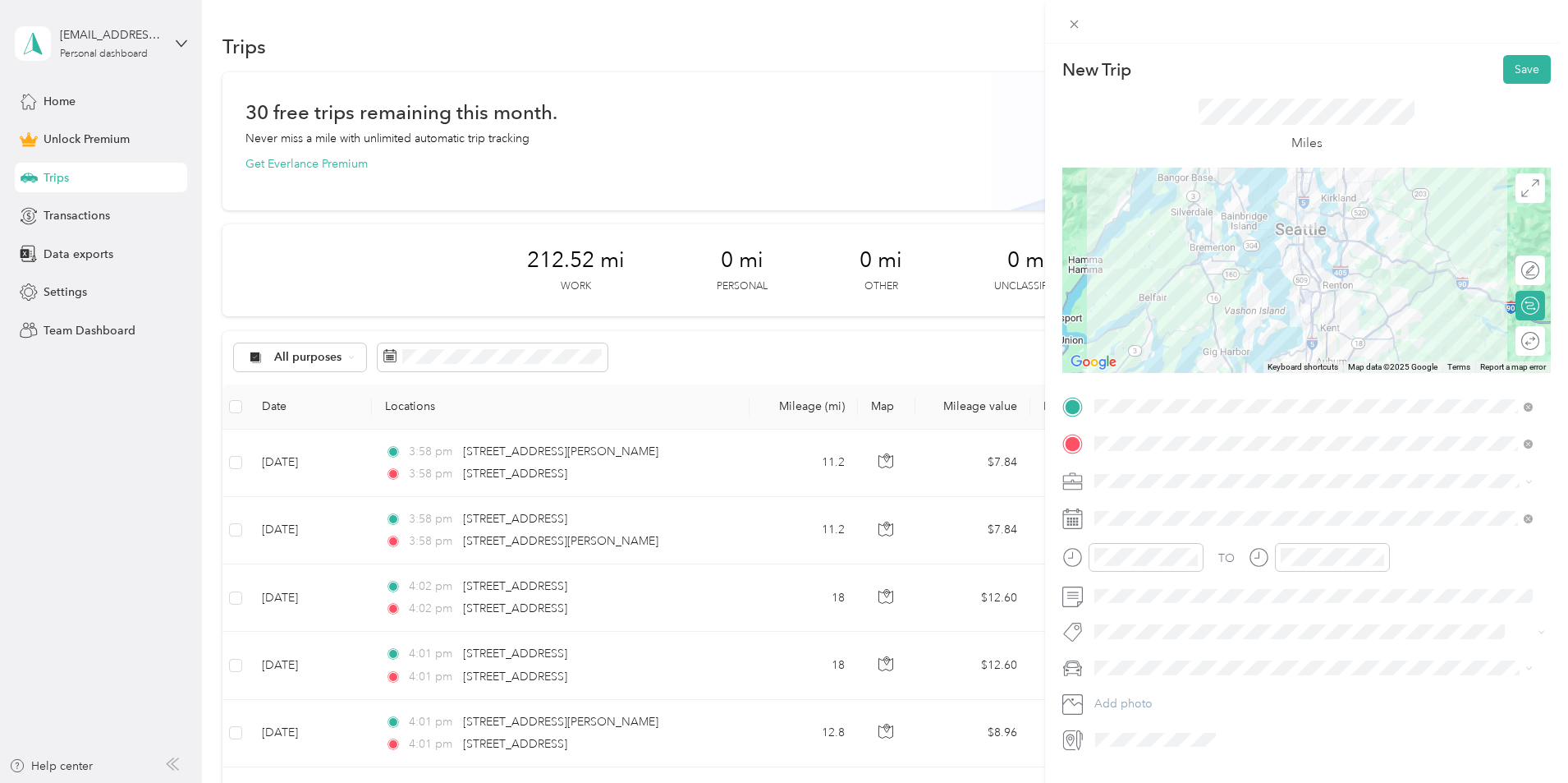
click at [1126, 512] on li "Work" at bounding box center [1313, 506] width 450 height 29
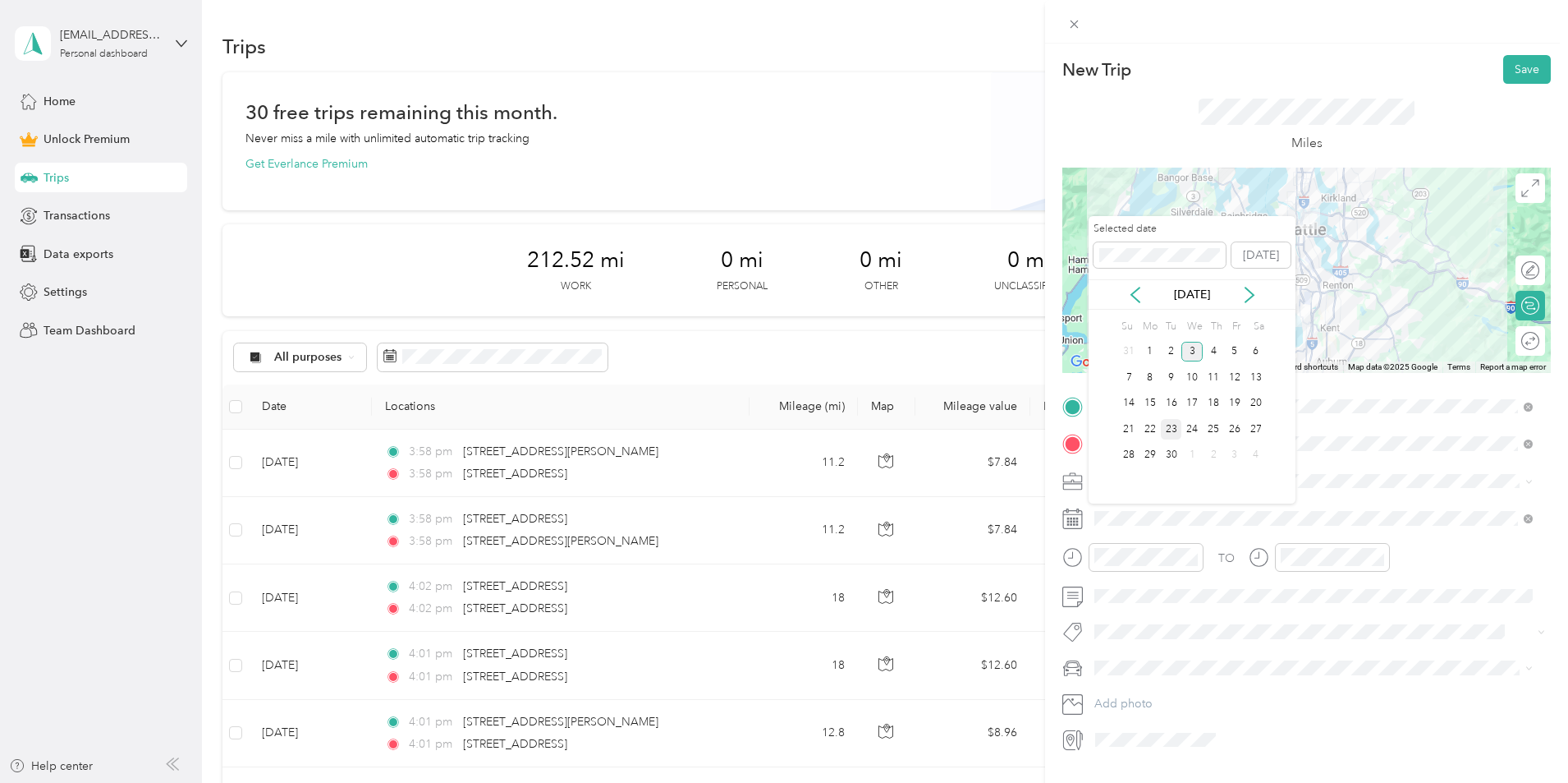
click at [1171, 429] on div "23" at bounding box center [1171, 429] width 21 height 21
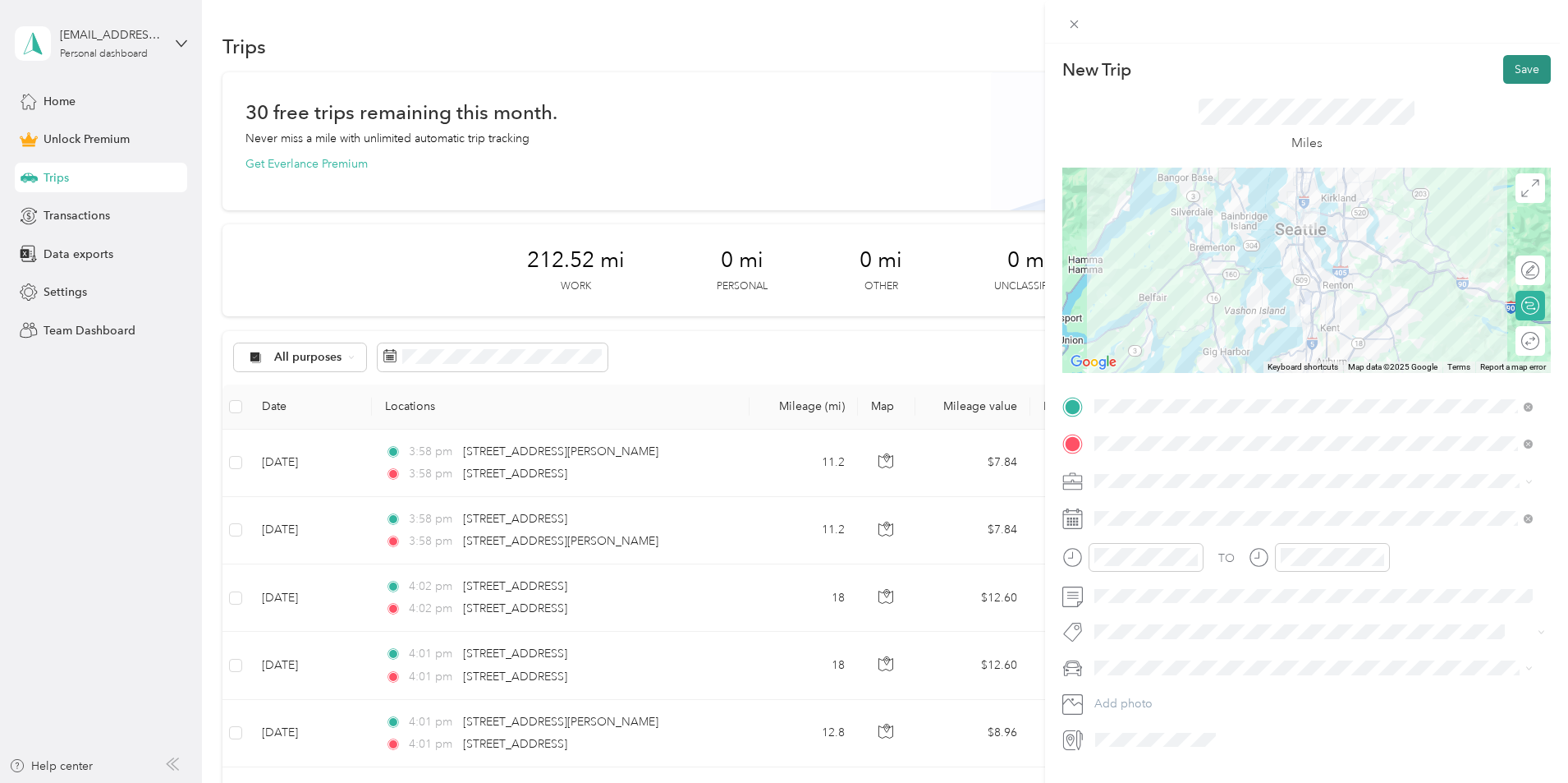
click at [1512, 64] on button "Save" at bounding box center [1527, 69] width 48 height 29
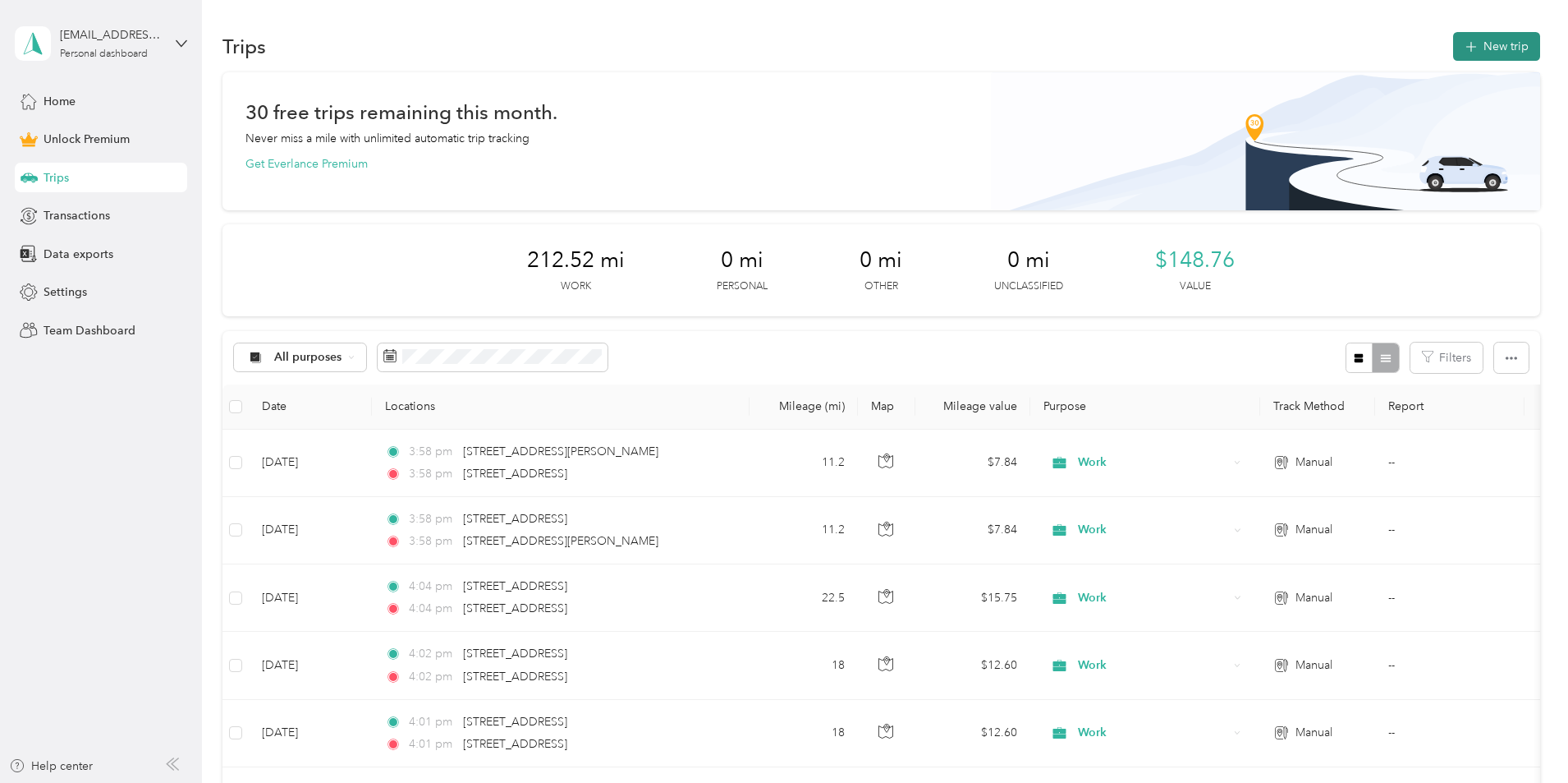
click at [1453, 57] on button "New trip" at bounding box center [1497, 46] width 87 height 29
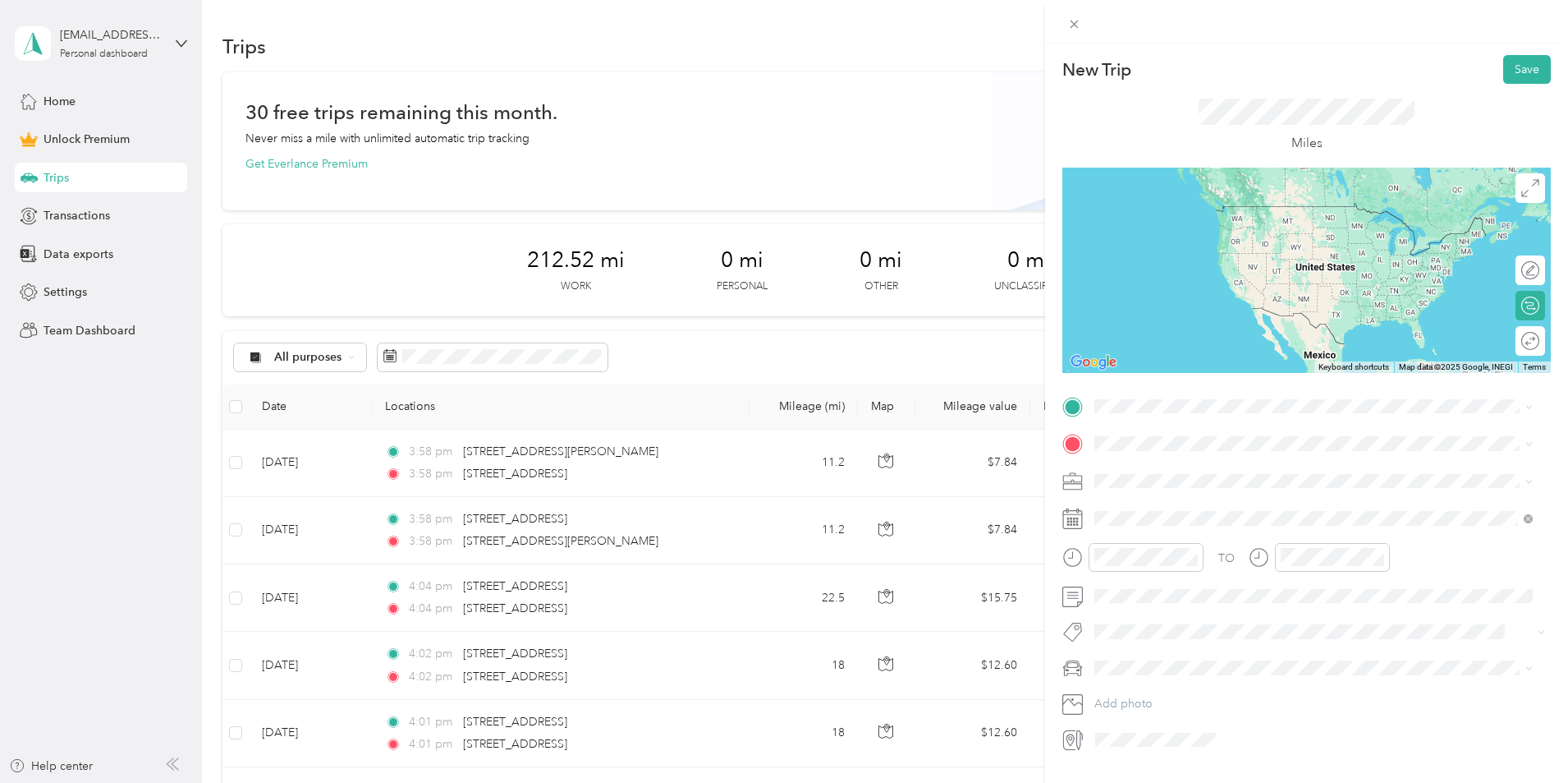
click at [1167, 465] on span "2915 East Madison Street Seattle, Washington 98112, United States" at bounding box center [1207, 457] width 164 height 15
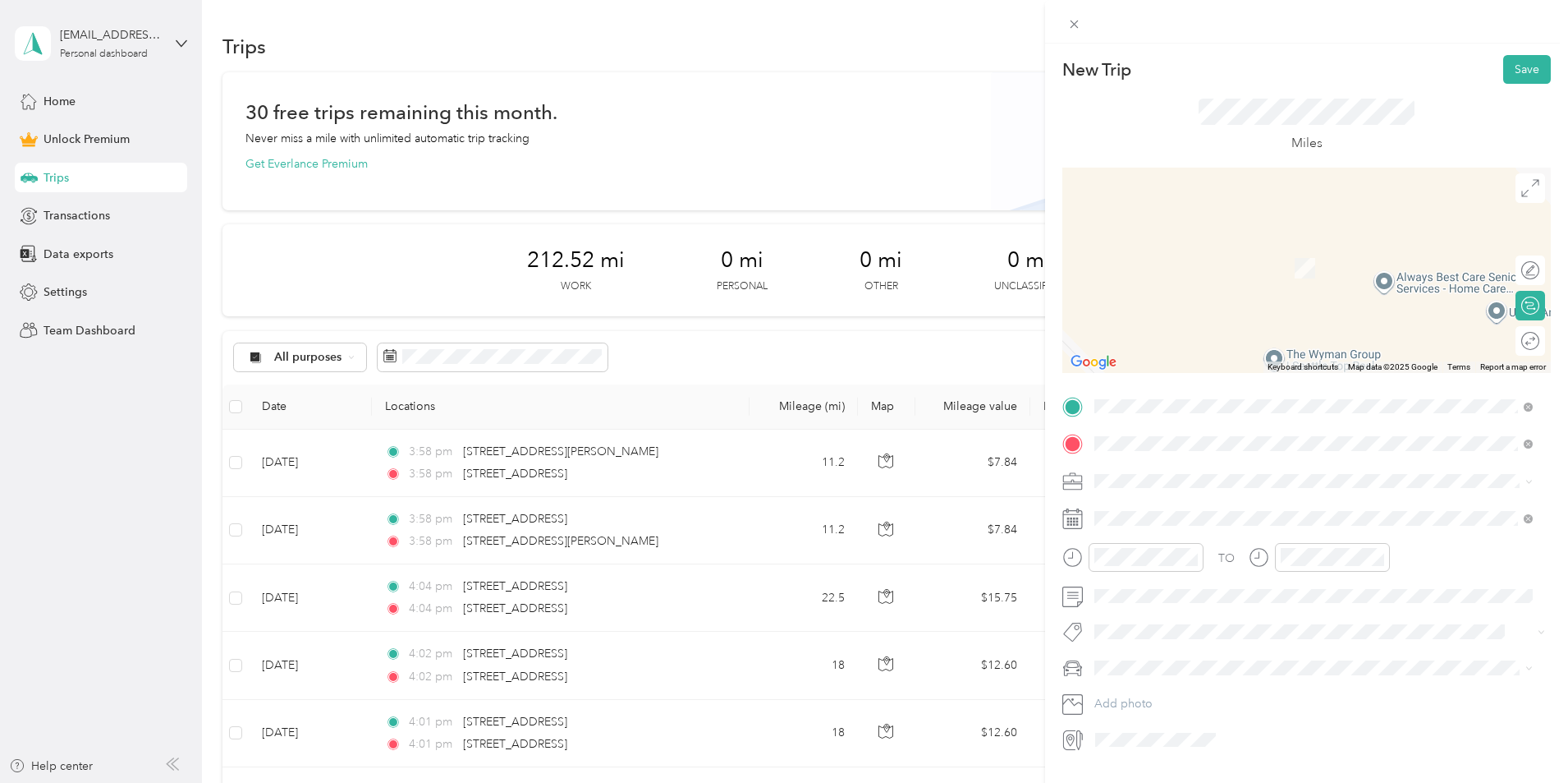
click at [1154, 501] on span "[STREET_ADDRESS][US_STATE]" at bounding box center [1207, 502] width 164 height 15
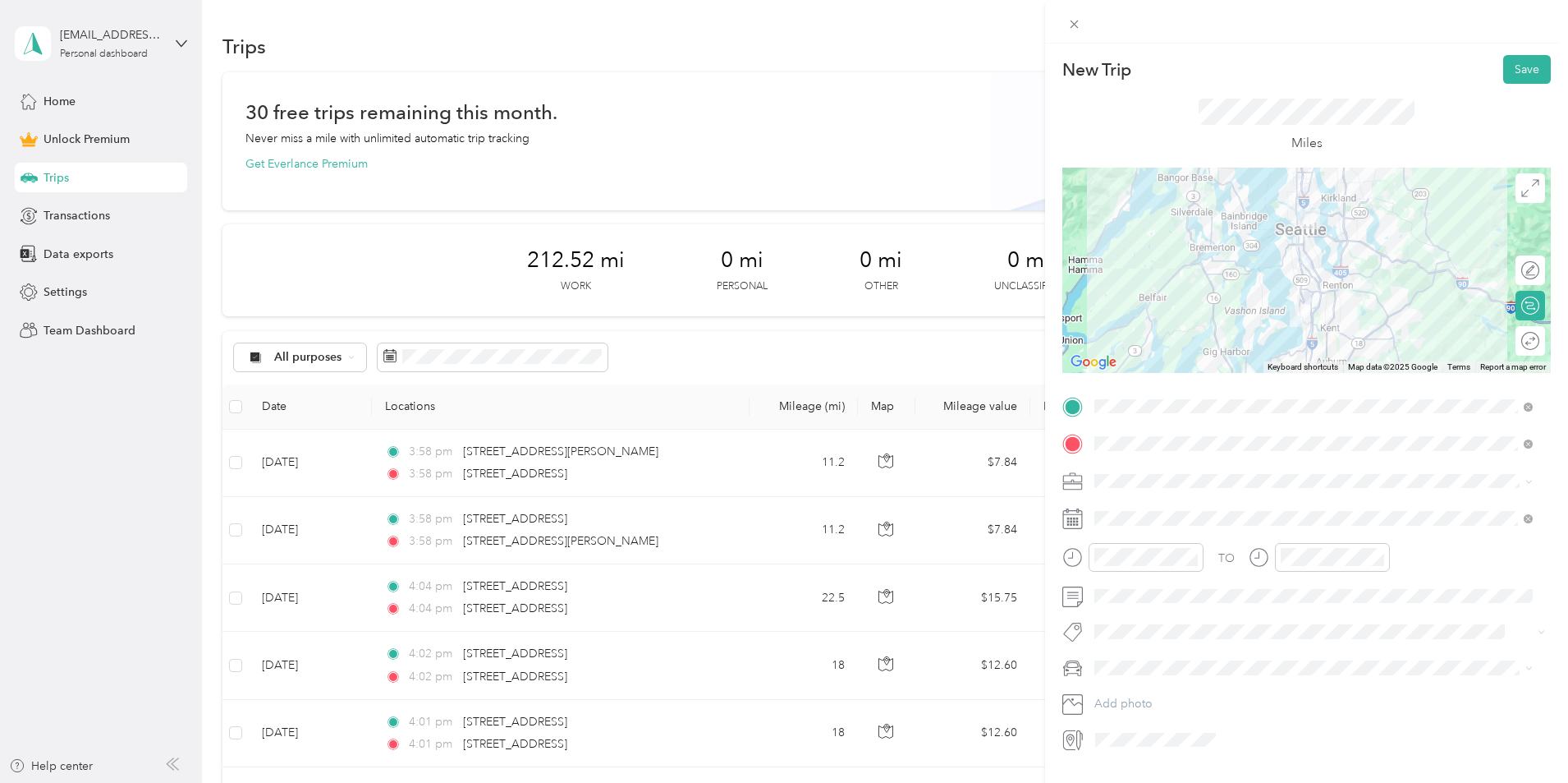
click at [1128, 507] on div "Work" at bounding box center [1314, 503] width 427 height 17
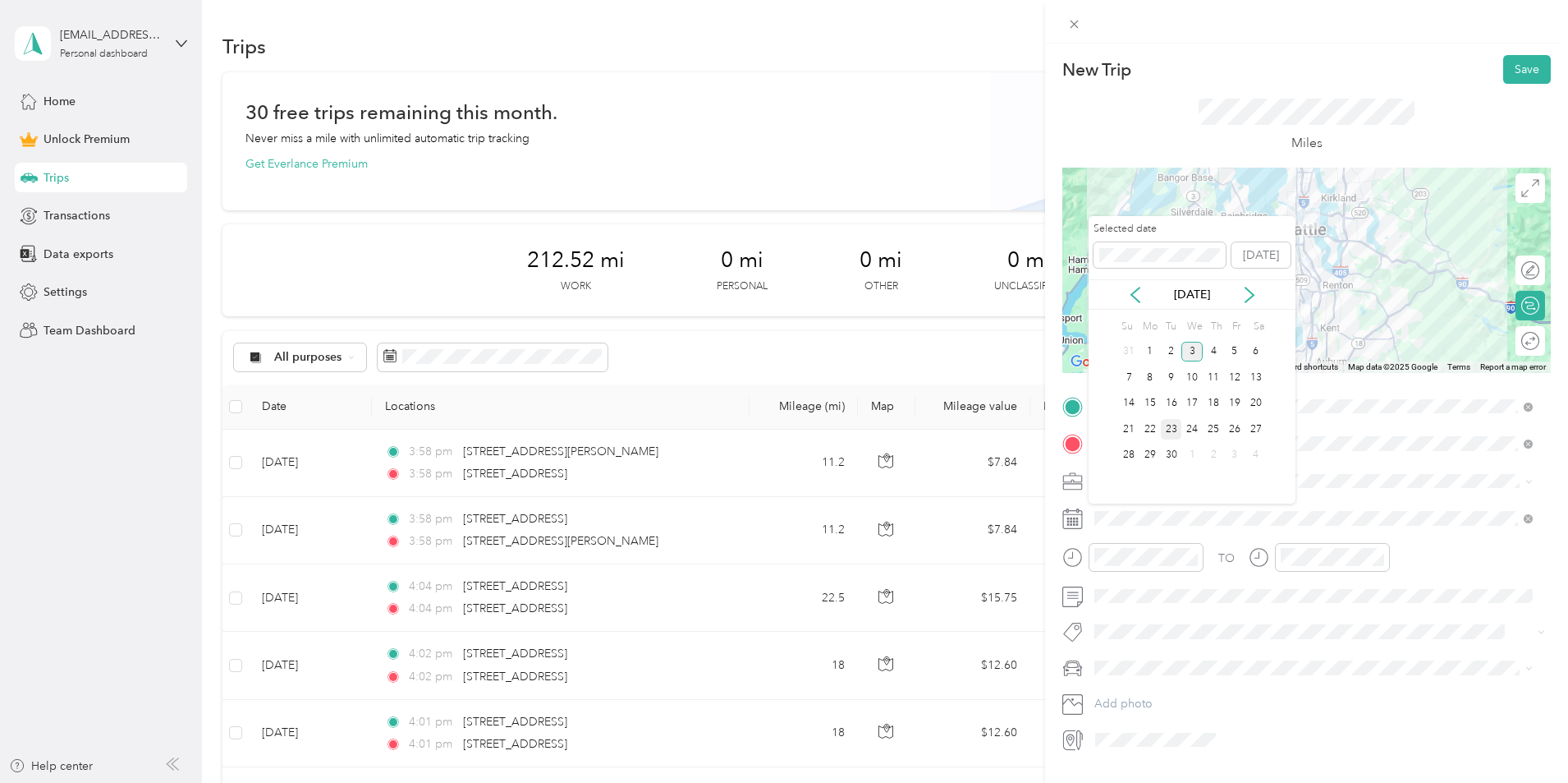
click at [1172, 435] on div "23" at bounding box center [1171, 429] width 21 height 21
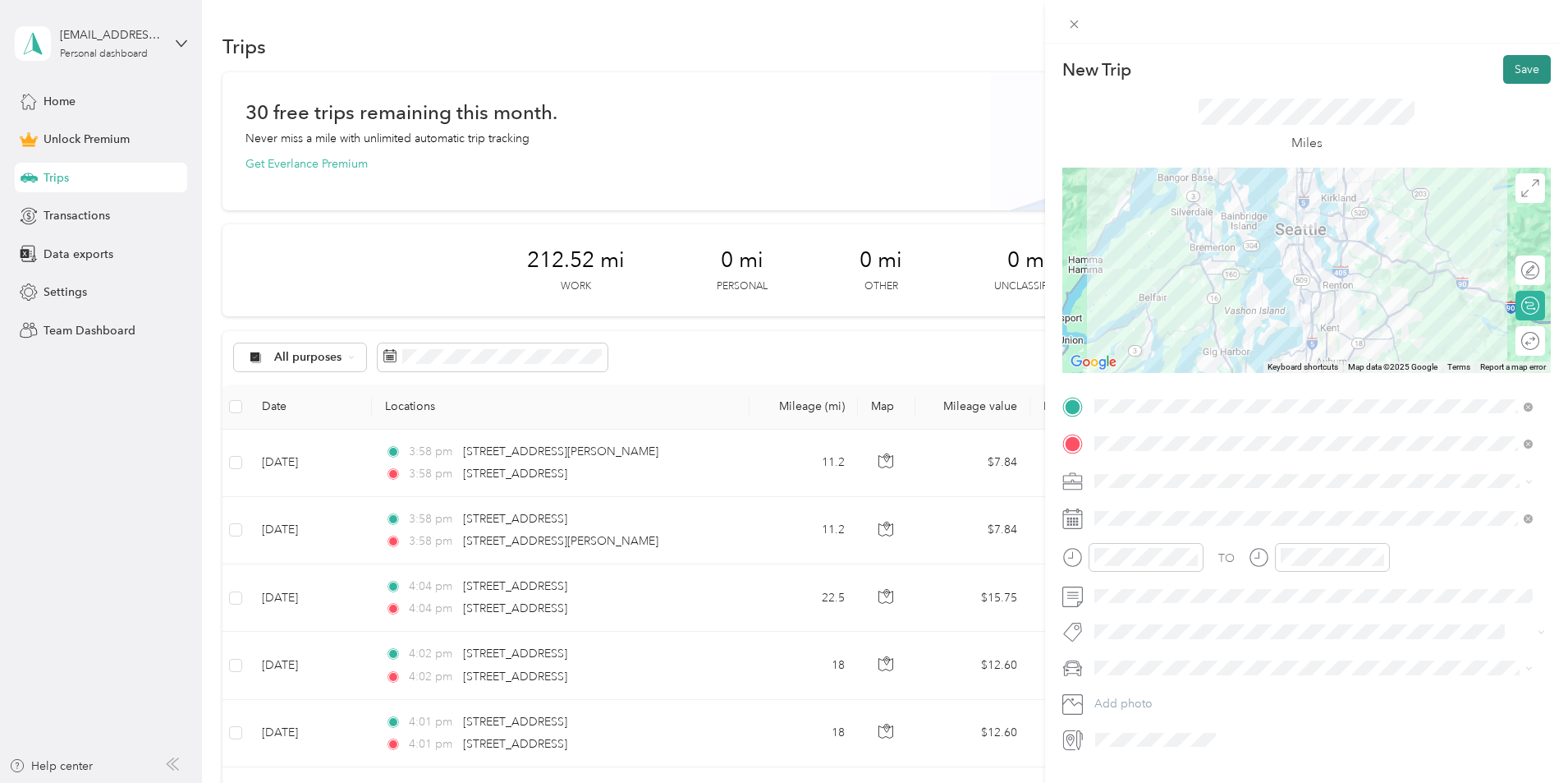
click at [1508, 65] on button "Save" at bounding box center [1527, 69] width 48 height 29
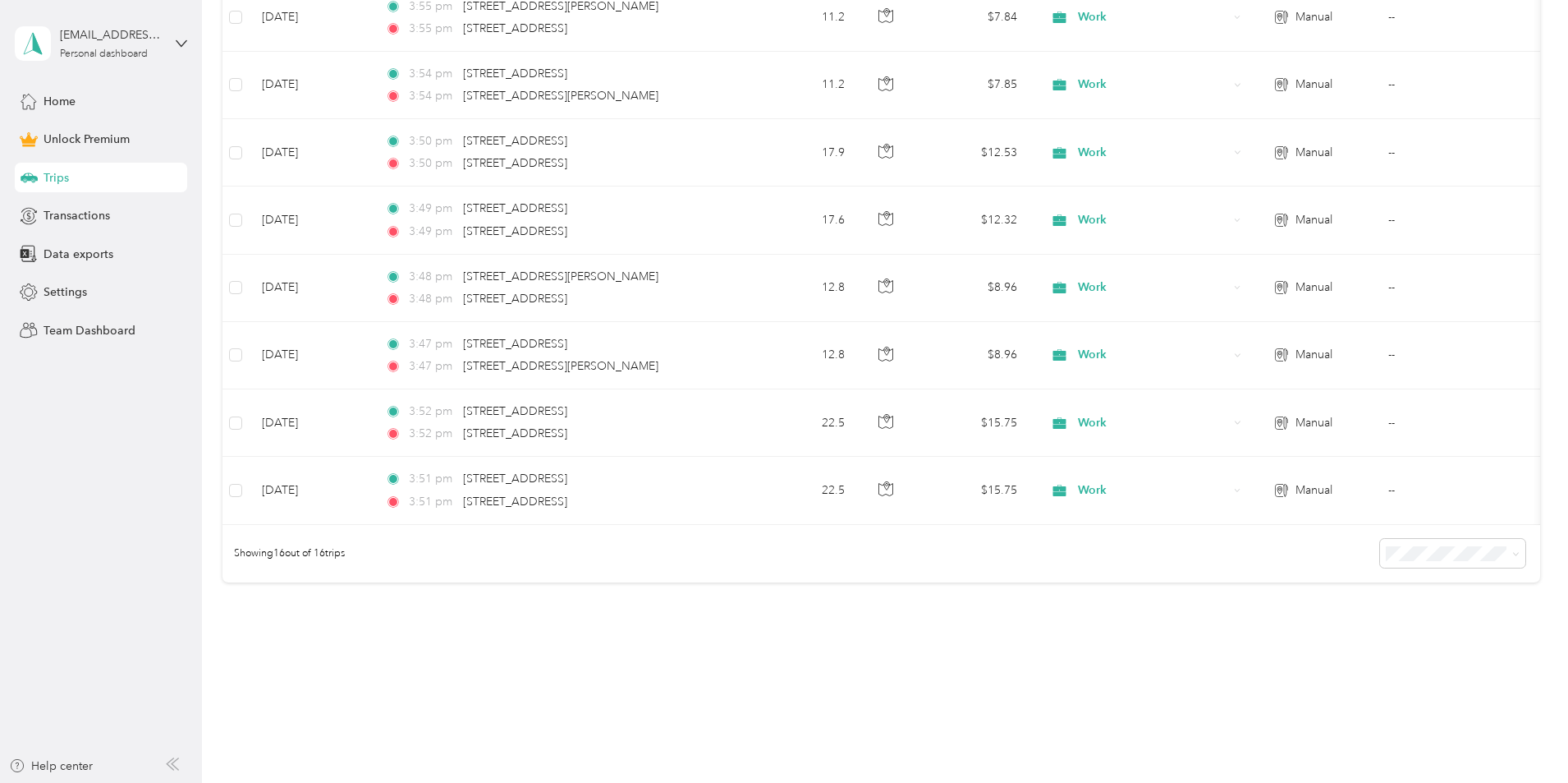
scroll to position [1024, 0]
